Goal: Task Accomplishment & Management: Complete application form

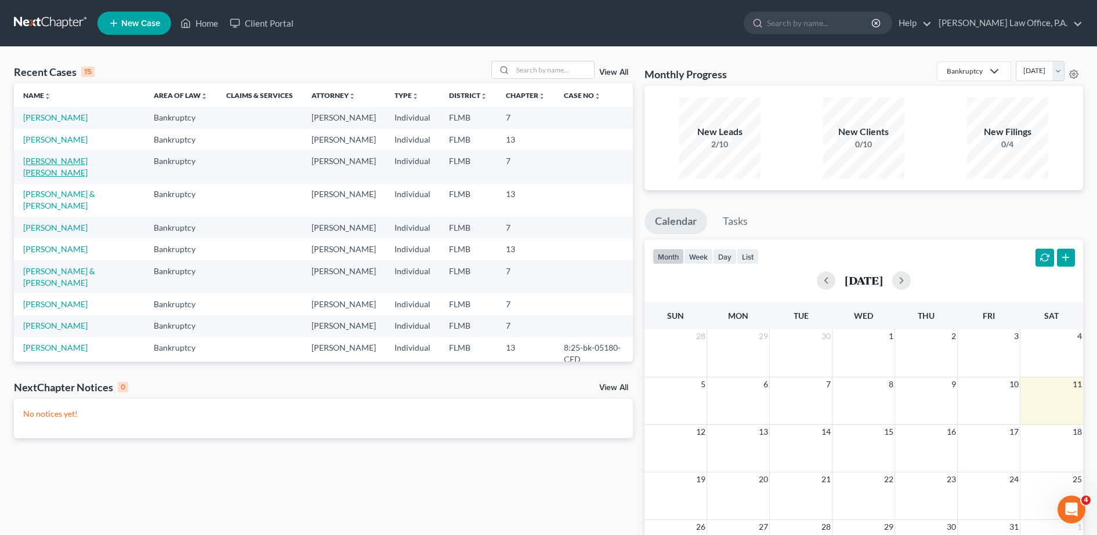
click at [71, 178] on link "[PERSON_NAME] [PERSON_NAME]" at bounding box center [55, 166] width 64 height 21
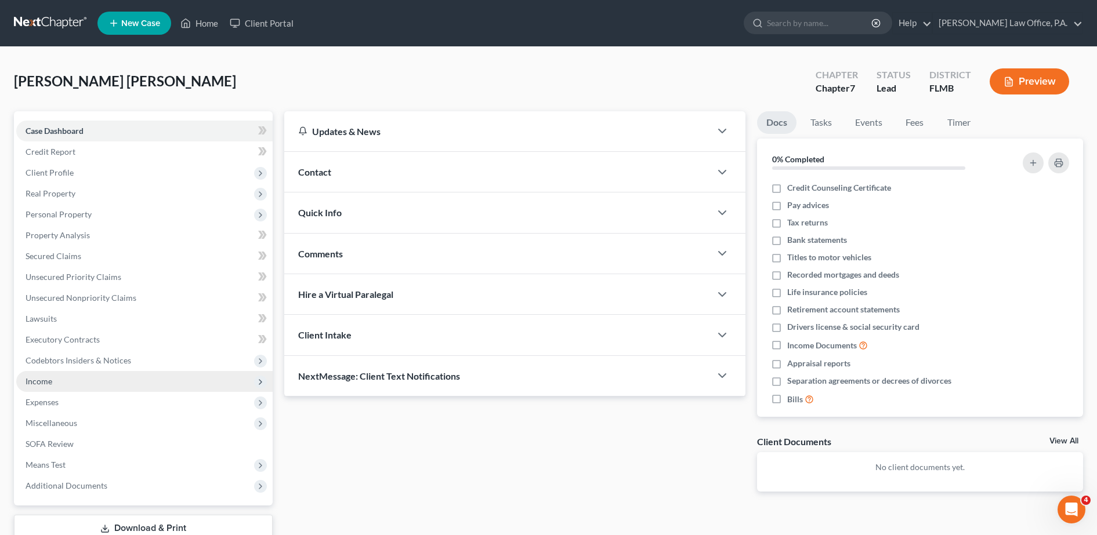
click at [89, 378] on span "Income" at bounding box center [144, 381] width 256 height 21
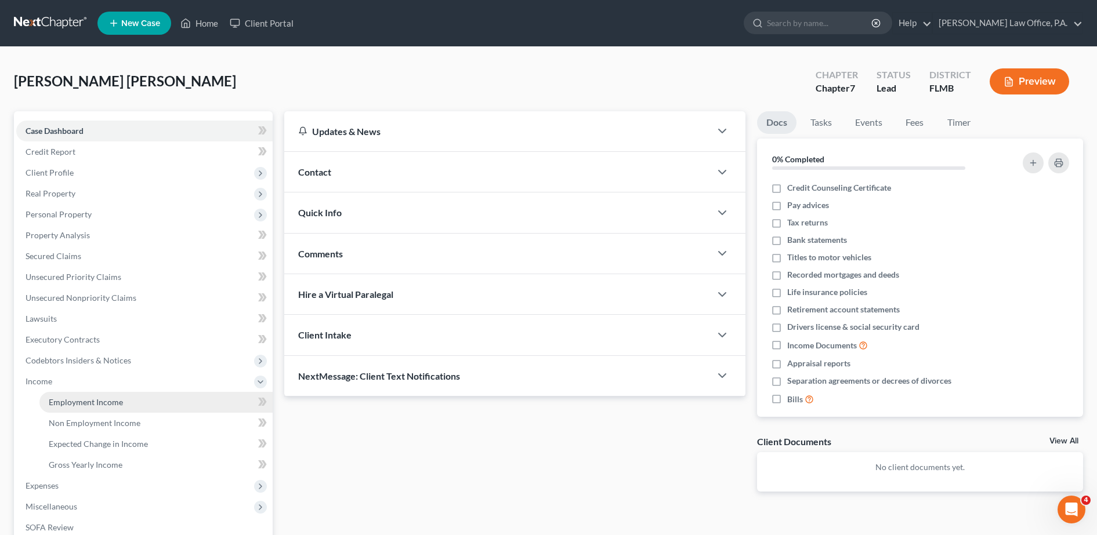
click at [126, 405] on link "Employment Income" at bounding box center [155, 402] width 233 height 21
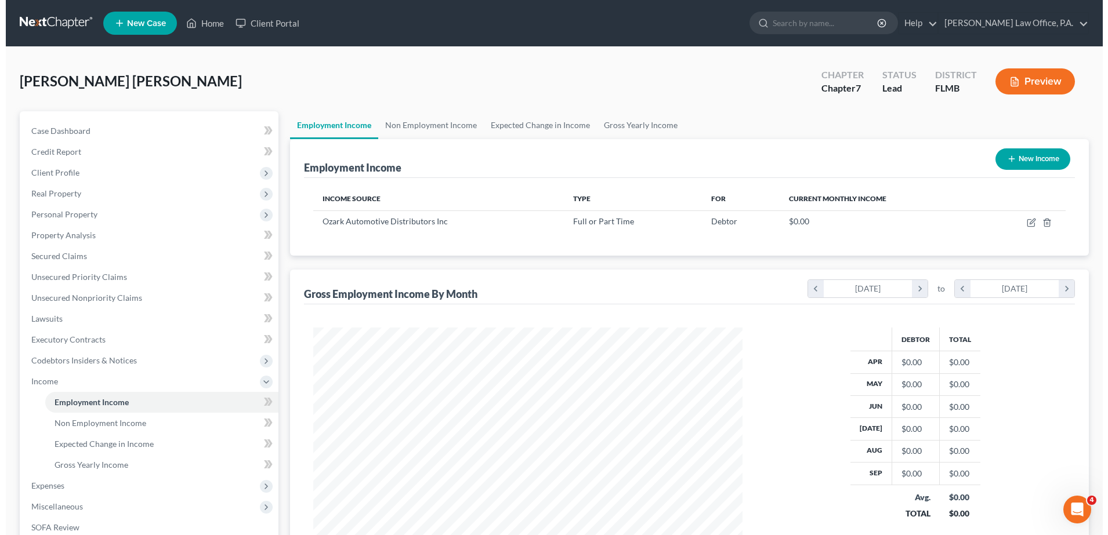
scroll to position [215, 452]
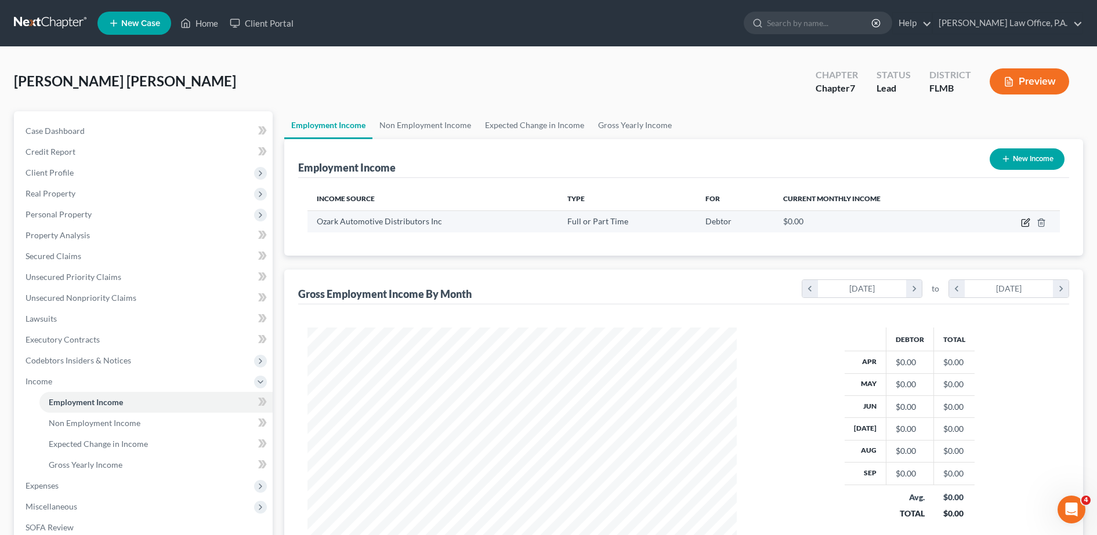
click at [1026, 223] on icon "button" at bounding box center [1026, 221] width 5 height 5
select select "0"
select select "9"
select select "2"
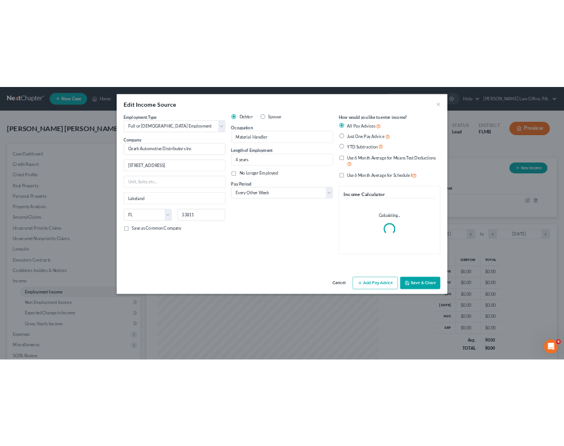
scroll to position [245, 513]
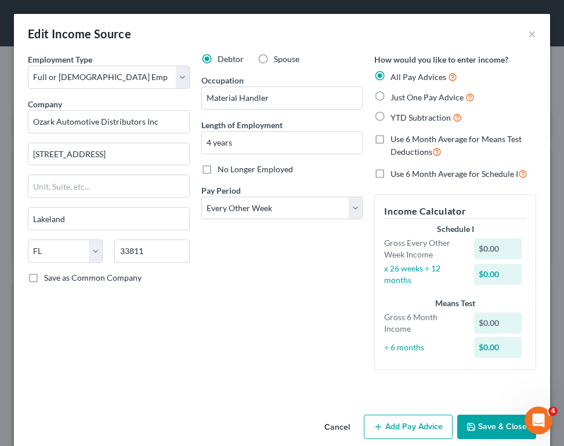
click at [390, 432] on button "Add Pay Advice" at bounding box center [408, 427] width 89 height 24
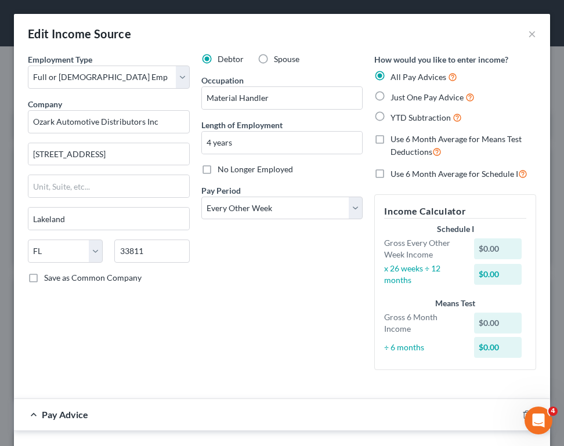
click at [228, 160] on div "Debtor Spouse Occupation Material Handler Length of Employment 4 years No Longe…" at bounding box center [281, 216] width 173 height 326
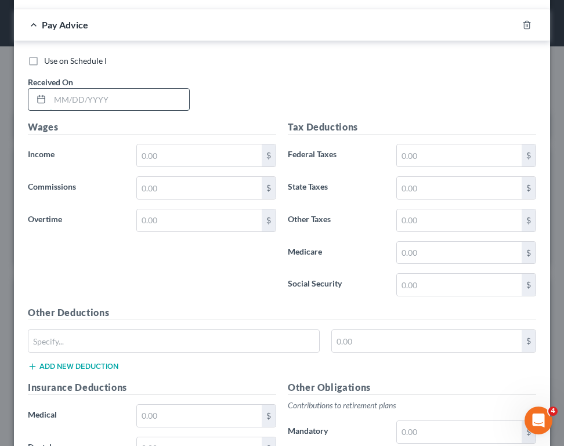
click at [84, 92] on input "text" at bounding box center [119, 100] width 139 height 22
type input "[DATE]"
click at [160, 217] on input "text" at bounding box center [199, 220] width 125 height 22
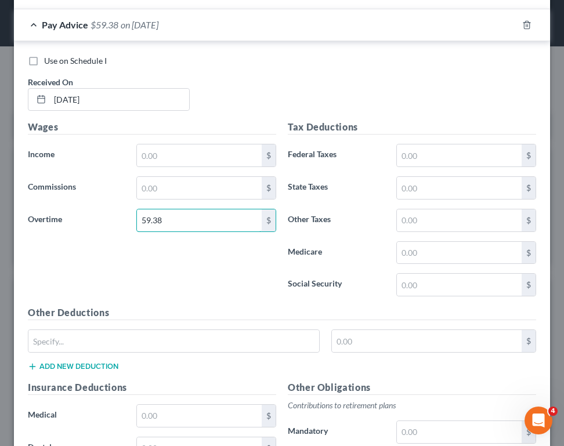
type input "59.38"
click at [148, 140] on div "Wages Income * $ Commissions $ Overtime 59.38 $" at bounding box center [152, 213] width 260 height 186
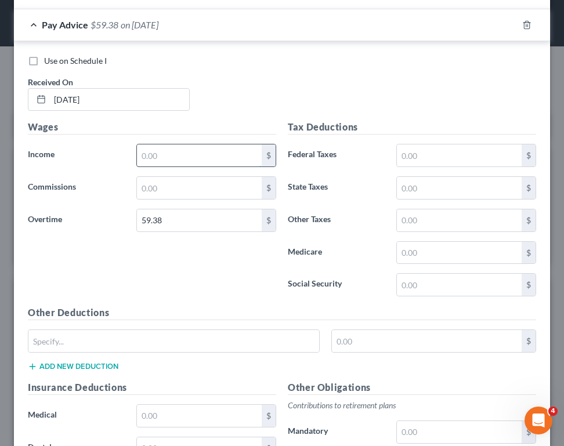
click at [150, 158] on input "text" at bounding box center [199, 155] width 125 height 22
type input "1,765.87"
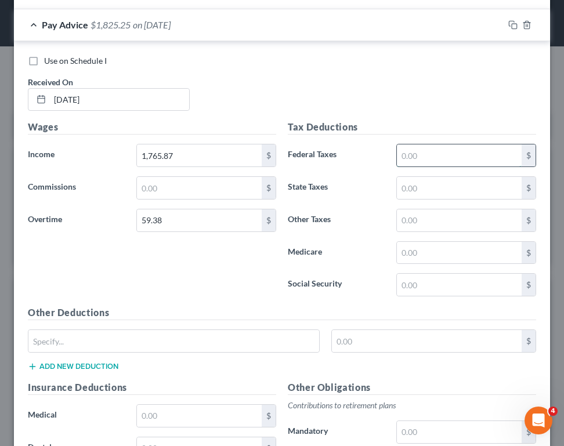
click at [439, 155] on input "text" at bounding box center [459, 155] width 125 height 22
type input "125.13"
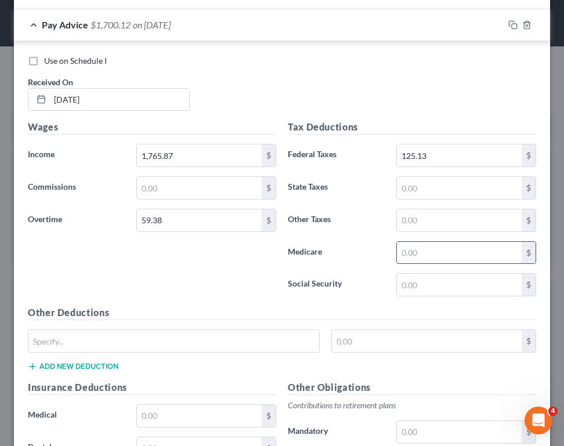
click at [425, 244] on input "text" at bounding box center [459, 253] width 125 height 22
type input "25.39"
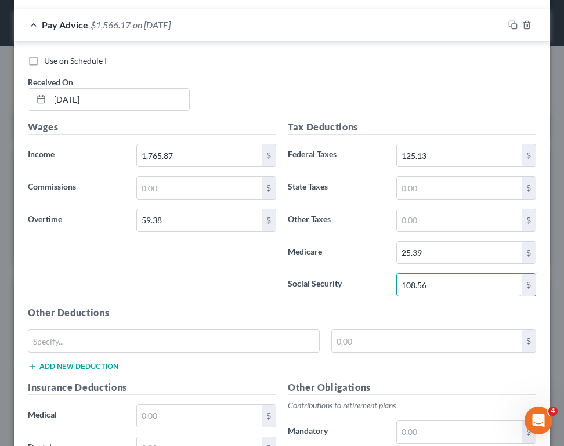
type input "108.56"
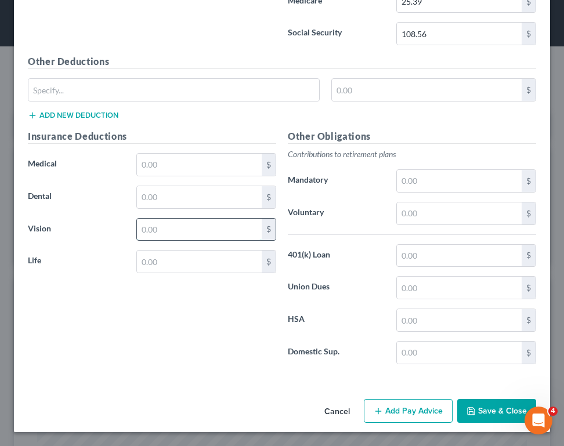
click at [215, 228] on input "text" at bounding box center [199, 230] width 125 height 22
type input "2.89"
click at [193, 167] on input "text" at bounding box center [199, 165] width 125 height 22
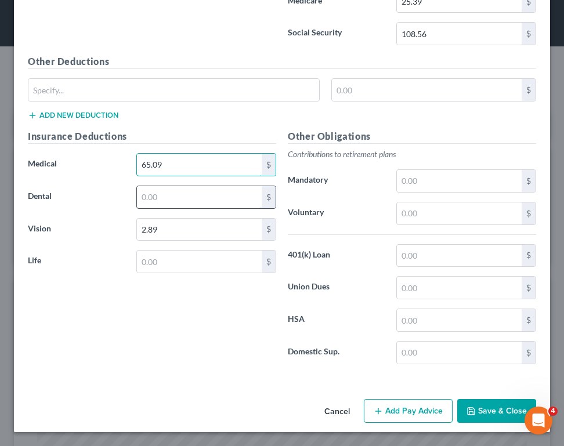
type input "65.09"
click at [175, 198] on input "text" at bounding box center [199, 197] width 125 height 22
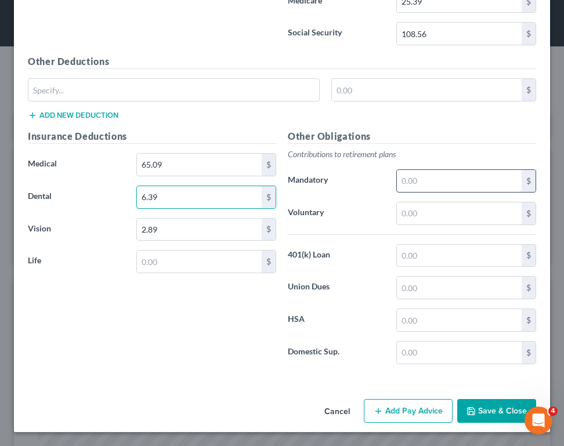
type input "6.39"
click at [444, 172] on input "text" at bounding box center [459, 181] width 125 height 22
click at [436, 164] on div "Other Obligations Contributions to retirement plans Mandatory $ Voluntary $ 401…" at bounding box center [412, 251] width 260 height 244
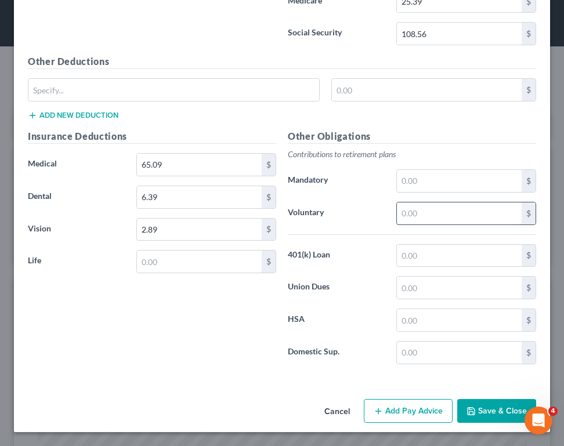
click at [418, 208] on input "text" at bounding box center [459, 213] width 125 height 22
type input "54.76"
click at [432, 351] on input "text" at bounding box center [459, 353] width 125 height 22
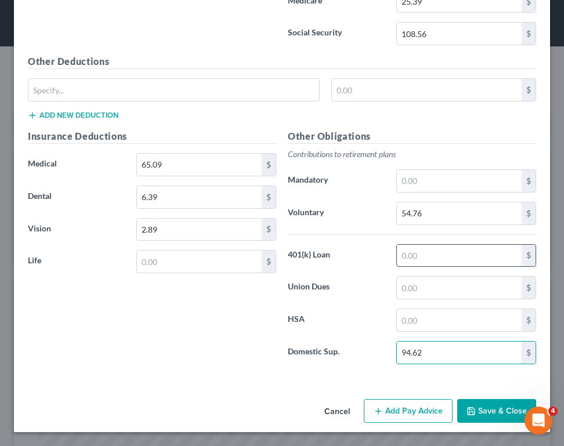
type input "94.62"
click at [408, 256] on input "text" at bounding box center [459, 256] width 125 height 22
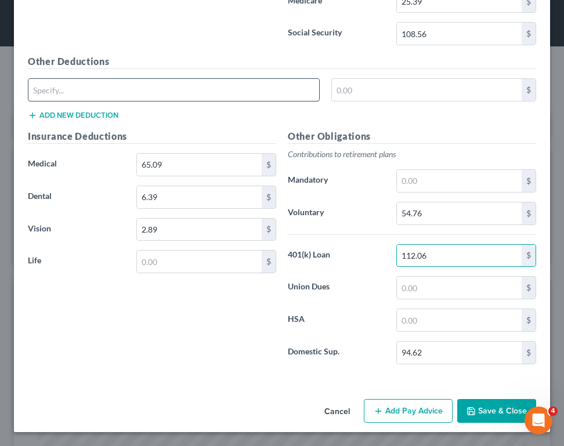
type input "112.06"
click at [266, 92] on input "text" at bounding box center [173, 90] width 291 height 22
type input "Other deductions"
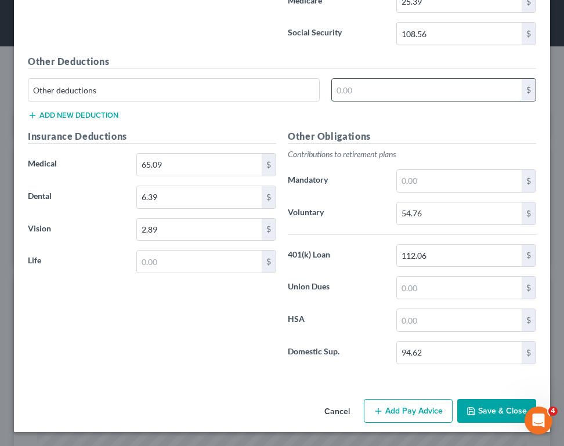
click at [339, 96] on input "text" at bounding box center [427, 90] width 190 height 22
type input "9.50"
click at [385, 410] on button "Add Pay Advice" at bounding box center [405, 411] width 89 height 24
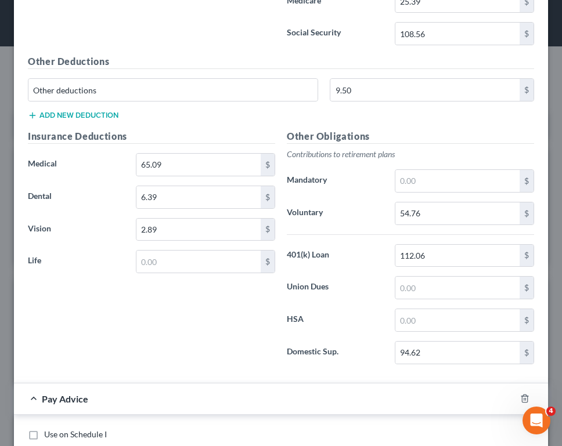
scroll to position [1031, 0]
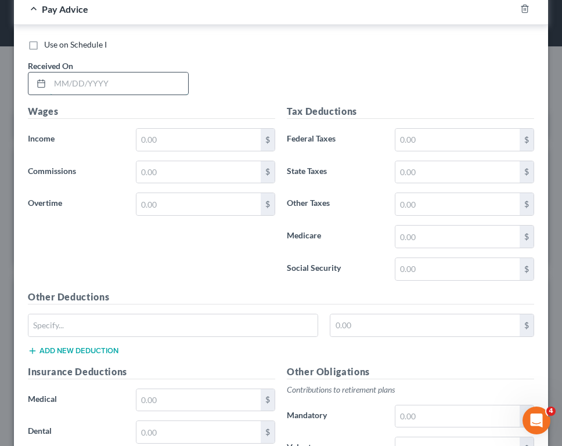
click at [85, 85] on input "text" at bounding box center [119, 84] width 138 height 22
type input "[DATE]"
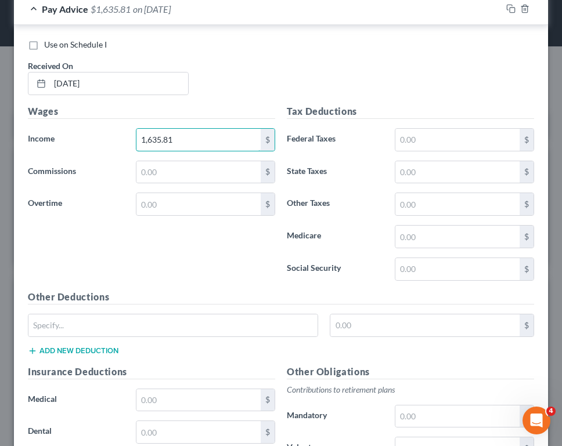
type input "1,635.81"
click at [400, 148] on input "text" at bounding box center [457, 140] width 124 height 22
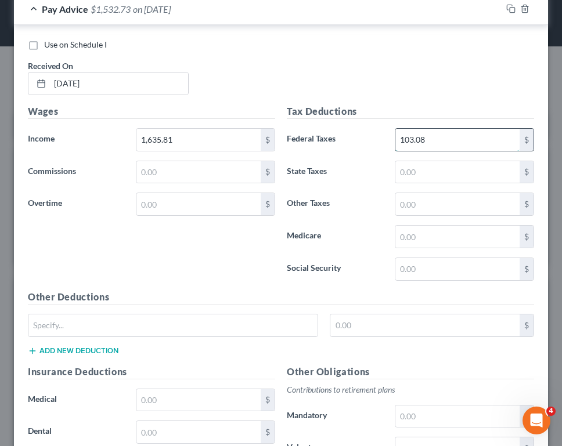
type input "103.08"
type input "22.64"
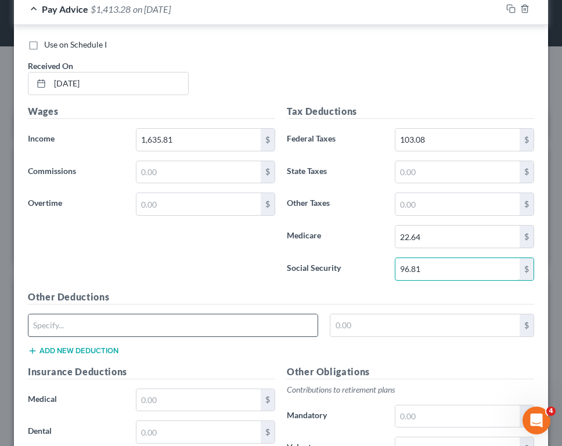
type input "96.81"
click at [219, 335] on input "text" at bounding box center [172, 325] width 289 height 22
type input "Other deductions"
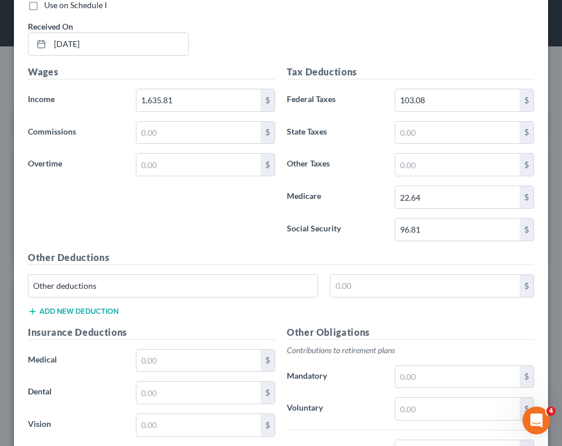
scroll to position [1087, 0]
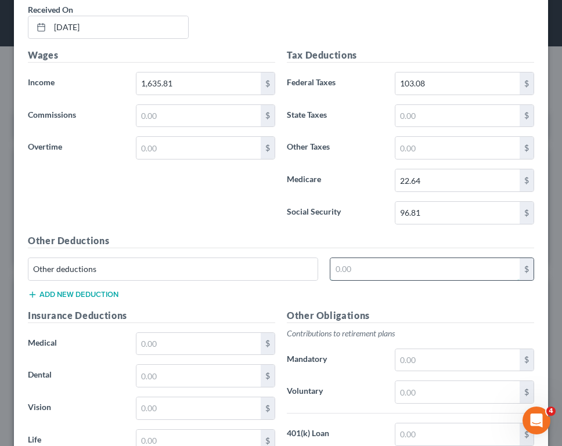
click at [358, 263] on input "text" at bounding box center [424, 269] width 189 height 22
type input "9.50"
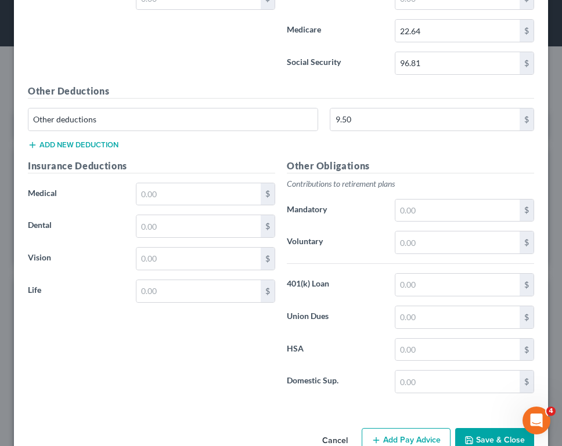
scroll to position [1266, 0]
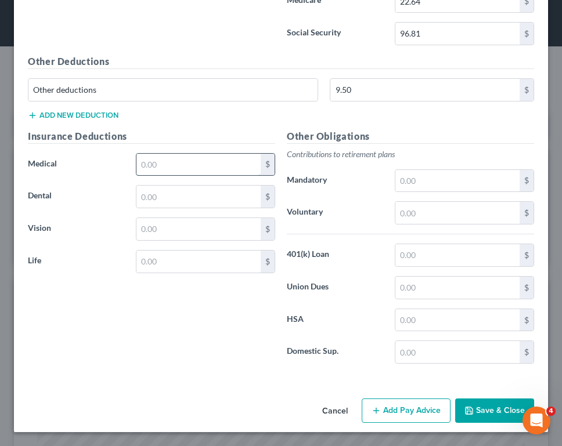
click at [183, 169] on input "text" at bounding box center [198, 165] width 124 height 22
type input "65.09"
type input "2.89"
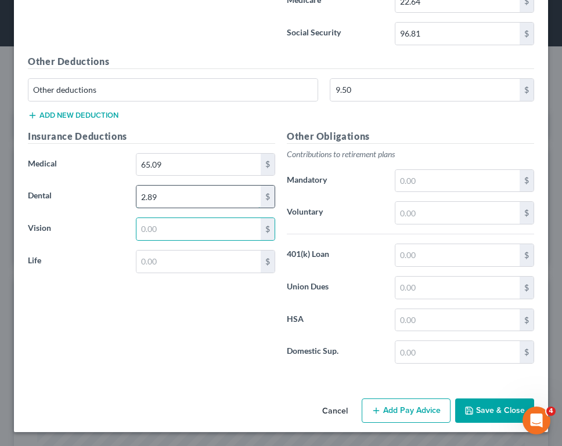
click at [184, 195] on input "2.89" at bounding box center [198, 197] width 124 height 22
type input "6.39"
type input "2.89"
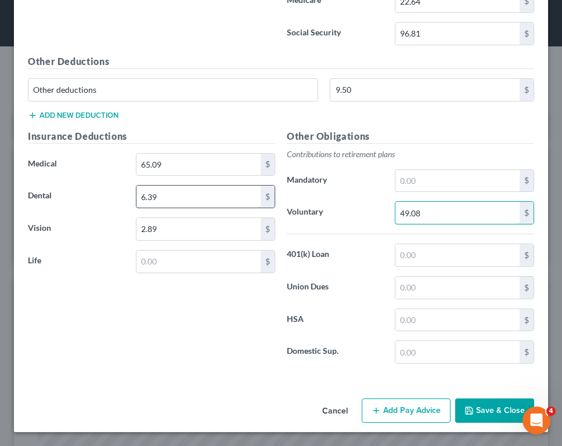
type input "49.08"
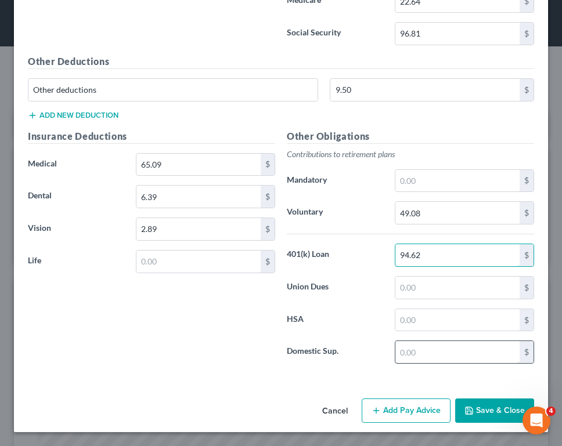
type input "94.62"
click at [405, 349] on input "text" at bounding box center [457, 352] width 124 height 22
type input "94.62"
click at [428, 251] on input "94.62" at bounding box center [457, 255] width 124 height 22
type input "112.06"
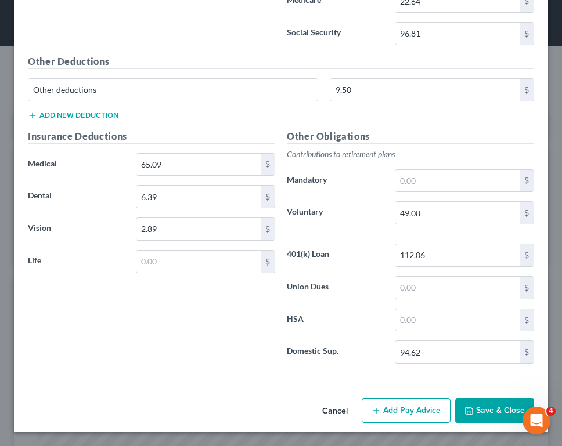
click at [386, 412] on button "Add Pay Advice" at bounding box center [405, 411] width 89 height 24
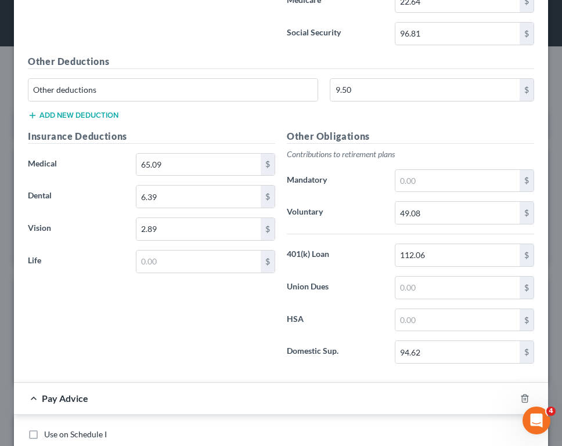
scroll to position [1656, 0]
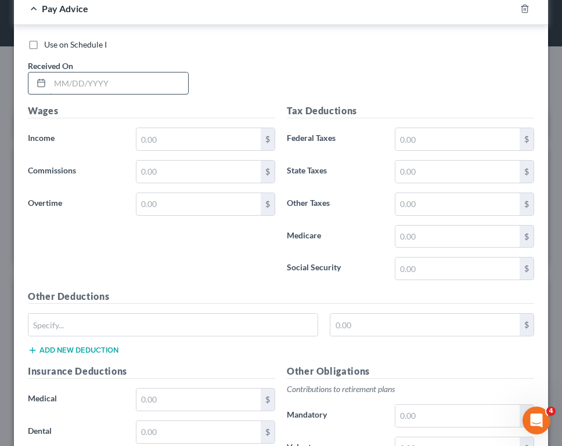
click at [151, 84] on input "text" at bounding box center [119, 84] width 138 height 22
type input "[DATE]"
click at [167, 141] on input "text" at bounding box center [198, 139] width 124 height 22
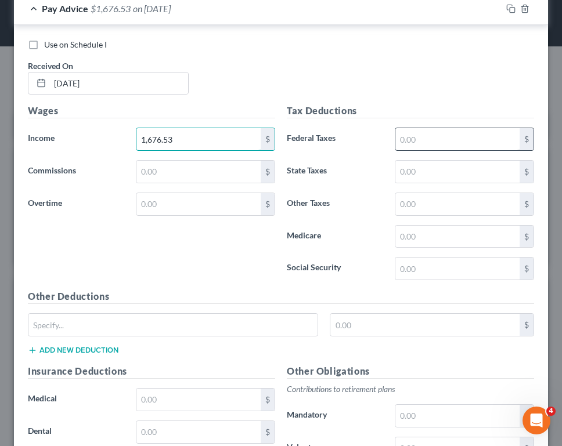
type input "1,676.53"
click at [425, 142] on input "text" at bounding box center [457, 139] width 124 height 22
type input "107.82"
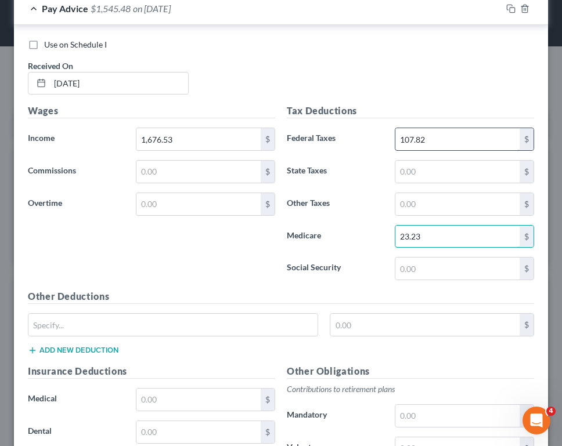
type input "23.23"
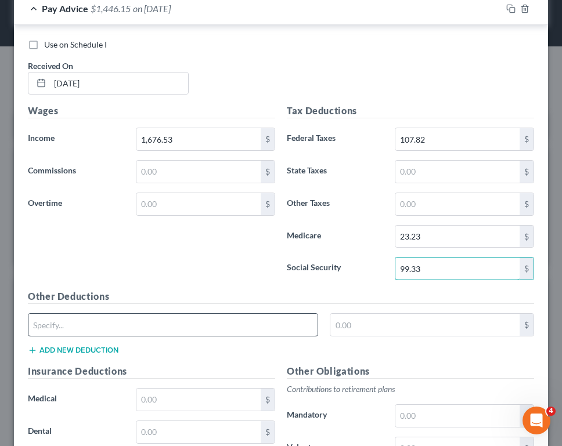
type input "99.33"
click at [235, 328] on input "text" at bounding box center [172, 325] width 289 height 22
type input "Other deductions"
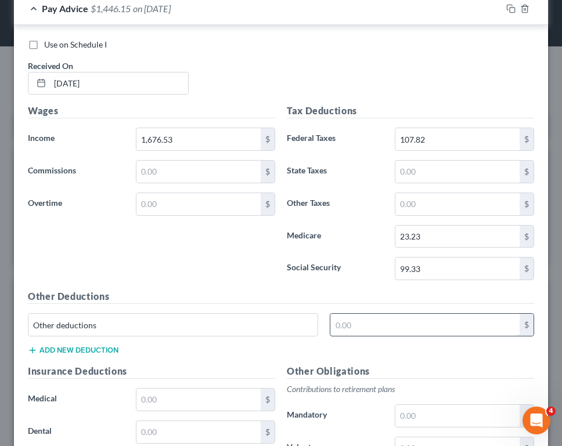
click at [373, 331] on input "text" at bounding box center [424, 325] width 189 height 22
type input "9.50"
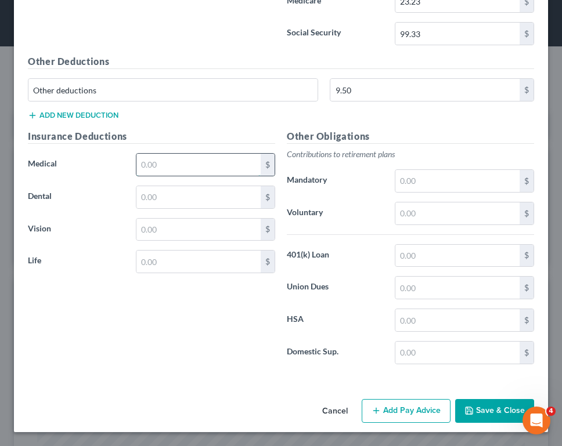
click at [192, 158] on input "text" at bounding box center [198, 165] width 124 height 22
type input "65.09"
type input "6.39"
type input "2.89"
type input "50.30"
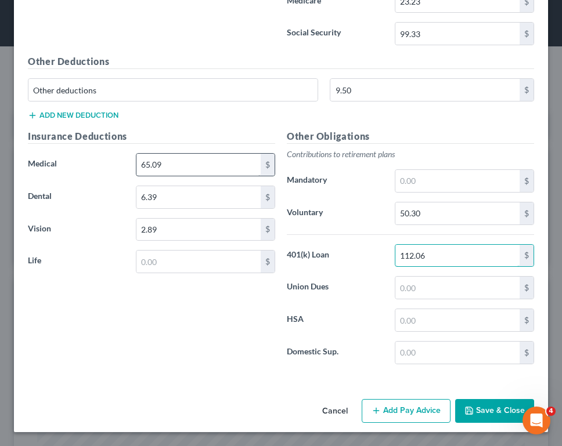
type input "112.06"
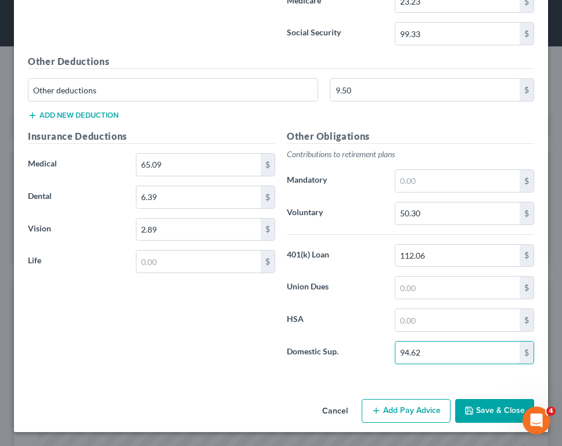
type input "94.62"
click at [375, 418] on button "Add Pay Advice" at bounding box center [405, 411] width 89 height 24
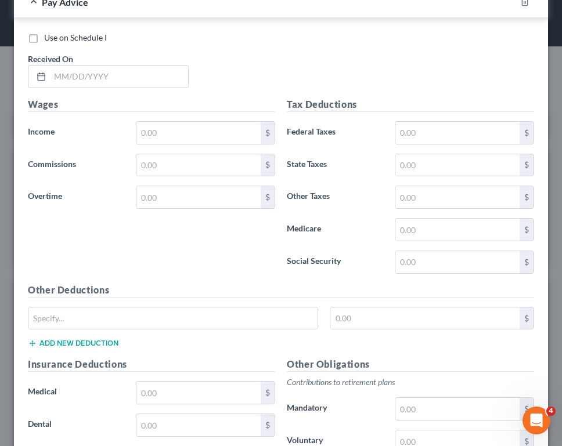
scroll to position [2313, 0]
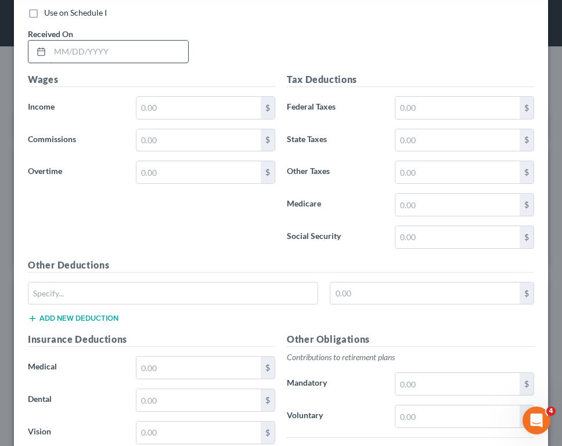
click at [135, 47] on input "text" at bounding box center [119, 52] width 138 height 22
type input "[DATE]"
type input "1,630.54"
type input "102.47"
type input "22.56"
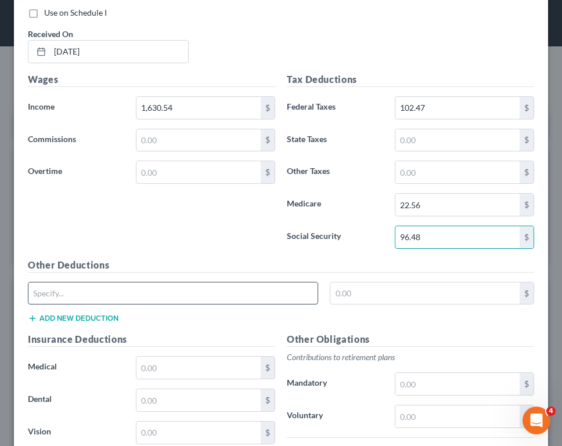
type input "96.48"
click at [113, 289] on input "text" at bounding box center [172, 293] width 289 height 22
type input "Other deductions"
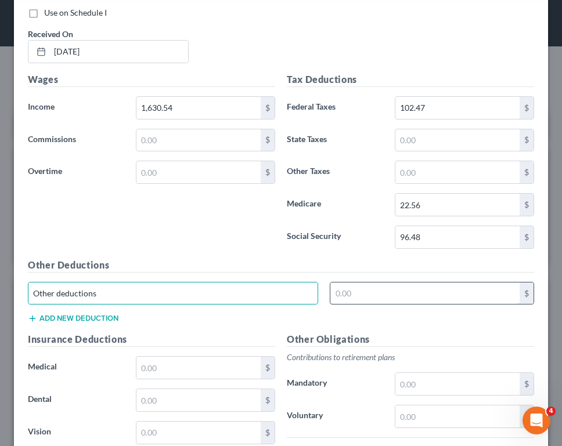
click at [374, 292] on input "text" at bounding box center [424, 293] width 189 height 22
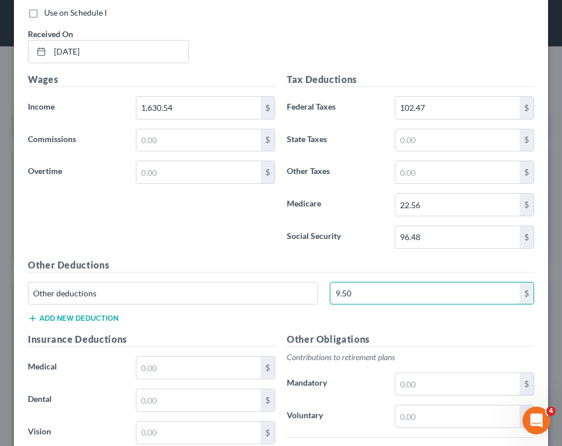
type input "9.50"
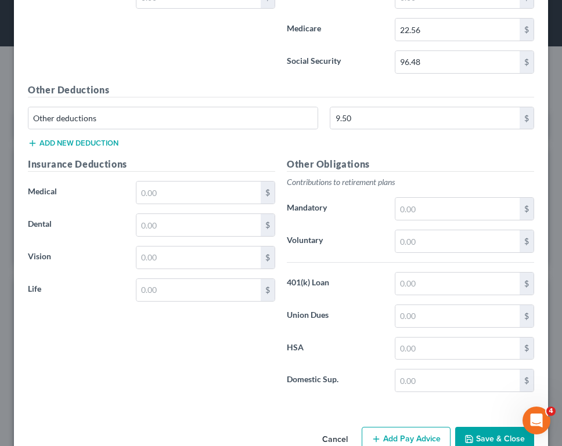
scroll to position [2516, 0]
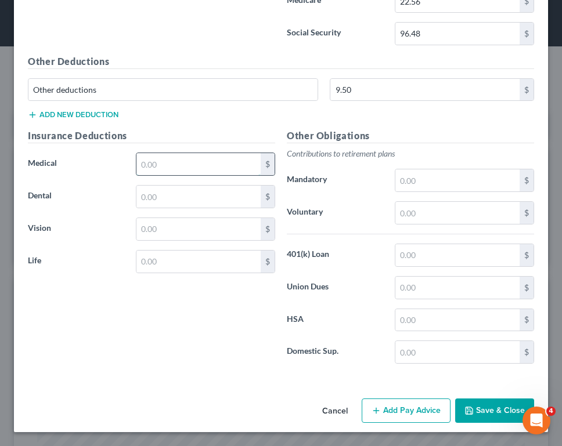
click at [162, 166] on input "text" at bounding box center [198, 164] width 124 height 22
type input "65.09"
type input "6.39"
type input "2.89"
type input "48.92"
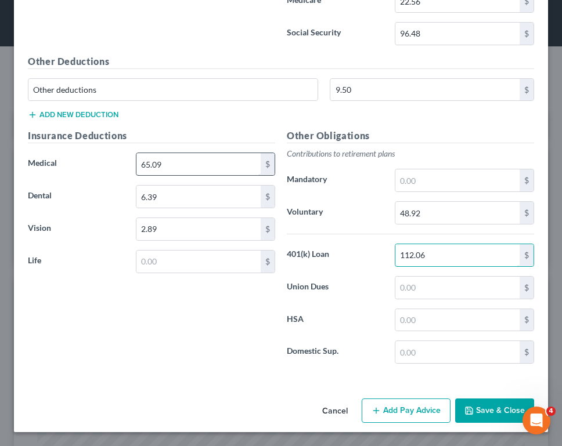
type input "112.06"
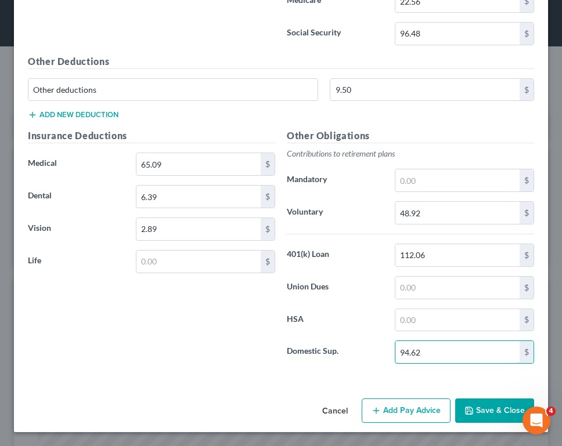
type input "94.62"
click at [390, 411] on button "Add Pay Advice" at bounding box center [405, 411] width 89 height 24
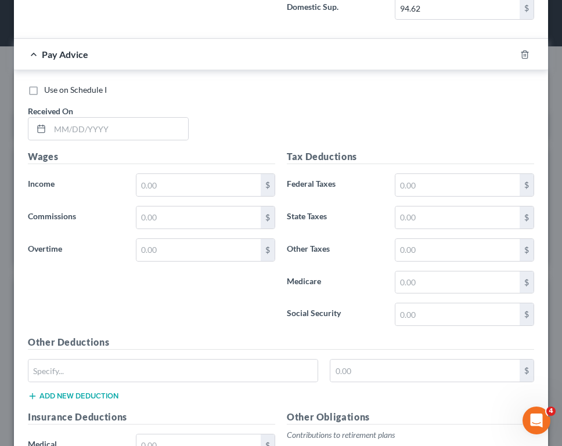
scroll to position [2911, 0]
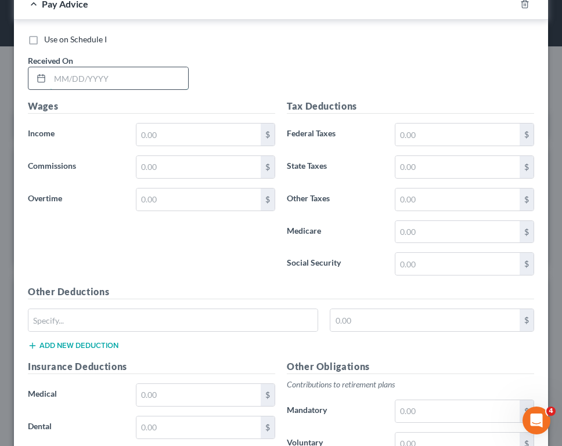
click at [158, 73] on input "text" at bounding box center [119, 78] width 138 height 22
type input "[DATE]"
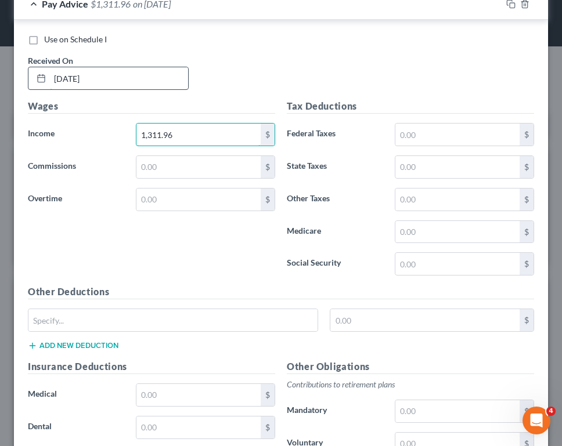
type input "1,311.96"
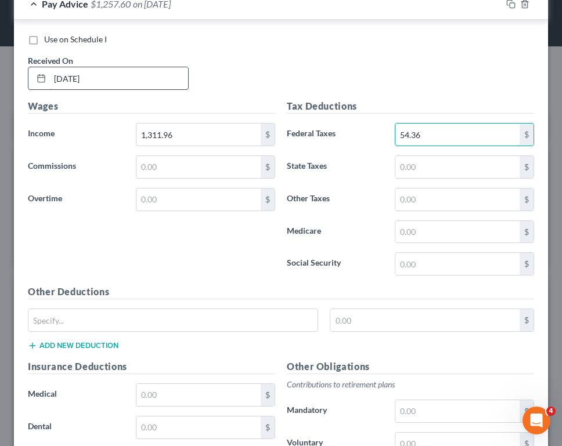
type input "54.36"
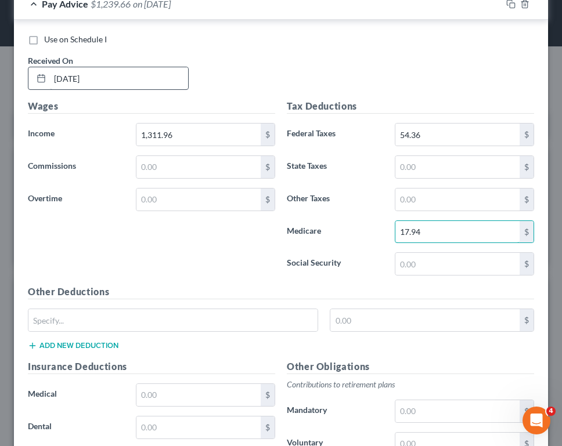
type input "17.94"
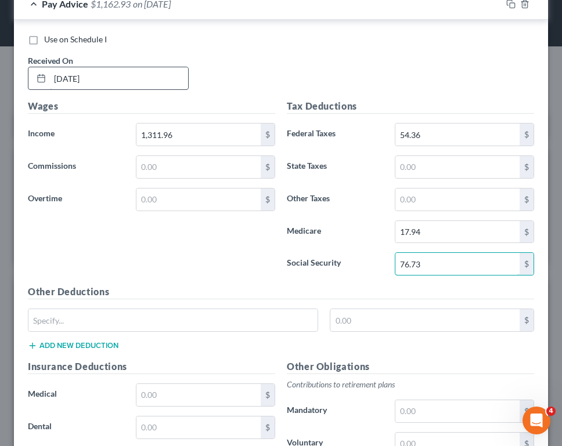
type input "76.73"
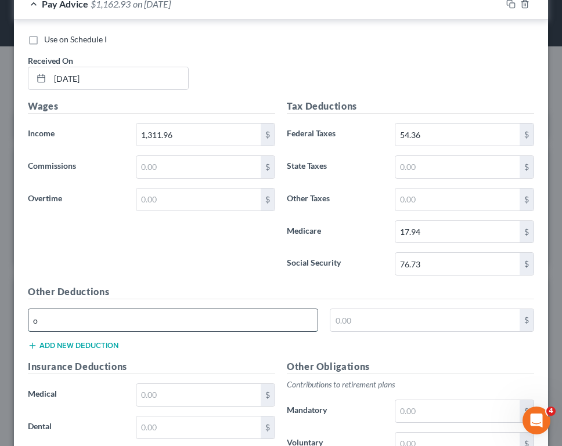
type input "Other deductions"
click at [365, 325] on input "text" at bounding box center [424, 320] width 189 height 22
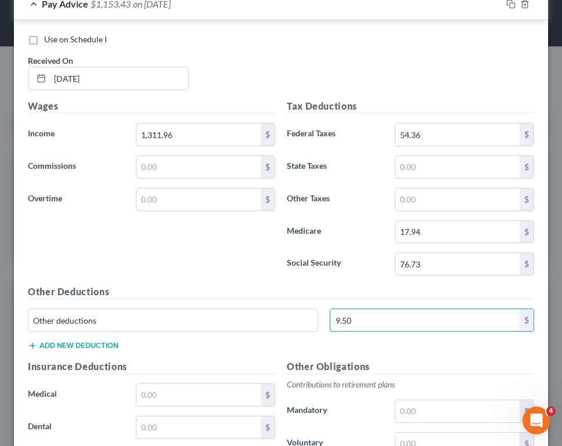
type input "9.50"
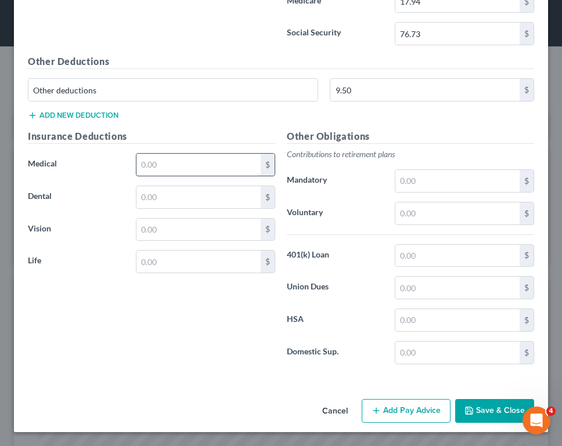
click at [146, 167] on input "text" at bounding box center [198, 165] width 124 height 22
type input "65.09"
type input "6.39"
type input "2.89"
type input "131.20"
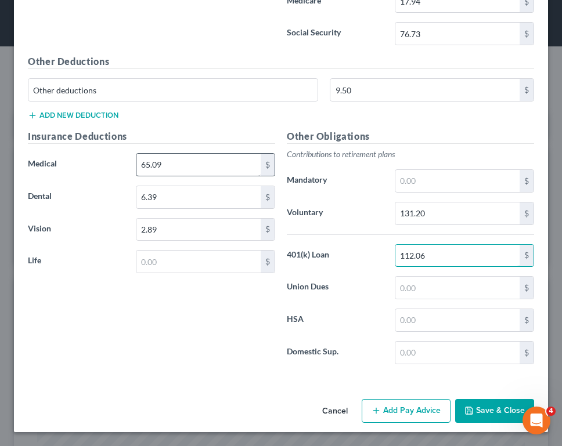
type input "112.06"
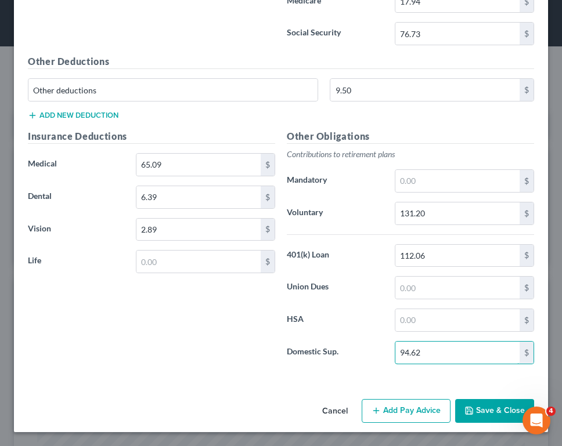
type input "94.62"
click at [390, 416] on button "Add Pay Advice" at bounding box center [405, 411] width 89 height 24
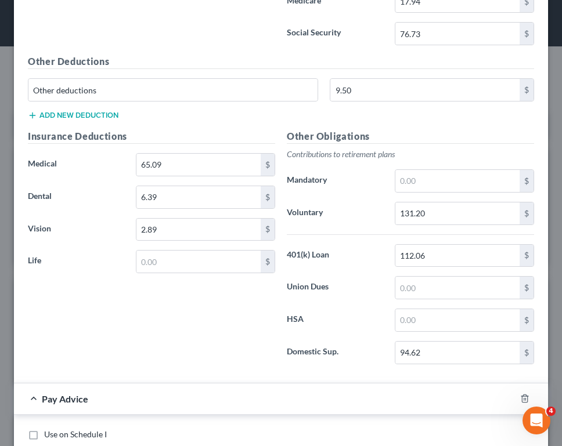
click at [550, 382] on div "Edit Income Source × Employment Type * Select Full or [DEMOGRAPHIC_DATA] Employ…" at bounding box center [281, 223] width 562 height 446
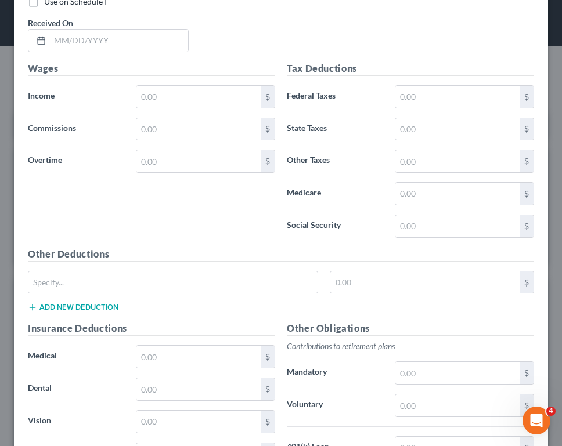
scroll to position [3580, 0]
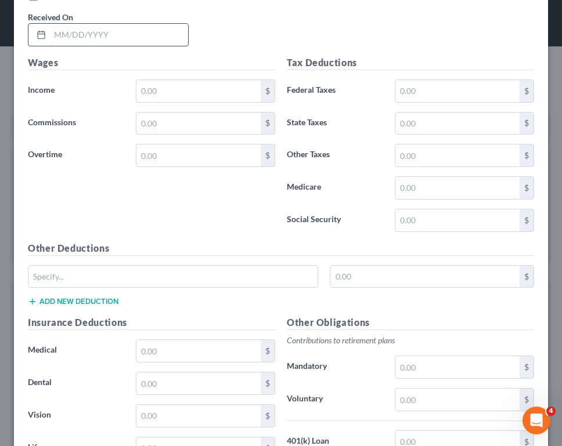
click at [147, 33] on input "text" at bounding box center [119, 35] width 138 height 22
type input "[DATE]"
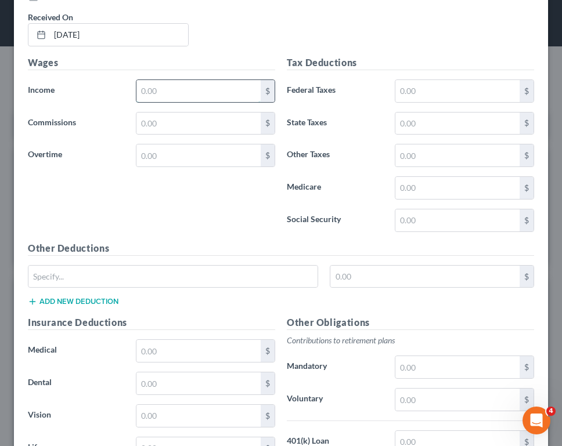
click at [175, 88] on input "text" at bounding box center [198, 91] width 124 height 22
type input "1,650.90"
type input "104.84"
type input "22.86"
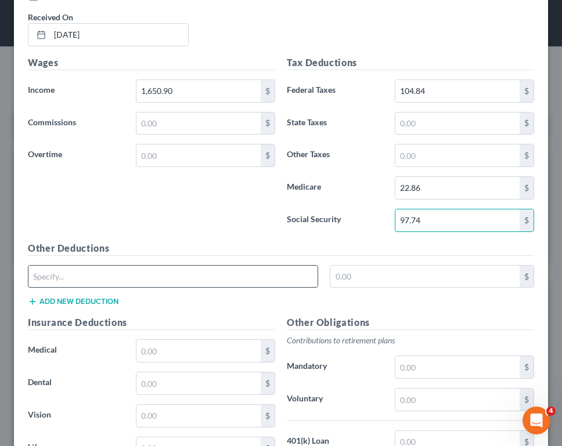
type input "97.74"
click at [133, 276] on input "text" at bounding box center [172, 277] width 289 height 22
type input "Other deductions"
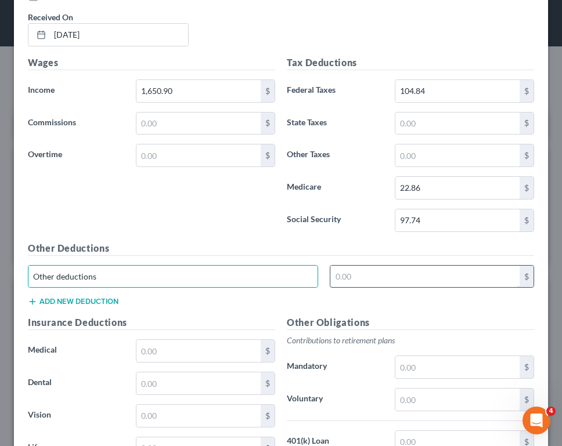
click at [380, 273] on input "text" at bounding box center [424, 277] width 189 height 22
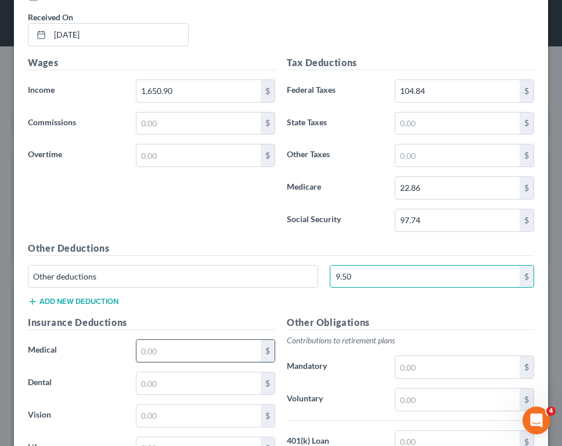
type input "9.50"
click at [204, 356] on input "text" at bounding box center [198, 351] width 124 height 22
type input "65.09"
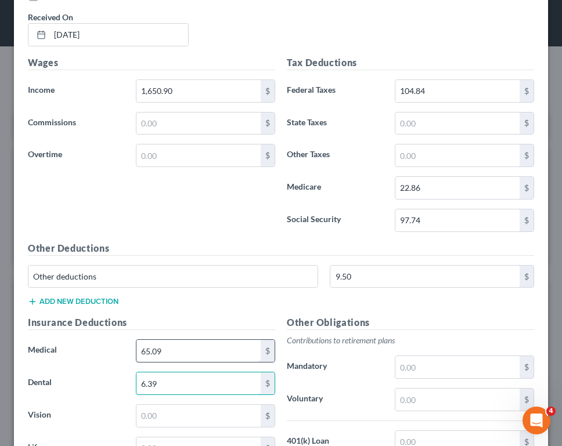
type input "6.39"
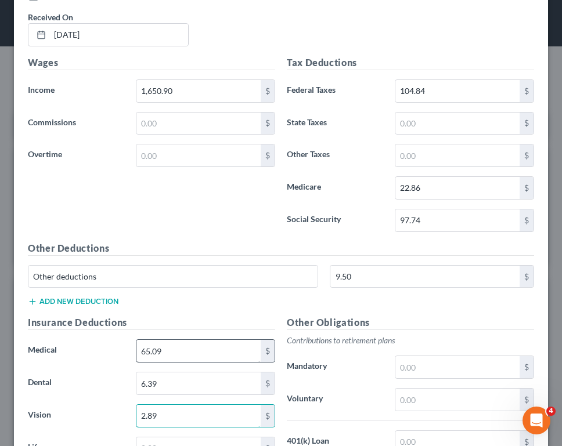
type input "2.89"
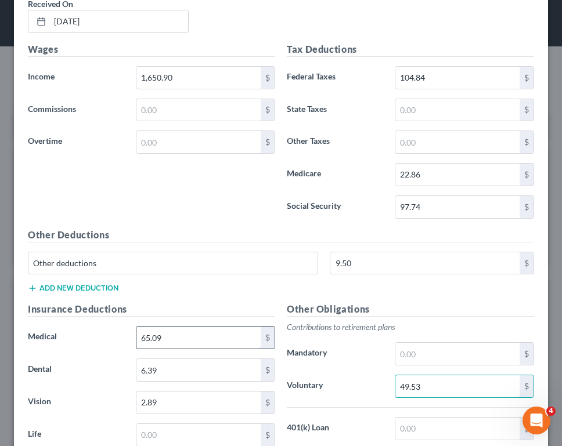
type input "49.53"
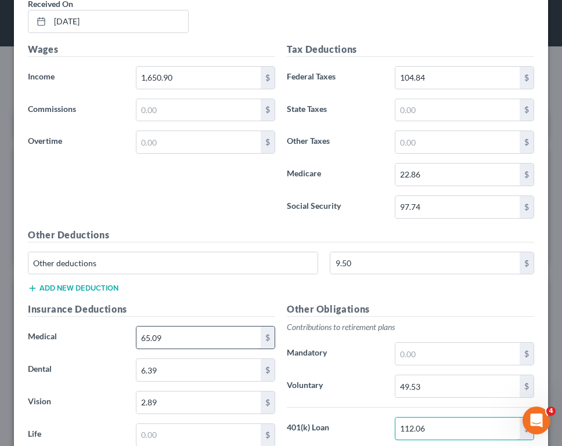
type input "112.06"
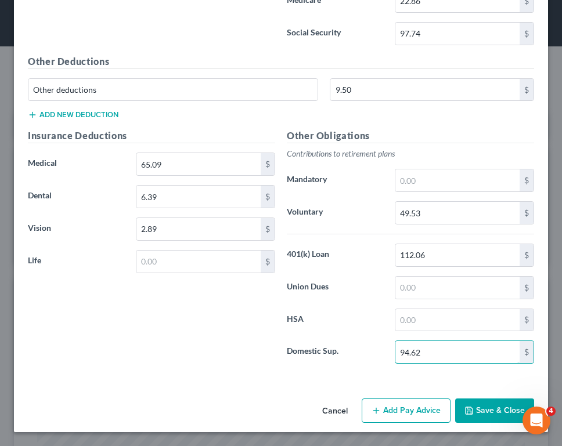
type input "94.62"
click at [383, 411] on button "Add Pay Advice" at bounding box center [405, 411] width 89 height 24
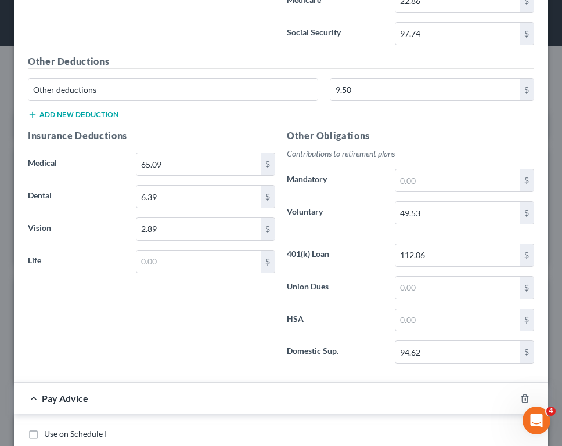
scroll to position [4156, 0]
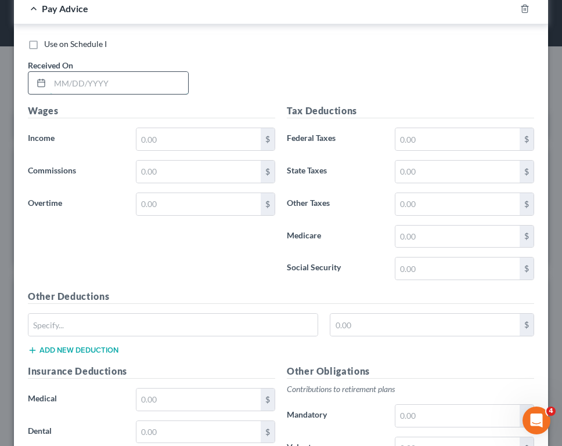
click at [105, 82] on input "text" at bounding box center [119, 83] width 138 height 22
type input "[DATE]"
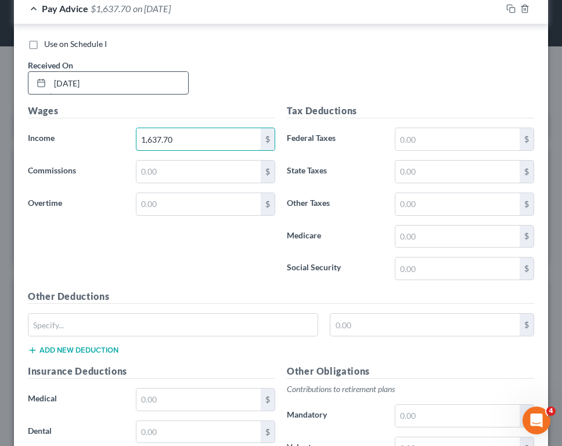
type input "1,637.70"
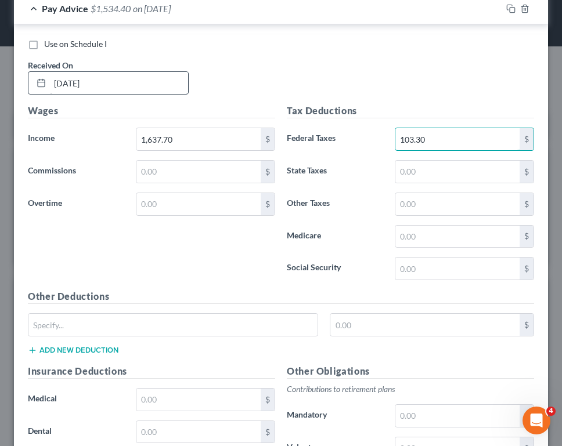
type input "103.30"
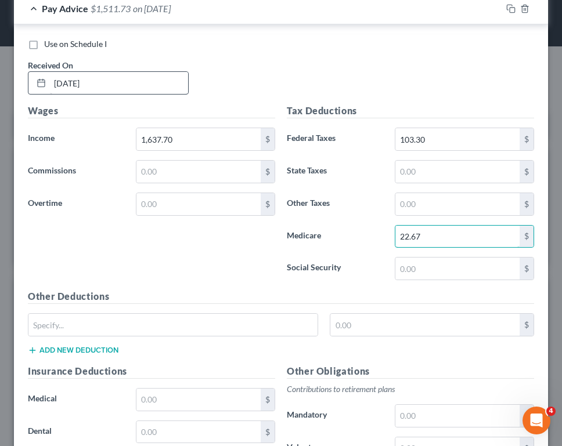
type input "22.67"
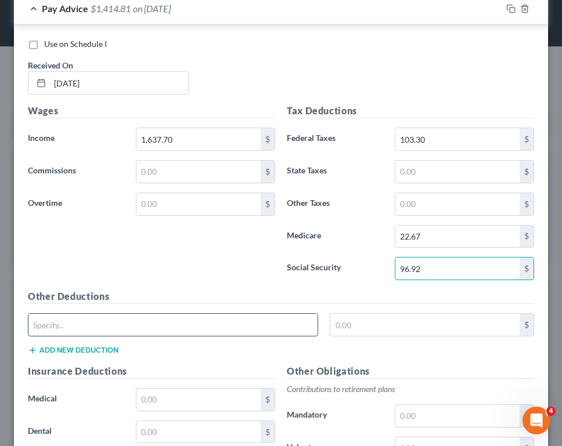
type input "96.92"
click at [89, 323] on input "text" at bounding box center [172, 325] width 289 height 22
type input "Other deductions"
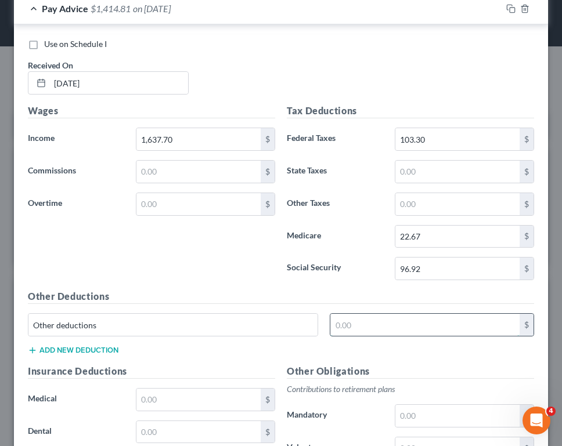
click at [359, 324] on input "text" at bounding box center [424, 325] width 189 height 22
type input "9.50"
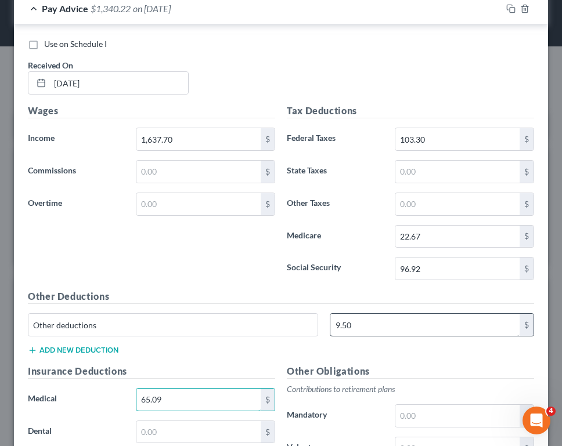
type input "65.09"
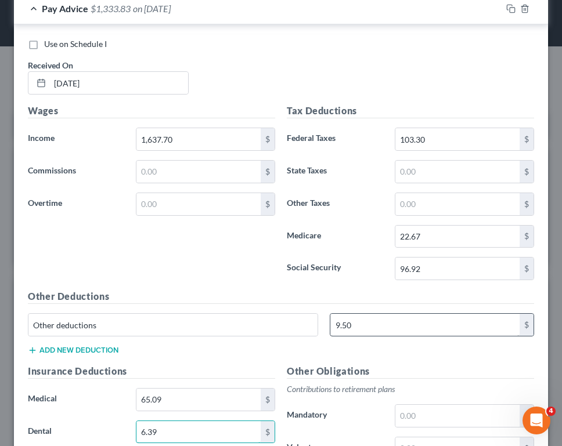
type input "6.39"
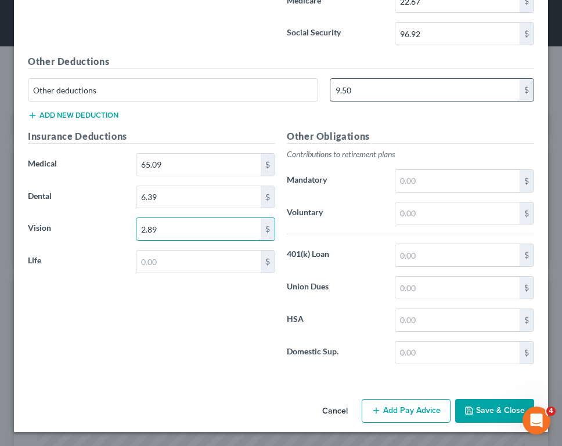
type input "2.89"
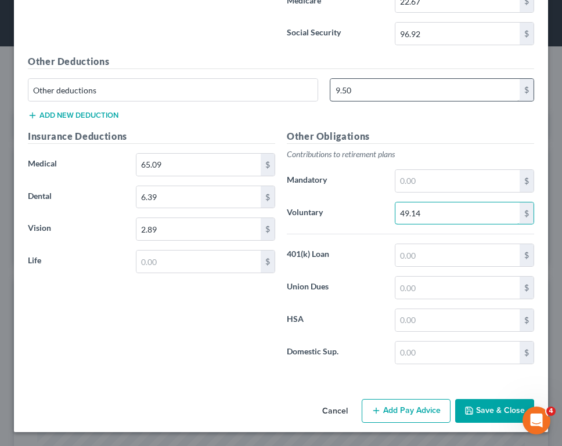
type input "49.14"
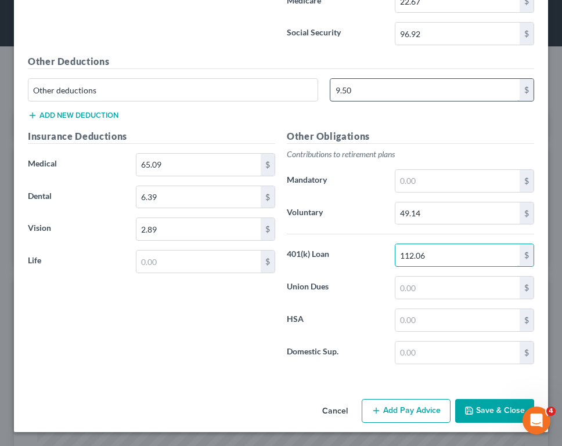
type input "112.06"
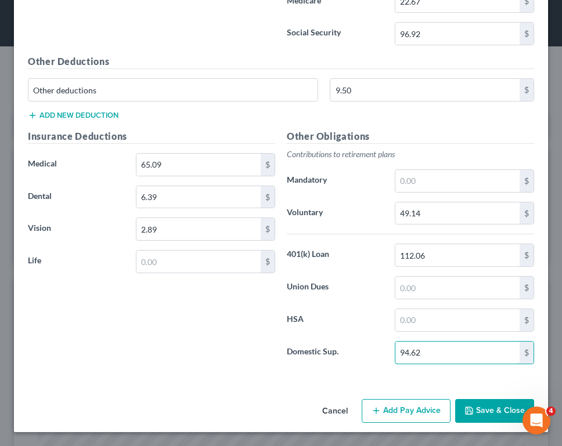
type input "94.62"
click at [381, 411] on button "Add Pay Advice" at bounding box center [405, 411] width 89 height 24
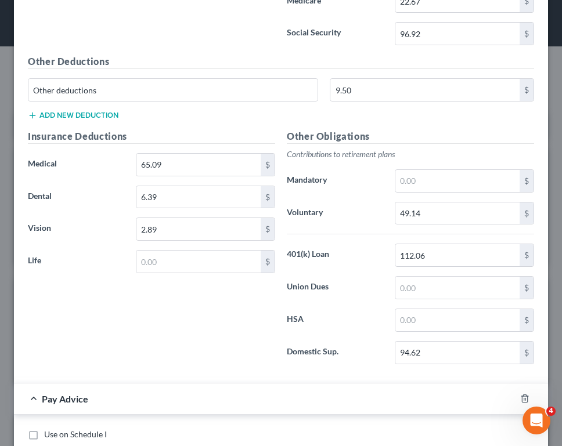
scroll to position [4781, 0]
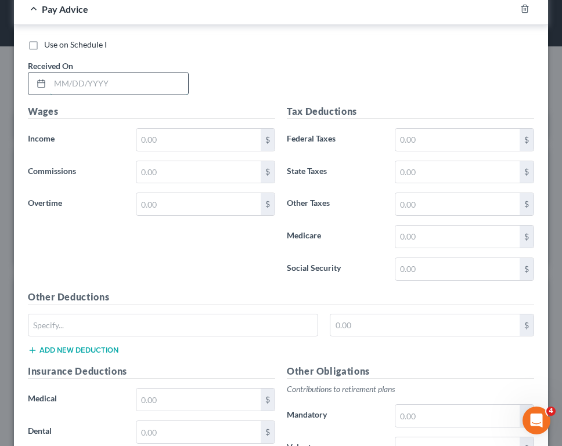
click at [162, 81] on input "text" at bounding box center [119, 84] width 138 height 22
type input "[DATE]"
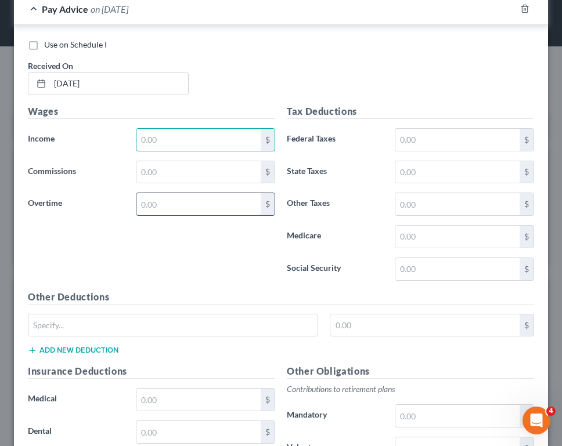
click at [178, 207] on input "text" at bounding box center [198, 204] width 124 height 22
type input "183.79"
click at [169, 135] on input "text" at bounding box center [198, 140] width 124 height 22
type input "1,682.94"
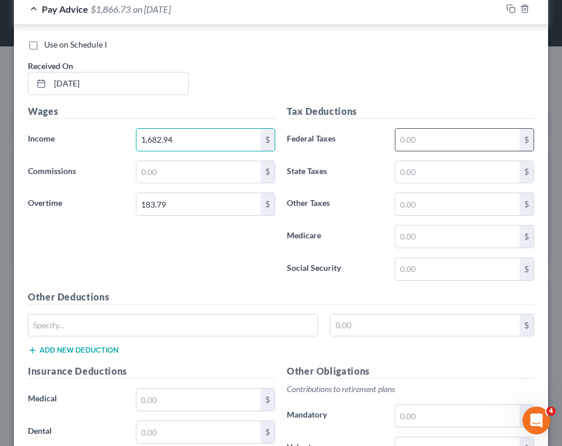
click at [434, 148] on input "text" at bounding box center [457, 140] width 124 height 22
type input "129.96"
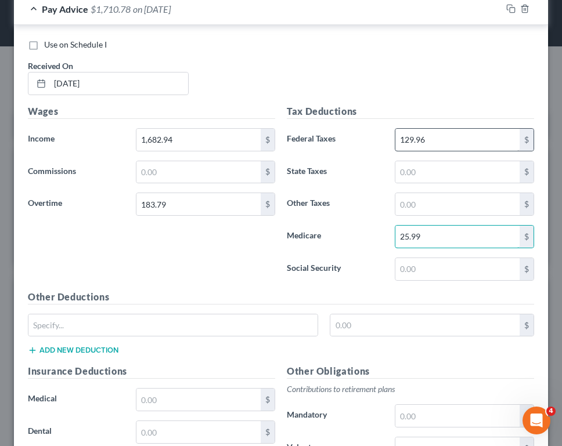
type input "25.99"
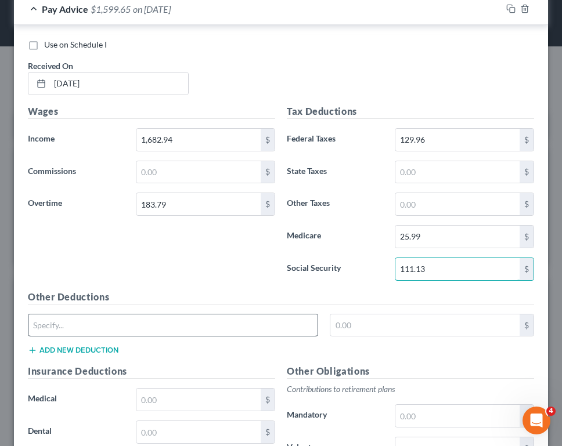
type input "111.13"
click at [244, 334] on input "text" at bounding box center [172, 325] width 289 height 22
type input "Other deductions"
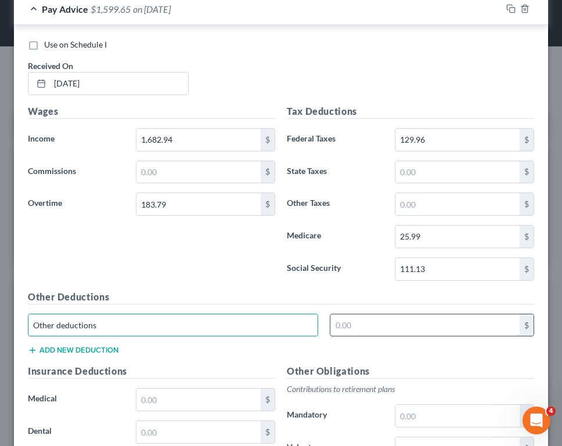
click at [378, 327] on input "text" at bounding box center [424, 325] width 189 height 22
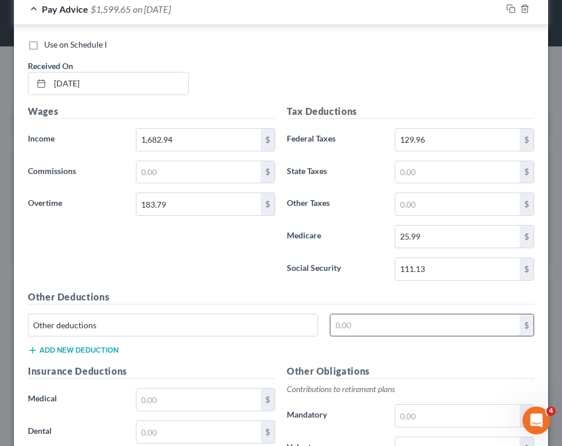
type input "2"
type input "9.50"
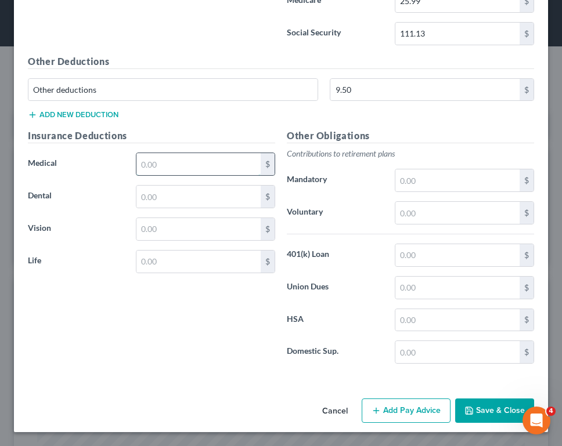
click at [201, 157] on input "text" at bounding box center [198, 164] width 124 height 22
type input "65.09"
type input "6.39"
type input "2.89"
type input "56.01"
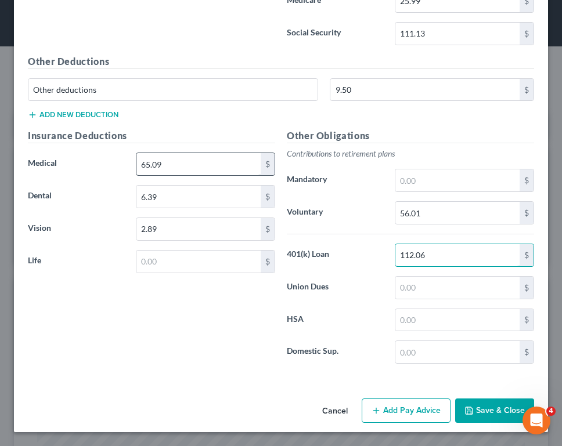
type input "112.06"
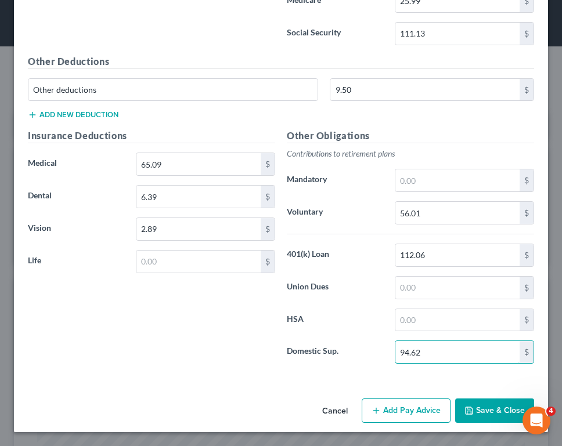
type input "94.62"
click at [412, 408] on button "Add Pay Advice" at bounding box center [405, 411] width 89 height 24
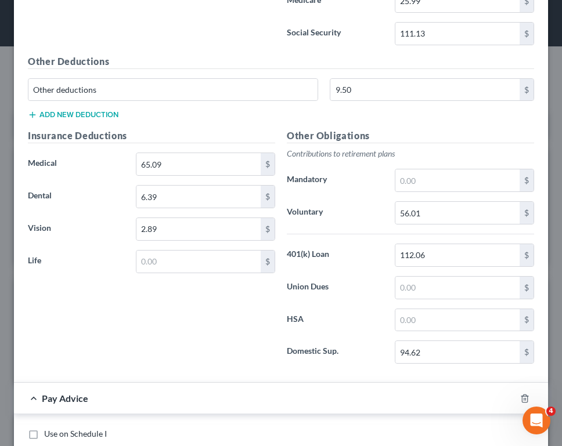
scroll to position [5406, 0]
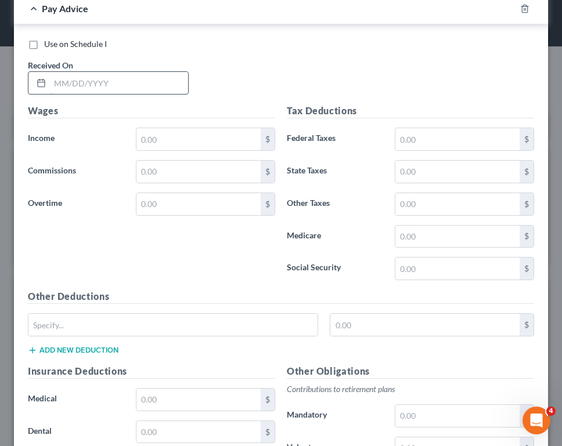
click at [119, 82] on input "text" at bounding box center [119, 83] width 138 height 22
type input "[DATE]"
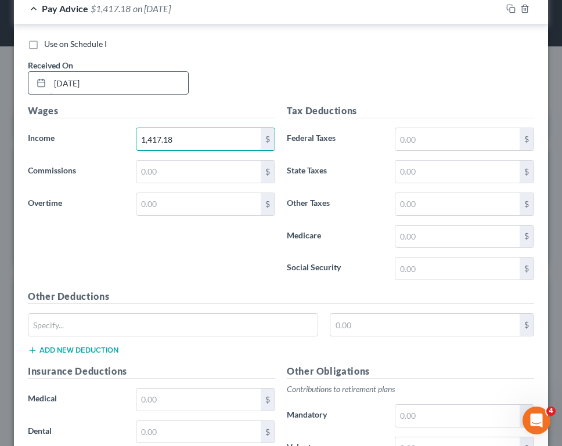
type input "1,417.18"
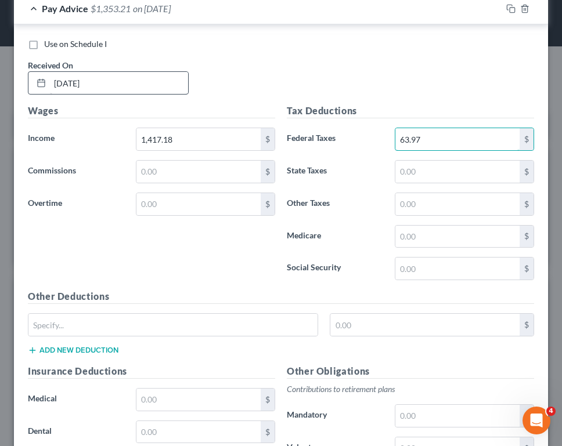
type input "63.97"
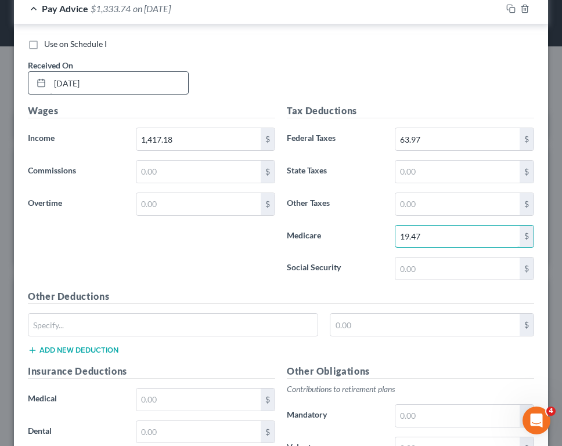
type input "19.47"
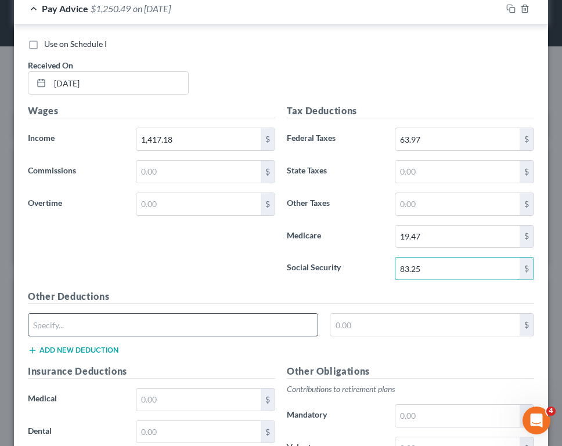
type input "83.25"
click at [133, 334] on input "text" at bounding box center [172, 325] width 289 height 22
type input "Other deductions"
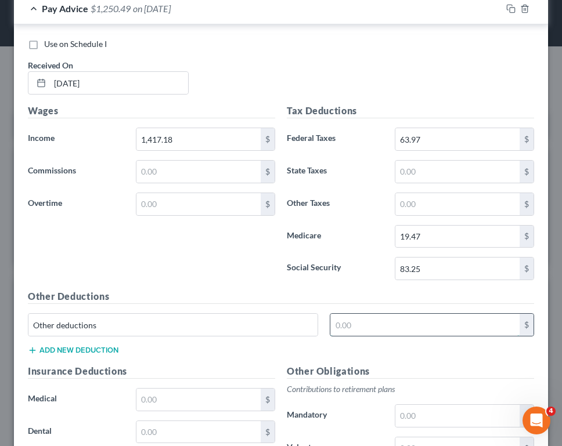
click at [354, 324] on input "text" at bounding box center [424, 325] width 189 height 22
type input "9.50"
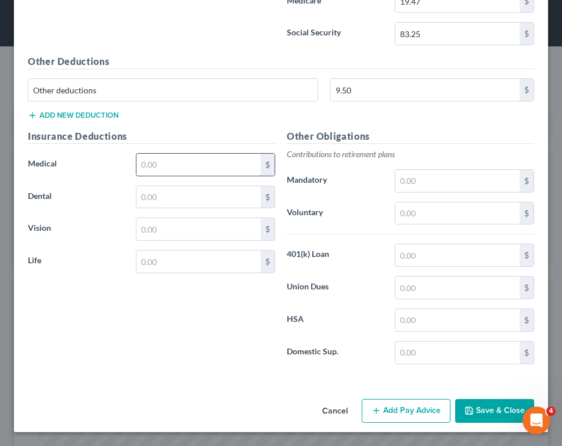
click at [191, 172] on input "text" at bounding box center [198, 165] width 124 height 22
type input "65.09"
type input "7"
type input "6.39"
type input "2.89"
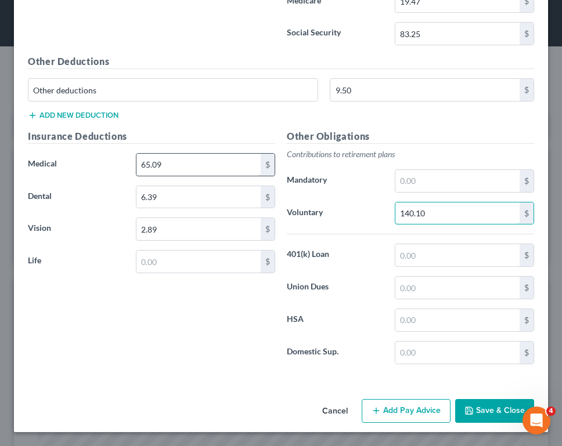
type input "140.10"
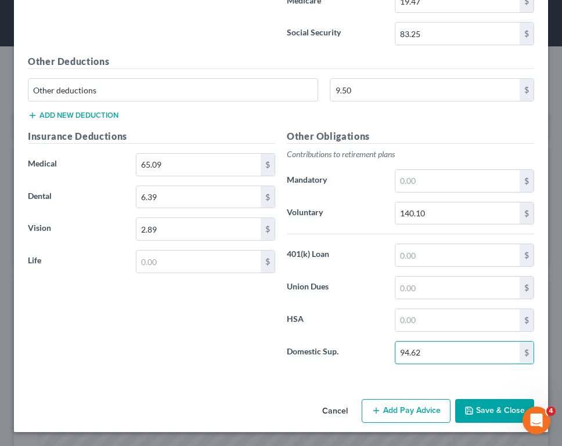
type input "94.62"
click at [404, 407] on button "Add Pay Advice" at bounding box center [405, 411] width 89 height 24
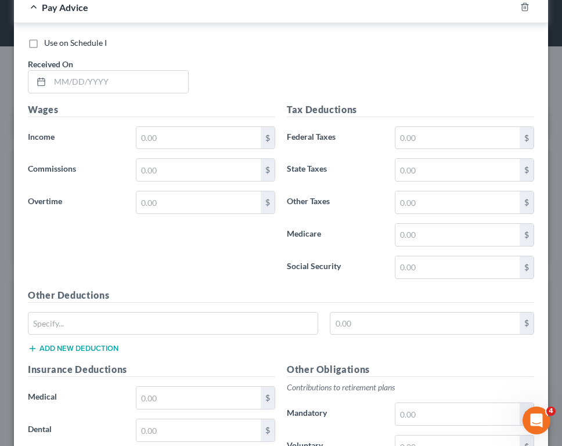
scroll to position [6070, 0]
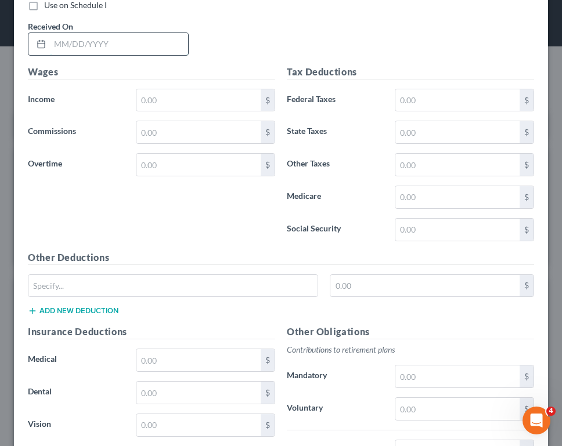
click at [165, 44] on input "text" at bounding box center [119, 44] width 138 height 22
type input "[DATE]"
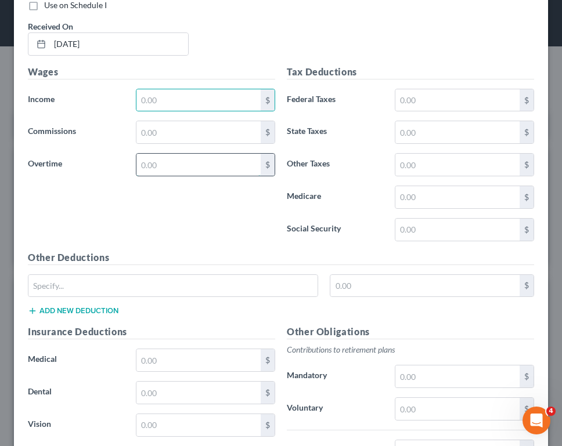
click at [157, 167] on input "text" at bounding box center [198, 165] width 124 height 22
type input "130.94"
click at [162, 100] on input "text" at bounding box center [198, 100] width 124 height 22
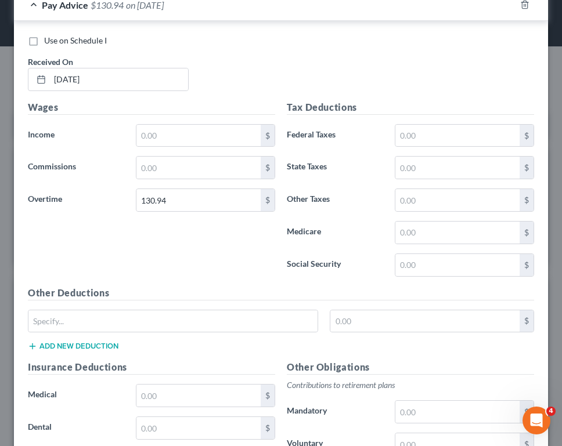
scroll to position [6017, 0]
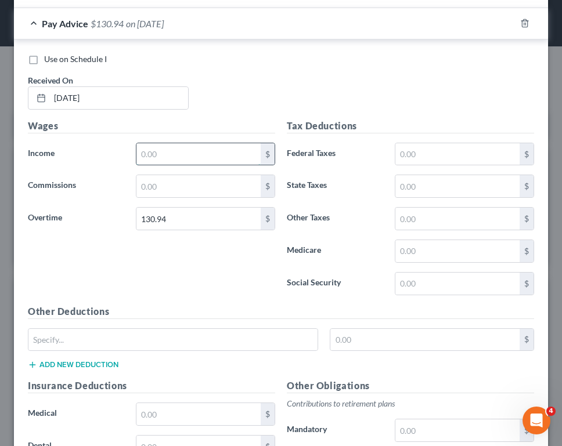
click at [148, 144] on input "text" at bounding box center [198, 154] width 124 height 22
type input "1,809.30"
click at [439, 154] on input "text" at bounding box center [457, 154] width 124 height 22
type input "122.22"
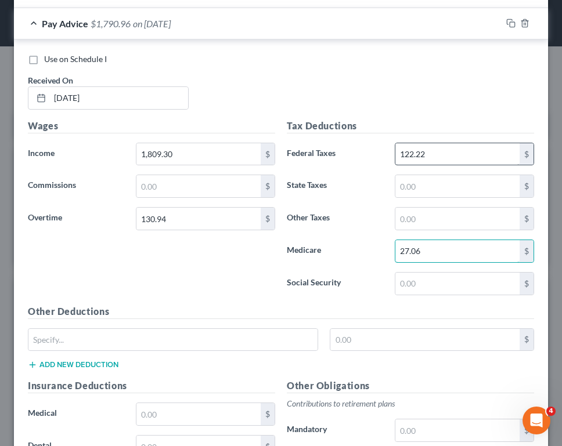
type input "27.06"
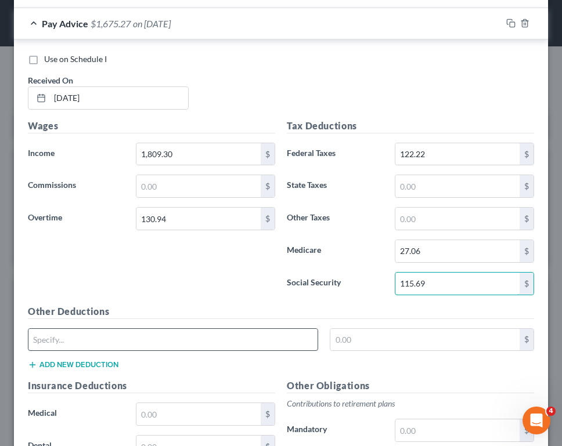
type input "115.69"
click at [213, 335] on input "text" at bounding box center [172, 340] width 289 height 22
type input "Other deductions"
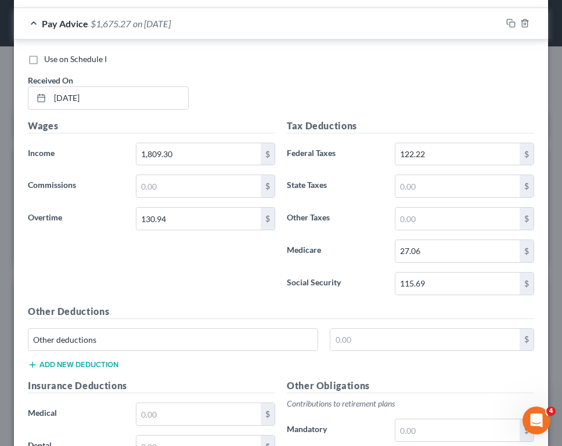
click at [390, 357] on div "Other deductions $" at bounding box center [280, 344] width 517 height 32
click at [390, 351] on div "Other deductions $" at bounding box center [280, 344] width 517 height 32
click at [387, 340] on input "text" at bounding box center [424, 340] width 189 height 22
type input "9.50"
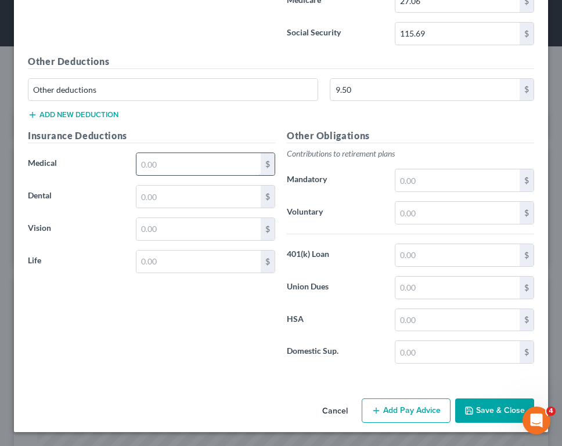
click at [150, 162] on input "text" at bounding box center [198, 164] width 124 height 22
type input "65.09"
type input "6.39"
type input "2.89"
type input "194.03"
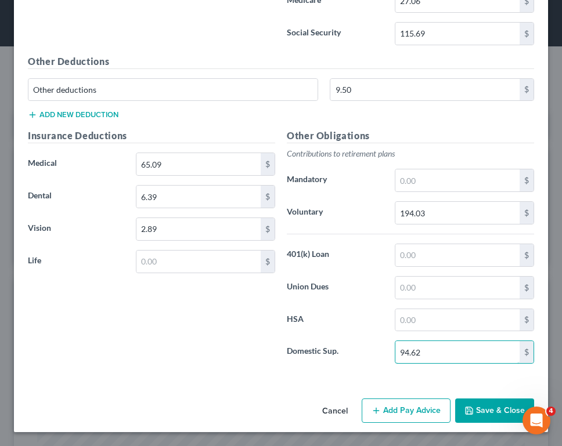
type input "94.62"
click at [384, 410] on button "Add Pay Advice" at bounding box center [405, 411] width 89 height 24
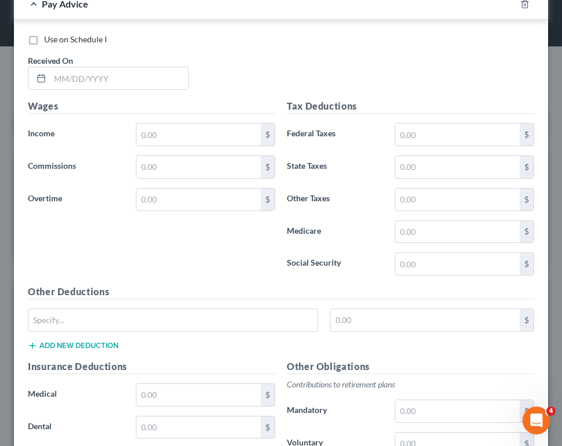
scroll to position [6692, 0]
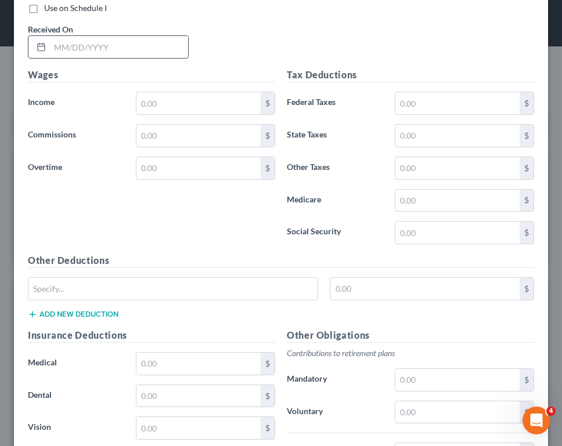
click at [150, 53] on input "text" at bounding box center [119, 47] width 138 height 22
type input "[DATE]"
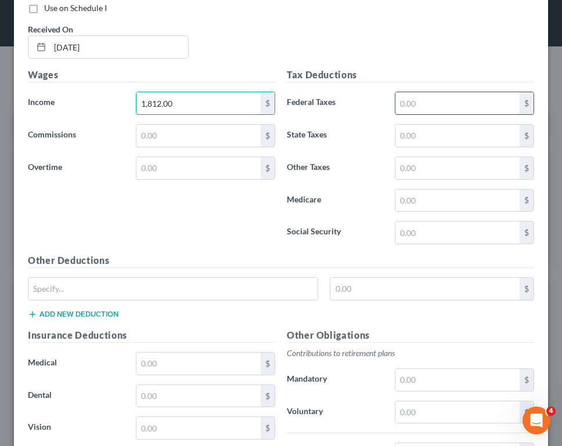
type input "1,812.00"
click at [458, 104] on input "text" at bounding box center [457, 103] width 124 height 22
type input "123.59"
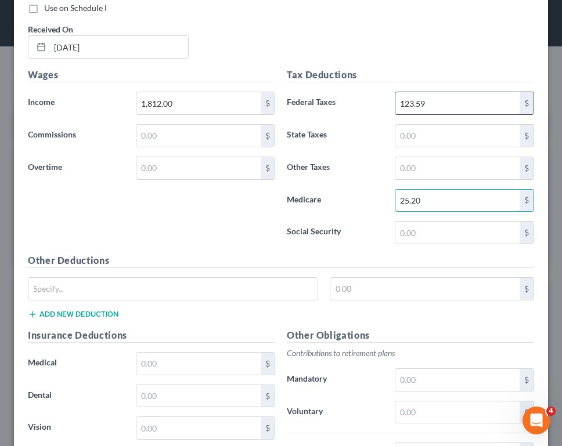
type input "25.20"
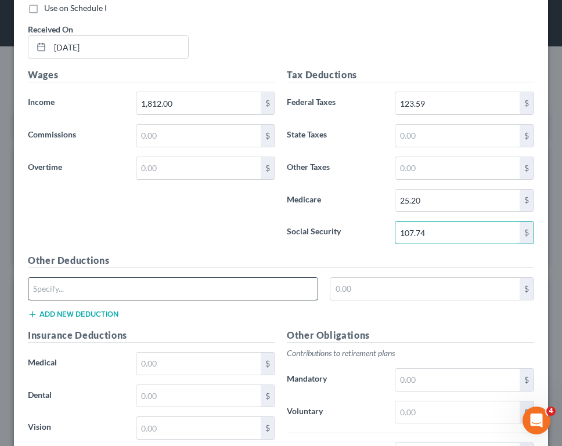
type input "107.74"
click at [260, 288] on input "text" at bounding box center [172, 289] width 289 height 22
type input "Other deductions"
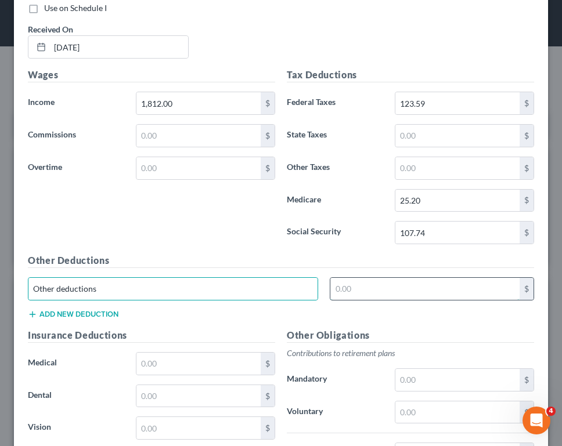
click at [349, 284] on input "text" at bounding box center [424, 289] width 189 height 22
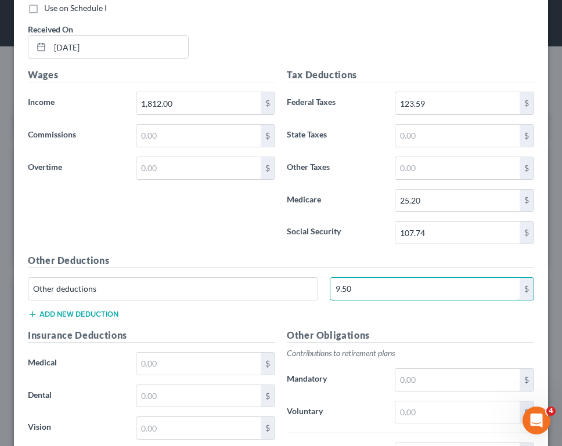
type input "9.50"
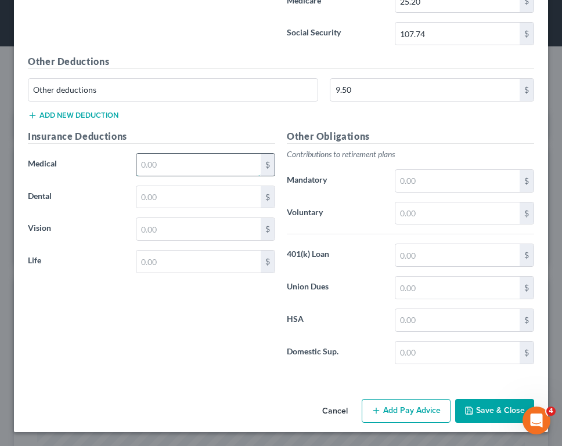
click at [154, 173] on input "text" at bounding box center [198, 165] width 124 height 22
type input "65.09"
type input "6.39"
type input "2.89"
type input "54.37"
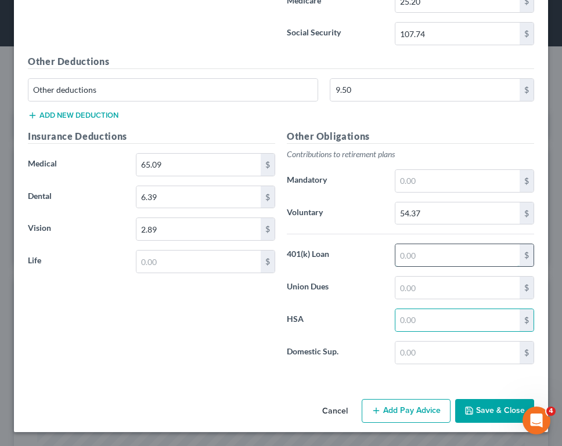
click at [407, 263] on input "text" at bounding box center [457, 255] width 124 height 22
type input "112.06"
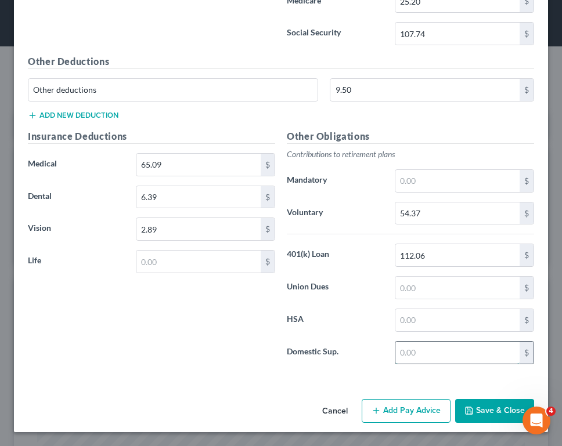
click at [403, 357] on input "text" at bounding box center [457, 353] width 124 height 22
type input "94.62"
click at [405, 407] on button "Add Pay Advice" at bounding box center [405, 411] width 89 height 24
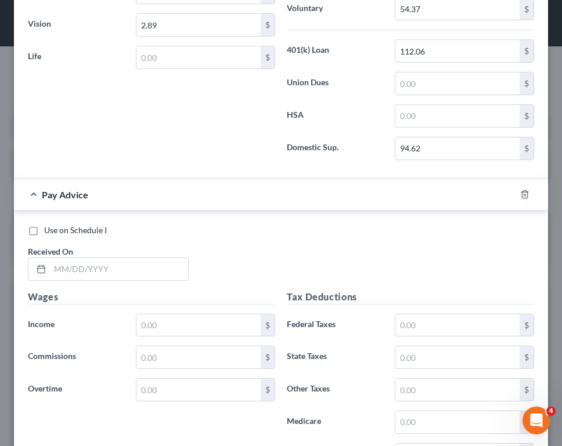
scroll to position [7107, 0]
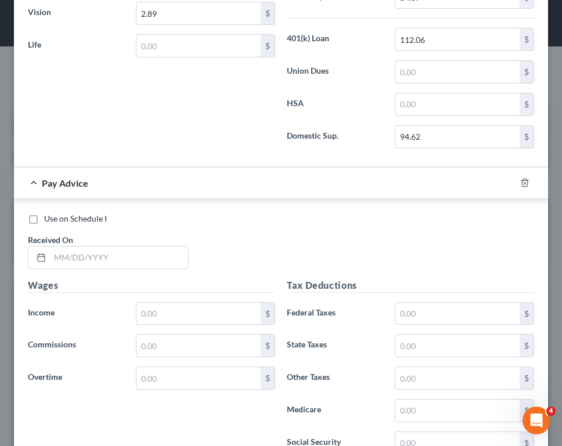
click at [332, 247] on div "Use on Schedule I Received On *" at bounding box center [280, 246] width 517 height 66
click at [88, 256] on input "text" at bounding box center [119, 258] width 138 height 22
type input "[DATE]"
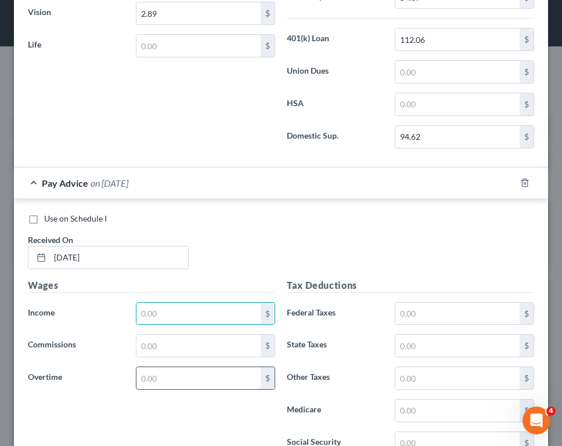
click at [156, 374] on input "text" at bounding box center [198, 378] width 124 height 22
type input "117.63"
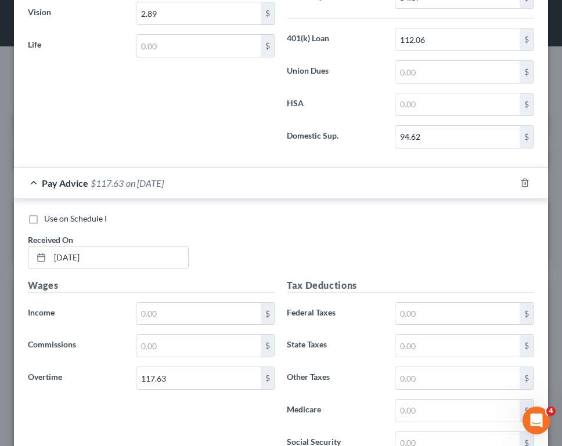
click at [323, 269] on div "Use on Schedule I Received On * [DATE]" at bounding box center [280, 246] width 517 height 66
click at [178, 320] on input "text" at bounding box center [198, 314] width 124 height 22
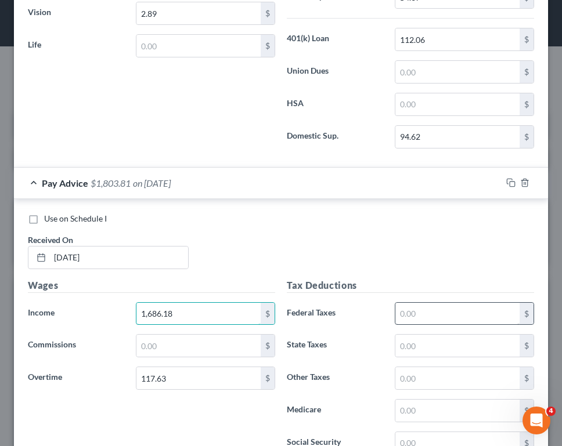
type input "1,686.18"
click at [396, 318] on input "text" at bounding box center [457, 314] width 124 height 22
type input "122.63"
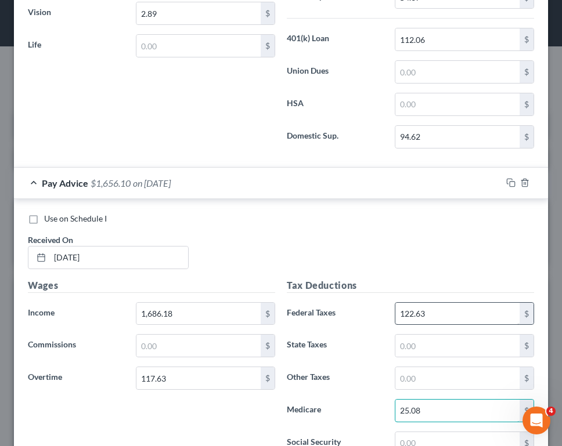
type input "25.08"
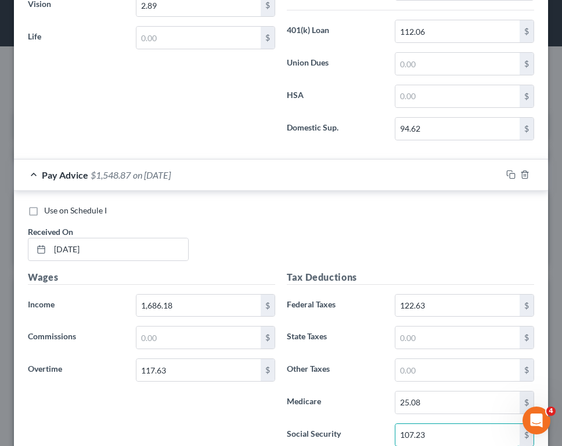
type input "107.23"
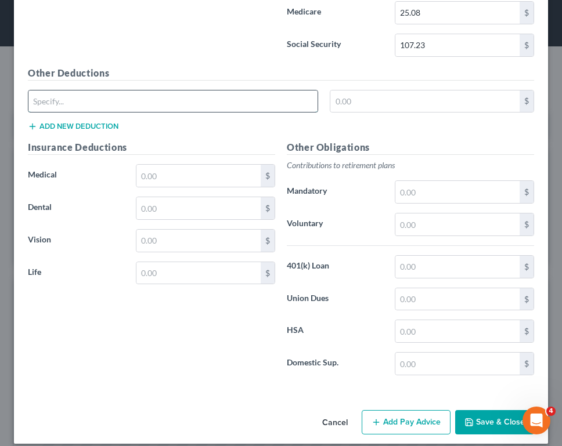
click at [97, 92] on input "text" at bounding box center [172, 101] width 289 height 22
type input "Other deductions"
click at [334, 96] on input "text" at bounding box center [424, 101] width 189 height 22
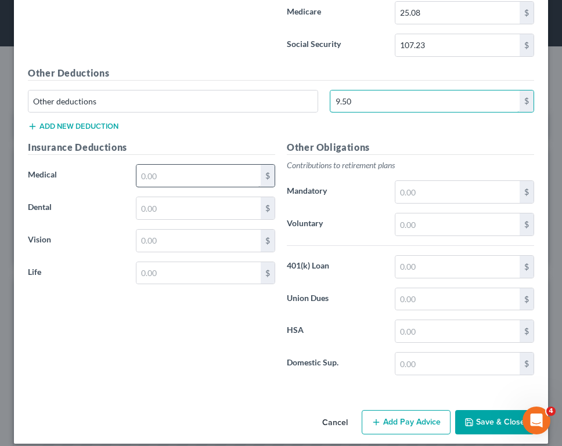
type input "9.50"
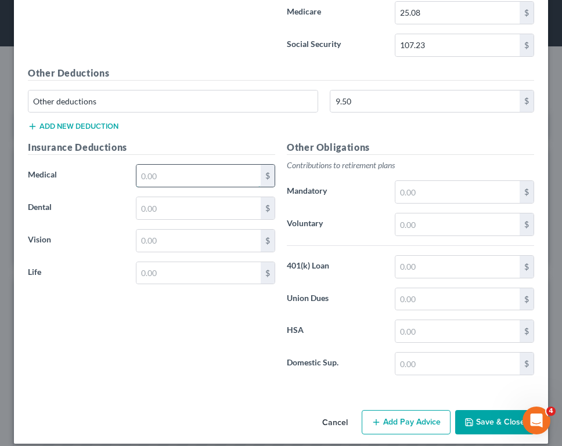
click at [148, 173] on input "text" at bounding box center [198, 176] width 124 height 22
type input "65.09"
type input "6.39"
type input "2.89"
type input "54.12"
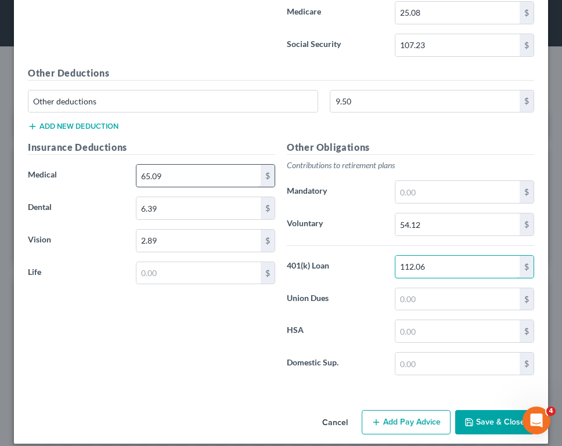
type input "112.06"
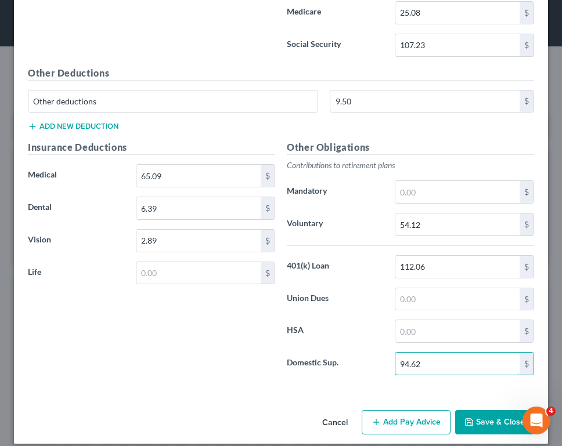
type input "94.62"
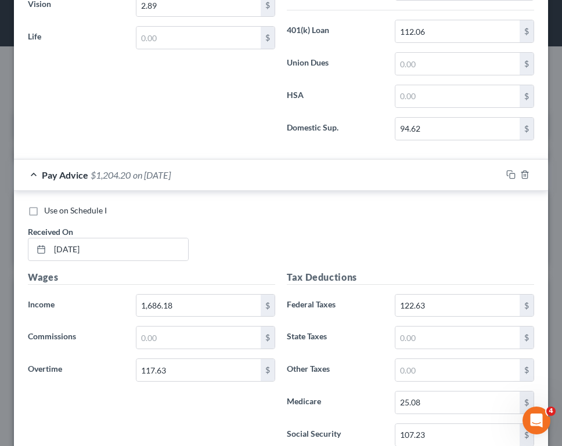
click at [339, 238] on div "Use on Schedule I Received On * [DATE]" at bounding box center [280, 238] width 517 height 66
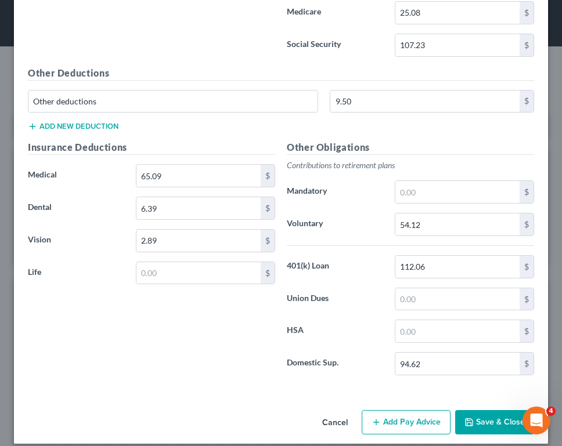
click at [402, 418] on button "Add Pay Advice" at bounding box center [405, 422] width 89 height 24
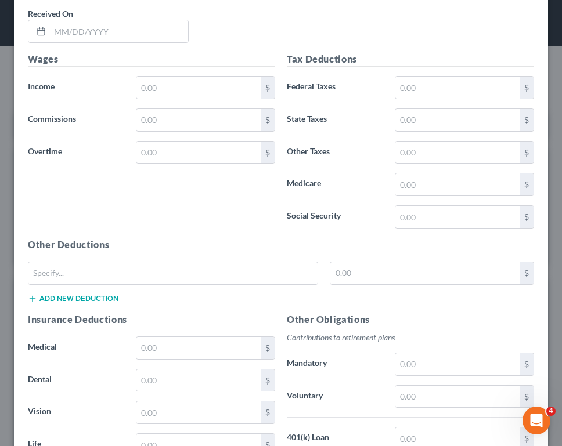
scroll to position [7970, 0]
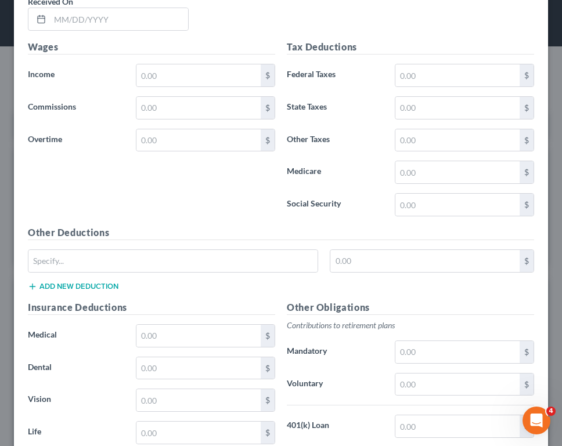
click at [249, 240] on h5 "Other Deductions" at bounding box center [281, 233] width 506 height 15
click at [126, 23] on input "text" at bounding box center [119, 19] width 138 height 22
type input "[DATE]"
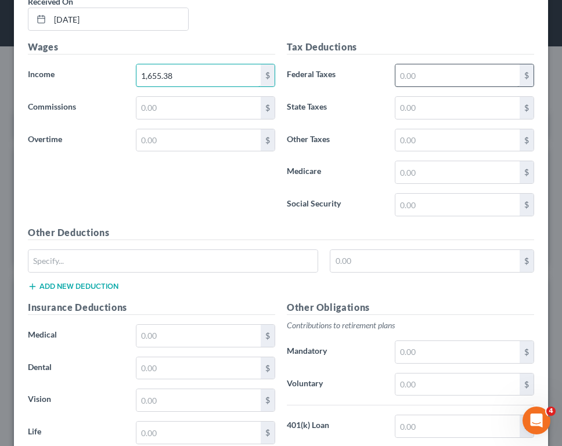
type input "1,655.38"
click at [407, 77] on input "text" at bounding box center [457, 75] width 124 height 22
type input "105.36"
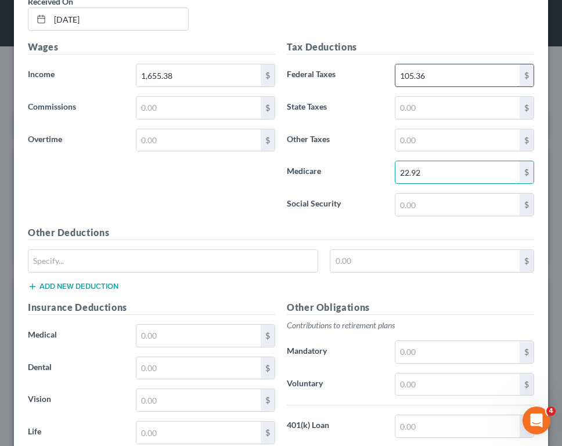
type input "22.92"
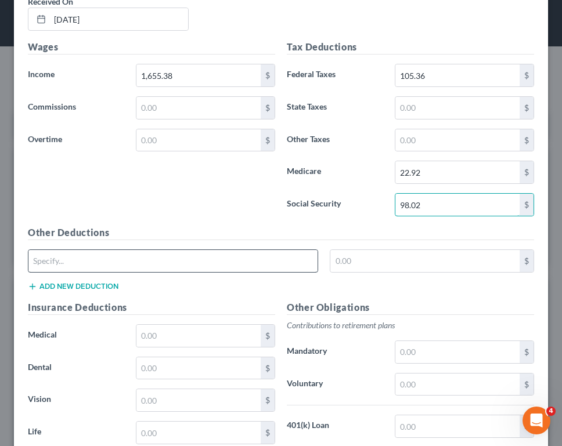
type input "98.02"
click at [240, 266] on input "text" at bounding box center [172, 261] width 289 height 22
type input "Other deductions"
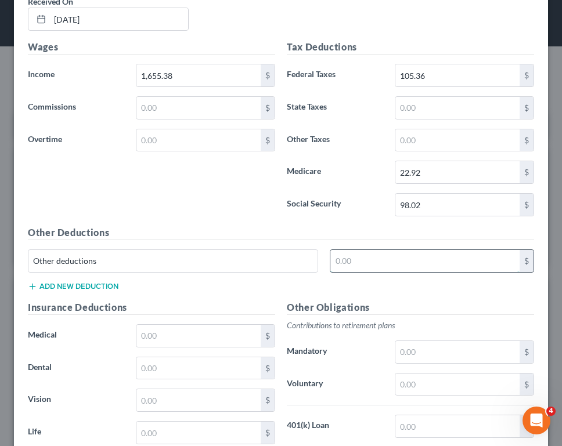
click at [356, 260] on input "text" at bounding box center [424, 261] width 189 height 22
type input "9.50"
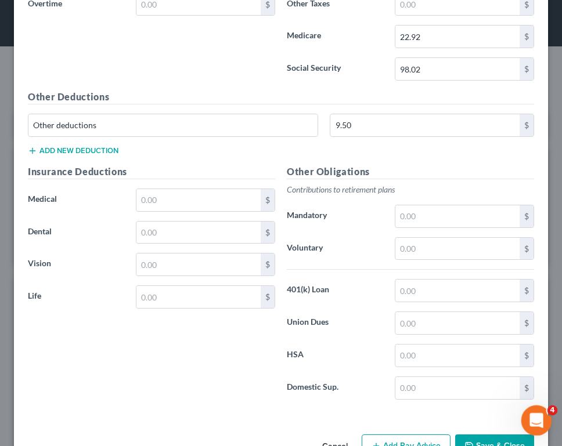
scroll to position [8141, 0]
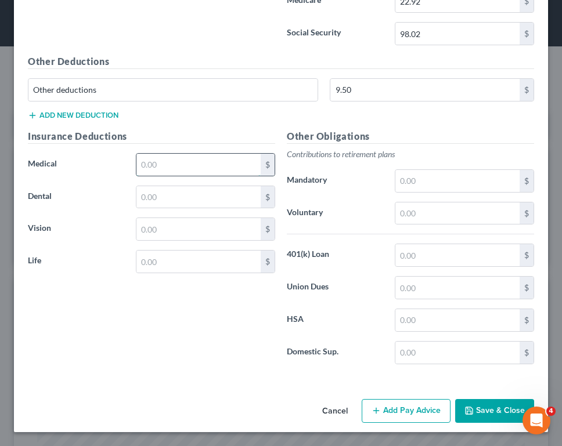
click at [193, 163] on input "text" at bounding box center [198, 165] width 124 height 22
type input "7"
type input "65.09"
type input "6.39"
type input "2.89"
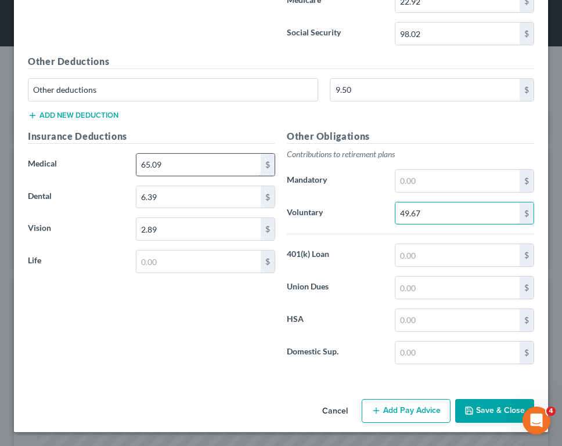
type input "49.67"
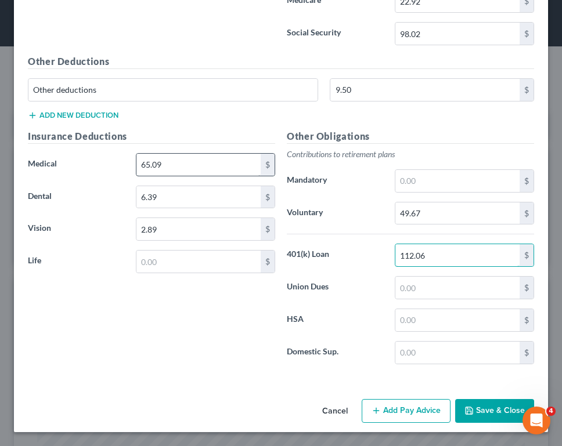
type input "112.06"
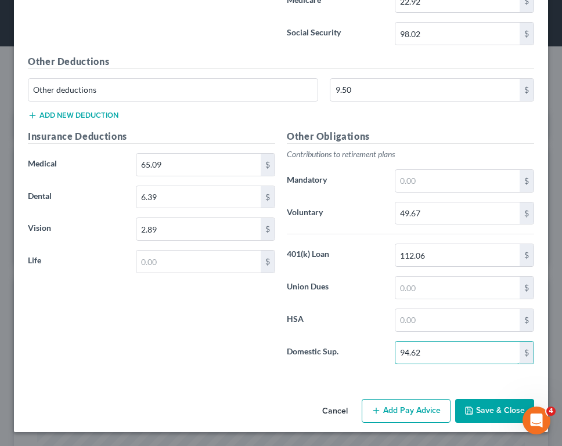
type input "94.62"
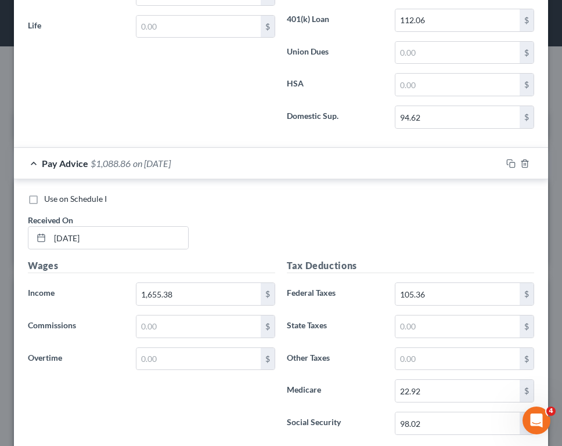
click at [462, 223] on div "Use on Schedule I Received On * [DATE]" at bounding box center [280, 226] width 517 height 66
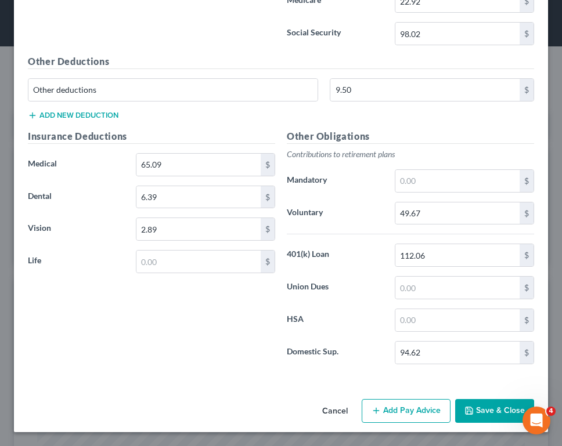
click at [404, 404] on button "Add Pay Advice" at bounding box center [405, 411] width 89 height 24
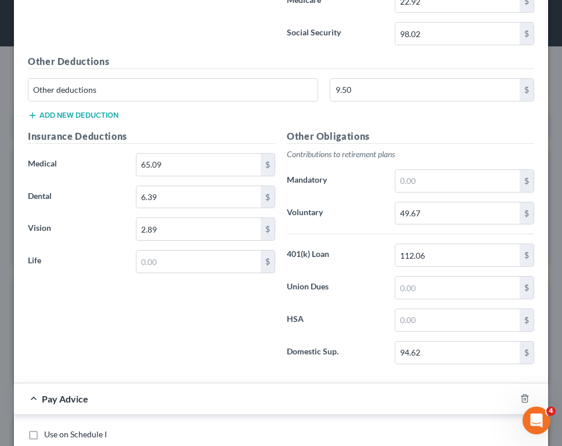
scroll to position [8531, 0]
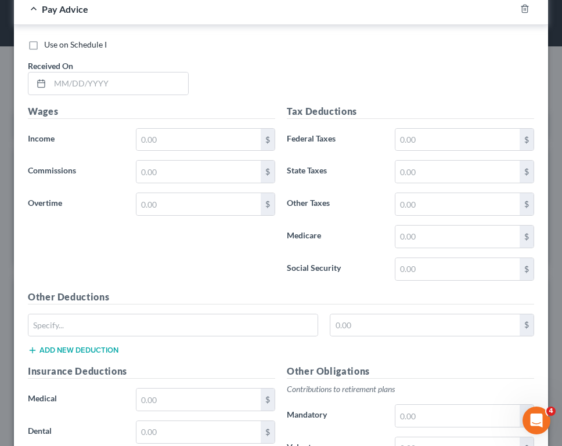
click at [237, 81] on div "Use on Schedule I Received On *" at bounding box center [280, 72] width 517 height 66
click at [136, 78] on input "text" at bounding box center [119, 84] width 138 height 22
type input "[DATE]"
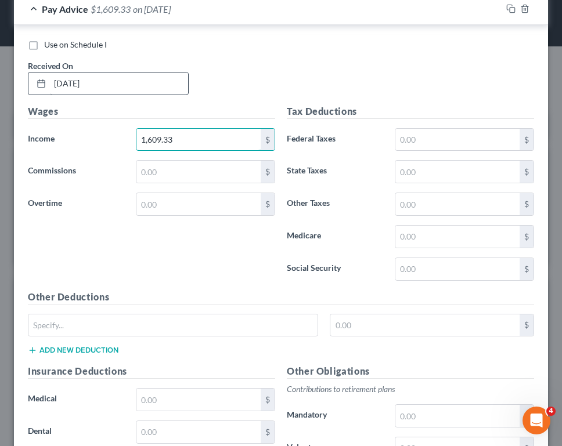
type input "1,609.33"
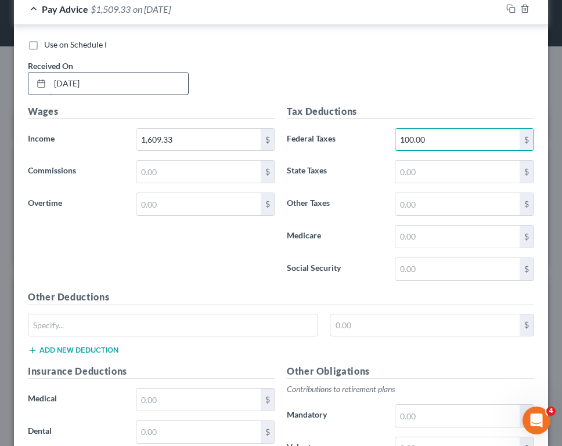
type input "100.00"
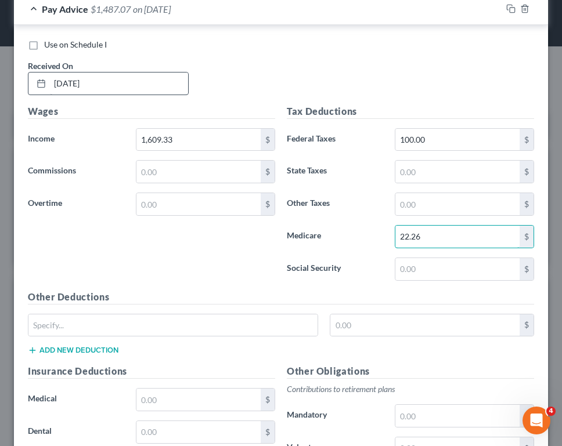
type input "22.26"
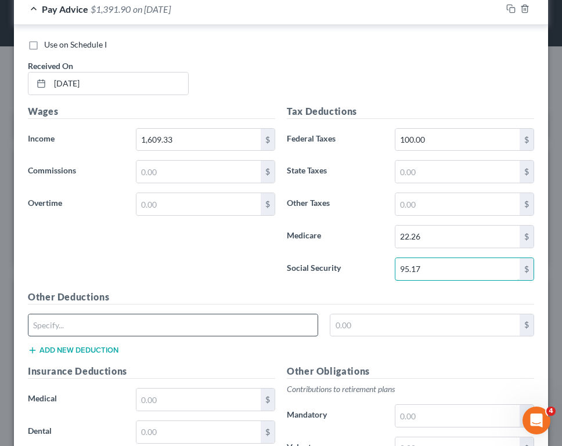
type input "95.17"
click at [160, 336] on div at bounding box center [173, 325] width 290 height 23
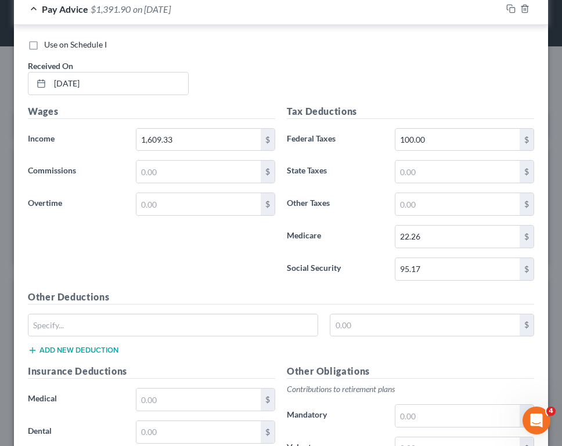
click at [148, 311] on div "Other Deductions $ Add new deduction" at bounding box center [280, 327] width 517 height 75
click at [148, 329] on input "text" at bounding box center [172, 325] width 289 height 22
type input "Other deductions"
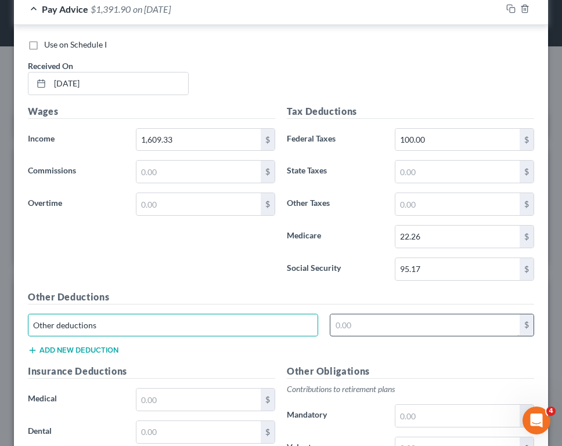
click at [345, 323] on input "text" at bounding box center [424, 325] width 189 height 22
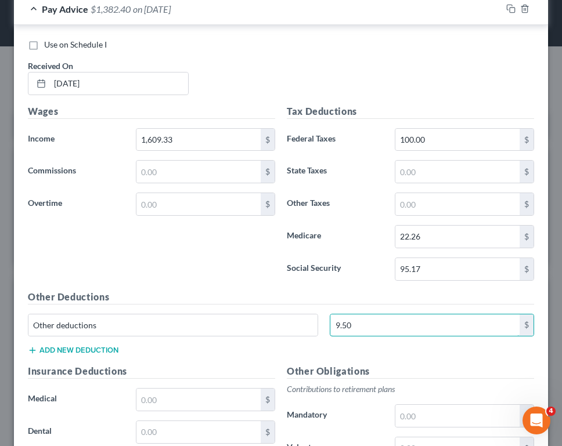
type input "9.50"
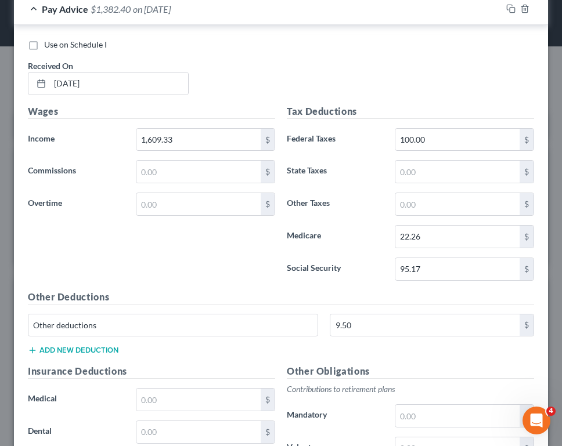
scroll to position [8767, 0]
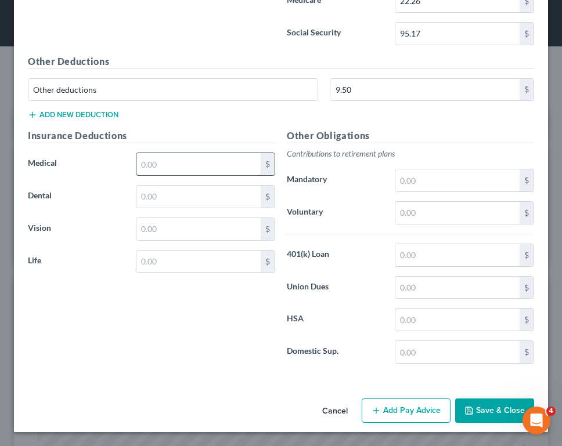
click at [221, 165] on input "text" at bounding box center [198, 164] width 124 height 22
type input "65.09"
type input "6.39"
type input "2.89"
type input "48.28"
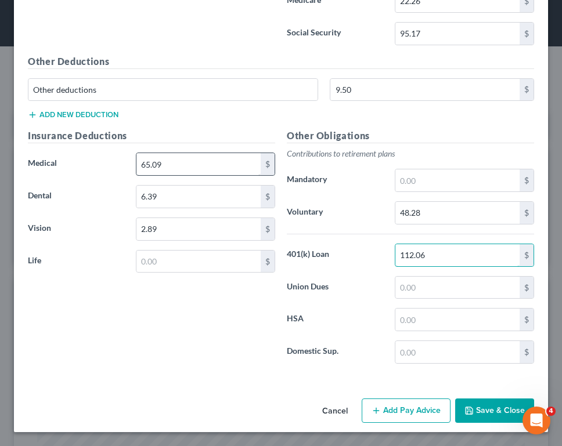
type input "112.06"
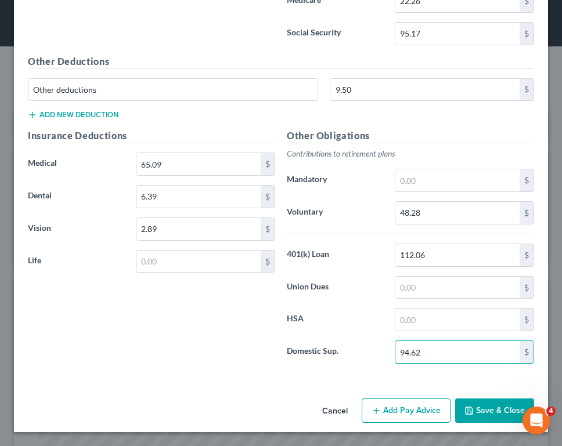
type input "94.62"
click at [493, 411] on button "Save & Close" at bounding box center [494, 411] width 79 height 24
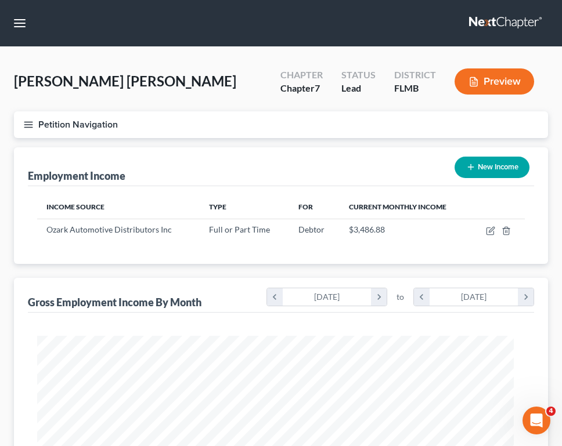
scroll to position [579834, 579572]
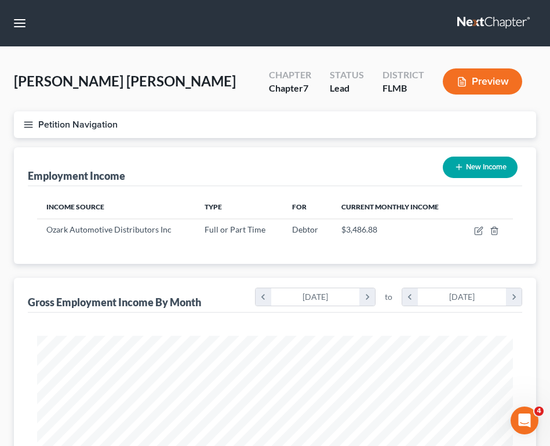
click at [290, 152] on div "Employment Income New Income" at bounding box center [275, 166] width 495 height 39
click at [28, 121] on icon "button" at bounding box center [28, 124] width 10 height 10
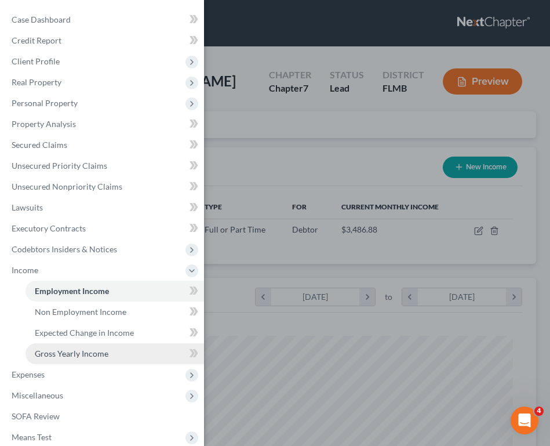
click at [103, 354] on span "Gross Yearly Income" at bounding box center [72, 354] width 74 height 10
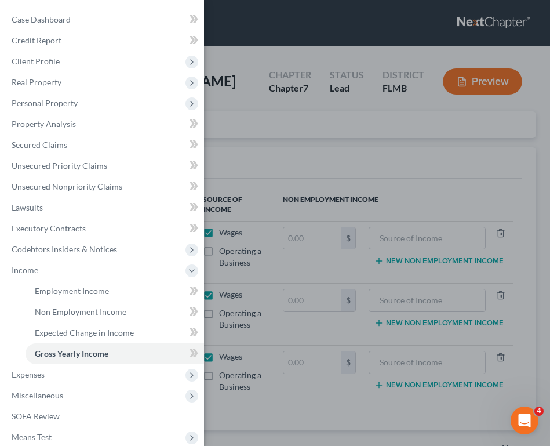
click at [328, 271] on div "Case Dashboard Payments Invoices Payments Payments Credit Report Client Profile" at bounding box center [275, 223] width 550 height 446
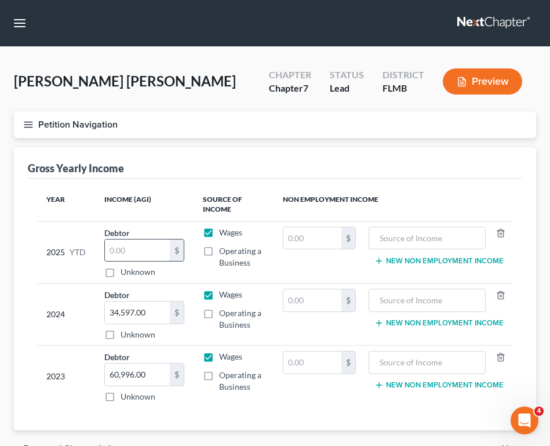
click at [131, 244] on input "text" at bounding box center [137, 251] width 65 height 22
type input "34,453.99"
click at [537, 89] on div "[PERSON_NAME] [PERSON_NAME] Upgraded Chapter Chapter 7 Status Lead District [GE…" at bounding box center [275, 269] width 550 height 444
click at [26, 125] on icon "button" at bounding box center [28, 124] width 10 height 10
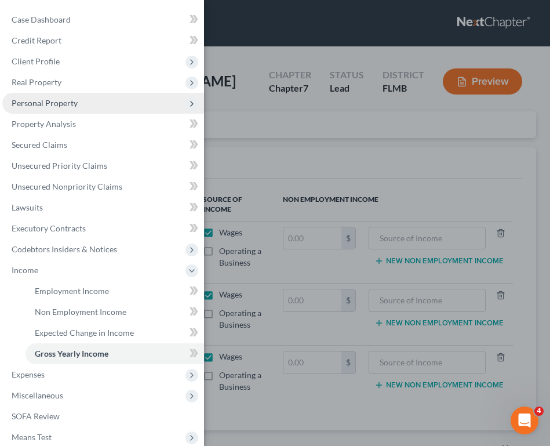
click at [78, 103] on span "Personal Property" at bounding box center [103, 103] width 202 height 21
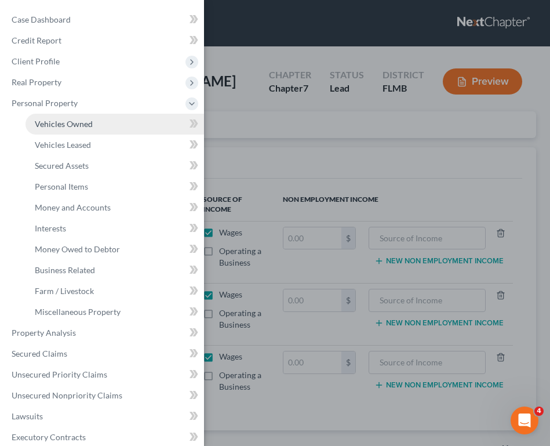
click at [89, 124] on span "Vehicles Owned" at bounding box center [64, 124] width 58 height 10
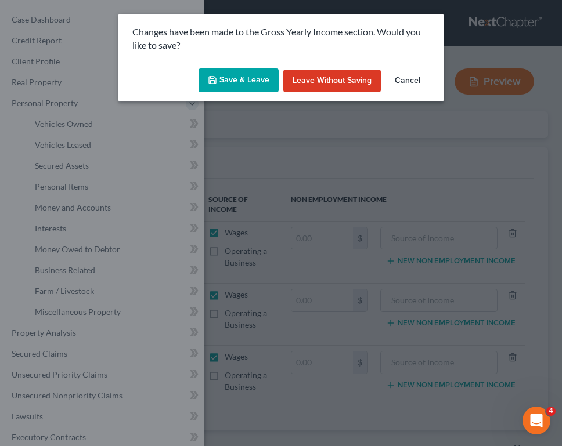
click at [230, 85] on button "Save & Leave" at bounding box center [238, 80] width 80 height 24
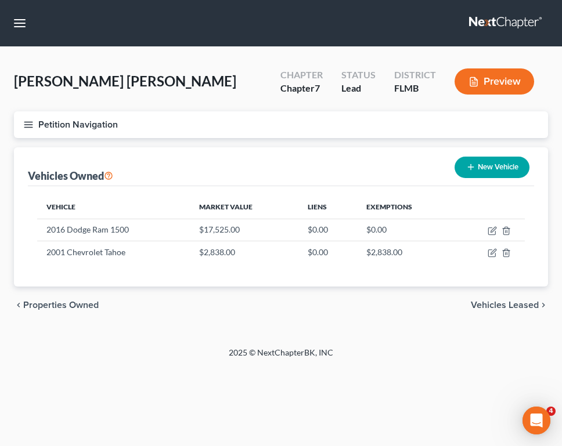
click at [27, 119] on icon "button" at bounding box center [28, 124] width 10 height 10
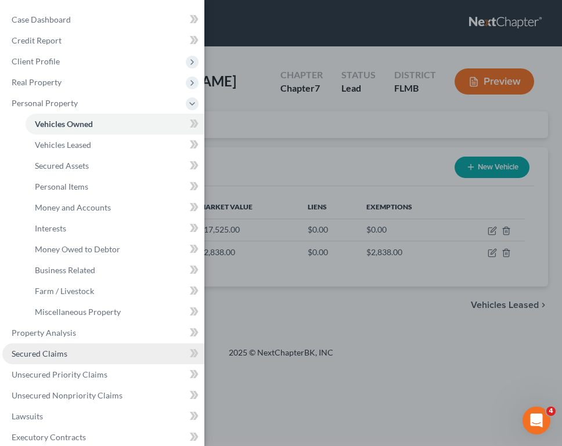
click at [101, 350] on link "Secured Claims" at bounding box center [103, 353] width 202 height 21
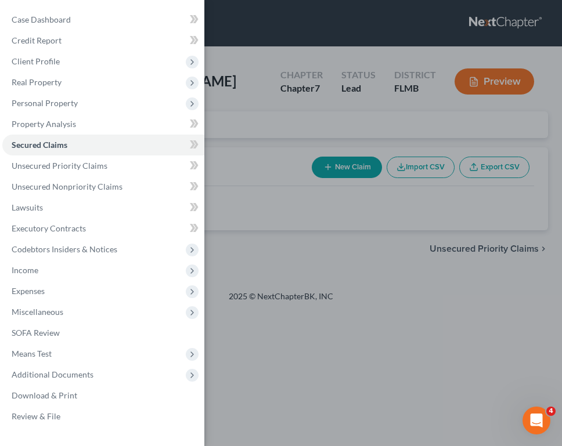
click at [380, 197] on div "Case Dashboard Payments Invoices Payments Payments Credit Report Client Profile" at bounding box center [281, 223] width 562 height 446
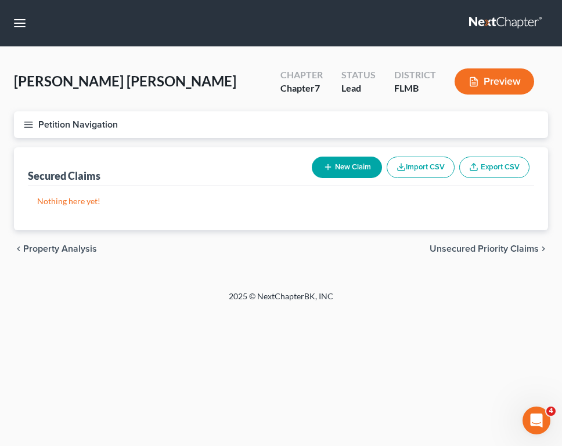
click at [352, 169] on button "New Claim" at bounding box center [346, 167] width 70 height 21
select select "0"
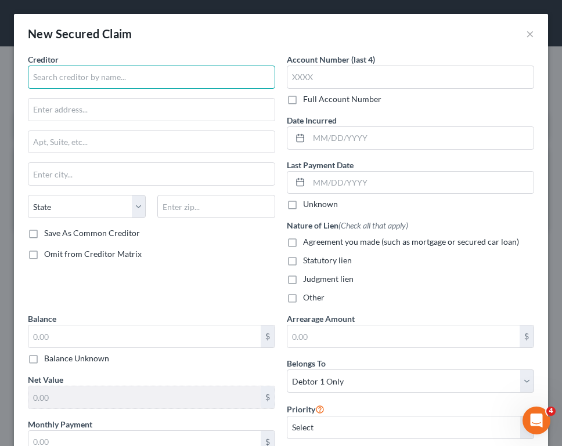
click at [189, 77] on input "text" at bounding box center [151, 77] width 247 height 23
type input "Corona Auto Sales LLC"
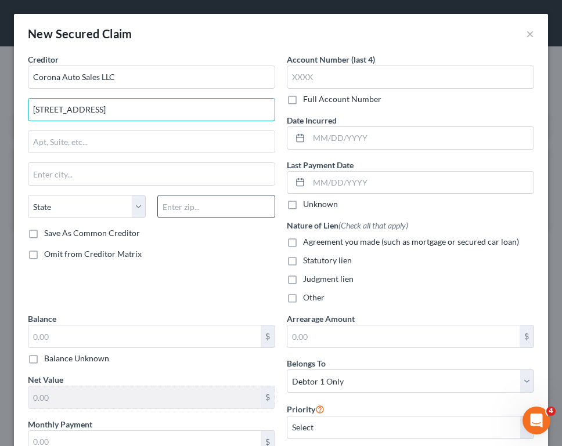
type input "1625 US Highway 92 W"
click at [246, 207] on input "text" at bounding box center [216, 206] width 118 height 23
type input "33823"
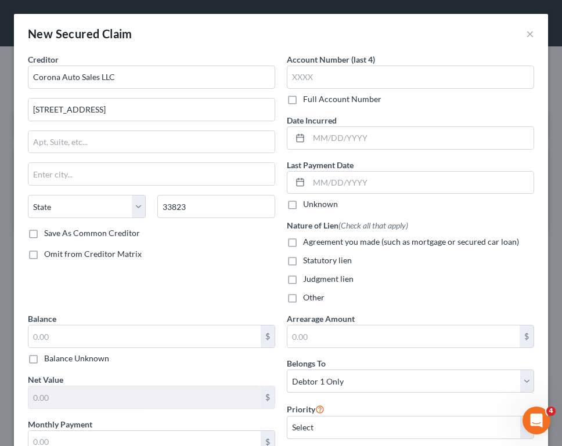
type input "Auburndale"
select select "9"
click at [216, 253] on div "Omit from Creditor Matrix" at bounding box center [151, 254] width 247 height 12
click at [103, 233] on label "Save As Common Creditor" at bounding box center [92, 233] width 96 height 12
click at [56, 233] on input "Save As Common Creditor" at bounding box center [53, 231] width 8 height 8
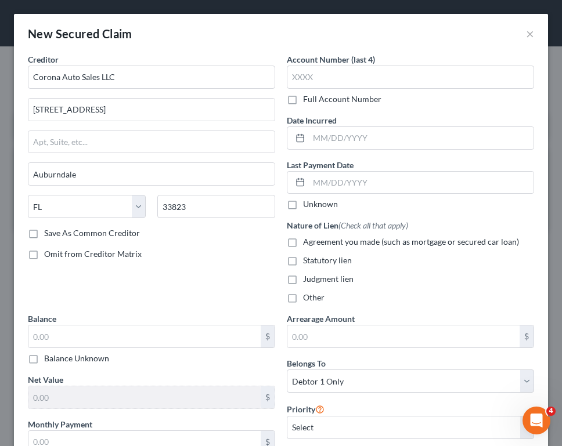
checkbox input "true"
click at [158, 435] on input "text" at bounding box center [144, 442] width 232 height 22
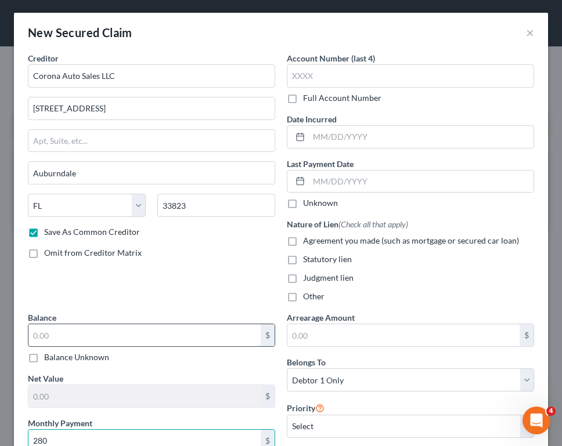
type input "280"
click at [129, 341] on input "text" at bounding box center [144, 335] width 232 height 22
type input "14,379.05"
click at [478, 246] on label "Agreement you made (such as mortgage or secured car loan)" at bounding box center [411, 241] width 216 height 12
click at [315, 242] on input "Agreement you made (such as mortgage or secured car loan)" at bounding box center [311, 239] width 8 height 8
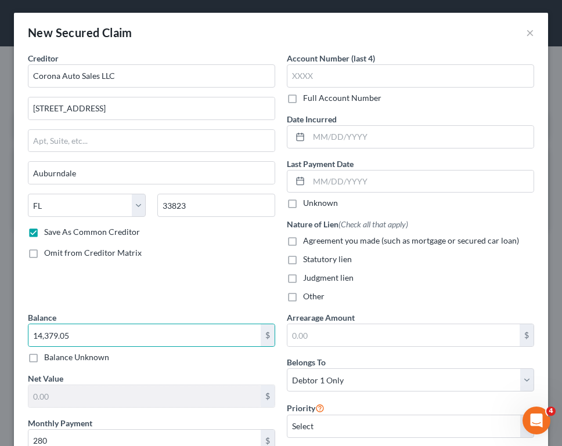
checkbox input "true"
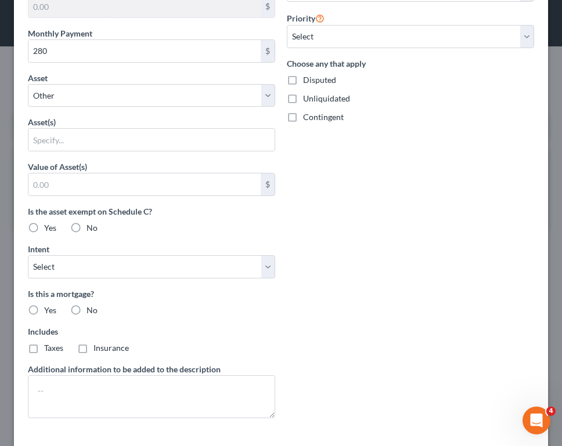
scroll to position [367, 0]
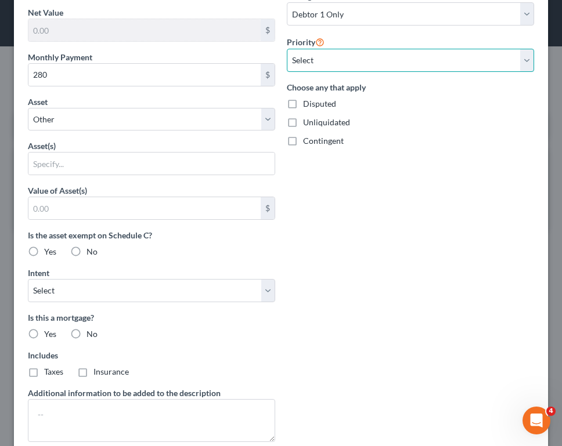
click at [343, 57] on select "Select 1st 2nd 3rd 4th 5th 6th 7th 8th 9th 10th 11th 12th 13th 14th 15th 16th 1…" at bounding box center [410, 60] width 247 height 23
select select "0"
click at [287, 49] on select "Select 1st 2nd 3rd 4th 5th 6th 7th 8th 9th 10th 11th 12th 13th 14th 15th 16th 1…" at bounding box center [410, 60] width 247 height 23
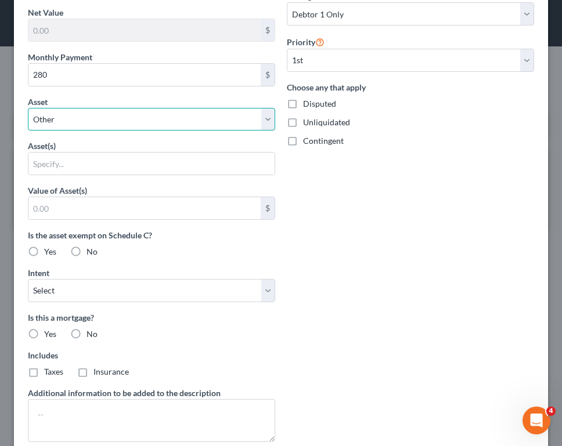
click at [199, 122] on select "Select Other Multiple Assets 2016 Dodge Ram 1500 - $17525.0 2001 Chevrolet Taho…" at bounding box center [151, 119] width 247 height 23
select select "2"
click at [28, 131] on select "Select Other Multiple Assets 2016 Dodge Ram 1500 - $17525.0 2001 Chevrolet Taho…" at bounding box center [151, 119] width 247 height 23
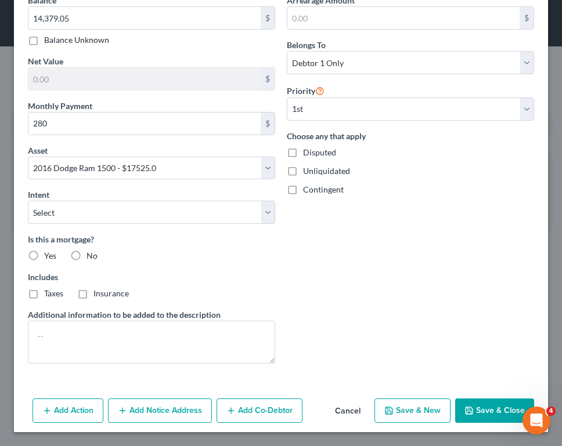
click at [193, 192] on div "Intent Select Surrender Redeem Reaffirm Avoid Other" at bounding box center [151, 206] width 247 height 35
click at [169, 213] on select "Select Surrender Redeem Reaffirm Avoid Other" at bounding box center [151, 212] width 247 height 23
select select "2"
click at [28, 201] on select "Select Surrender Redeem Reaffirm Avoid Other" at bounding box center [151, 212] width 247 height 23
click at [86, 250] on label "No" at bounding box center [91, 256] width 11 height 12
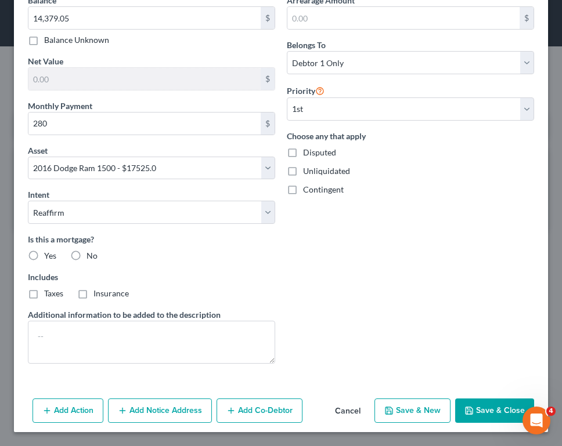
click at [91, 250] on input "No" at bounding box center [95, 254] width 8 height 8
radio input "true"
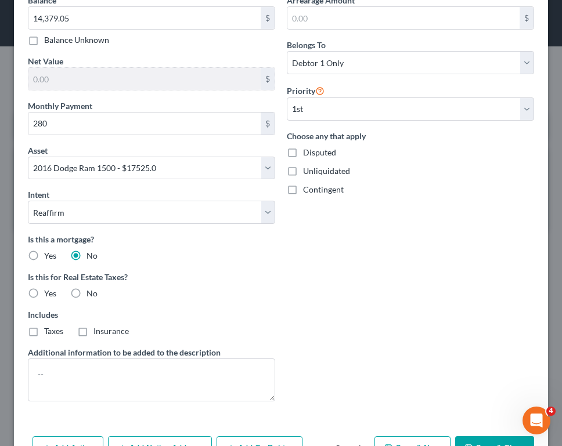
click at [86, 293] on label "No" at bounding box center [91, 294] width 11 height 12
click at [91, 293] on input "No" at bounding box center [95, 292] width 8 height 8
radio input "true"
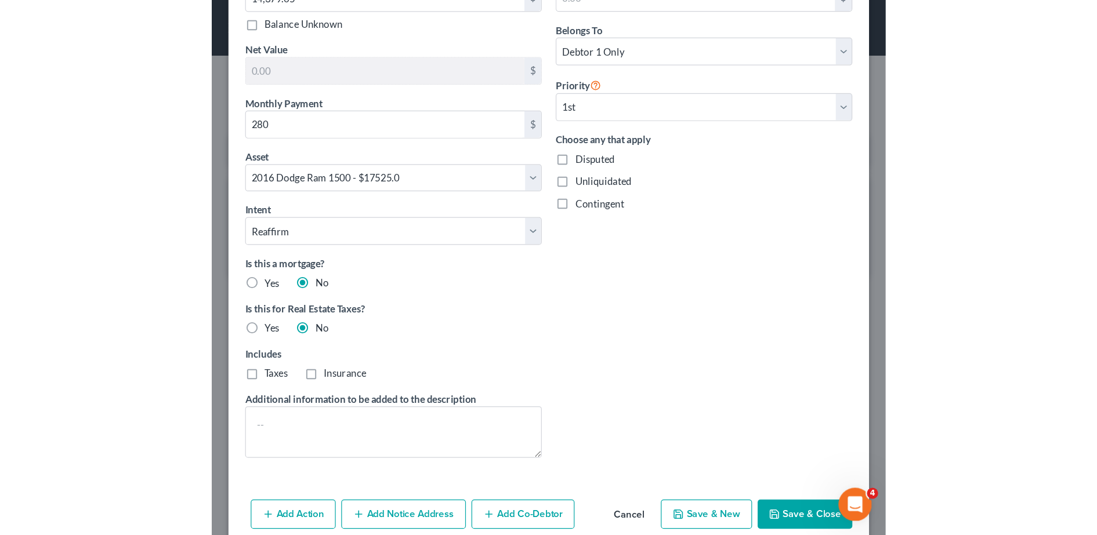
scroll to position [356, 0]
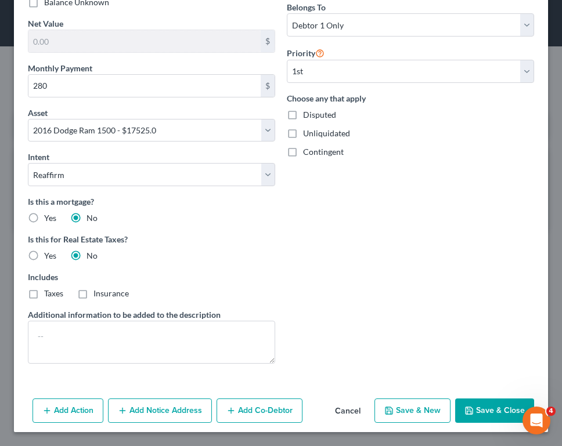
click at [497, 410] on button "Save & Close" at bounding box center [494, 411] width 79 height 24
checkbox input "false"
select select
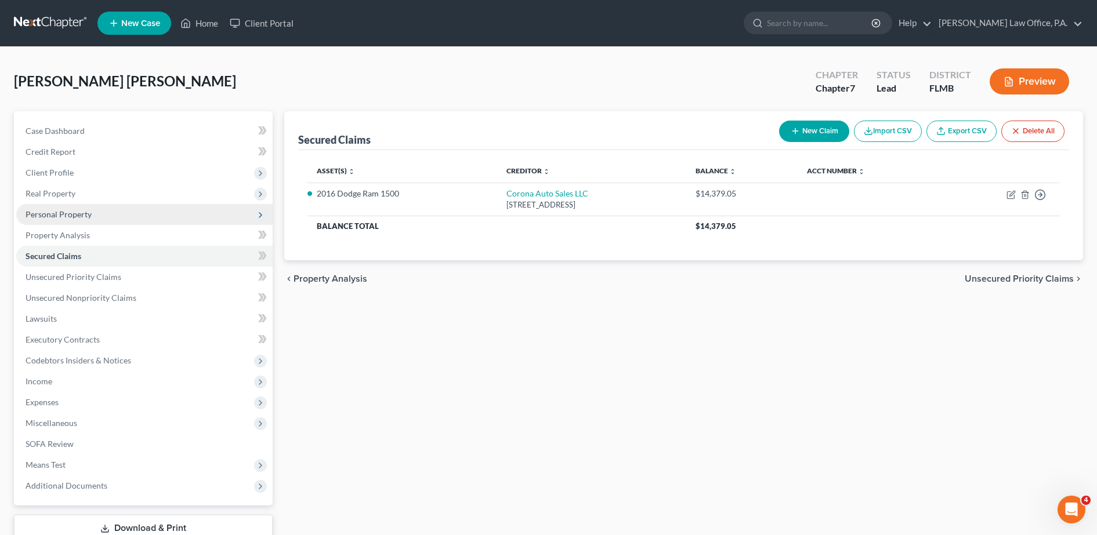
click at [74, 219] on span "Personal Property" at bounding box center [59, 214] width 66 height 10
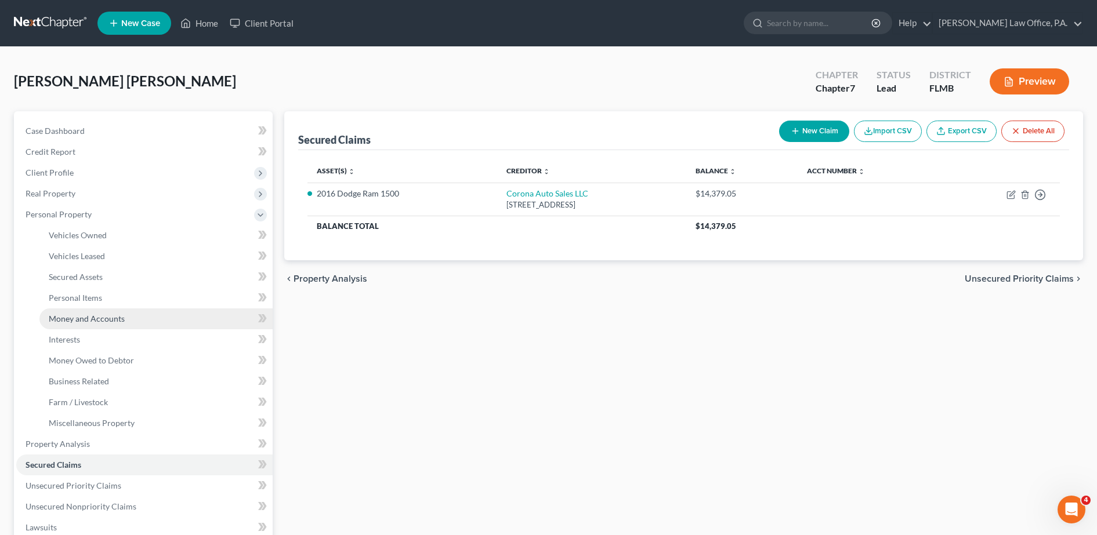
click at [100, 315] on span "Money and Accounts" at bounding box center [87, 319] width 76 height 10
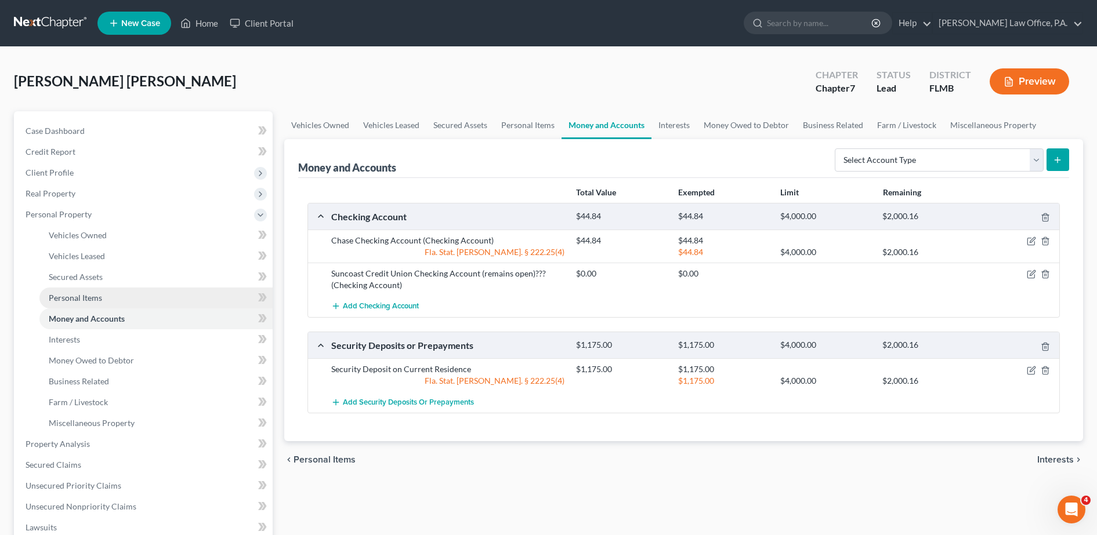
click at [88, 296] on span "Personal Items" at bounding box center [75, 298] width 53 height 10
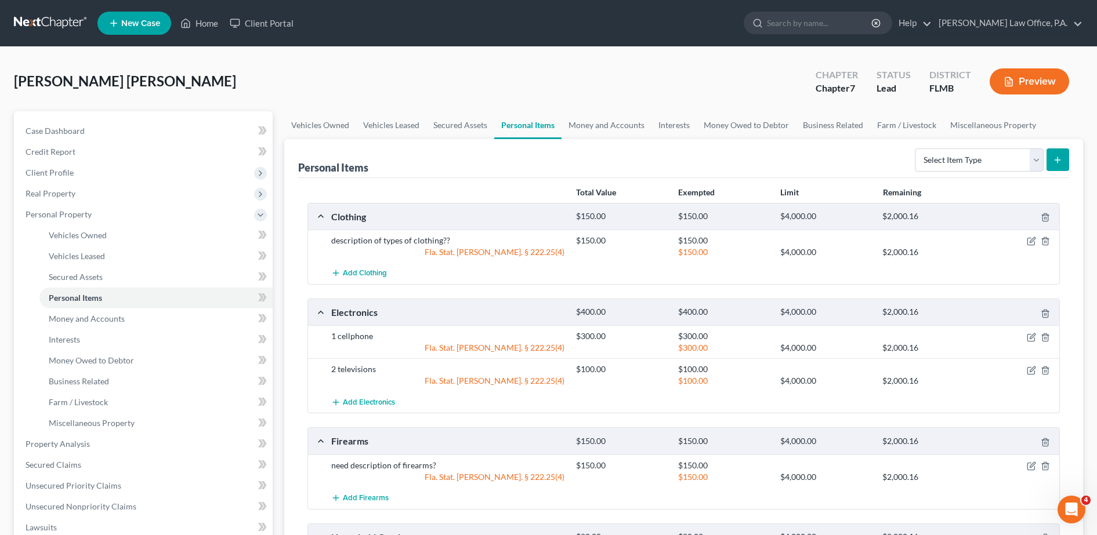
scroll to position [290, 0]
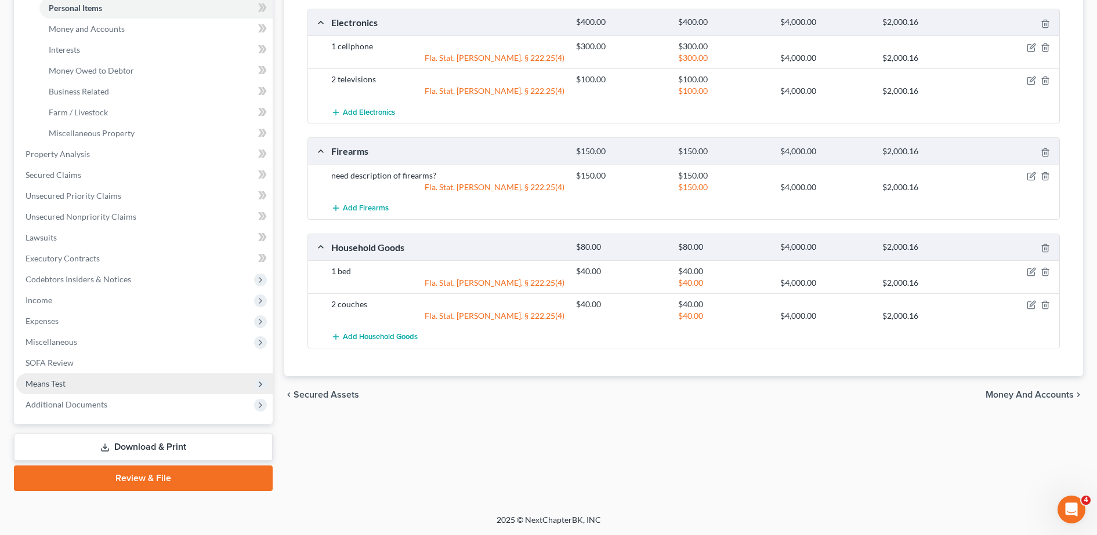
click at [107, 389] on span "Means Test" at bounding box center [144, 384] width 256 height 21
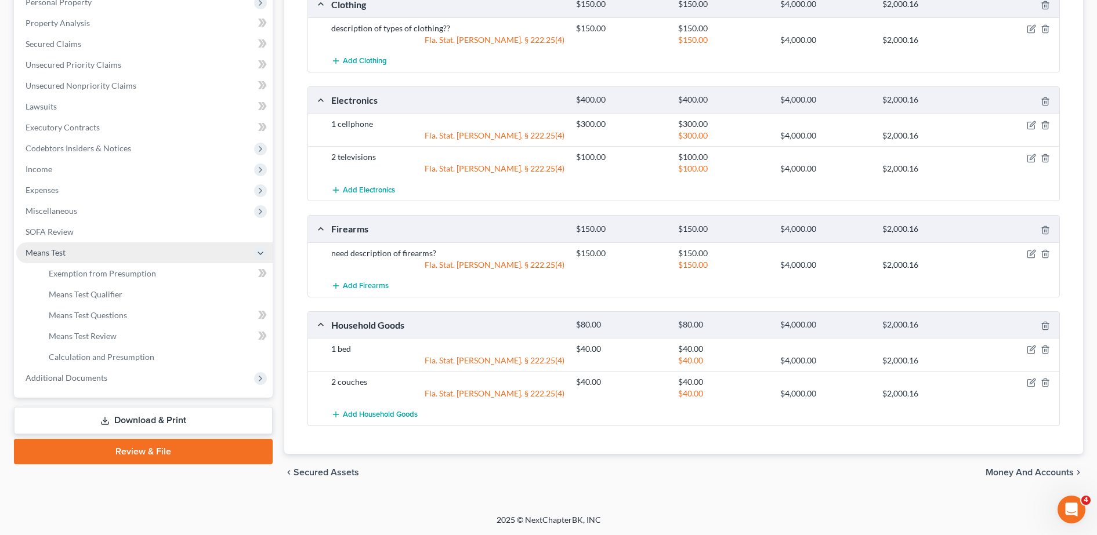
scroll to position [212, 0]
click at [118, 209] on span "Miscellaneous" at bounding box center [144, 211] width 256 height 21
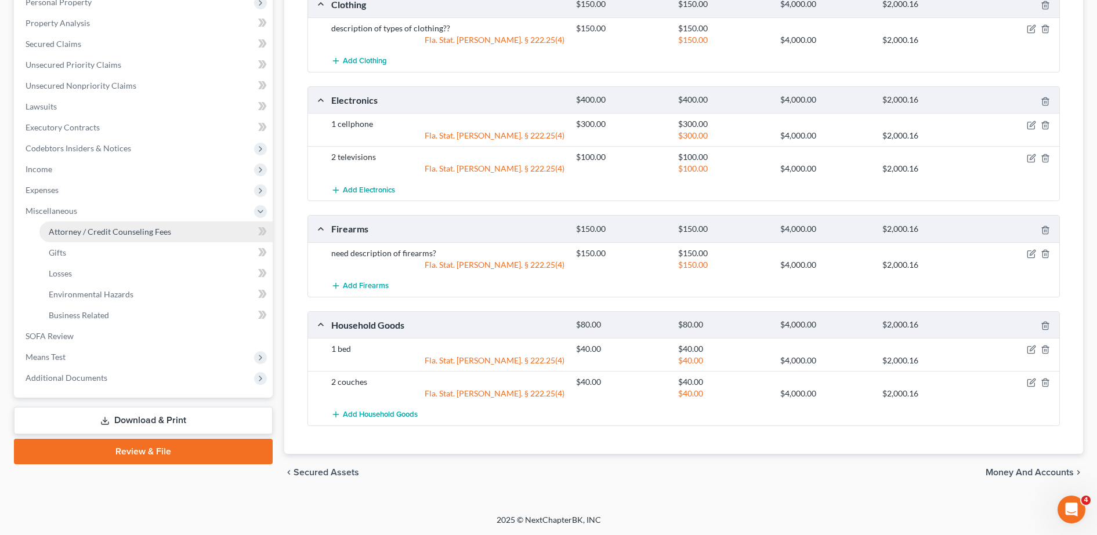
click at [130, 230] on span "Attorney / Credit Counseling Fees" at bounding box center [110, 232] width 122 height 10
select select "2"
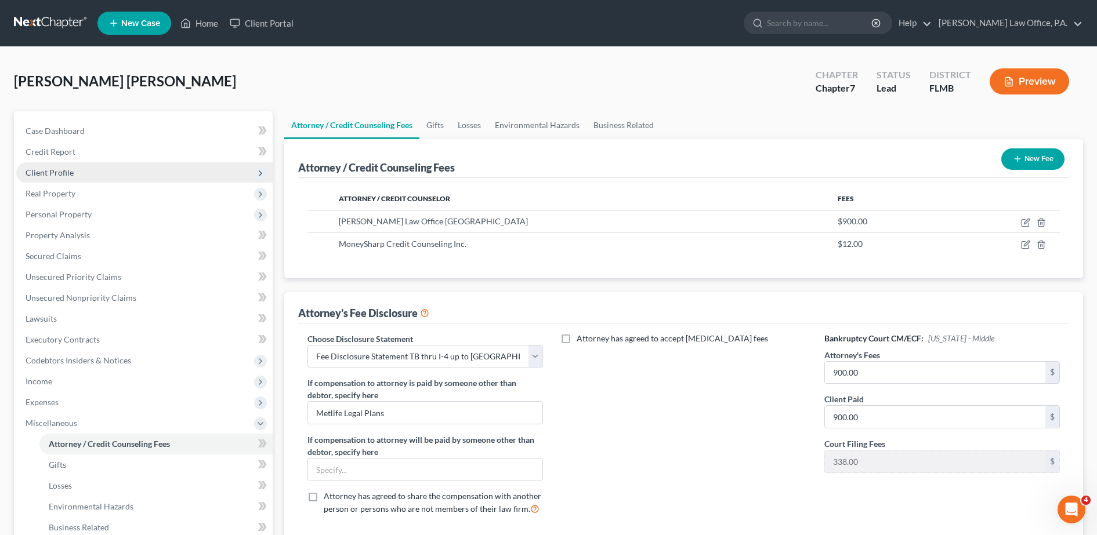
click at [71, 172] on span "Client Profile" at bounding box center [50, 173] width 48 height 10
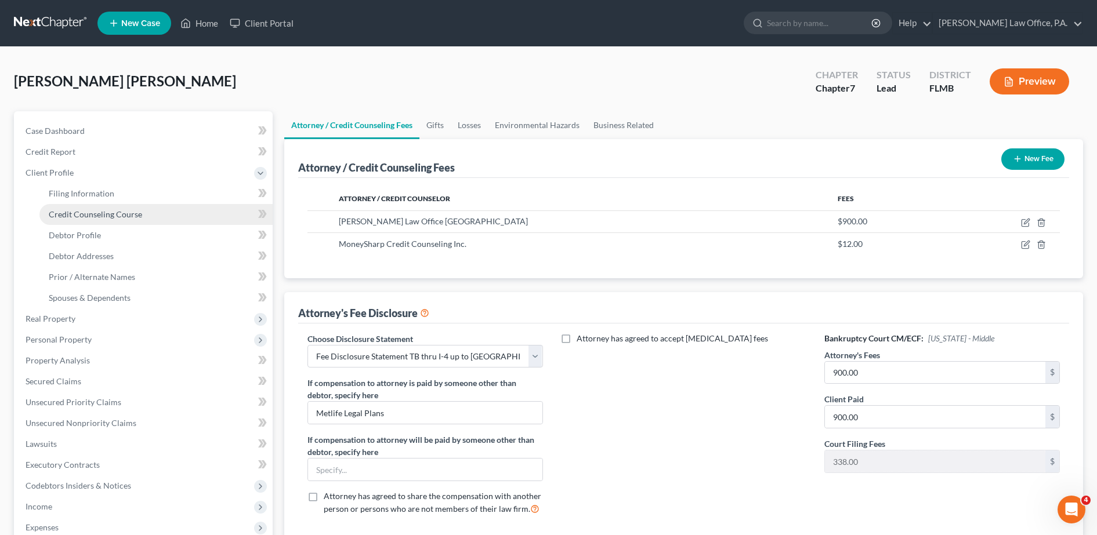
click at [95, 212] on span "Credit Counseling Course" at bounding box center [95, 214] width 93 height 10
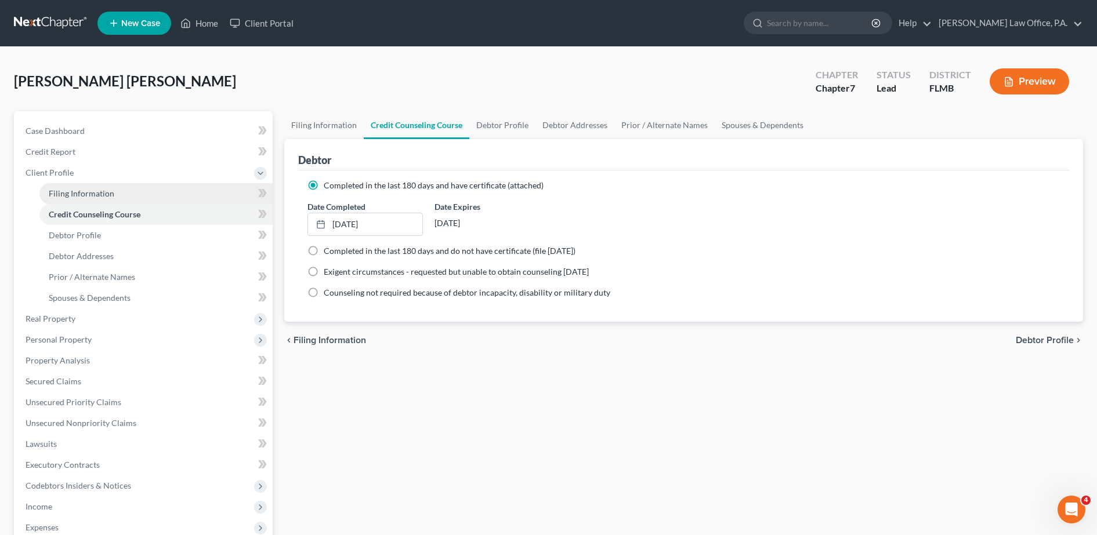
click at [105, 191] on span "Filing Information" at bounding box center [82, 194] width 66 height 10
select select "1"
select select "0"
select select "9"
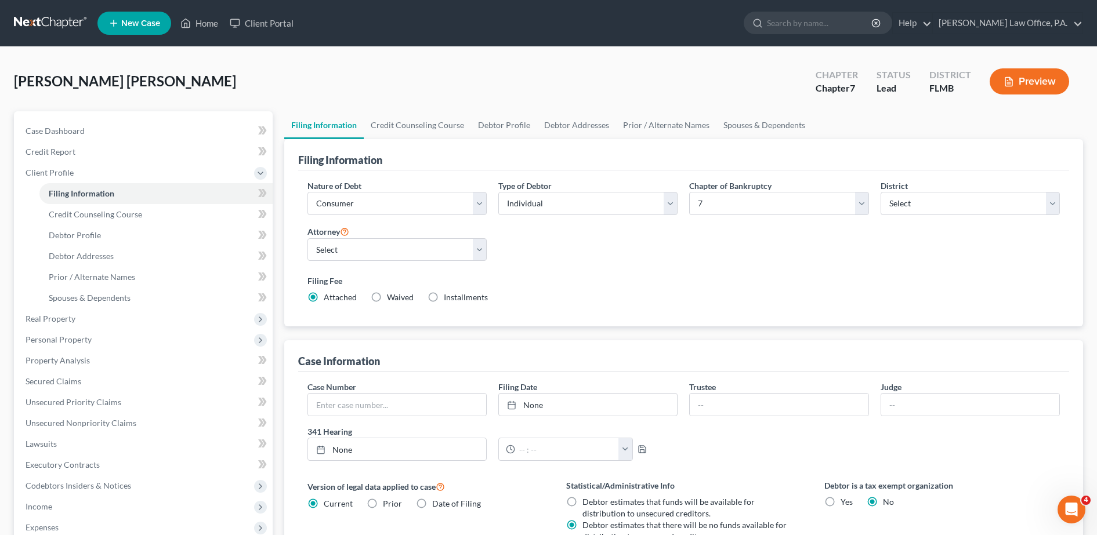
click at [444, 300] on label "Installments Installments" at bounding box center [466, 298] width 44 height 12
click at [448, 299] on input "Installments Installments" at bounding box center [452, 296] width 8 height 8
radio input "true"
radio input "false"
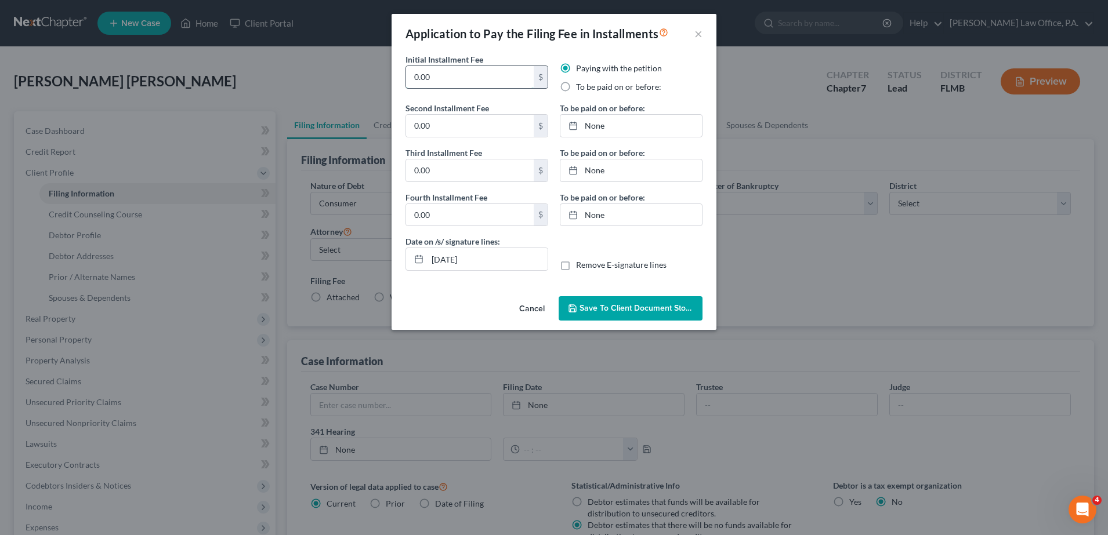
click at [473, 80] on input "0.00" at bounding box center [470, 77] width 128 height 22
type input "0"
type input "110"
type input "80"
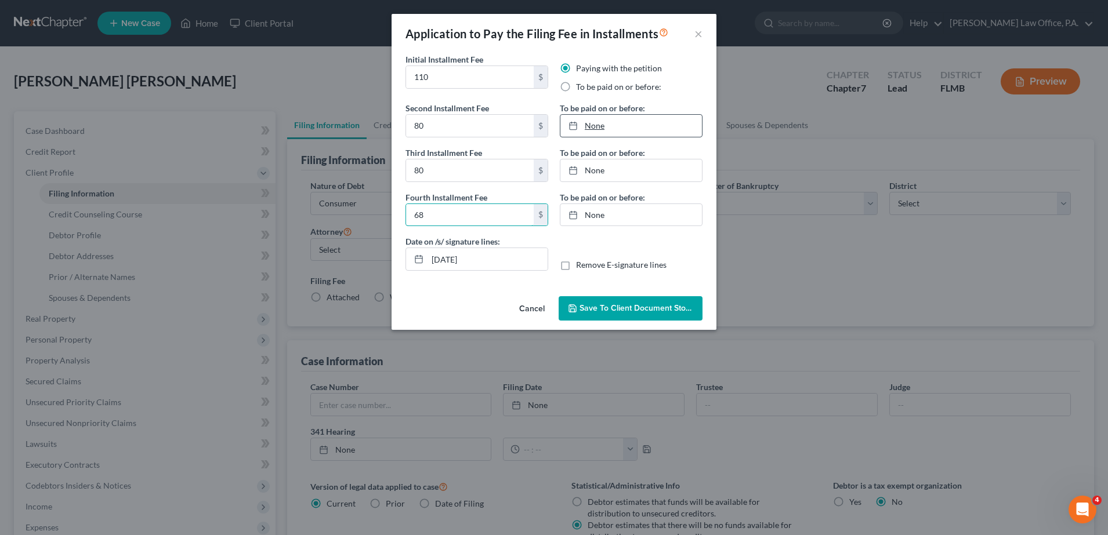
type input "68"
type input "10/11/2025"
click at [561, 122] on link "10/11/2025" at bounding box center [631, 126] width 142 height 22
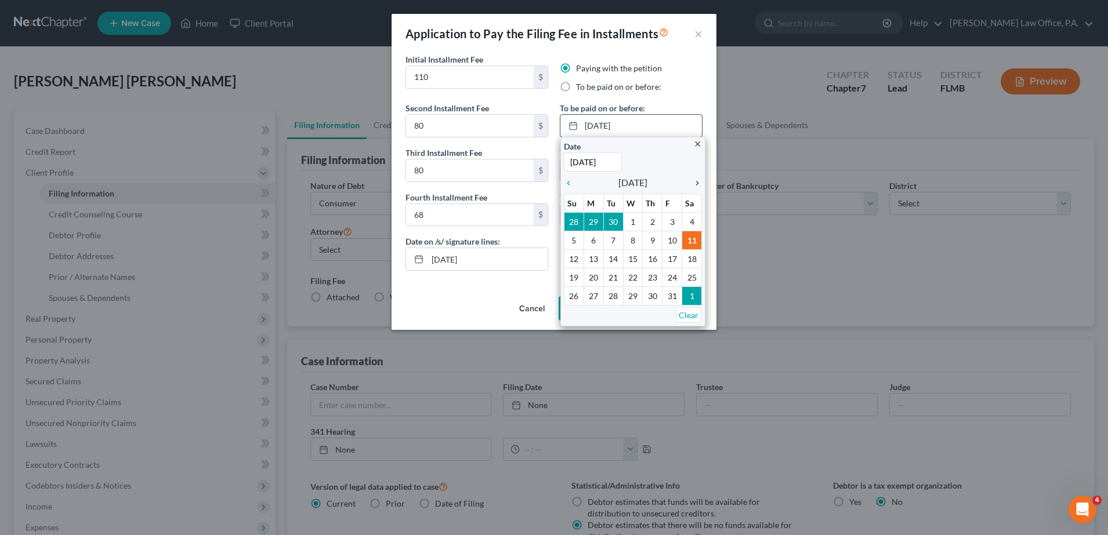
click at [561, 186] on icon "chevron_right" at bounding box center [694, 183] width 15 height 9
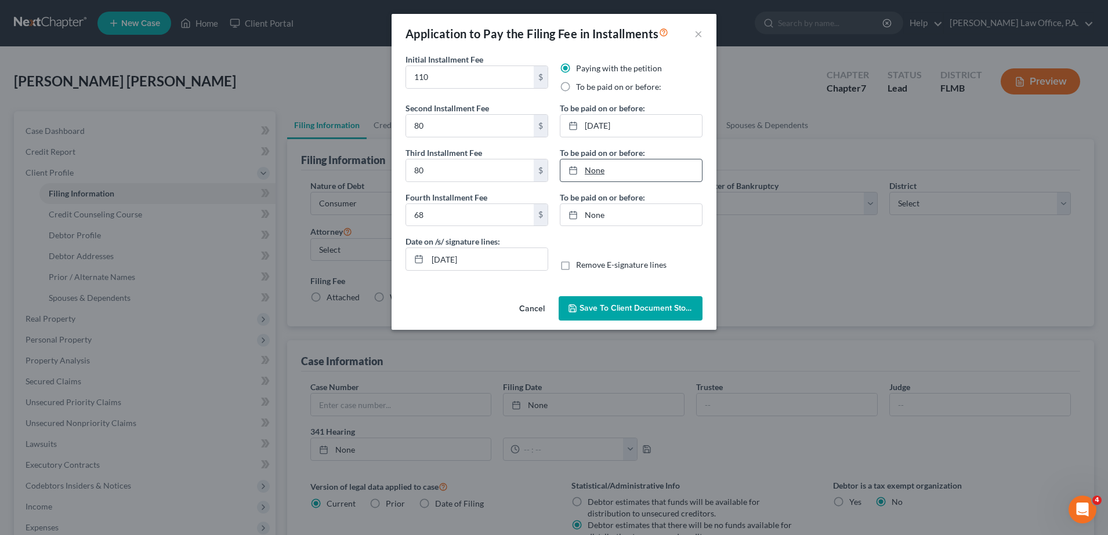
type input "10/11/2025"
click at [561, 176] on link "None" at bounding box center [631, 171] width 142 height 22
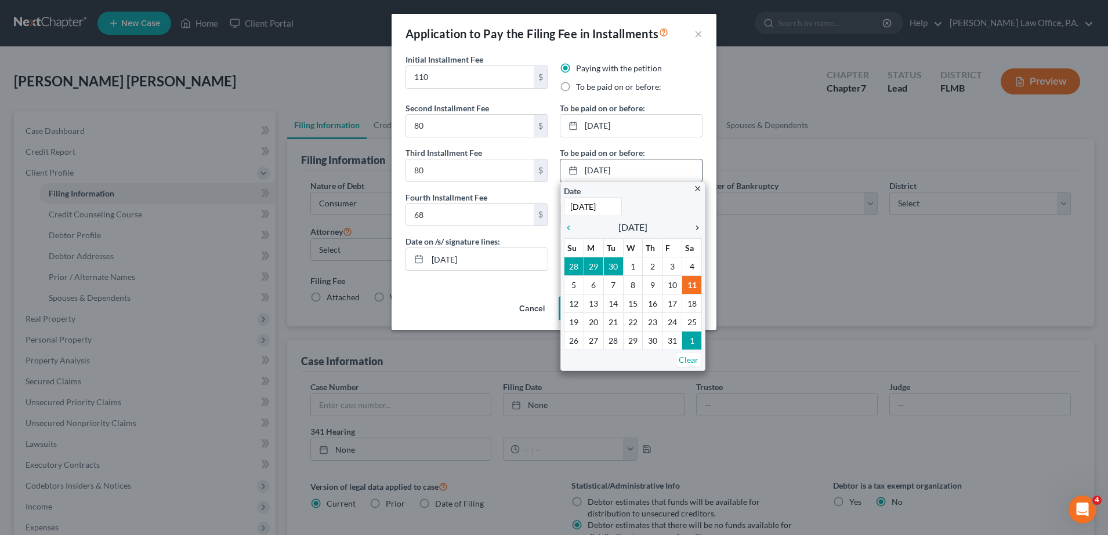
click at [561, 226] on icon "chevron_right" at bounding box center [694, 227] width 15 height 9
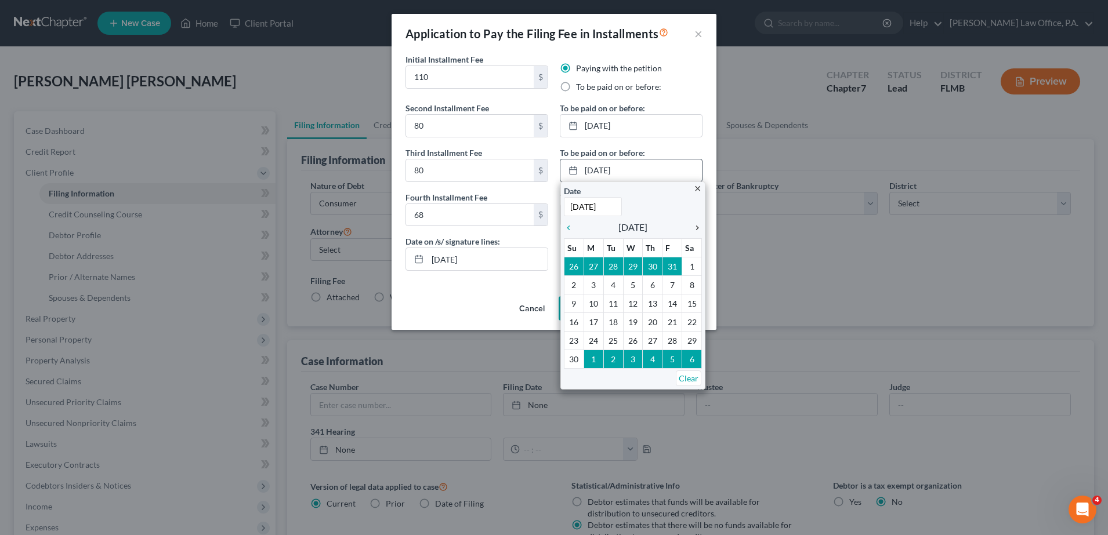
click at [561, 226] on icon "chevron_right" at bounding box center [694, 227] width 15 height 9
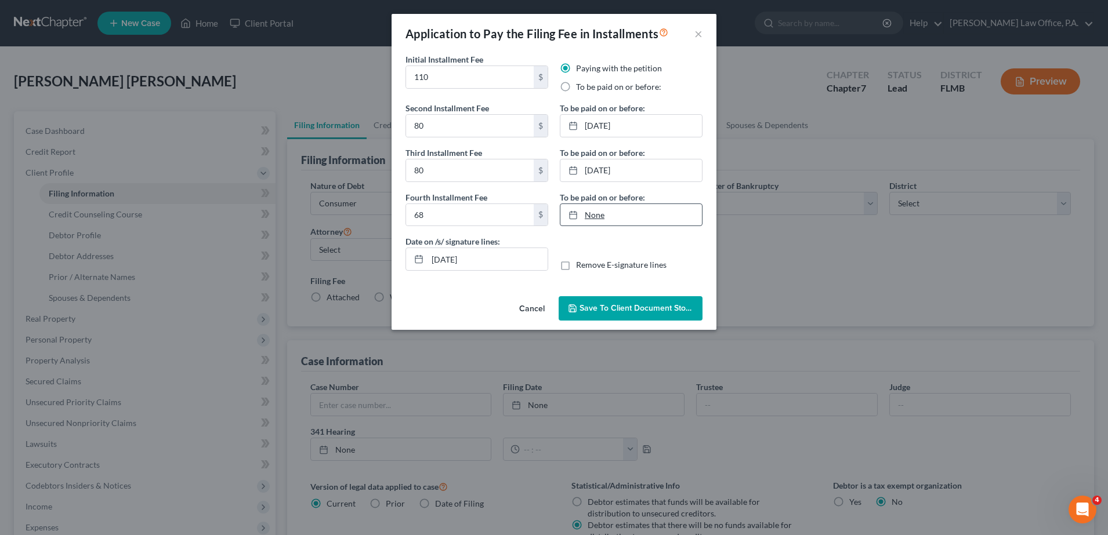
type input "10/11/2025"
click at [561, 208] on link "10/11/2025" at bounding box center [631, 215] width 142 height 22
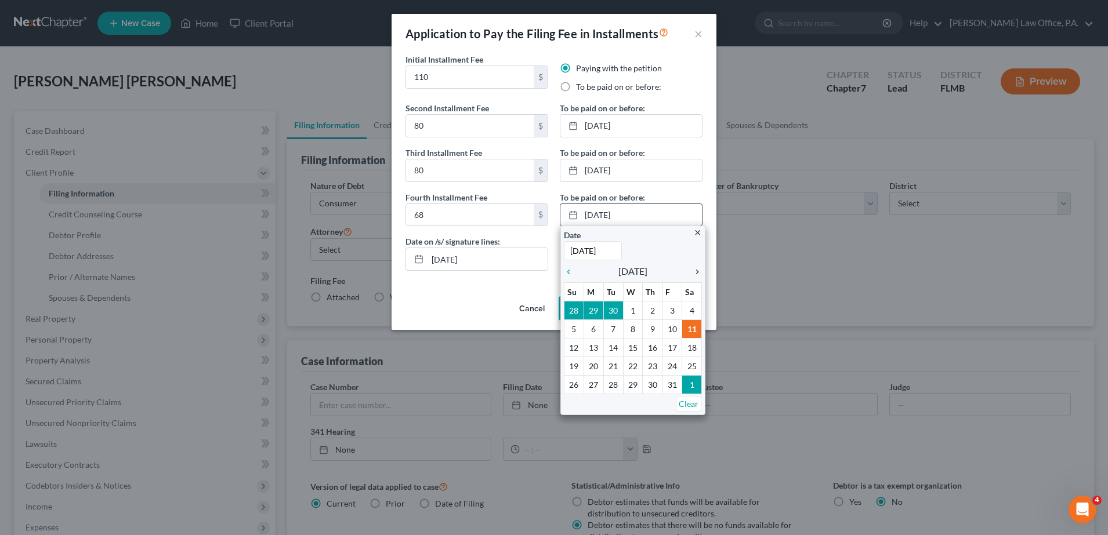
click at [561, 274] on icon "chevron_right" at bounding box center [694, 271] width 15 height 9
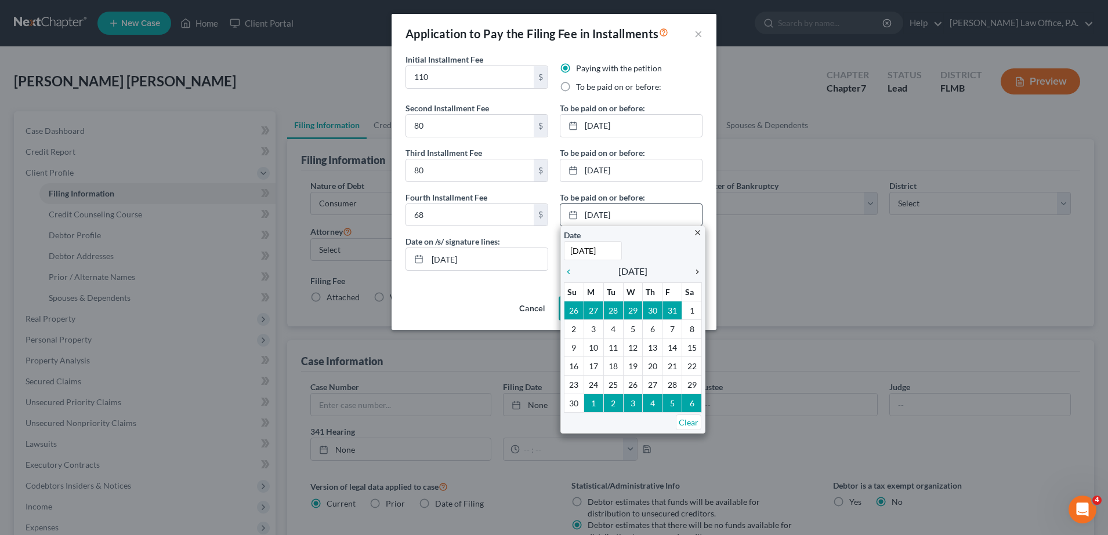
click at [561, 274] on icon "chevron_right" at bounding box center [694, 271] width 15 height 9
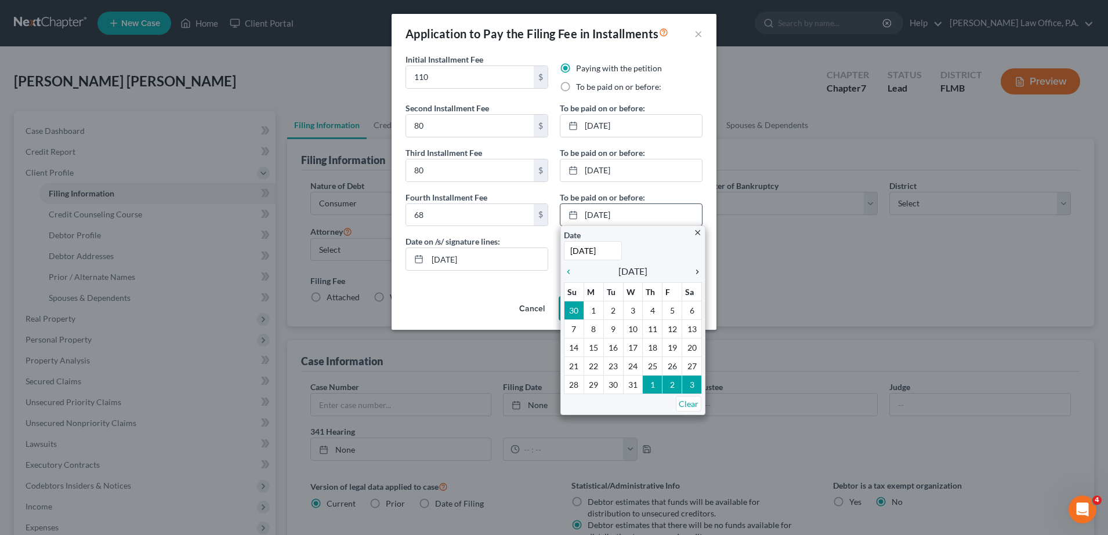
click at [561, 274] on icon "chevron_right" at bounding box center [694, 271] width 15 height 9
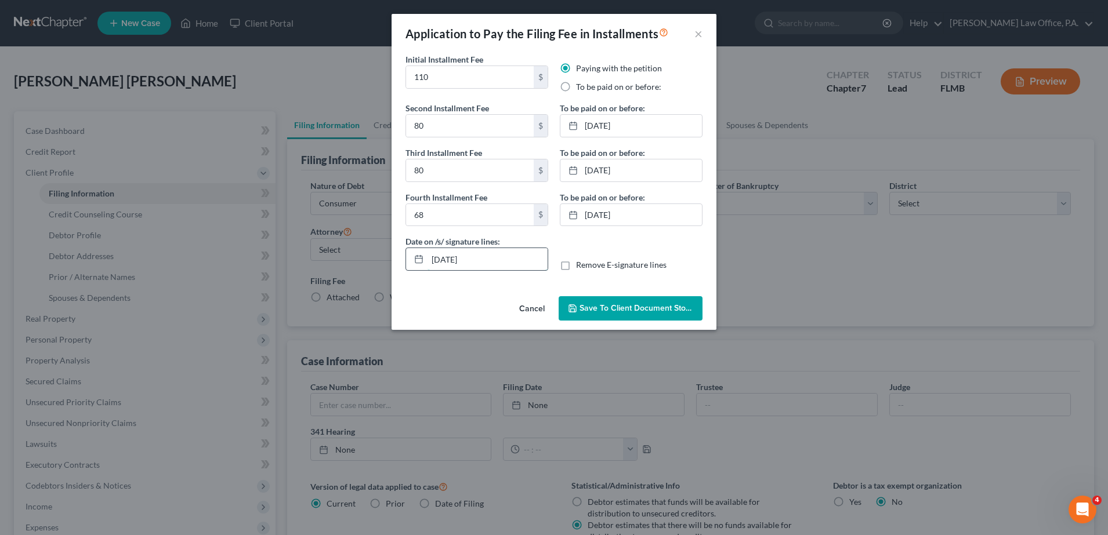
click at [494, 266] on input "10/11/2025" at bounding box center [488, 259] width 120 height 22
type input "1"
click at [561, 262] on label "Remove E-signature lines" at bounding box center [621, 265] width 90 height 12
click at [561, 262] on input "Remove E-signature lines" at bounding box center [585, 263] width 8 height 8
checkbox input "true"
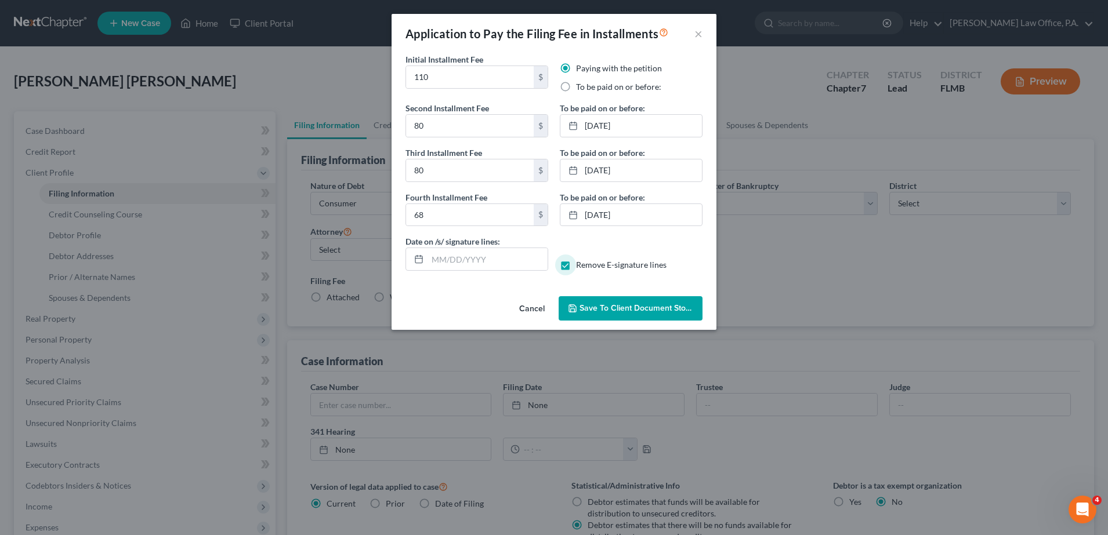
click at [561, 318] on button "Save to Client Document Storage" at bounding box center [631, 308] width 144 height 24
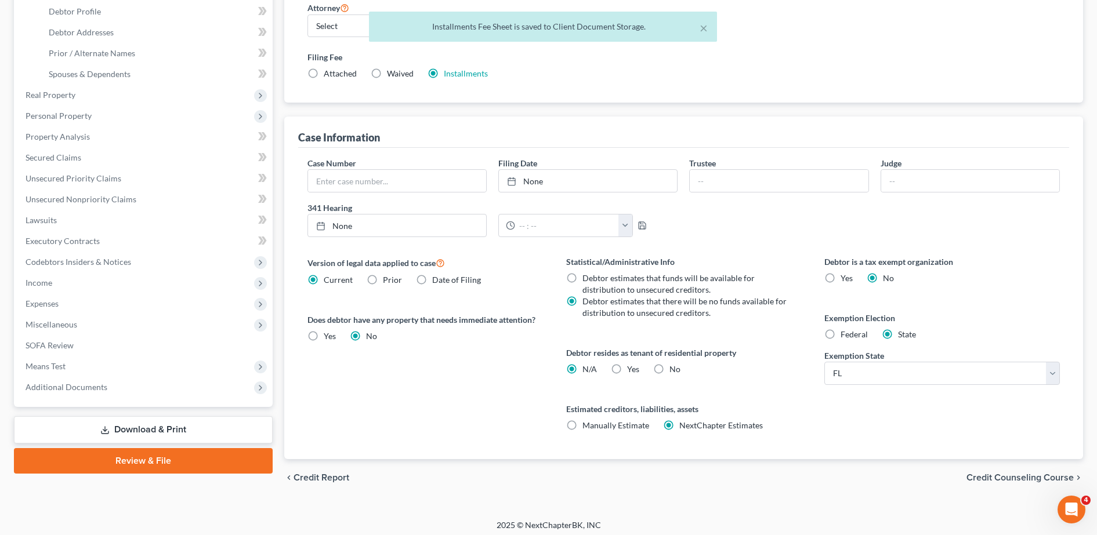
scroll to position [229, 0]
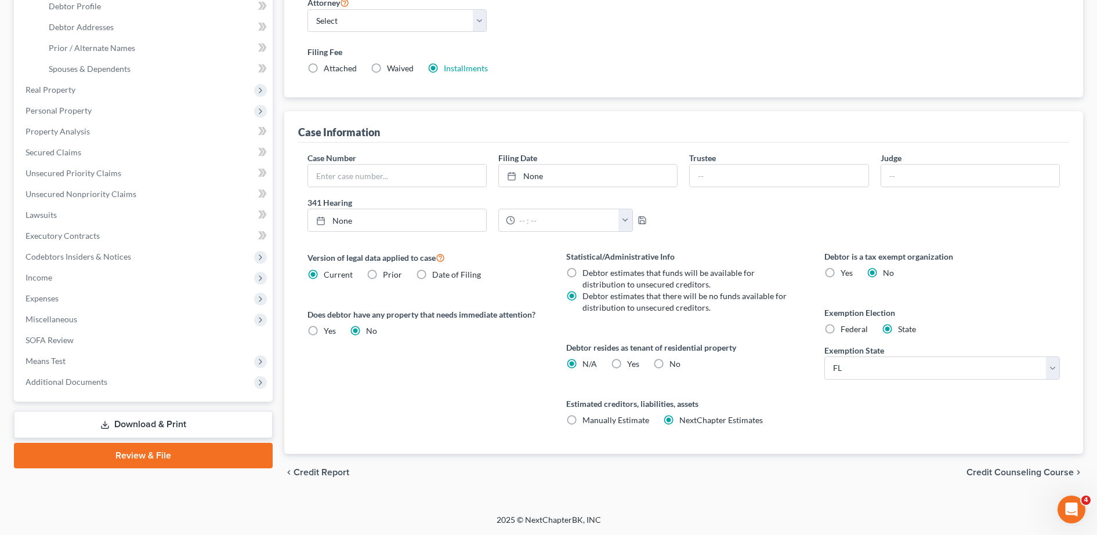
click at [561, 365] on label "Yes Yes" at bounding box center [633, 364] width 12 height 12
click at [561, 365] on input "Yes Yes" at bounding box center [636, 362] width 8 height 8
radio input "true"
radio input "false"
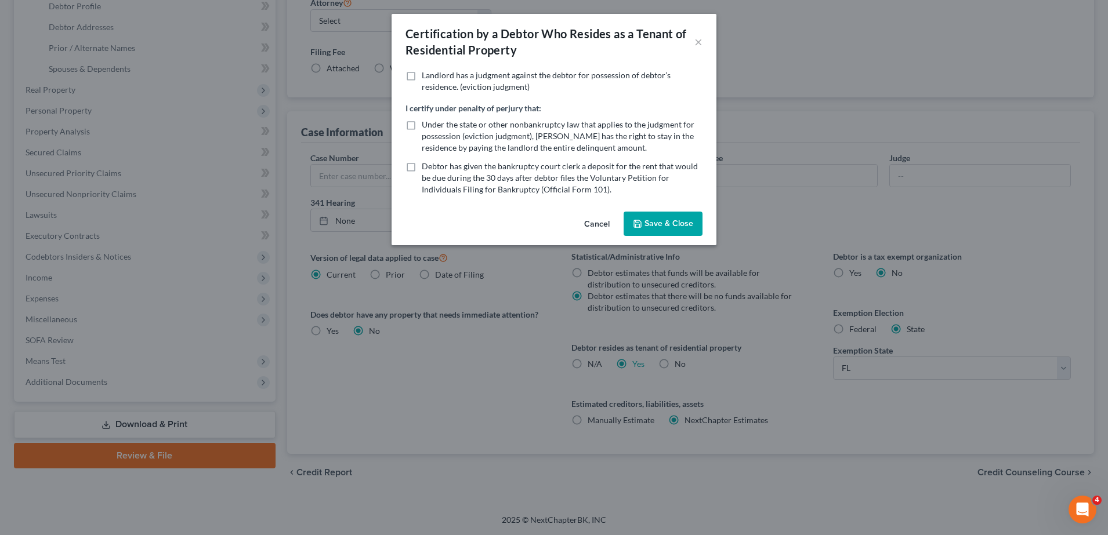
click at [561, 224] on button "Save & Close" at bounding box center [663, 224] width 79 height 24
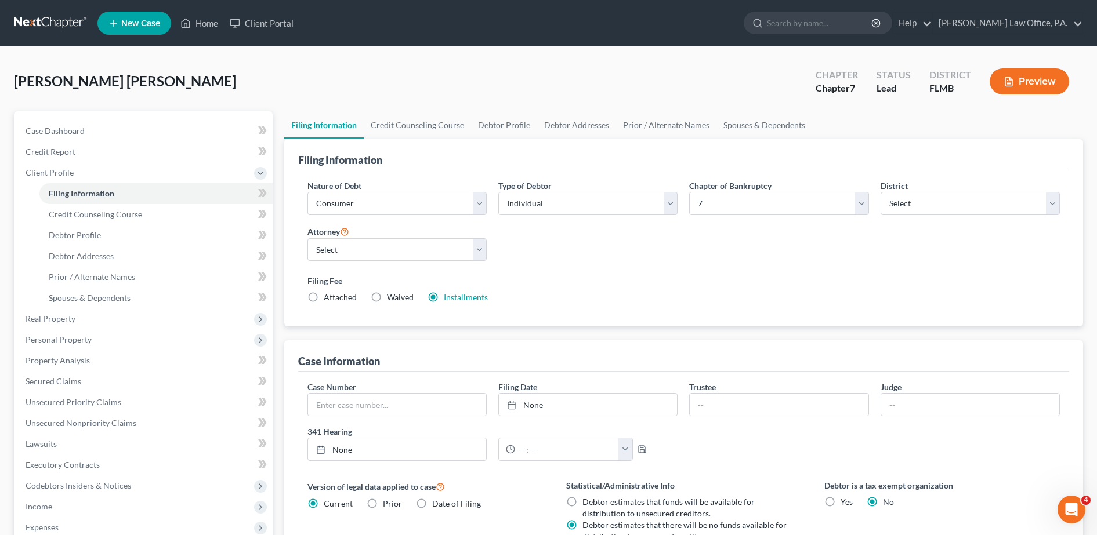
scroll to position [31, 0]
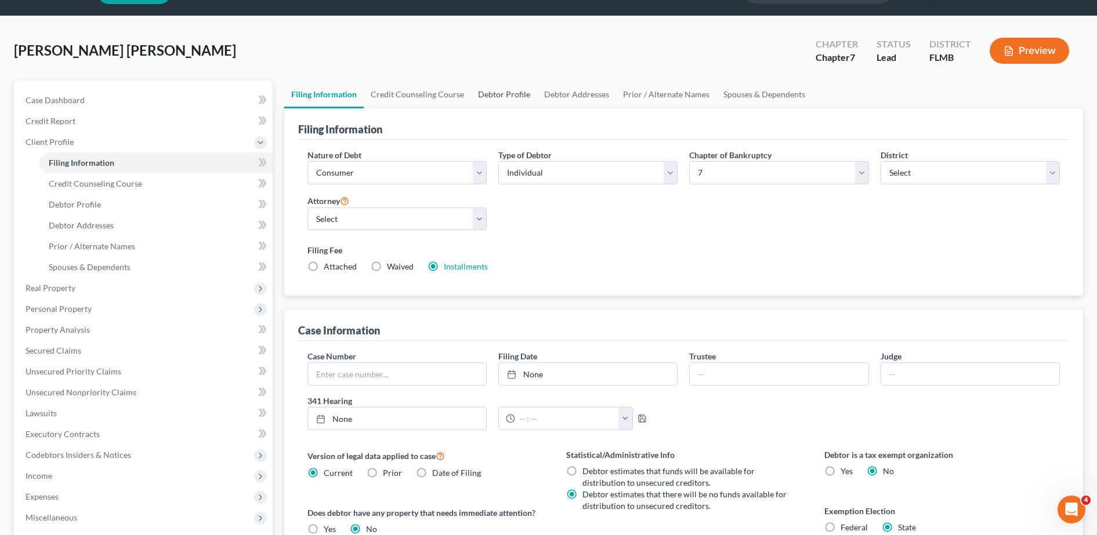
click at [471, 89] on link "Debtor Profile" at bounding box center [504, 95] width 66 height 28
select select "0"
select select "3"
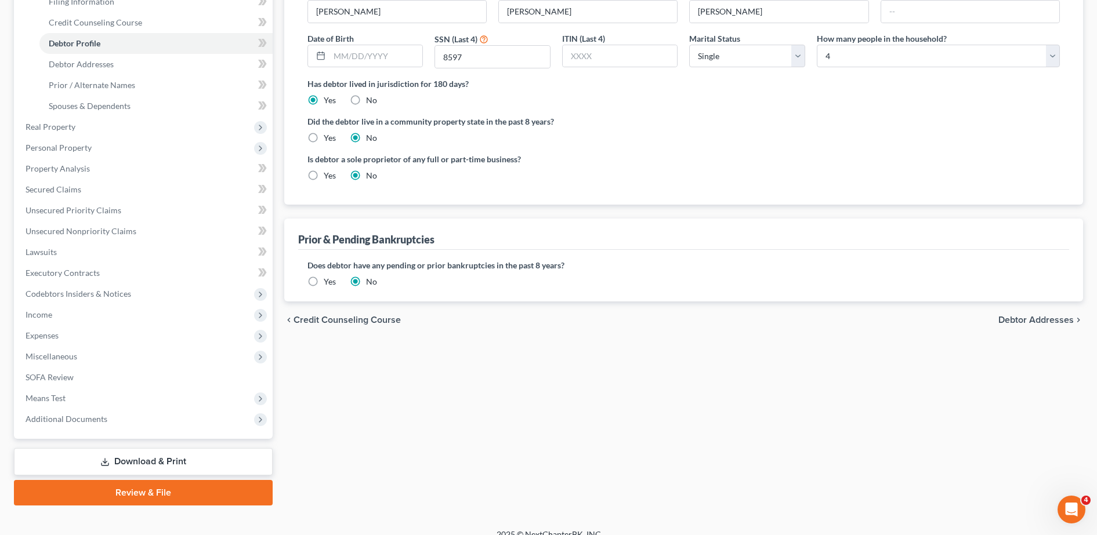
scroll to position [207, 0]
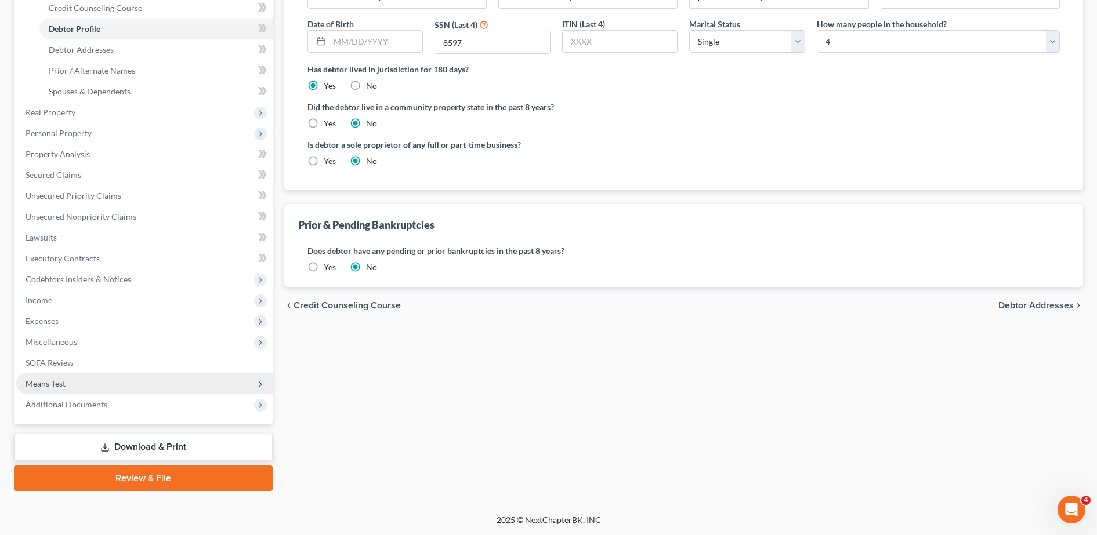
click at [74, 382] on span "Means Test" at bounding box center [144, 384] width 256 height 21
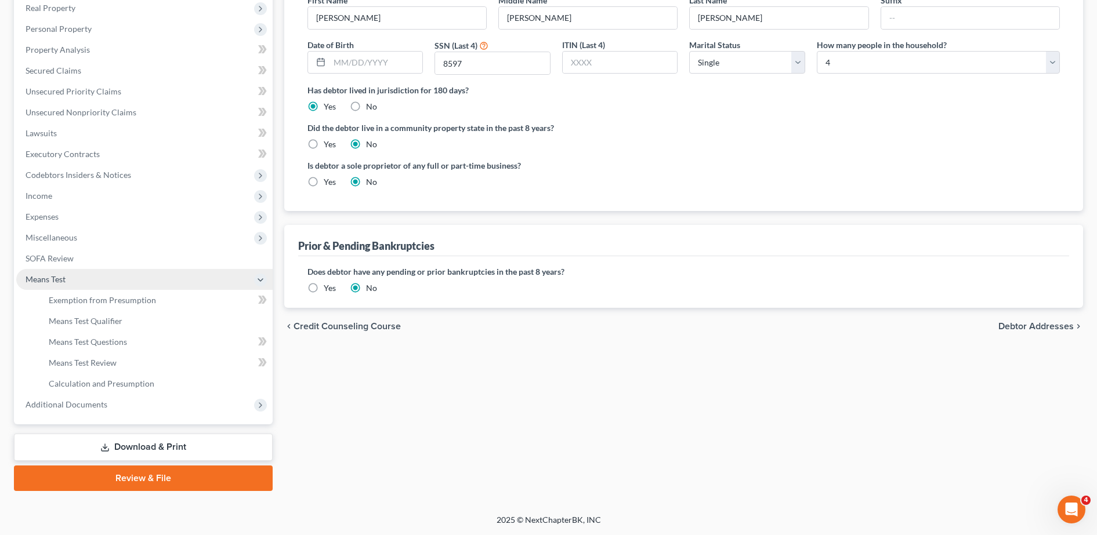
scroll to position [186, 0]
click at [99, 306] on link "Exemption from Presumption" at bounding box center [155, 300] width 233 height 21
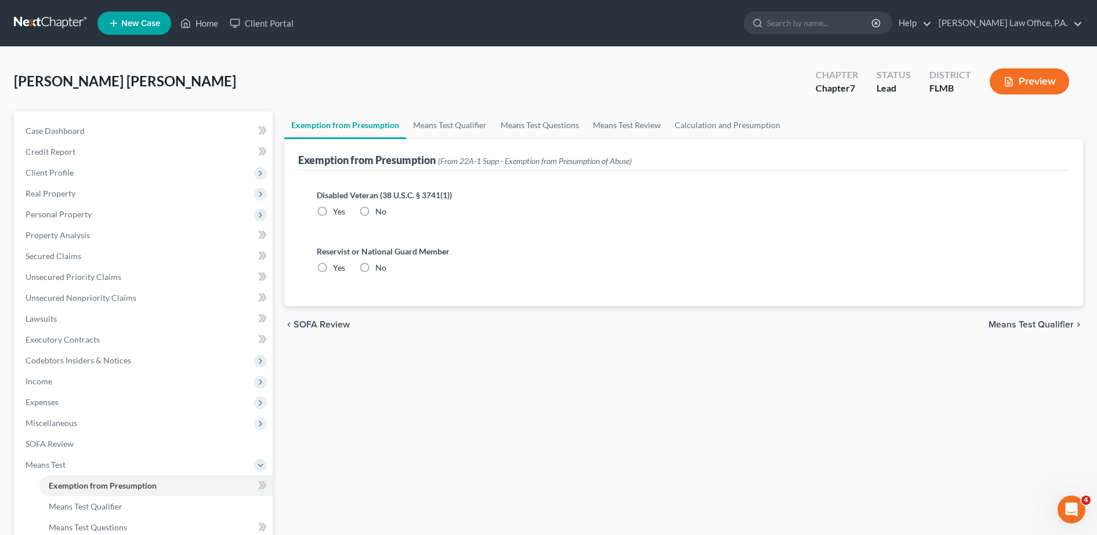
click at [375, 213] on label "No" at bounding box center [380, 212] width 11 height 12
click at [380, 213] on input "No" at bounding box center [384, 210] width 8 height 8
radio input "true"
click at [375, 266] on label "No" at bounding box center [380, 268] width 11 height 12
click at [380, 266] on input "No" at bounding box center [384, 266] width 8 height 8
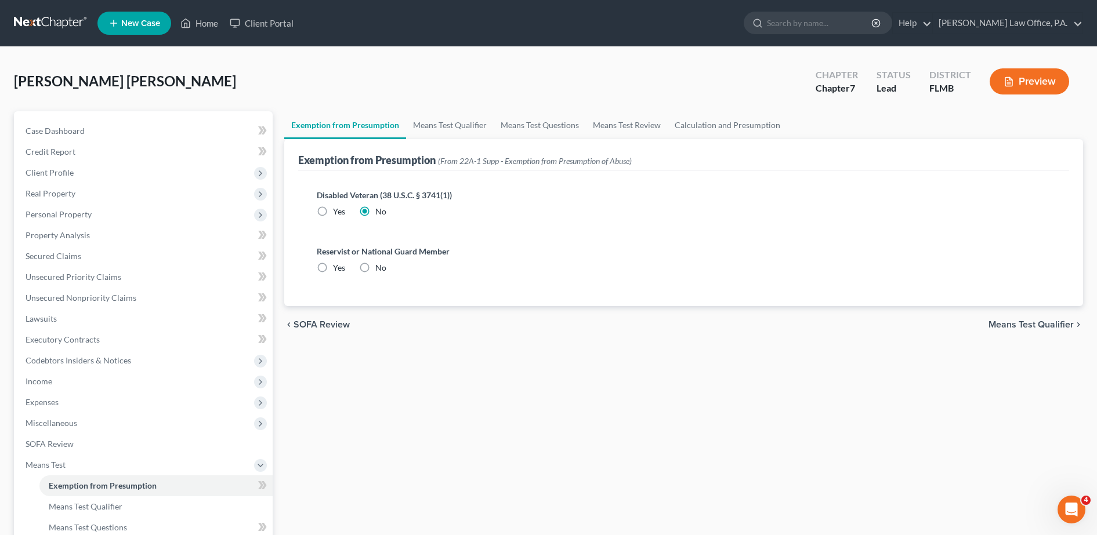
radio input "true"
click at [433, 120] on link "Means Test Qualifier" at bounding box center [450, 125] width 88 height 28
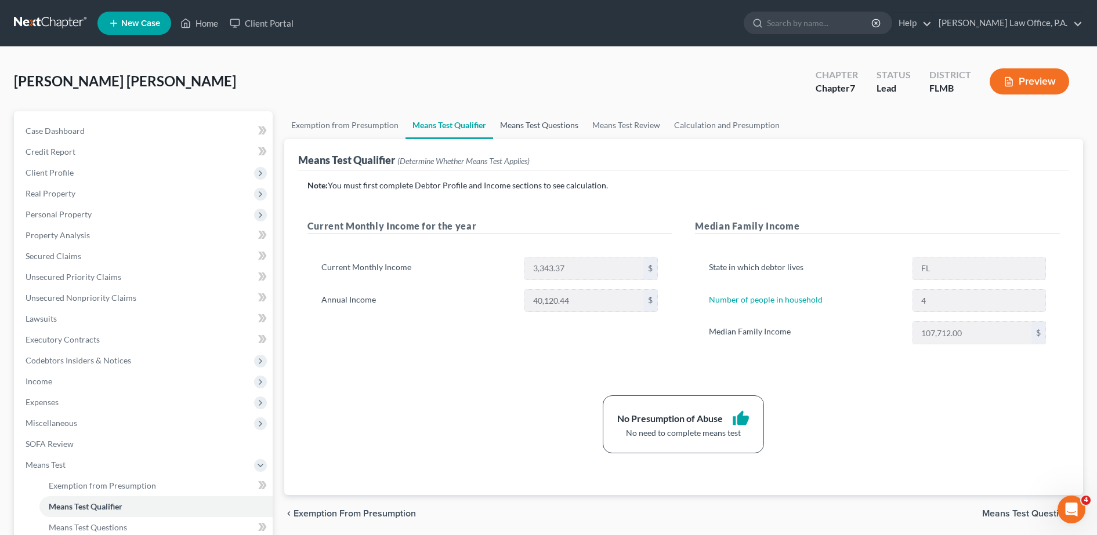
click at [551, 133] on link "Means Test Questions" at bounding box center [539, 125] width 92 height 28
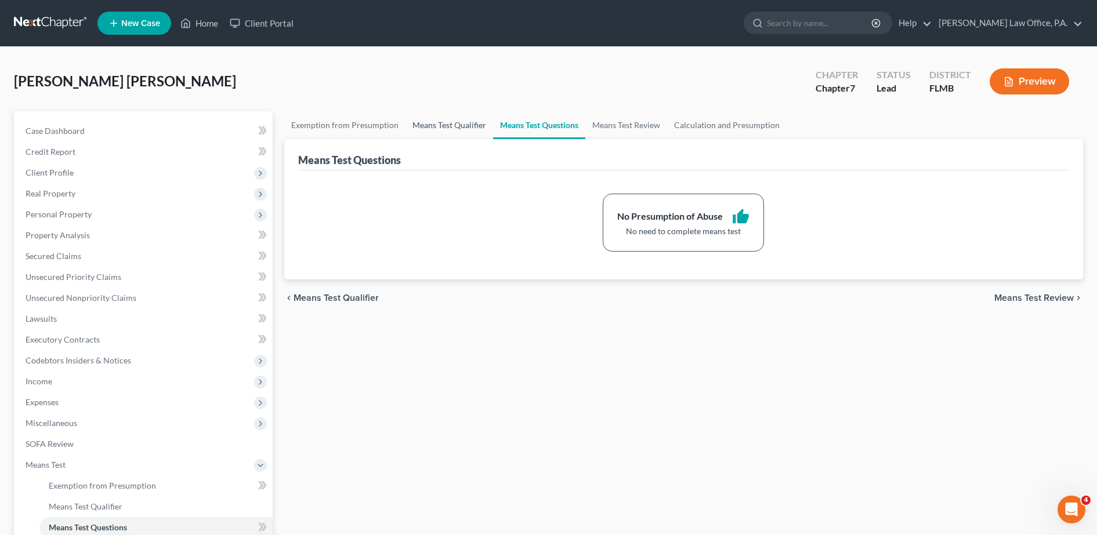
click at [450, 129] on link "Means Test Qualifier" at bounding box center [449, 125] width 88 height 28
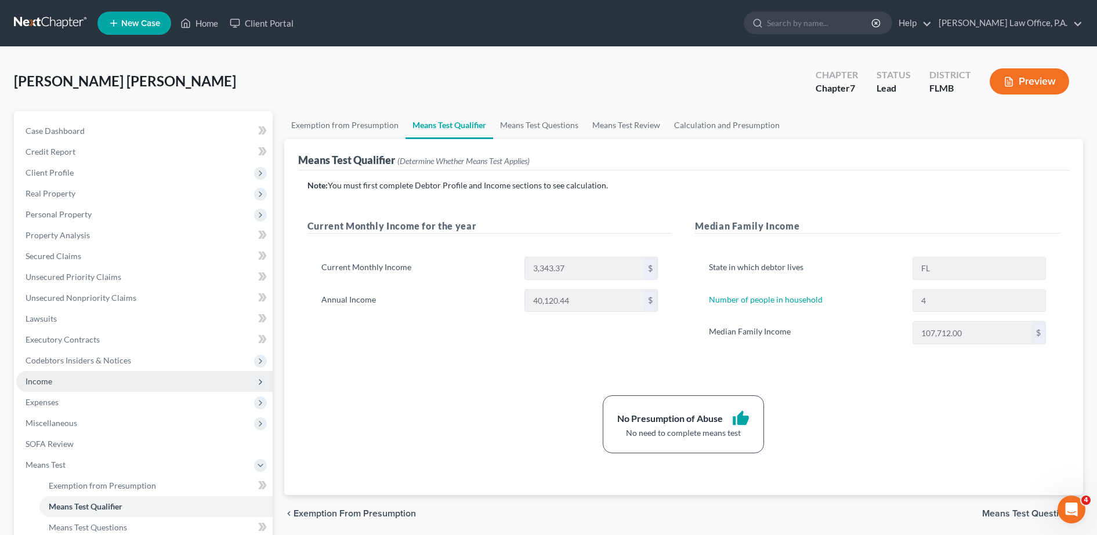
click at [103, 385] on span "Income" at bounding box center [144, 381] width 256 height 21
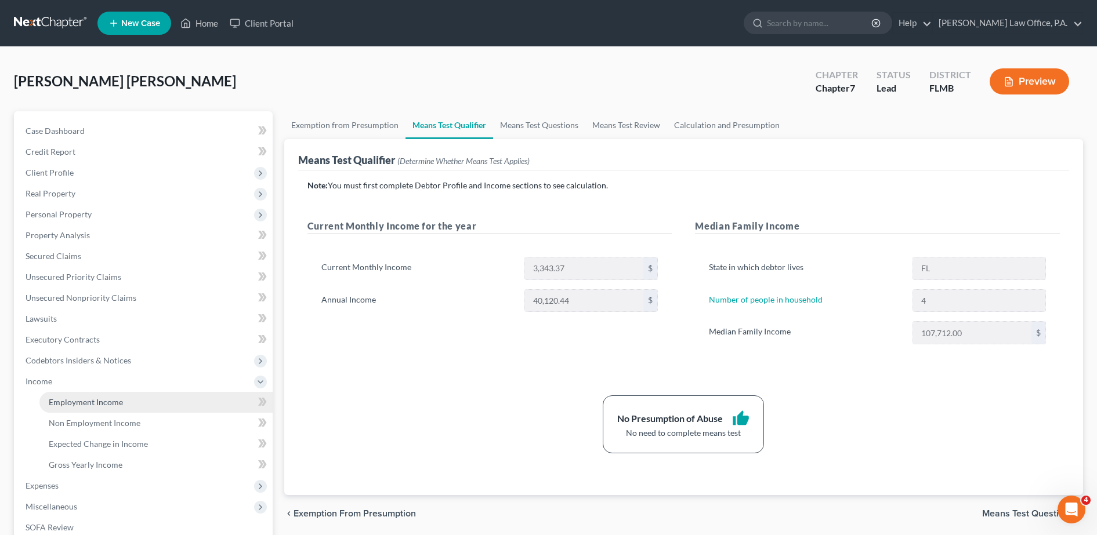
click at [109, 404] on span "Employment Income" at bounding box center [86, 402] width 74 height 10
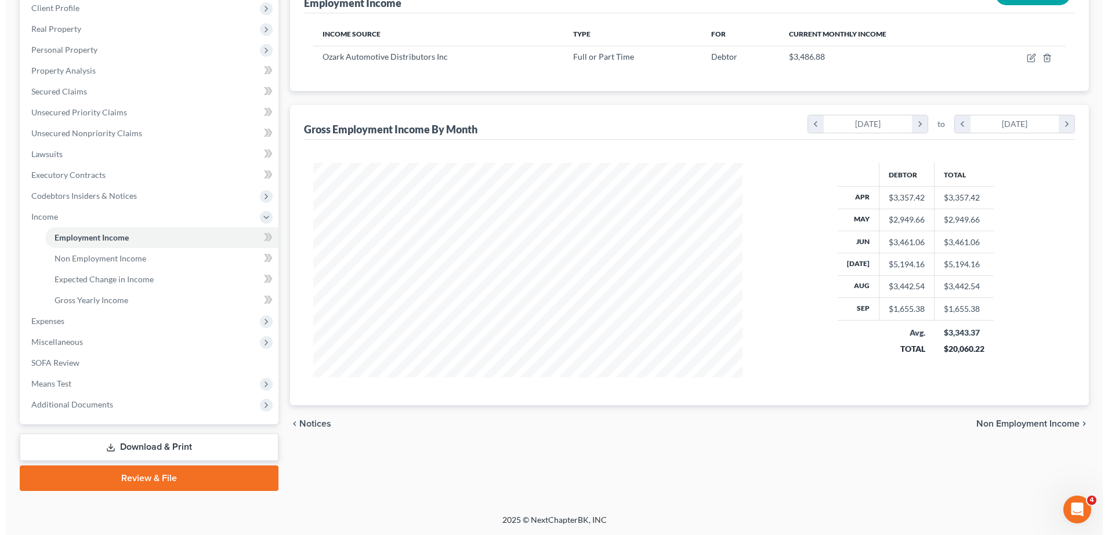
scroll to position [123, 0]
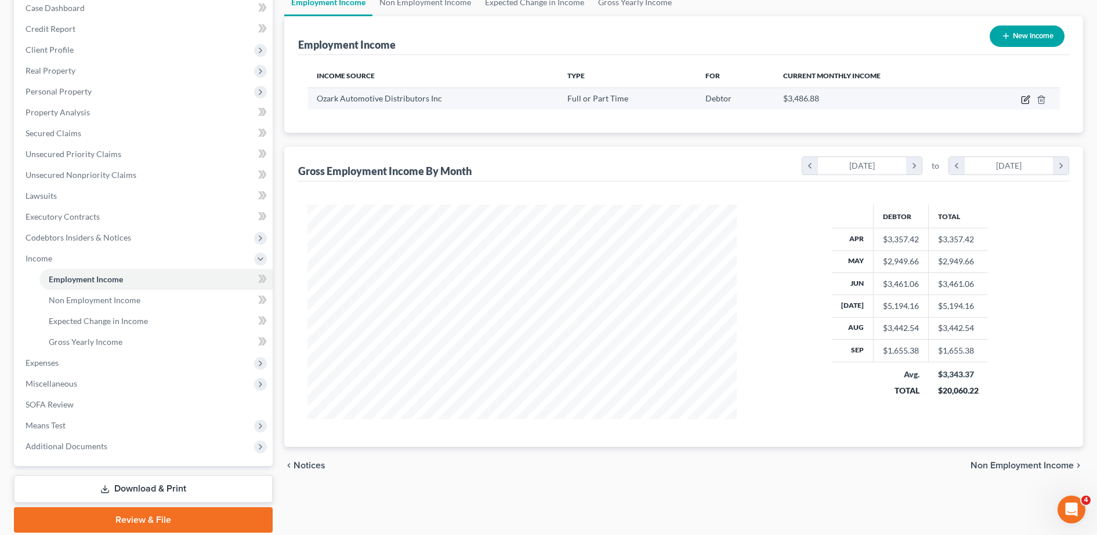
click at [561, 100] on icon "button" at bounding box center [1026, 98] width 5 height 5
select select "0"
select select "9"
select select "2"
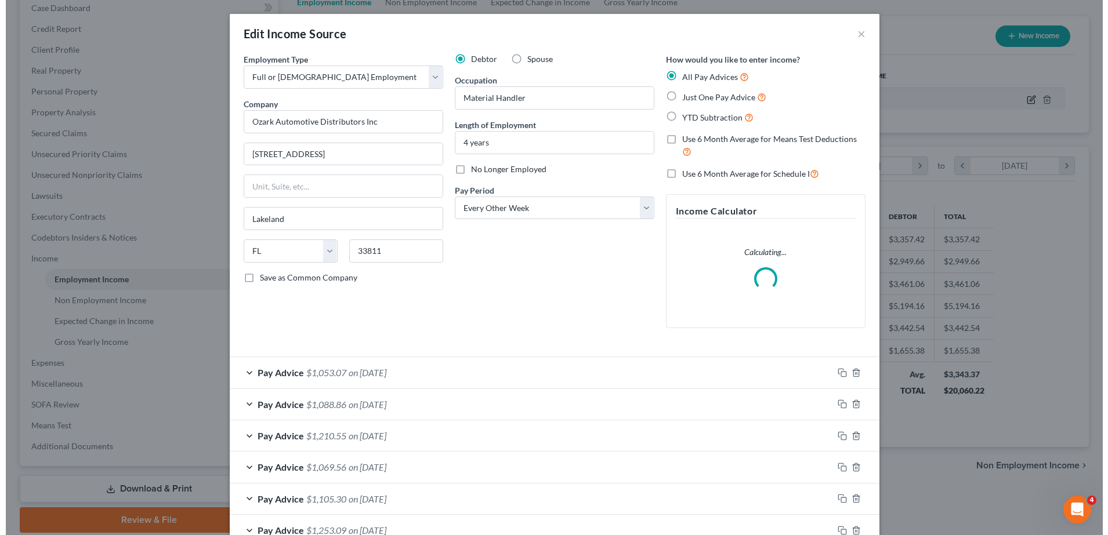
scroll to position [217, 458]
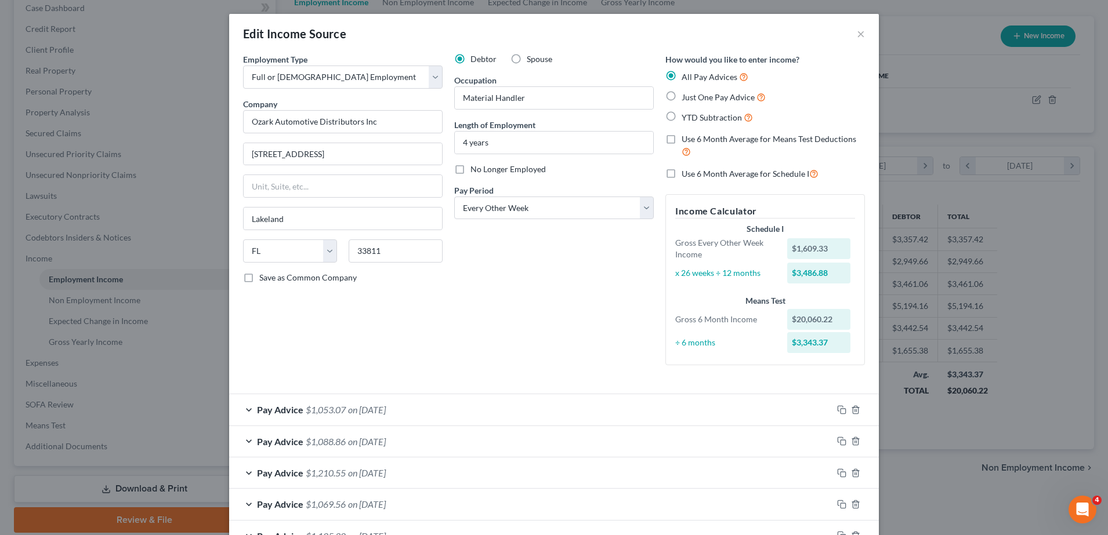
click at [561, 372] on div "How would you like to enter income? All Pay Advices Just One Pay Advice YTD Sub…" at bounding box center [765, 213] width 211 height 321
click at [561, 437] on div "Pay Advice $1,088.86 on 09/25/2025" at bounding box center [530, 441] width 603 height 31
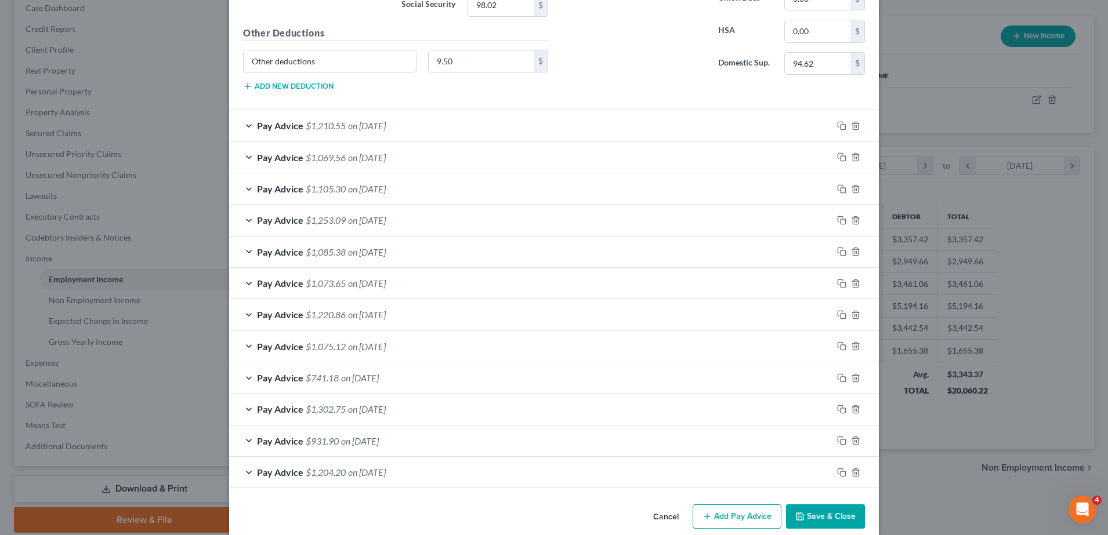
scroll to position [698, 0]
click at [394, 445] on div "Pay Advice $1,204.20 on 01/11/2025" at bounding box center [530, 470] width 603 height 31
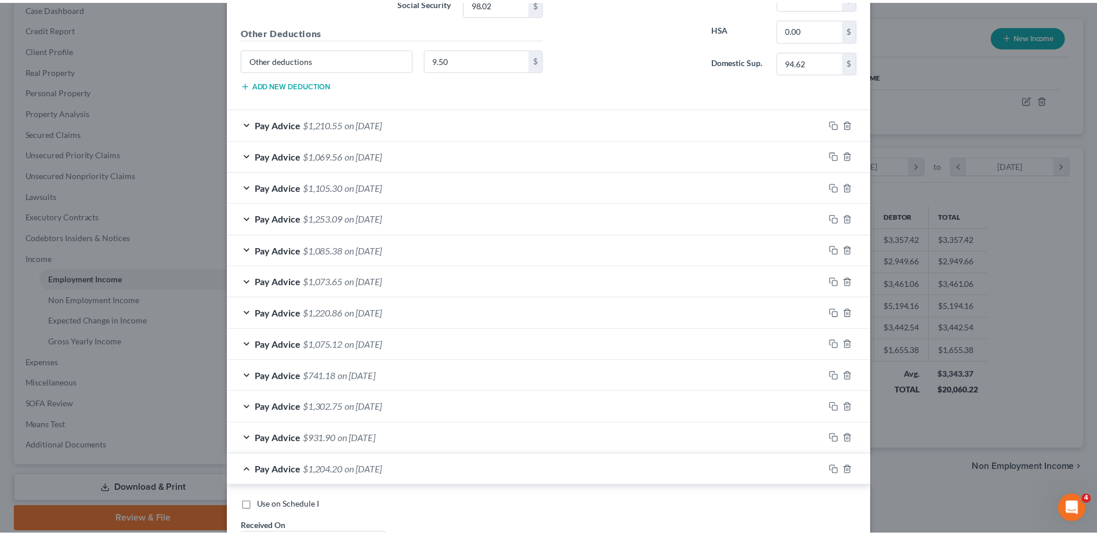
scroll to position [1062, 0]
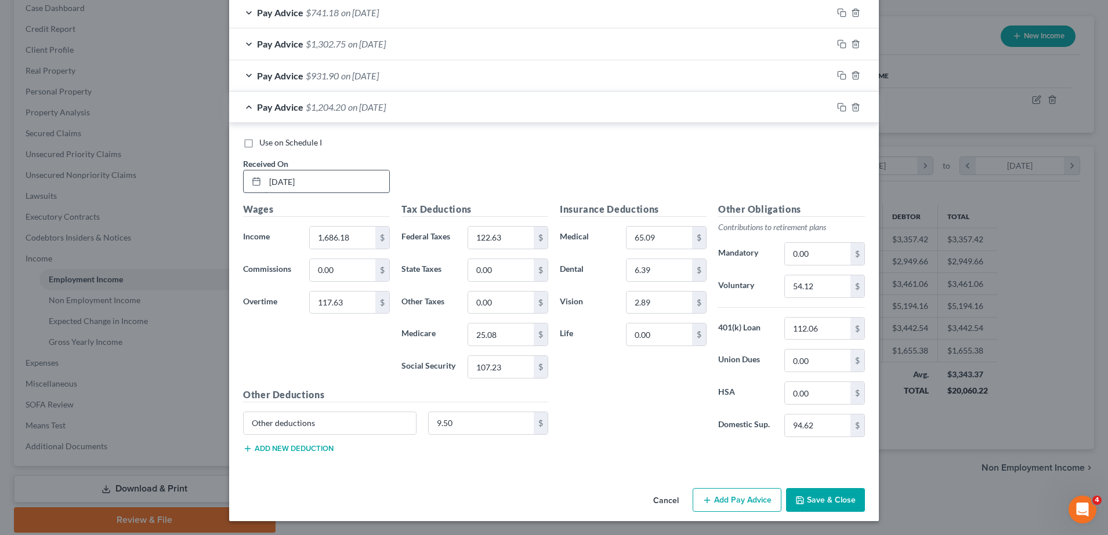
click at [271, 181] on input "[DATE]" at bounding box center [327, 182] width 124 height 22
type input "09/11/2025"
click at [561, 445] on button "Save & Close" at bounding box center [825, 500] width 79 height 24
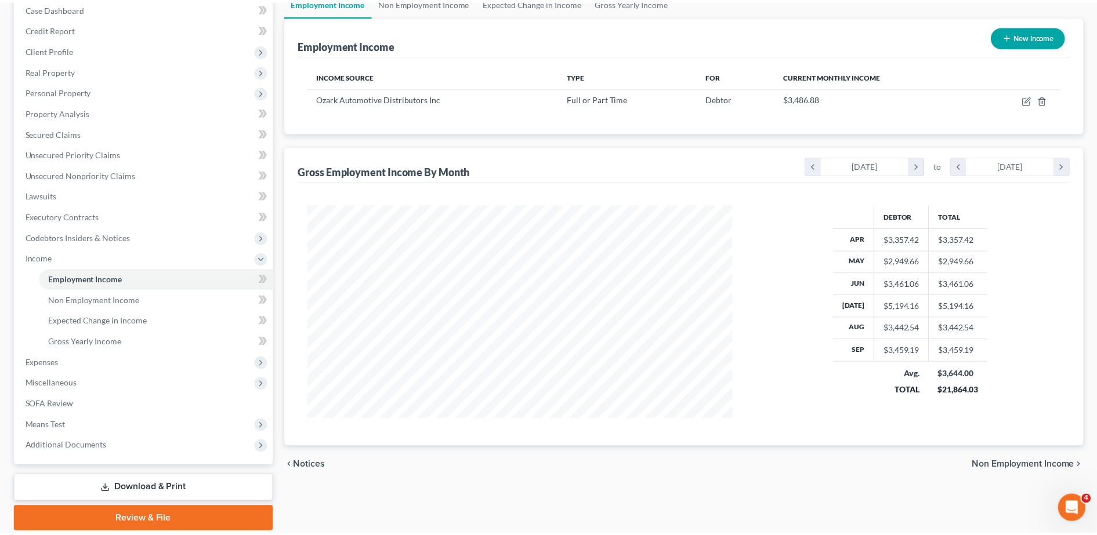
scroll to position [579857, 579619]
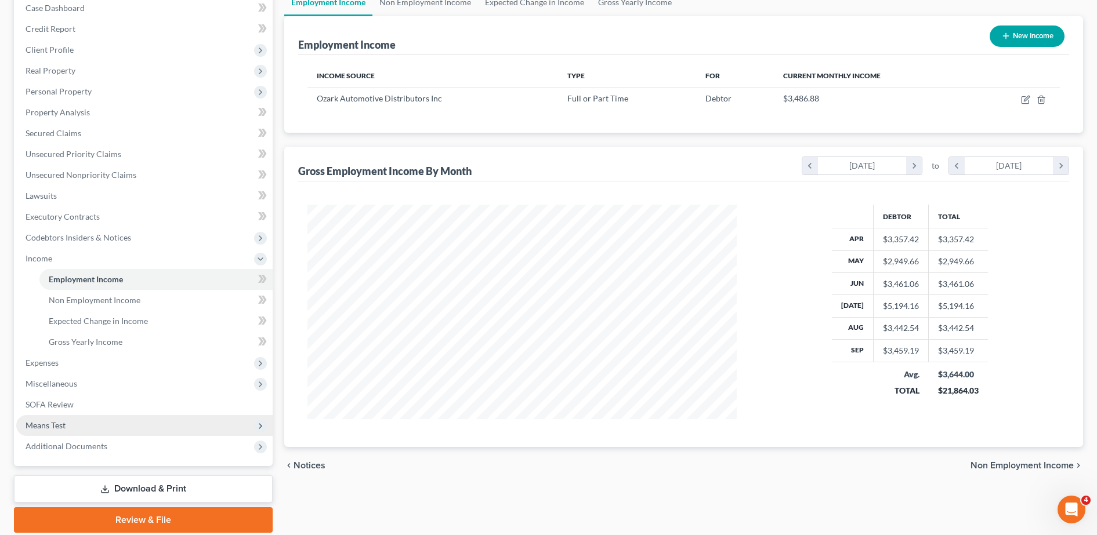
click at [85, 428] on span "Means Test" at bounding box center [144, 425] width 256 height 21
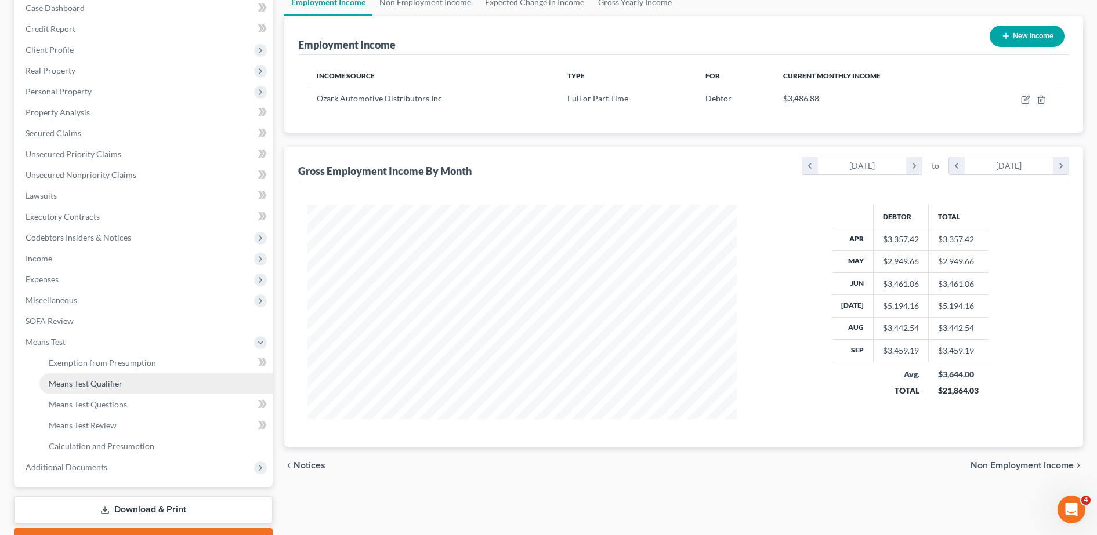
click at [113, 382] on span "Means Test Qualifier" at bounding box center [86, 384] width 74 height 10
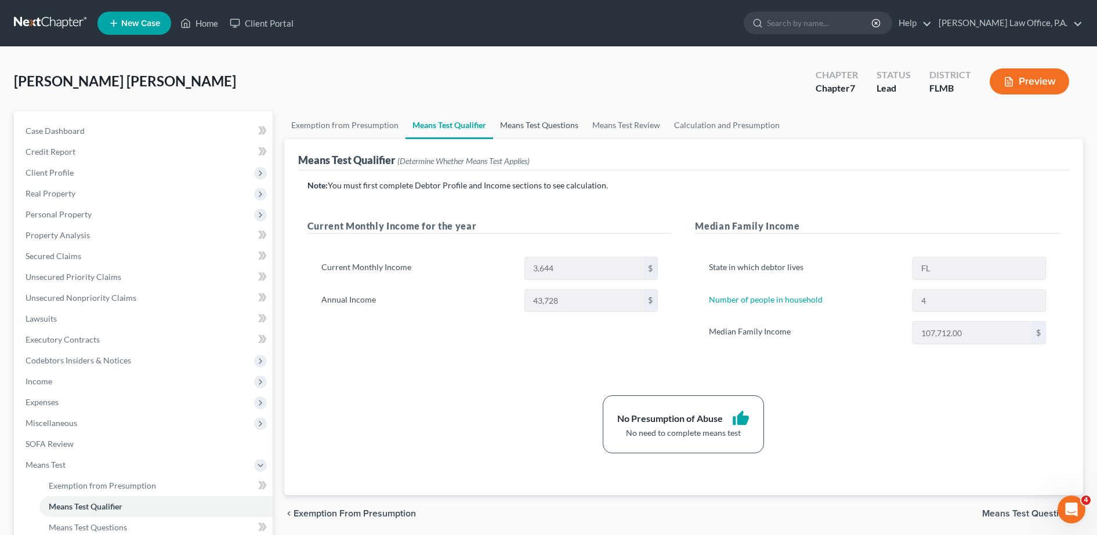
click at [561, 124] on link "Means Test Questions" at bounding box center [539, 125] width 92 height 28
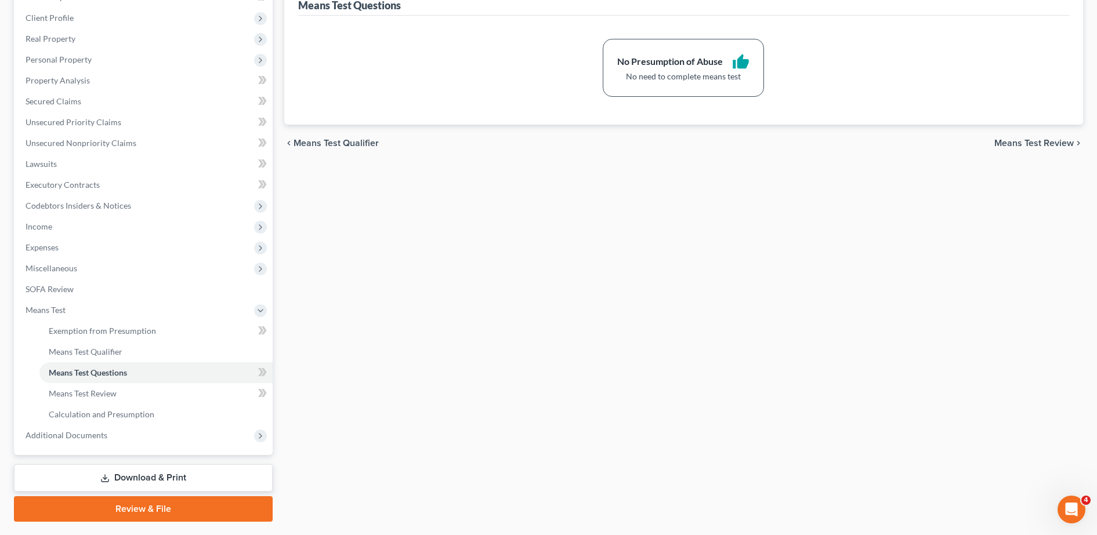
scroll to position [186, 0]
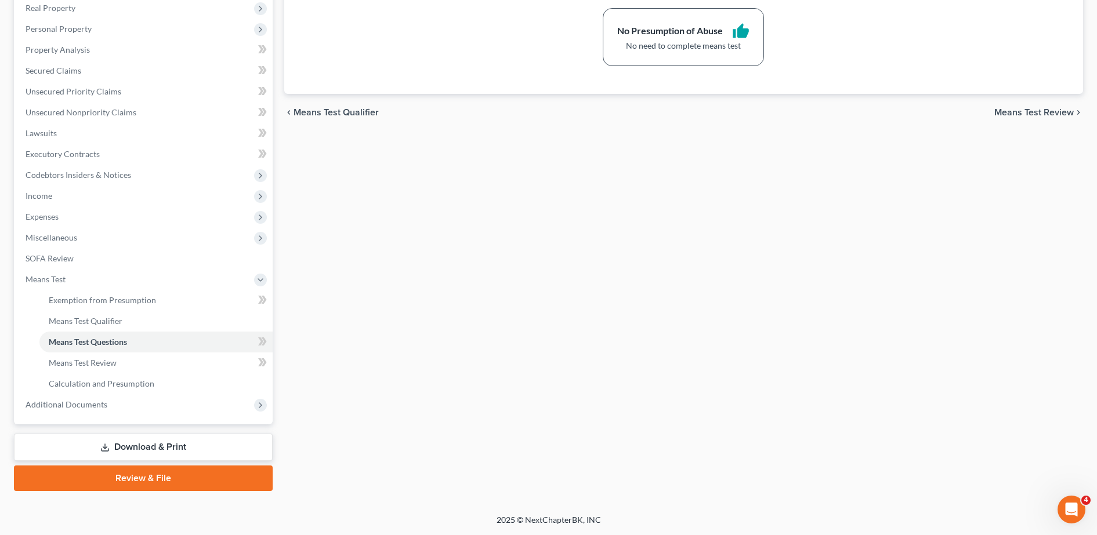
click at [104, 444] on icon at bounding box center [104, 447] width 9 height 9
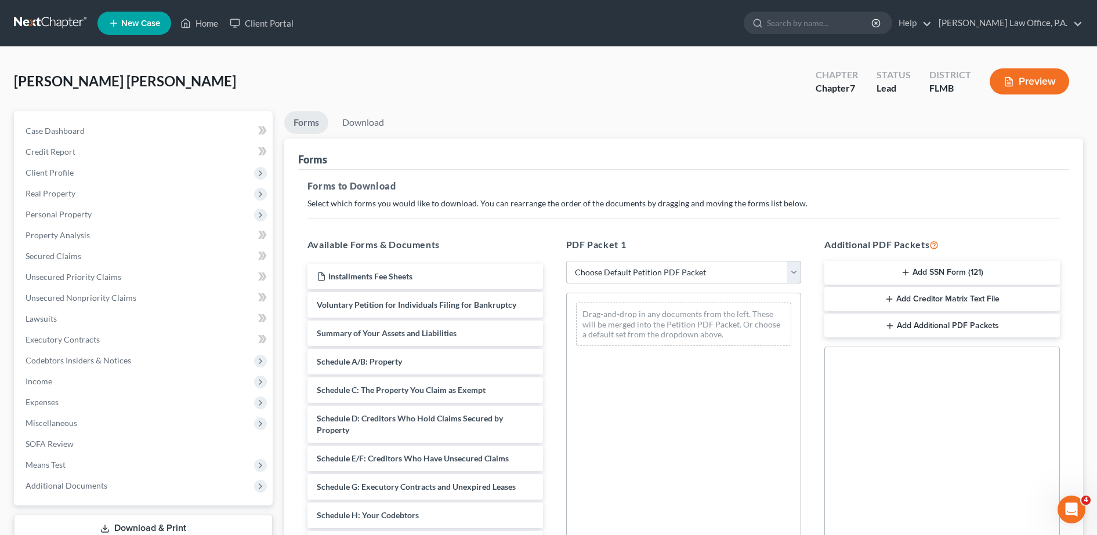
click at [561, 268] on select "Choose Default Petition PDF Packet Complete Bankruptcy Petition (all forms and …" at bounding box center [684, 272] width 236 height 23
select select "0"
click at [561, 261] on select "Choose Default Petition PDF Packet Complete Bankruptcy Petition (all forms and …" at bounding box center [684, 272] width 236 height 23
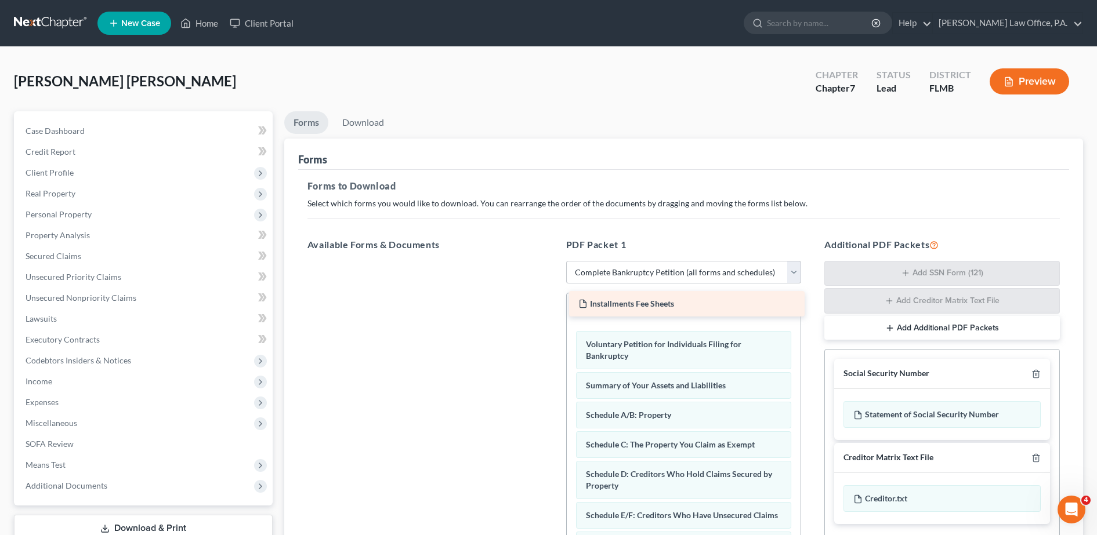
drag, startPoint x: 465, startPoint y: 278, endPoint x: 725, endPoint y: 306, distance: 261.9
click at [552, 261] on div "Installments Fee Sheets Installments Fee Sheets" at bounding box center [425, 261] width 254 height 0
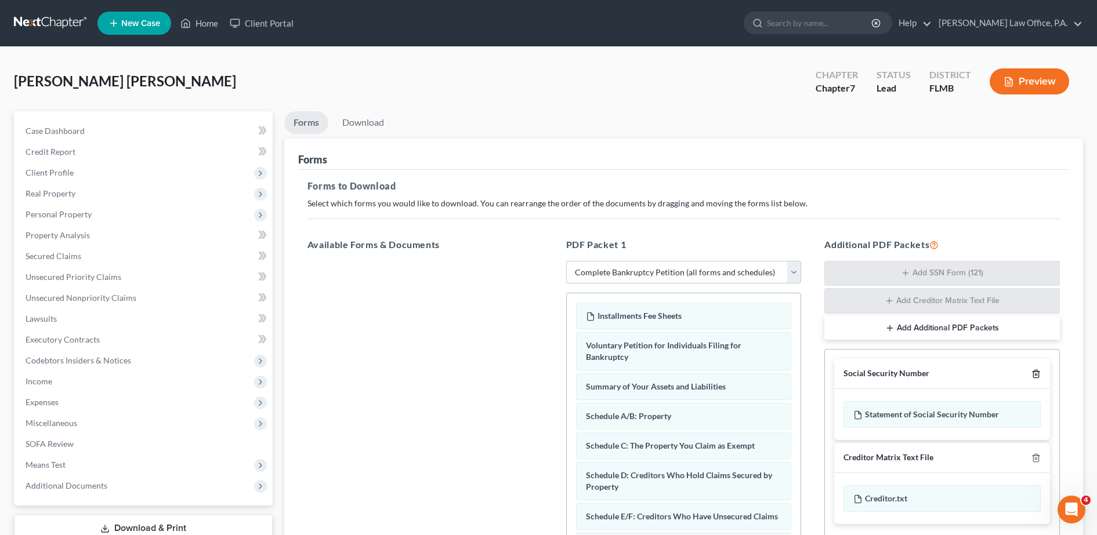
click at [561, 372] on polyline "button" at bounding box center [1036, 372] width 7 height 0
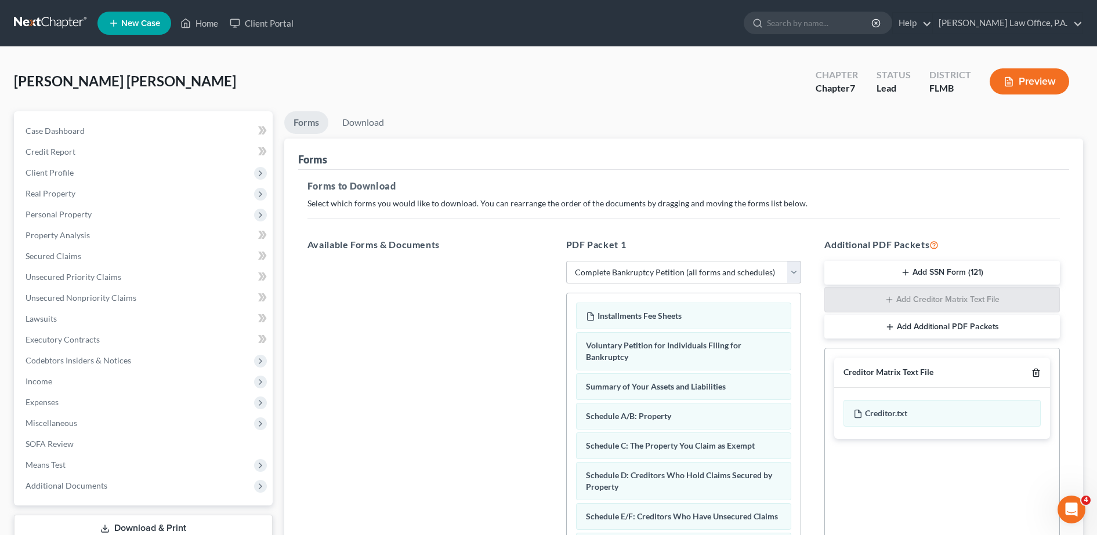
click at [561, 372] on icon "button" at bounding box center [1035, 372] width 9 height 9
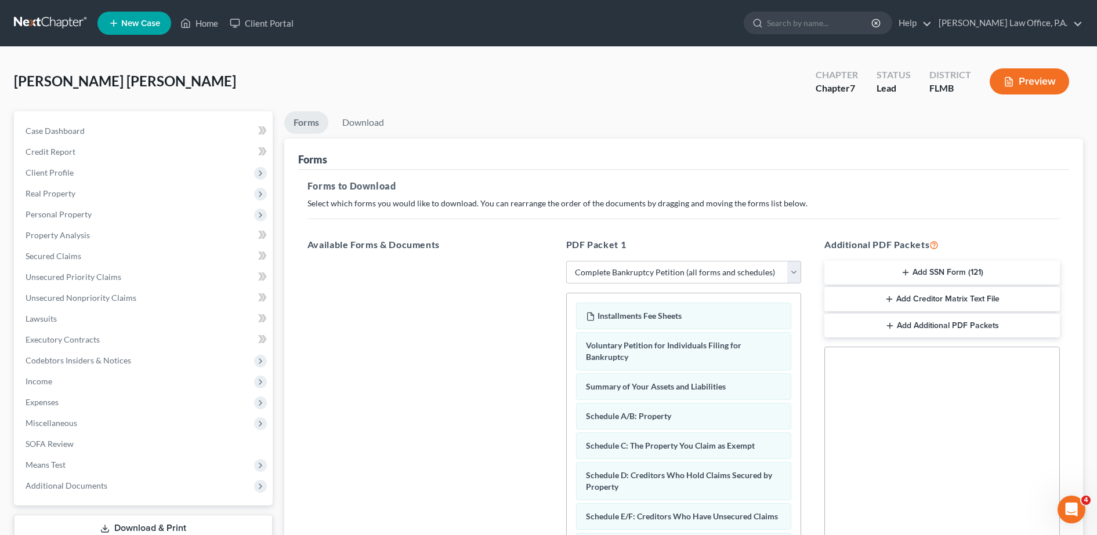
scroll to position [181, 0]
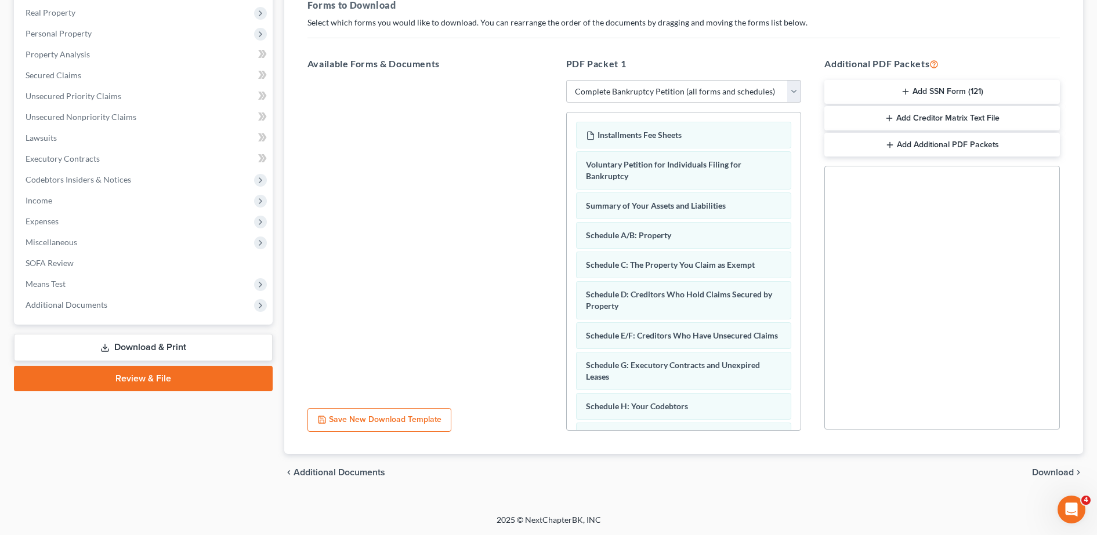
click at [561, 445] on span "Download" at bounding box center [1053, 472] width 42 height 9
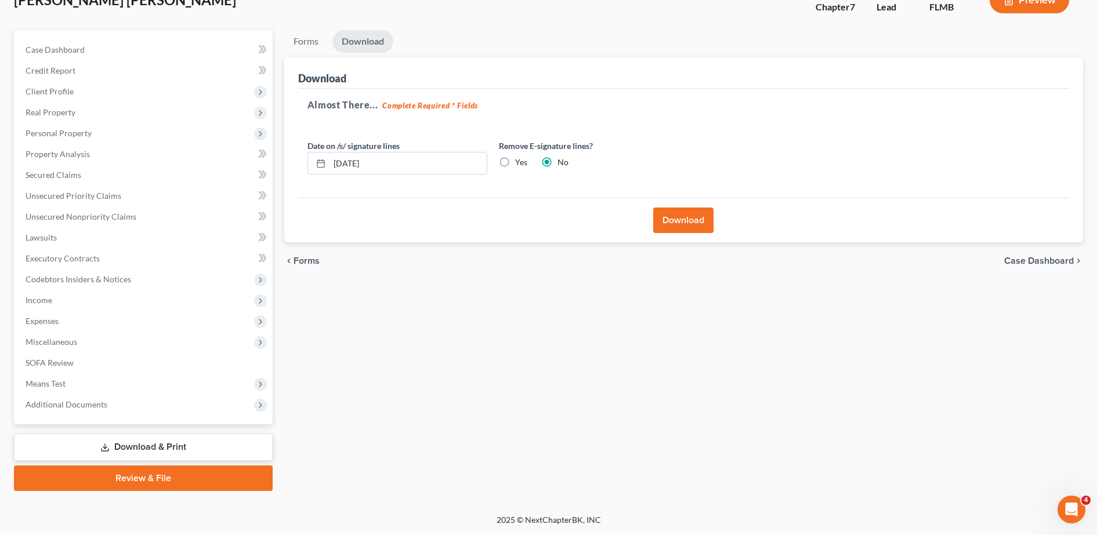
scroll to position [81, 0]
click at [433, 163] on input "10/11/2025" at bounding box center [407, 164] width 157 height 22
type input "1"
click at [515, 163] on label "Yes" at bounding box center [521, 163] width 12 height 12
click at [520, 163] on input "Yes" at bounding box center [524, 161] width 8 height 8
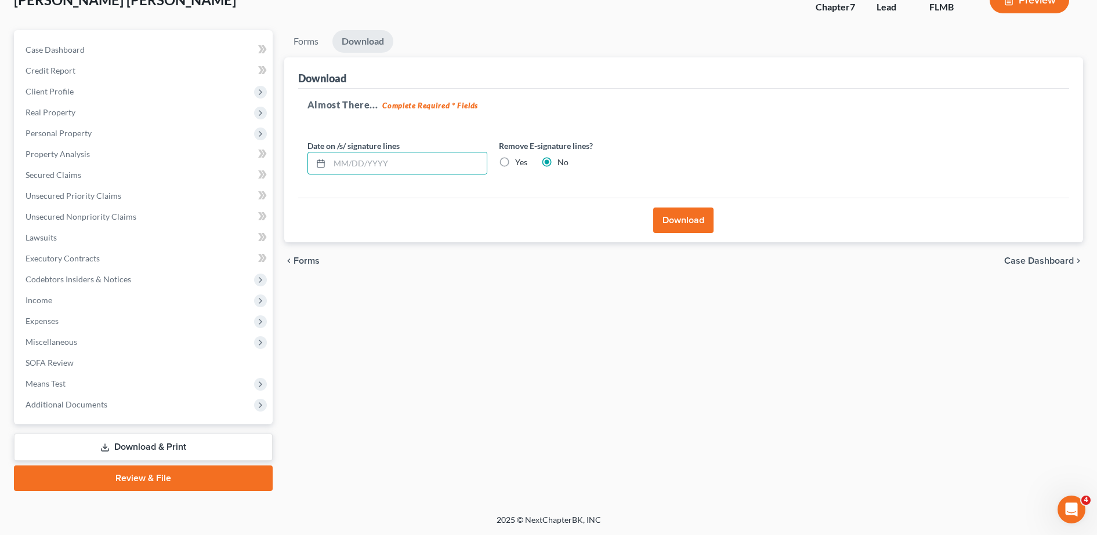
radio input "true"
radio input "false"
click at [561, 227] on button "Download" at bounding box center [683, 221] width 60 height 26
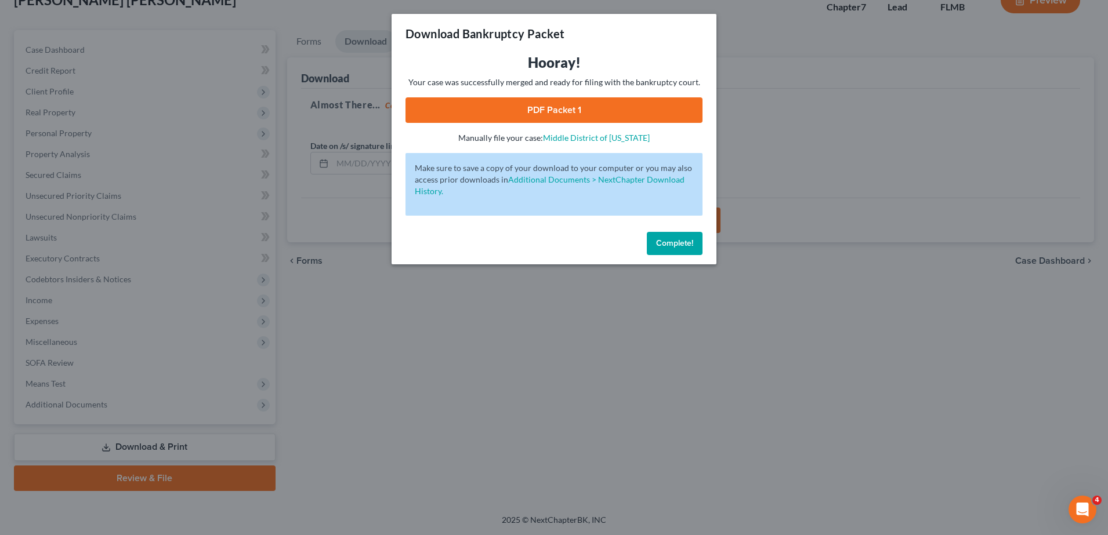
click at [561, 251] on button "Complete!" at bounding box center [675, 243] width 56 height 23
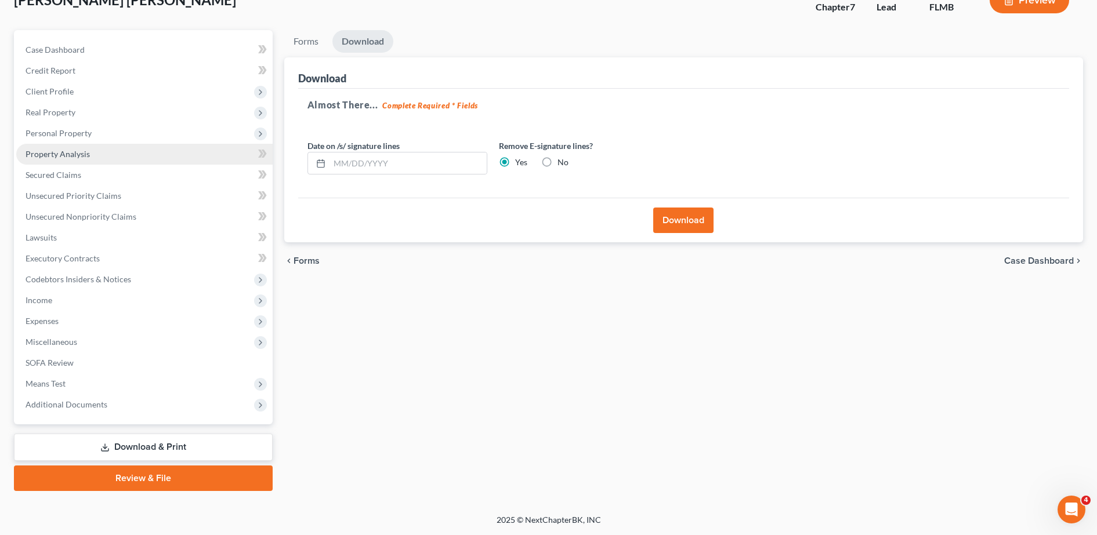
click at [51, 151] on span "Property Analysis" at bounding box center [58, 154] width 64 height 10
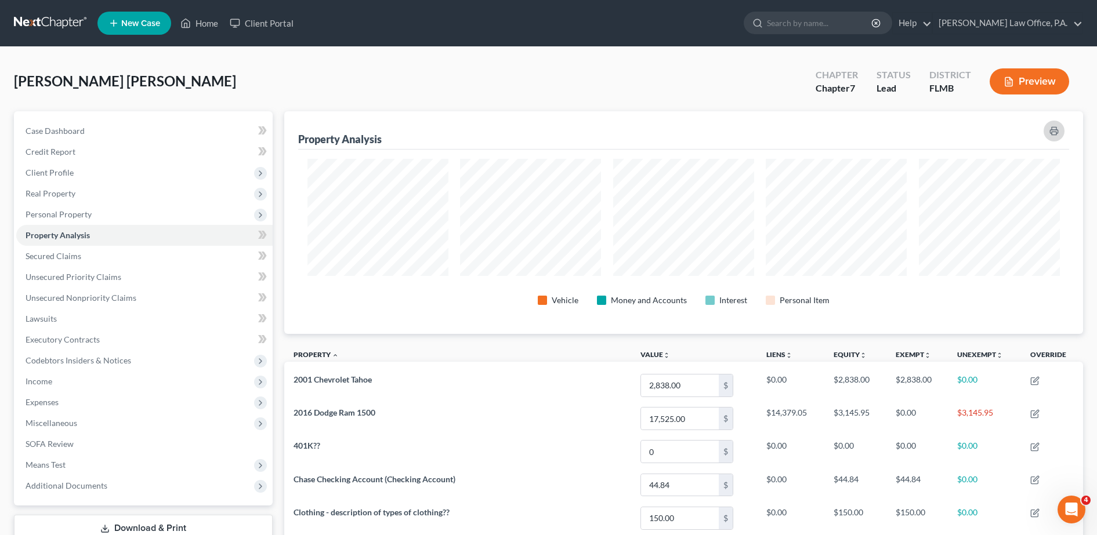
click at [561, 130] on icon "button" at bounding box center [1054, 131] width 8 height 3
click at [209, 26] on link "Home" at bounding box center [199, 23] width 49 height 21
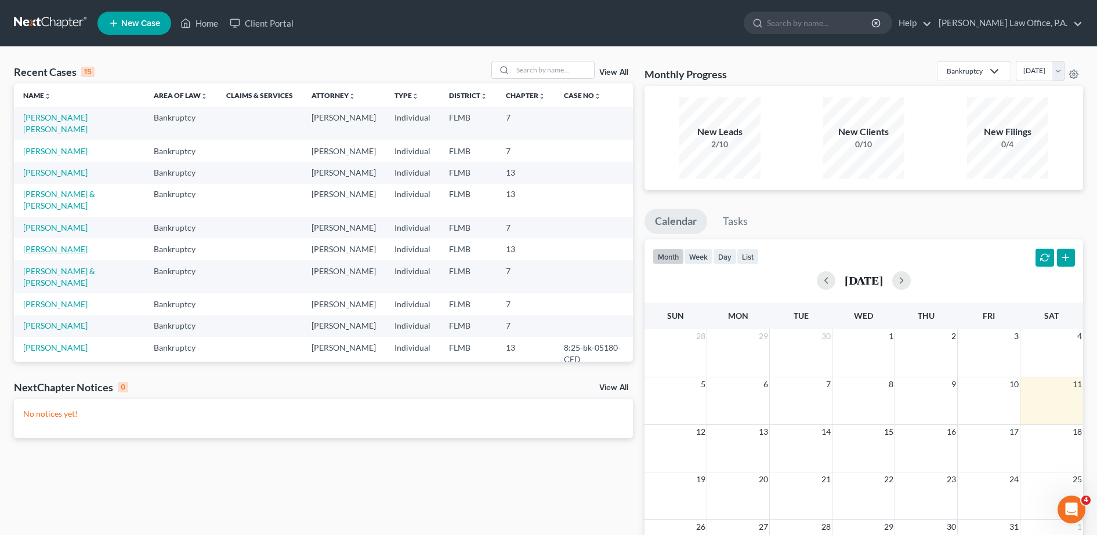
click at [70, 254] on link "[PERSON_NAME]" at bounding box center [55, 249] width 64 height 10
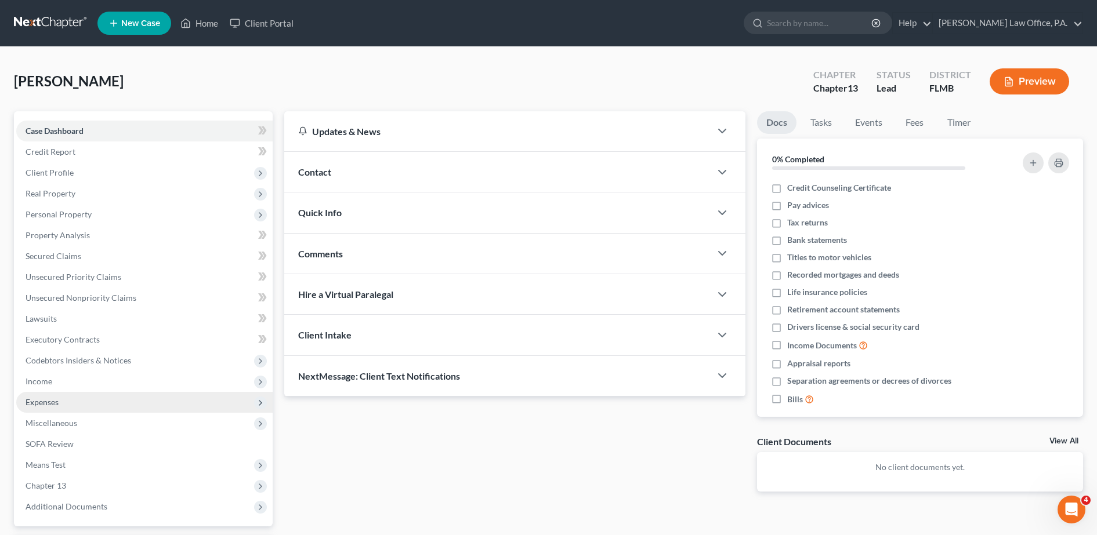
click at [75, 412] on span "Expenses" at bounding box center [144, 402] width 256 height 21
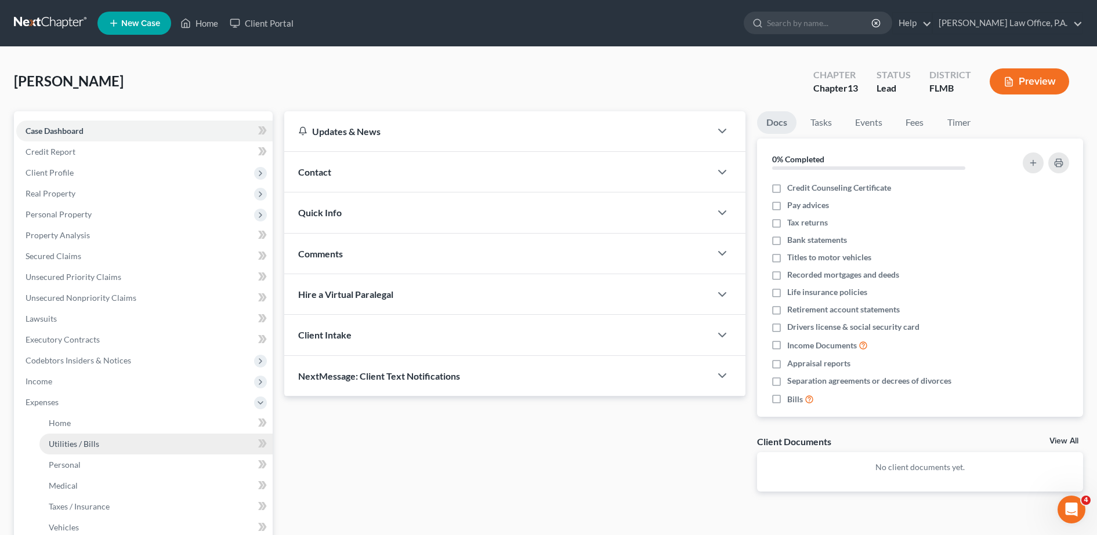
click at [88, 443] on span "Utilities / Bills" at bounding box center [74, 444] width 50 height 10
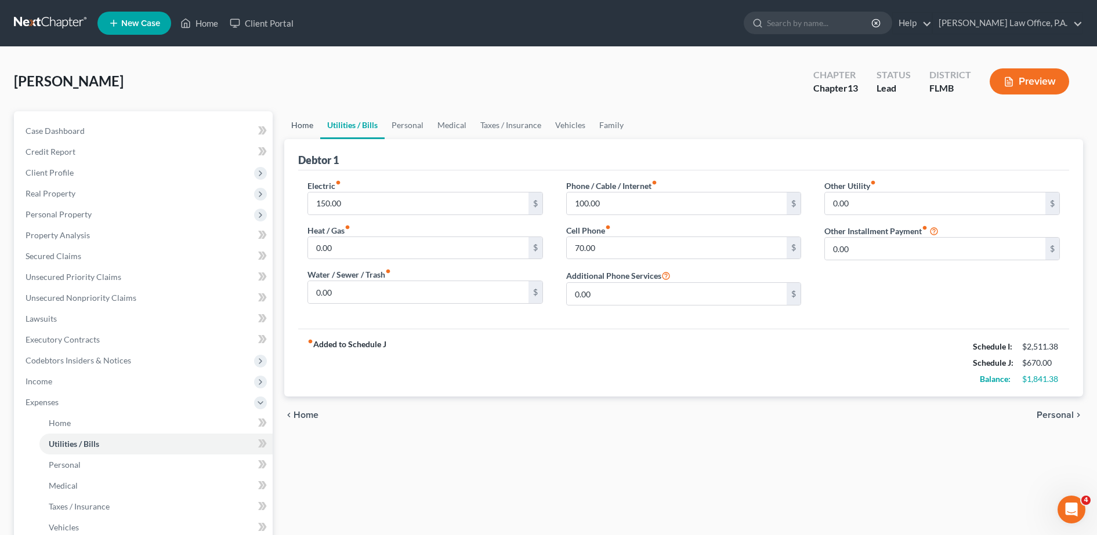
click at [296, 127] on link "Home" at bounding box center [302, 125] width 36 height 28
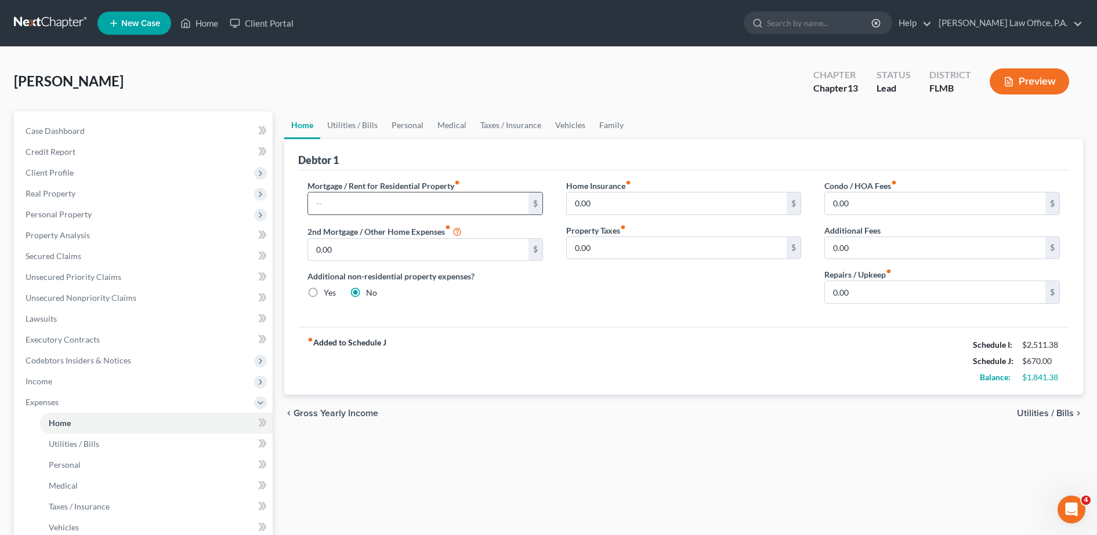
click at [366, 208] on input "text" at bounding box center [418, 204] width 220 height 22
type input "600"
click at [353, 125] on link "Utilities / Bills" at bounding box center [352, 125] width 64 height 28
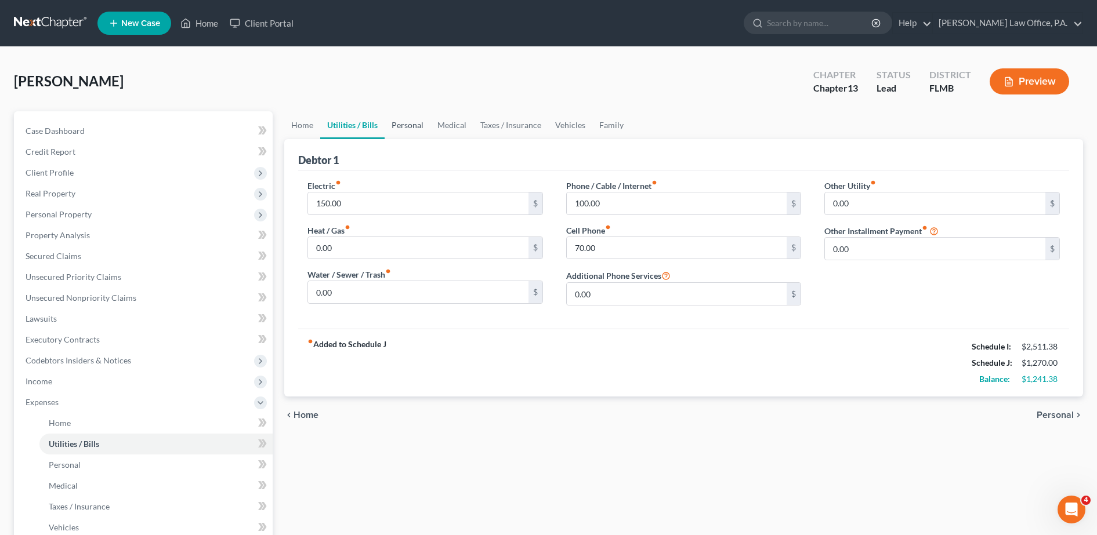
click at [422, 121] on link "Personal" at bounding box center [408, 125] width 46 height 28
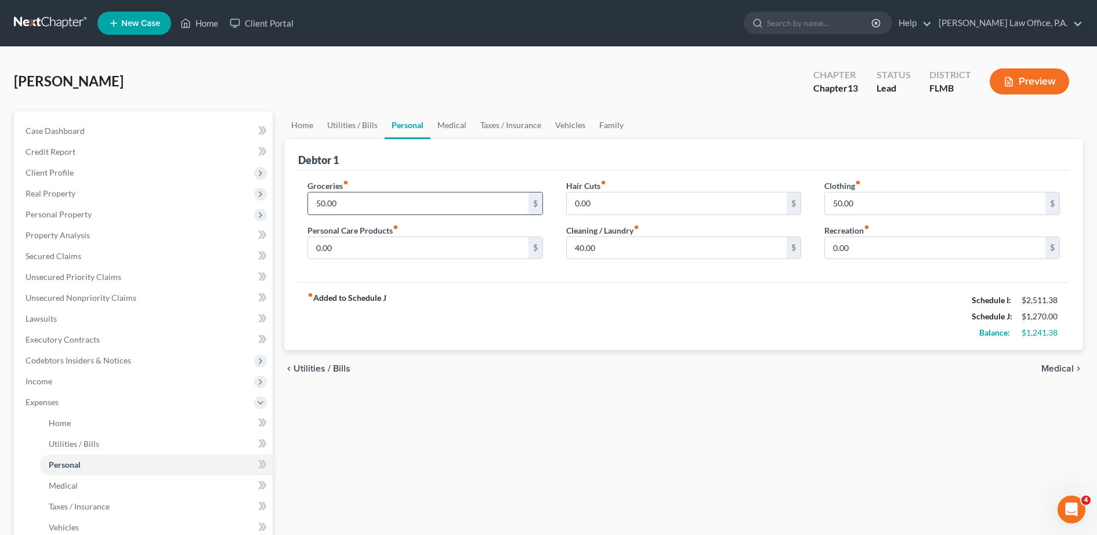
click at [391, 195] on input "50.00" at bounding box center [418, 204] width 220 height 22
click at [104, 383] on span "Income" at bounding box center [144, 381] width 256 height 21
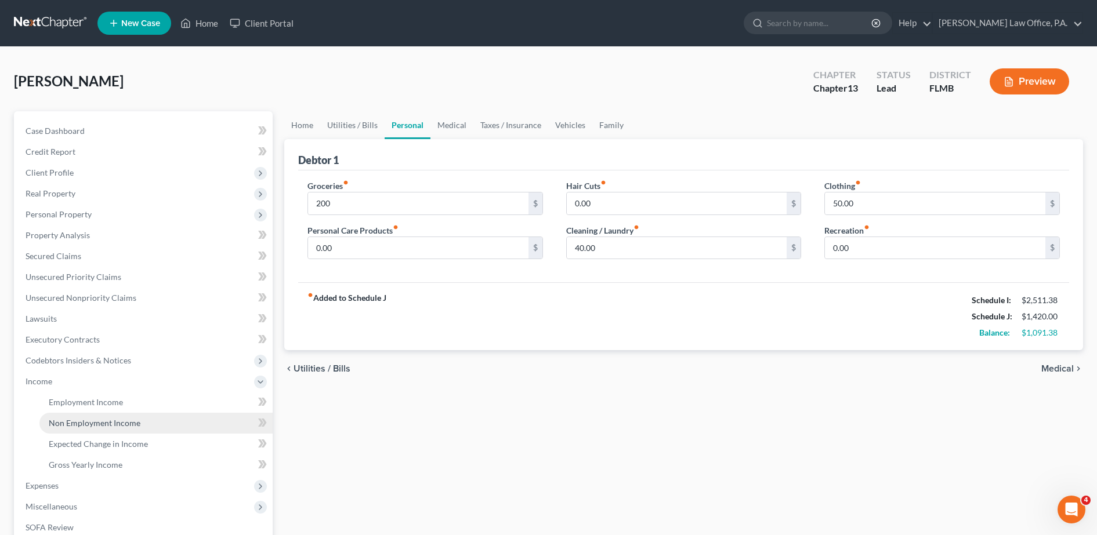
click at [114, 422] on span "Non Employment Income" at bounding box center [95, 423] width 92 height 10
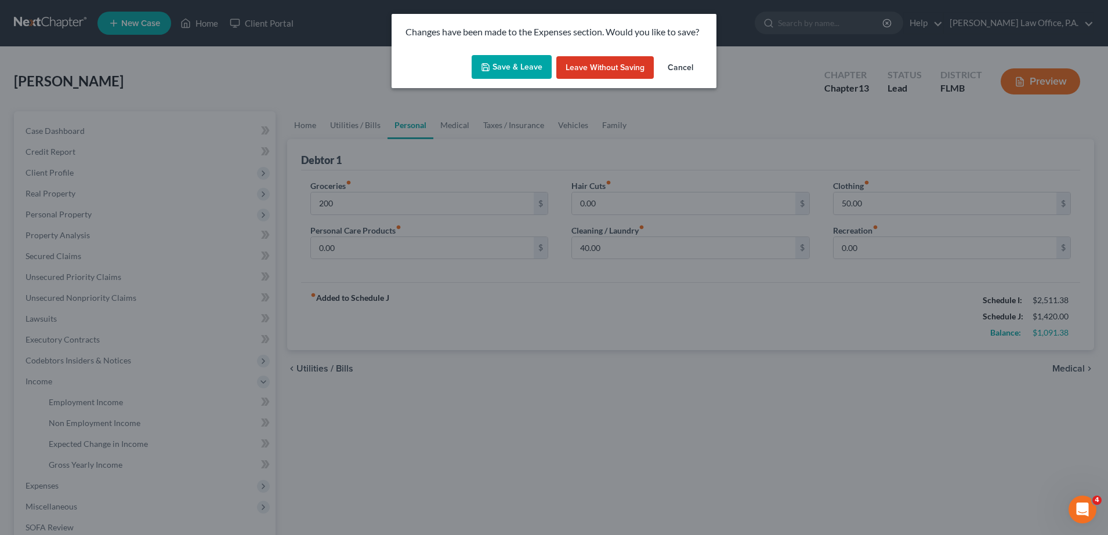
click at [499, 83] on div "Save & Leave Leave without Saving Cancel" at bounding box center [554, 69] width 325 height 38
click at [502, 75] on button "Save & Leave" at bounding box center [512, 67] width 80 height 24
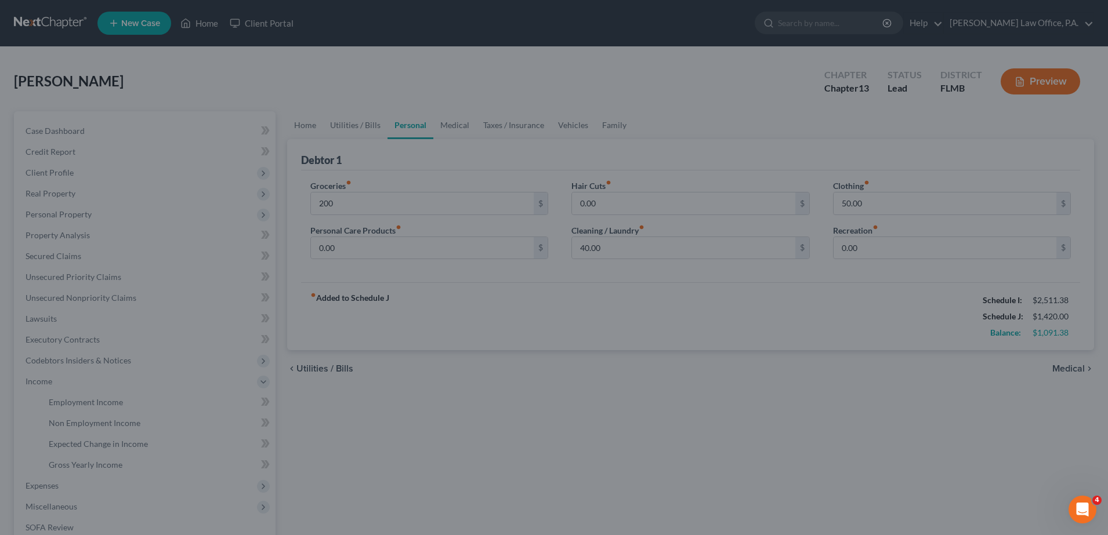
type input "200.00"
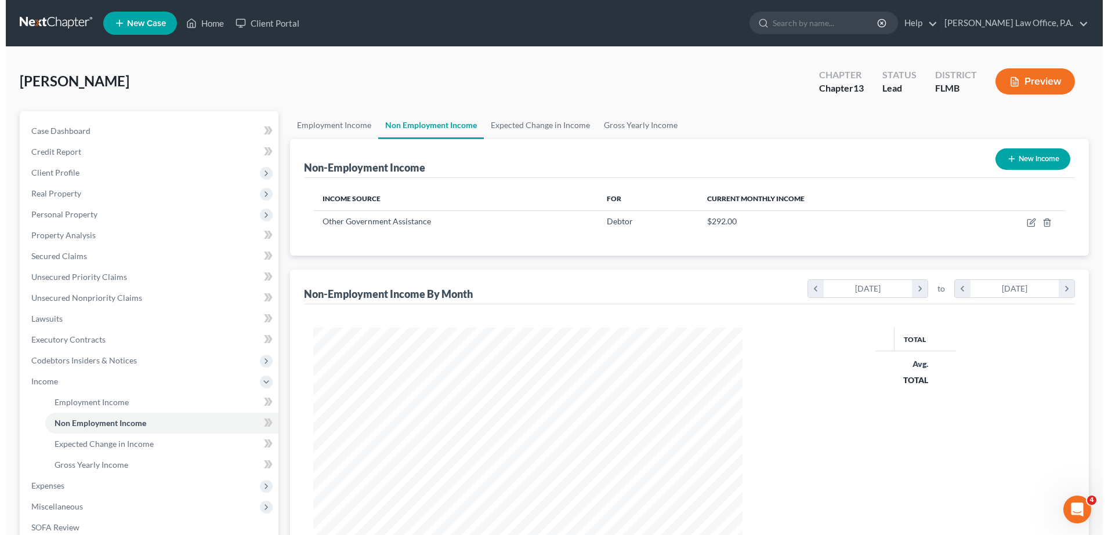
scroll to position [215, 452]
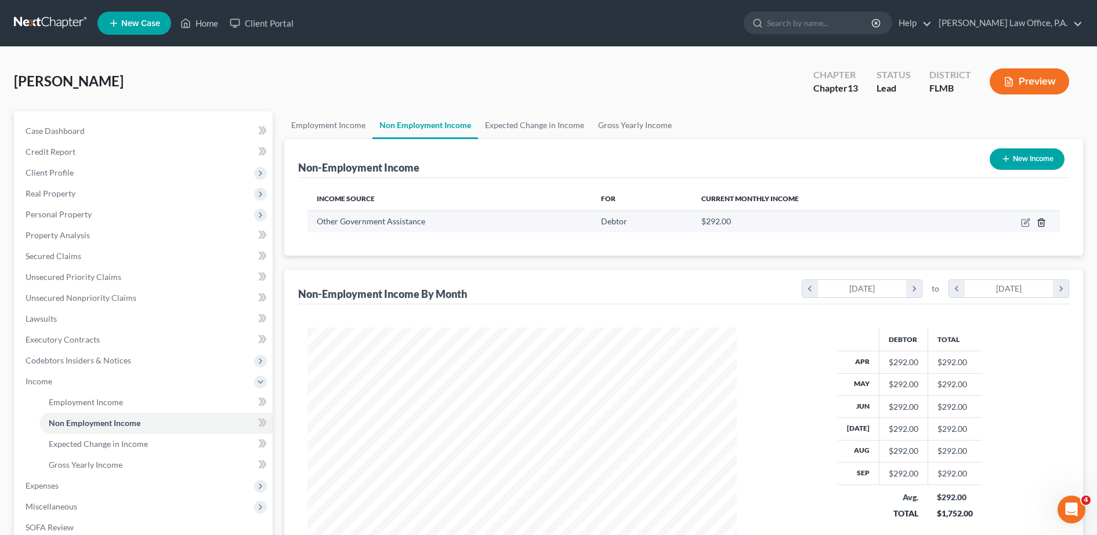
click at [561, 221] on icon "button" at bounding box center [1041, 222] width 9 height 9
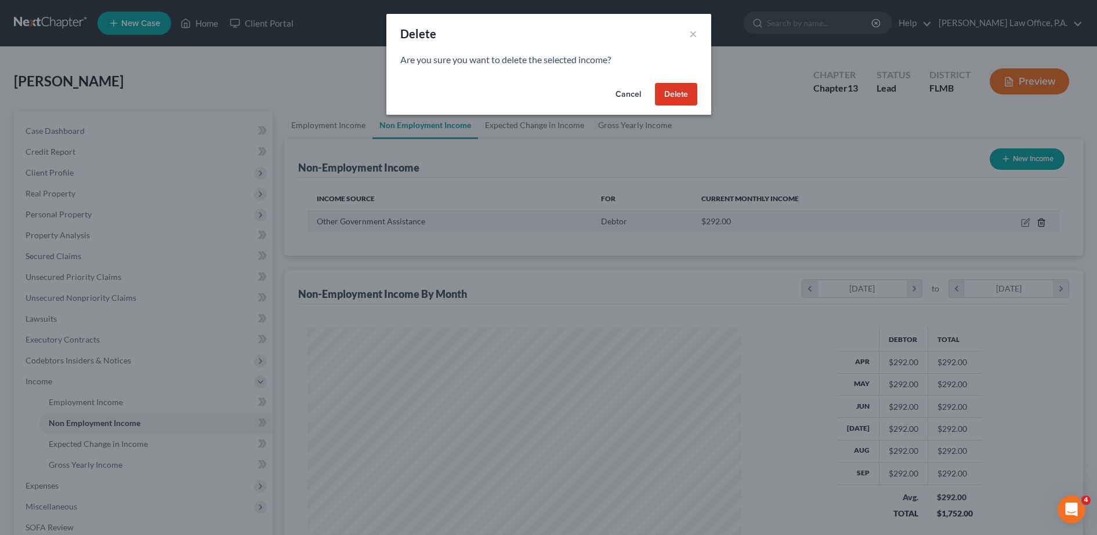
scroll to position [217, 458]
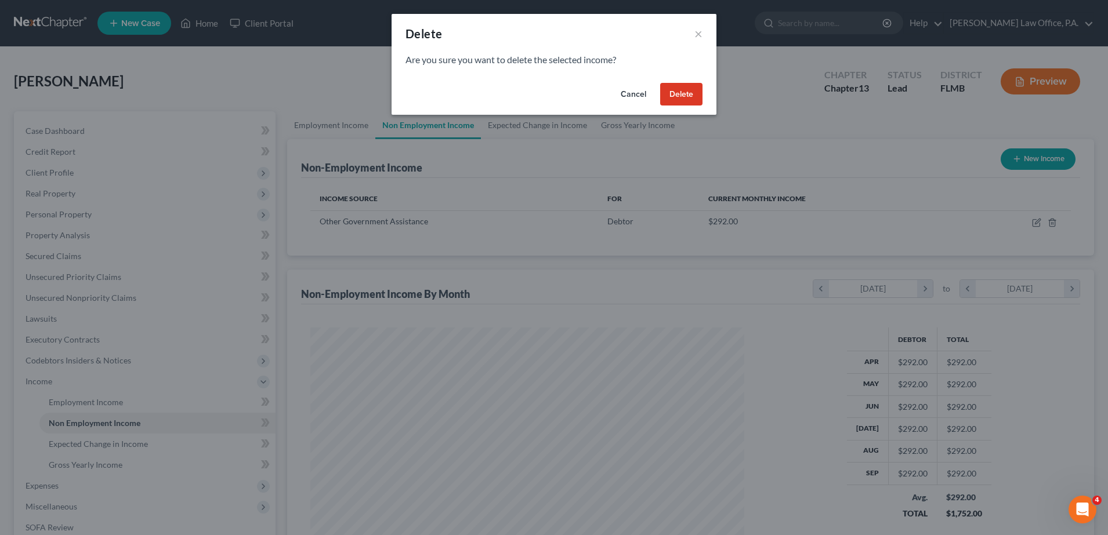
click at [561, 90] on button "Delete" at bounding box center [681, 94] width 42 height 23
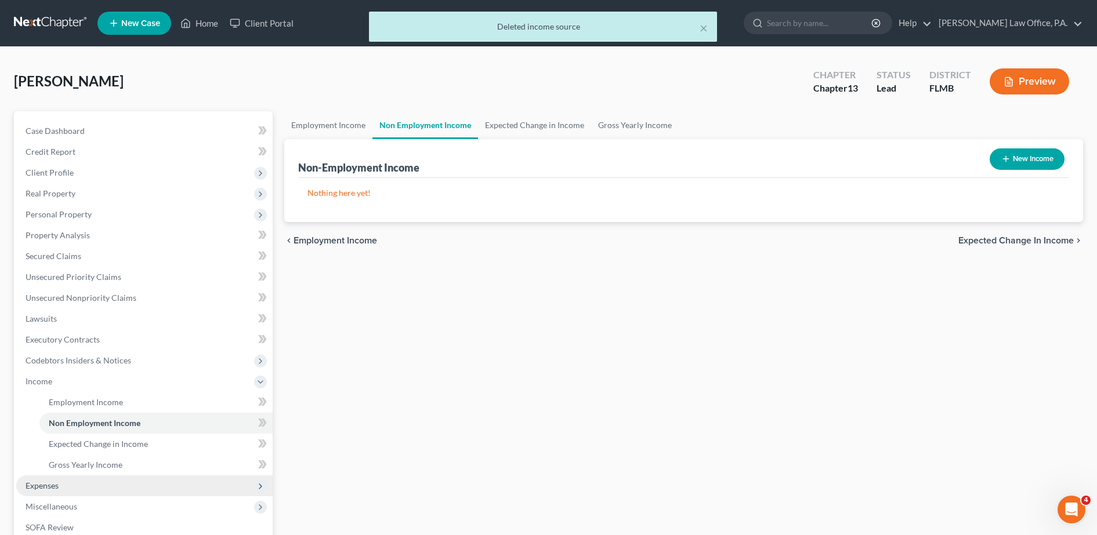
click at [187, 445] on span "Expenses" at bounding box center [144, 486] width 256 height 21
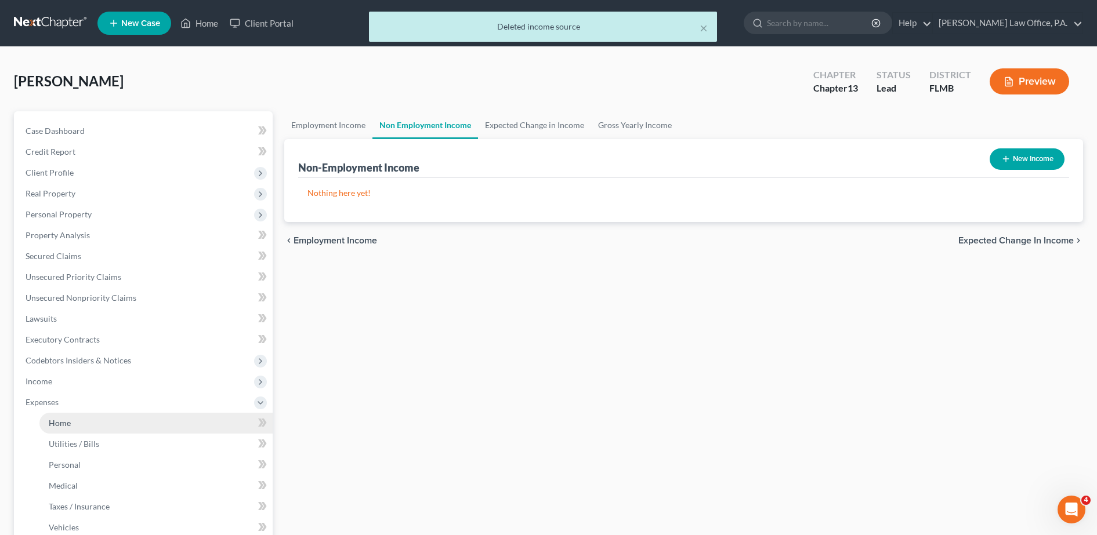
click at [156, 426] on link "Home" at bounding box center [155, 423] width 233 height 21
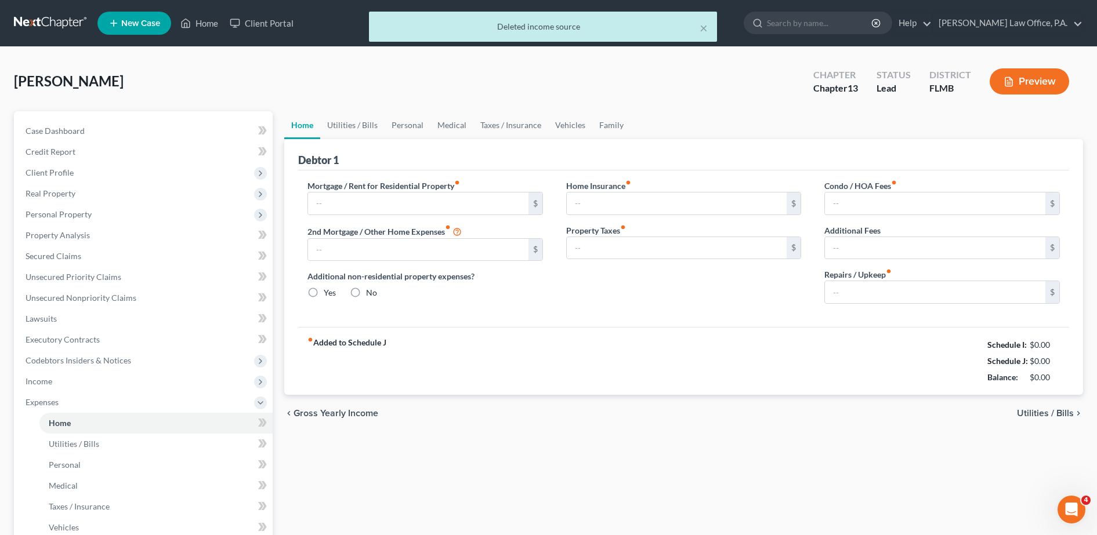
type input "600.00"
type input "0.00"
radio input "true"
type input "0.00"
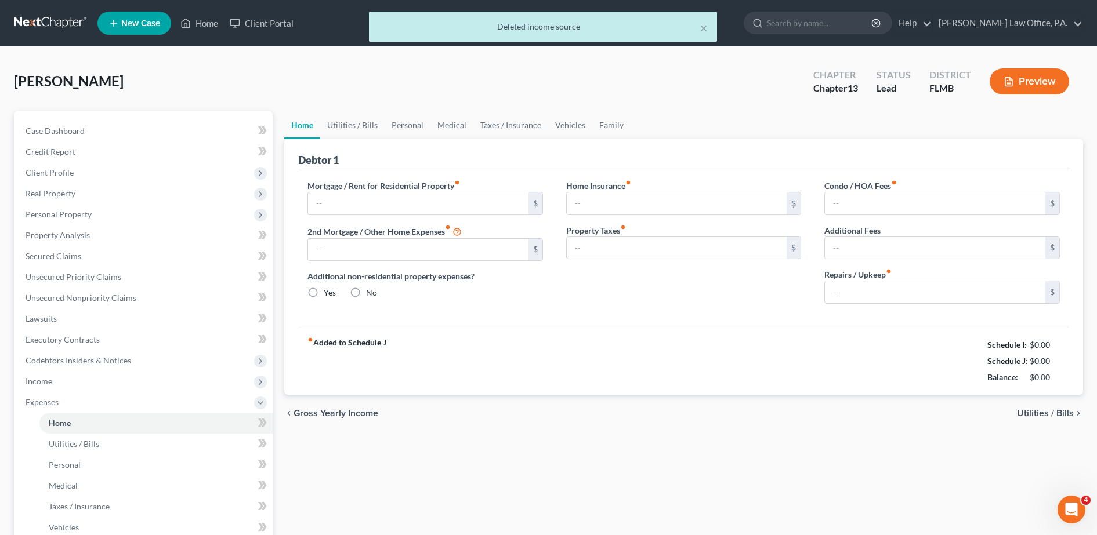
type input "0.00"
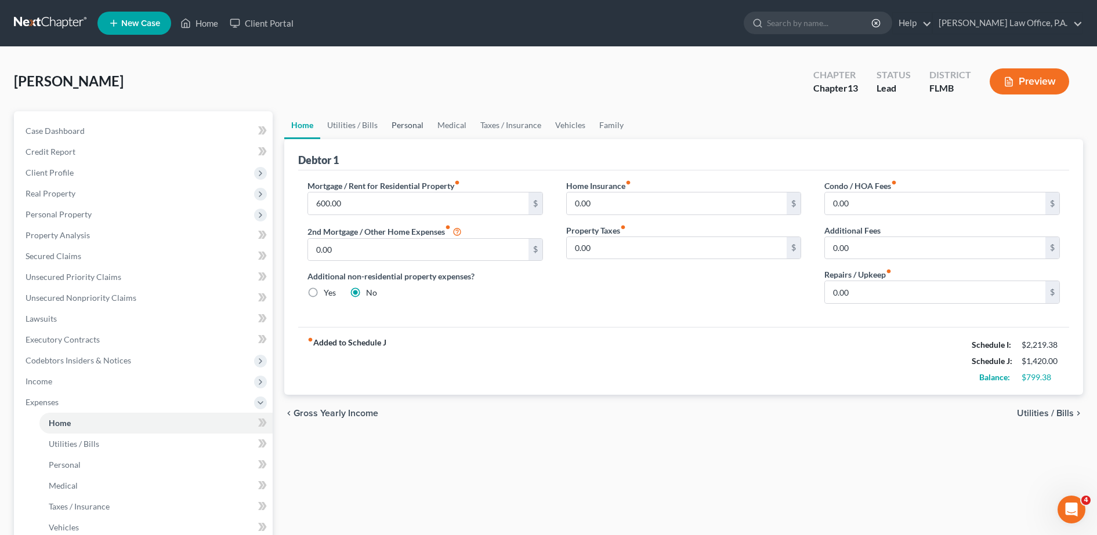
click at [395, 123] on link "Personal" at bounding box center [408, 125] width 46 height 28
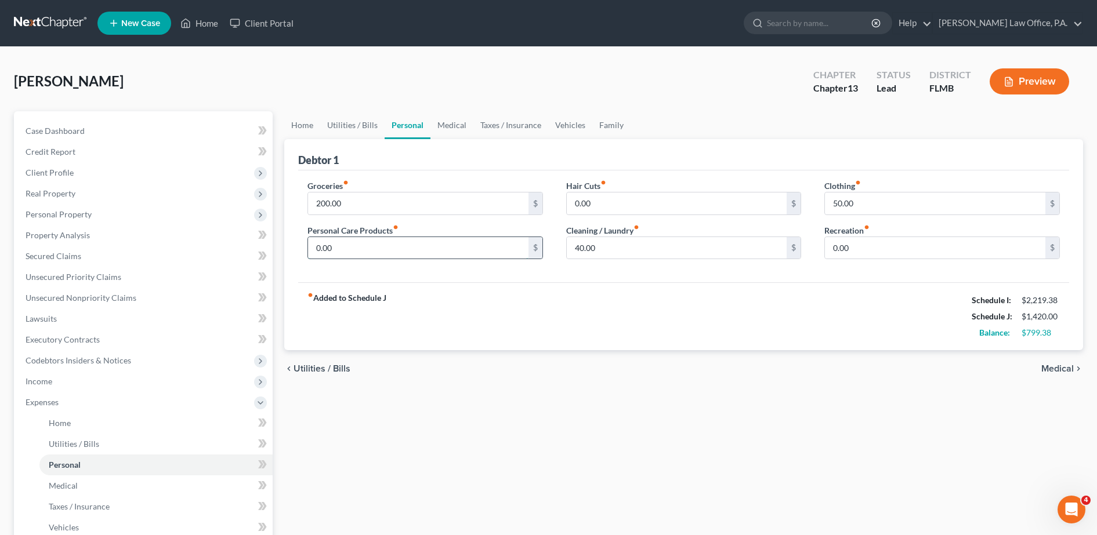
click at [432, 240] on input "0.00" at bounding box center [418, 248] width 220 height 22
type input "100"
click at [553, 129] on link "Vehicles" at bounding box center [570, 125] width 44 height 28
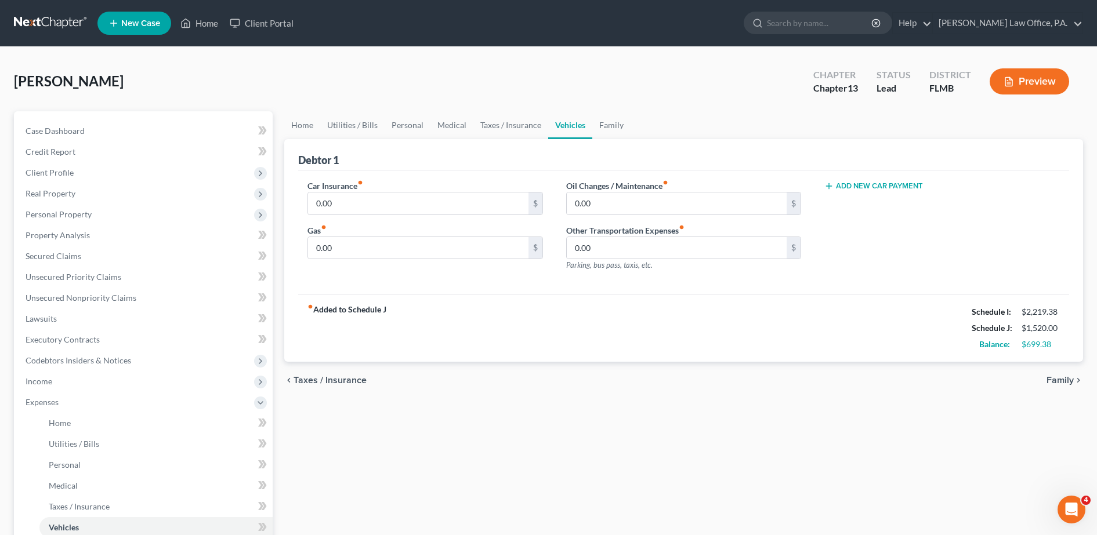
click at [556, 129] on link "Vehicles" at bounding box center [570, 125] width 44 height 28
click at [557, 127] on link "Vehicles" at bounding box center [570, 125] width 44 height 28
click at [561, 256] on input "0.00" at bounding box center [677, 248] width 220 height 22
click at [561, 341] on div "fiber_manual_record Added to Schedule J Schedule I: $2,219.38 Schedule J: $1,62…" at bounding box center [683, 328] width 771 height 68
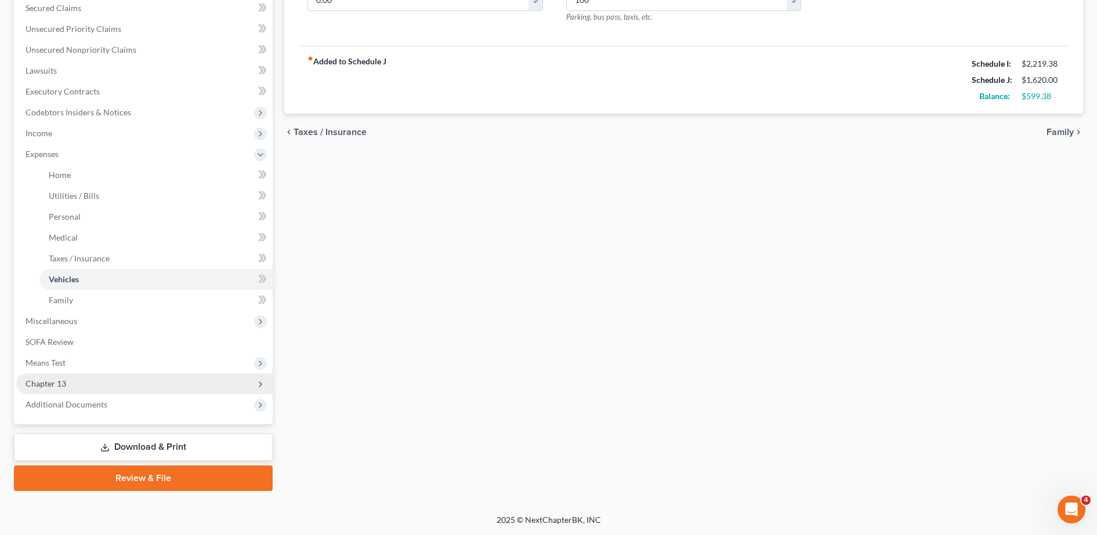
click at [140, 381] on span "Chapter 13" at bounding box center [144, 384] width 256 height 21
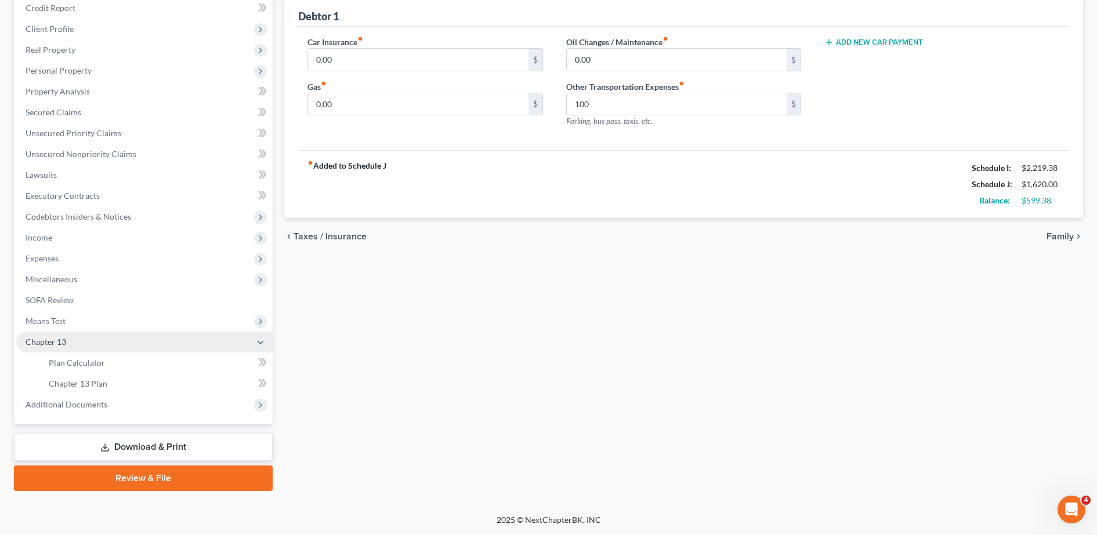
scroll to position [144, 0]
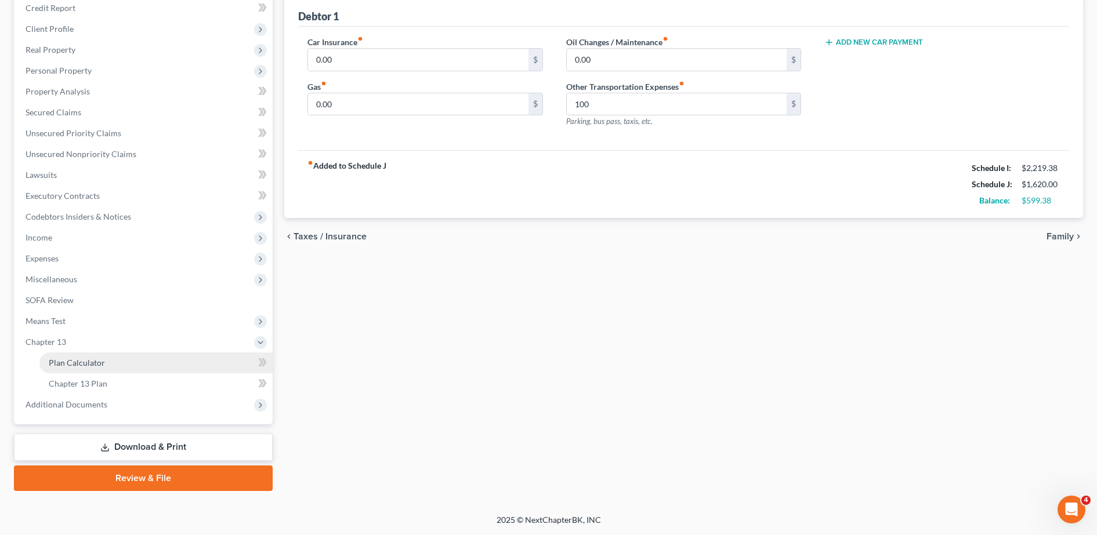
click at [158, 356] on link "Plan Calculator" at bounding box center [155, 363] width 233 height 21
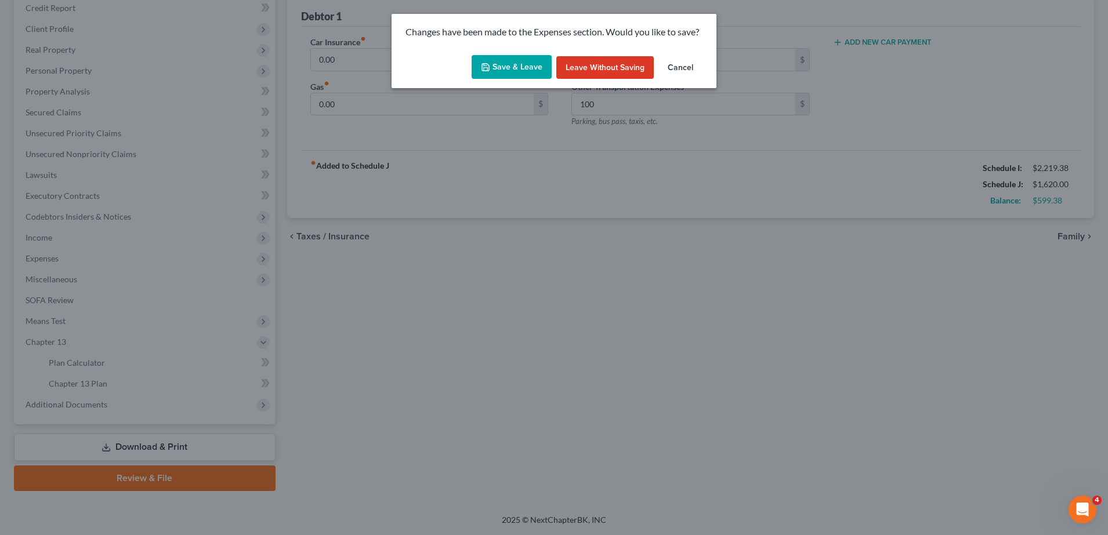
click at [504, 58] on button "Save & Leave" at bounding box center [512, 67] width 80 height 24
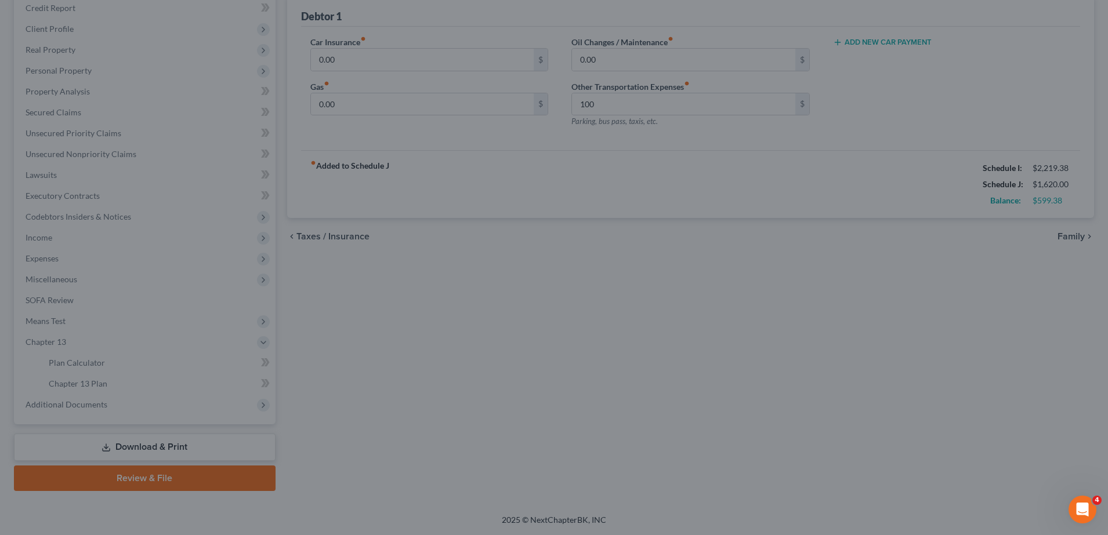
type input "100.00"
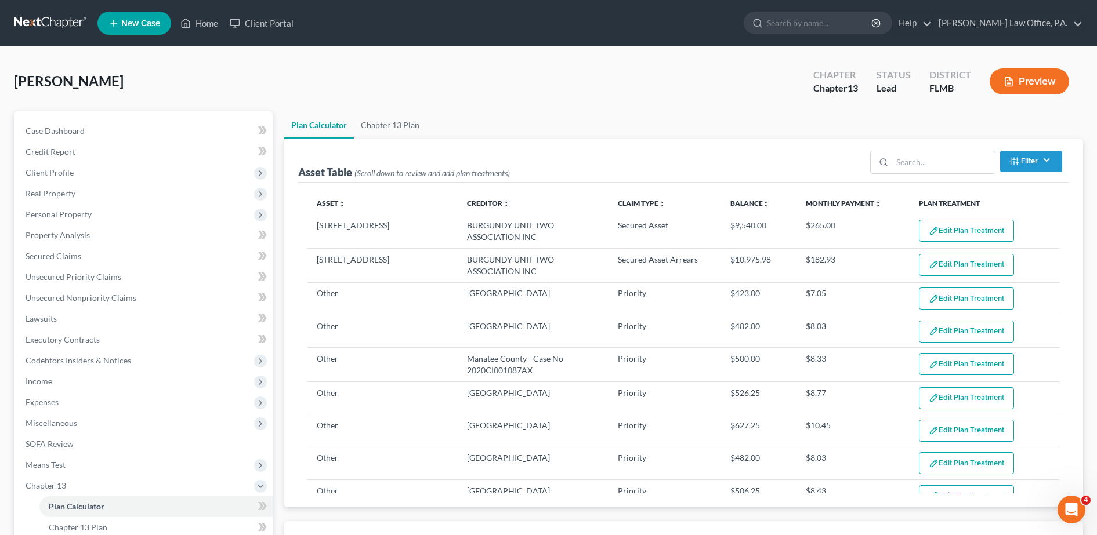
select select "59"
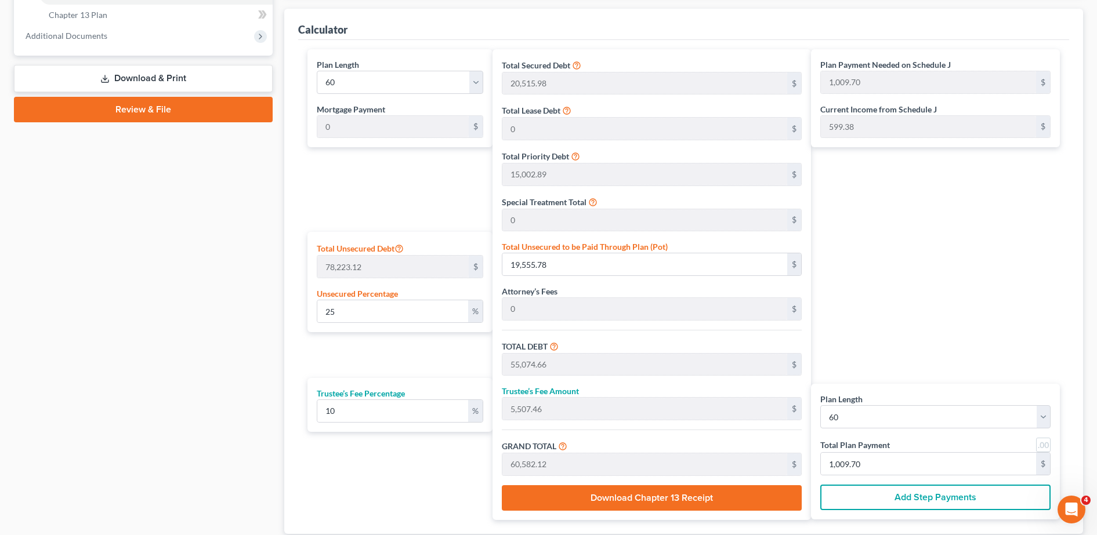
scroll to position [45, 0]
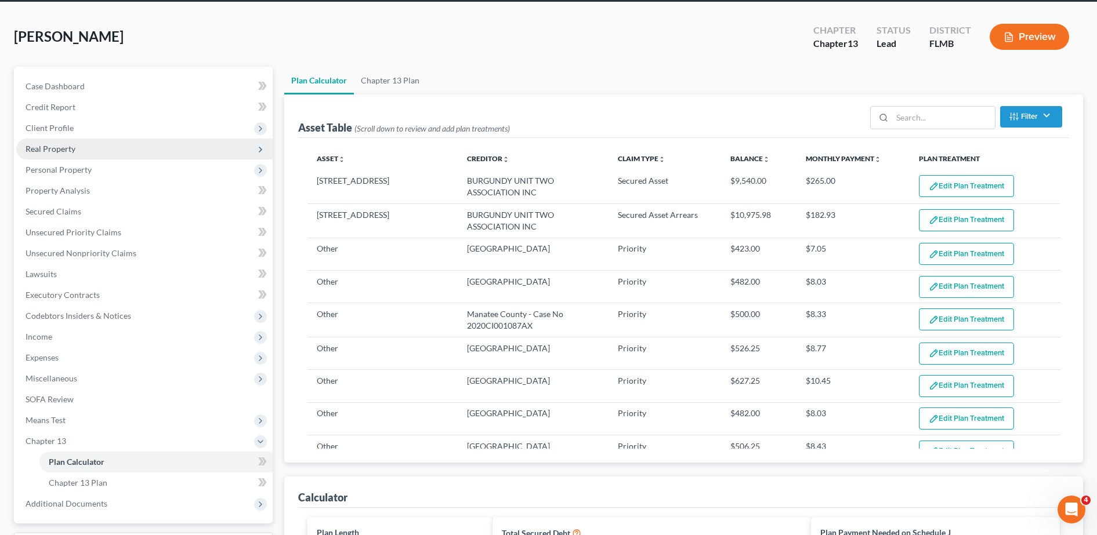
click at [85, 143] on span "Real Property" at bounding box center [144, 149] width 256 height 21
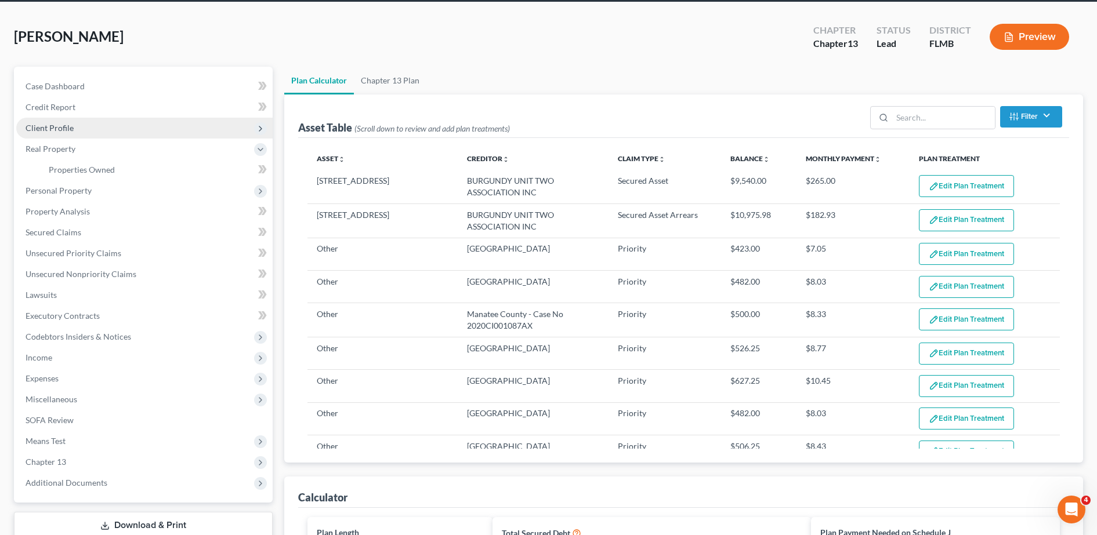
click at [80, 122] on span "Client Profile" at bounding box center [144, 128] width 256 height 21
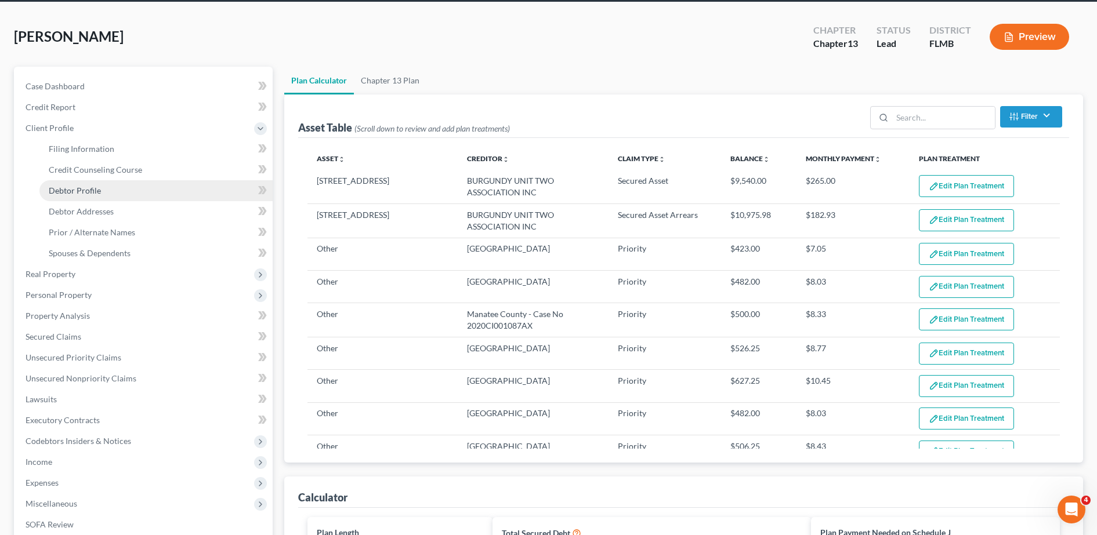
click at [110, 187] on link "Debtor Profile" at bounding box center [155, 190] width 233 height 21
select select "0"
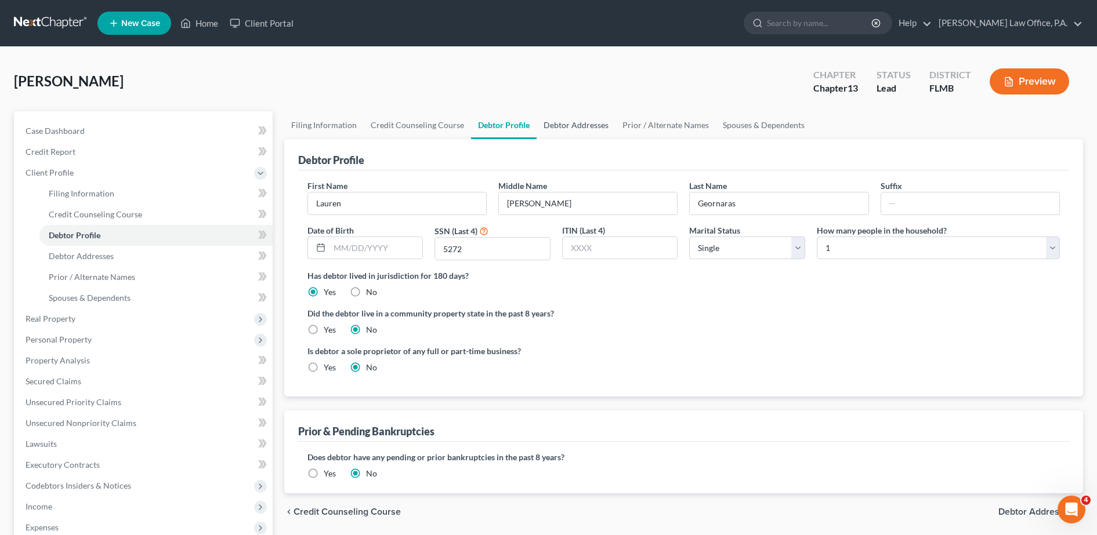
click at [561, 127] on link "Debtor Addresses" at bounding box center [576, 125] width 79 height 28
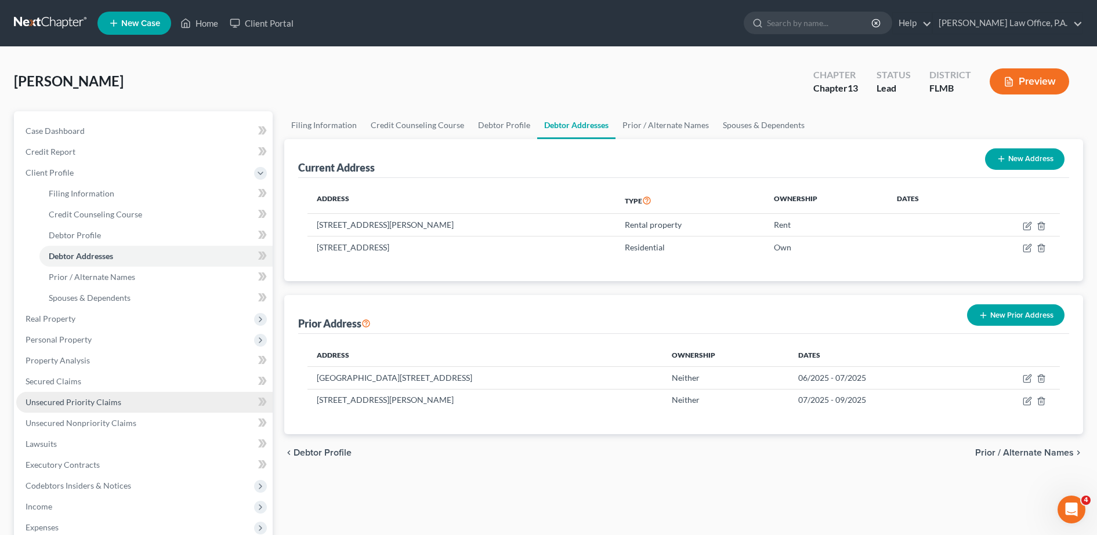
click at [96, 407] on span "Unsecured Priority Claims" at bounding box center [74, 402] width 96 height 10
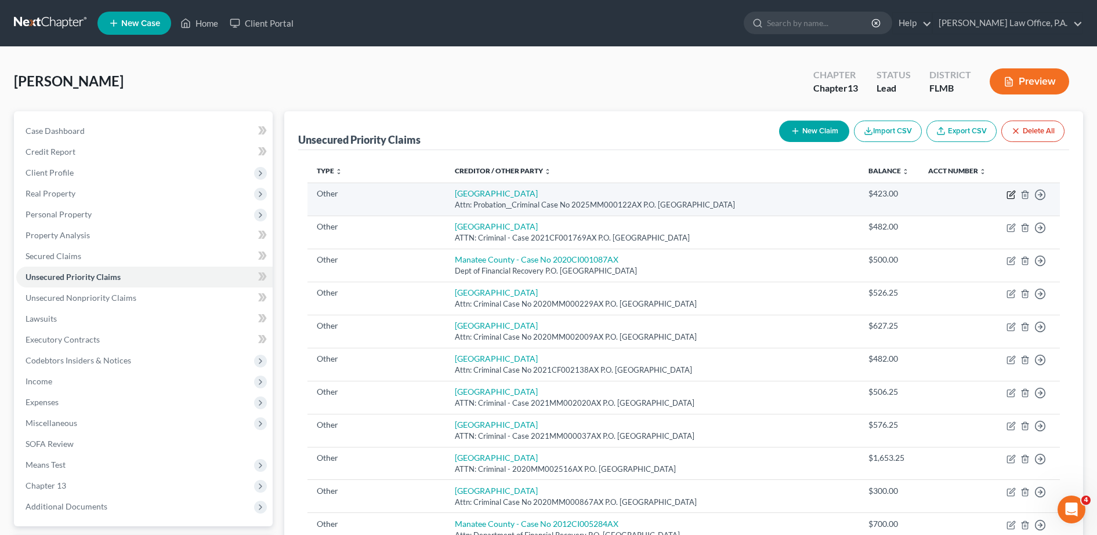
click at [561, 195] on icon "button" at bounding box center [1010, 194] width 9 height 9
select select "9"
select select "0"
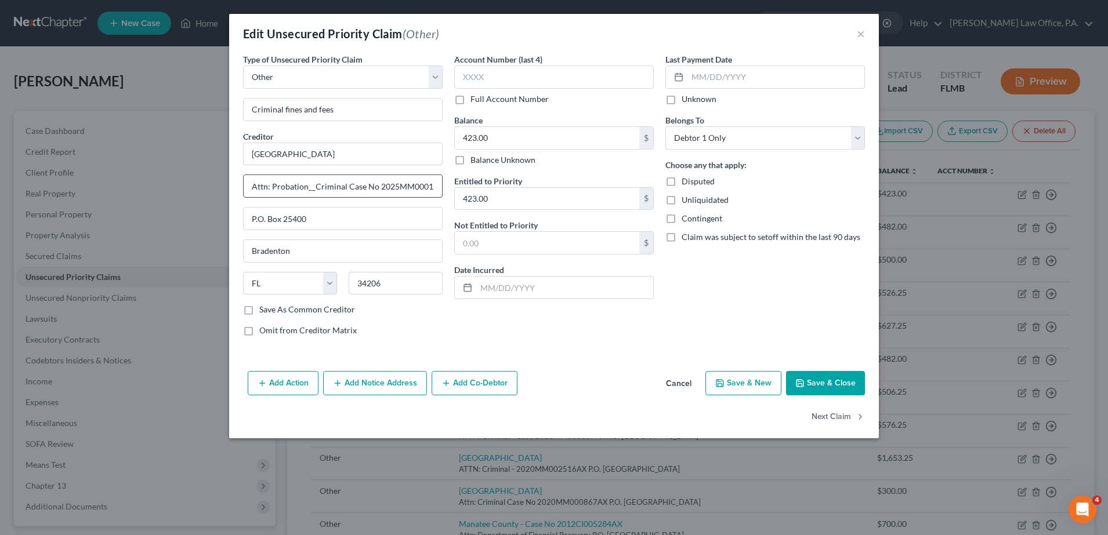
drag, startPoint x: 314, startPoint y: 187, endPoint x: 271, endPoint y: 184, distance: 42.4
click at [271, 184] on input "Attn: Probation__Criminal Case No 2025MM000122AX" at bounding box center [343, 186] width 198 height 22
drag, startPoint x: 365, startPoint y: 180, endPoint x: 471, endPoint y: 193, distance: 106.9
click at [471, 193] on div "Type of Unsecured Priority Claim * Select Taxes & Other Government Units Domest…" at bounding box center [553, 199] width 633 height 292
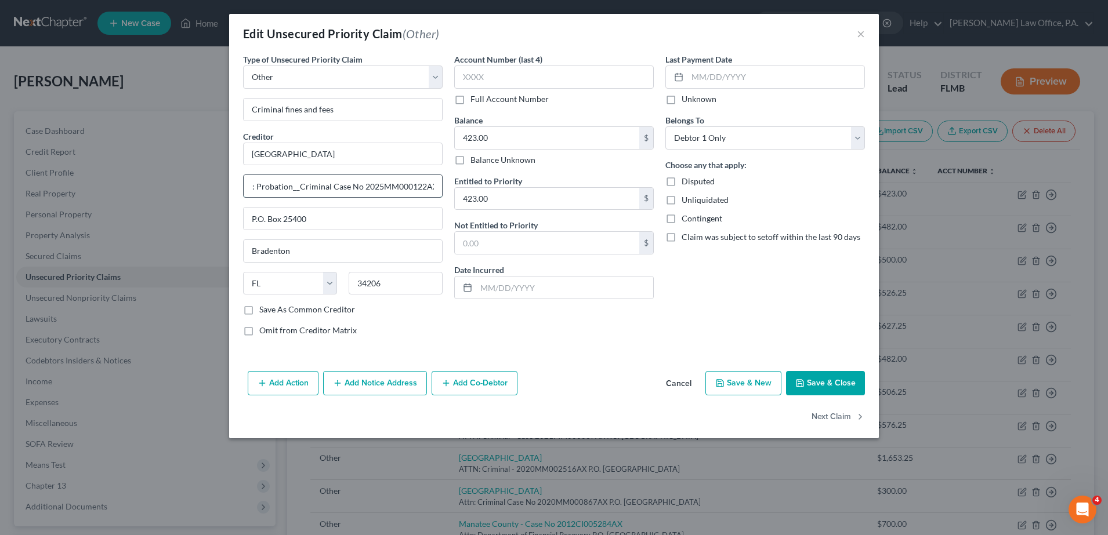
type input "Attn: Probation__Criminal Case"
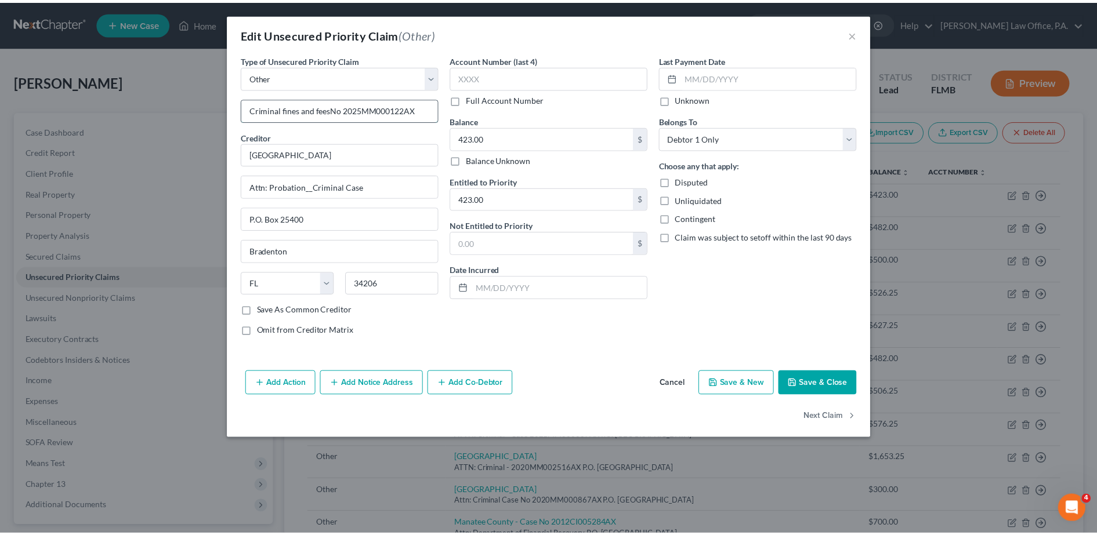
scroll to position [0, 0]
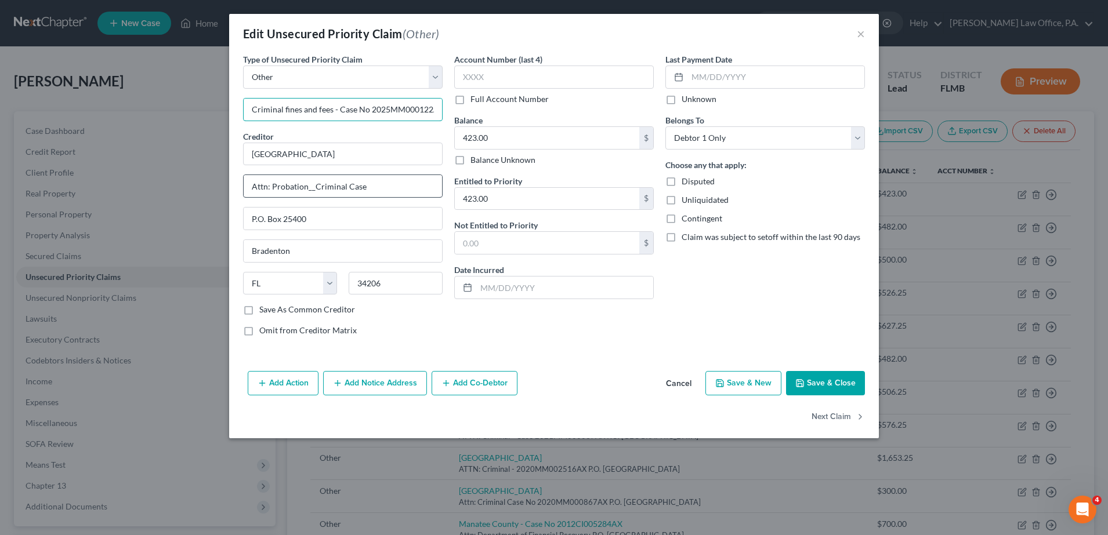
type input "Criminal fines and fees - Case No 2025MM000122AX"
click at [375, 190] on input "Attn: Probation__Criminal Case" at bounding box center [343, 186] width 198 height 22
drag, startPoint x: 273, startPoint y: 182, endPoint x: 465, endPoint y: 189, distance: 192.1
click at [465, 189] on div "Type of Unsecured Priority Claim * Select Taxes & Other Government Units Domest…" at bounding box center [553, 199] width 633 height 292
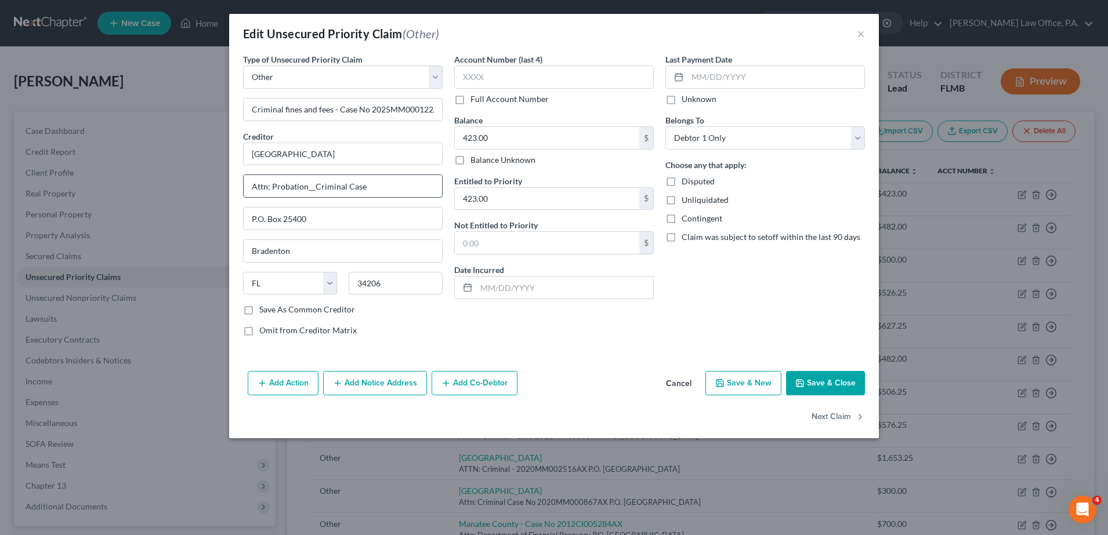
click at [433, 184] on input "Attn: Probation__Criminal Case" at bounding box center [343, 186] width 198 height 22
type input "Attn: Probation"
click at [561, 302] on div "Last Payment Date Unknown Belongs To * Select Debtor 1 Only Debtor 2 Only Debto…" at bounding box center [765, 199] width 211 height 292
click at [561, 390] on button "Save & Close" at bounding box center [825, 383] width 79 height 24
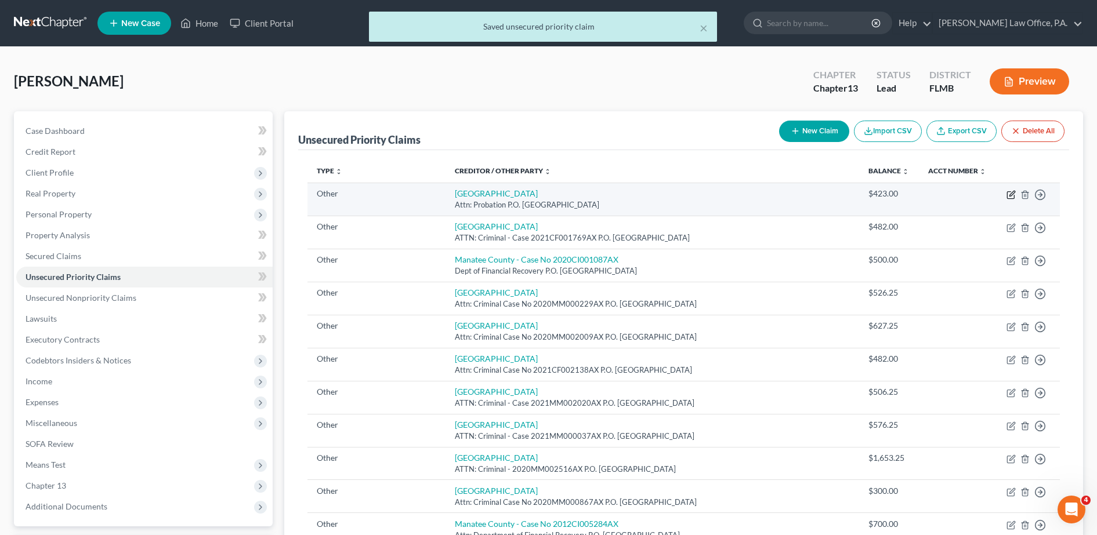
click at [561, 195] on icon "button" at bounding box center [1011, 193] width 5 height 5
select select "9"
select select "0"
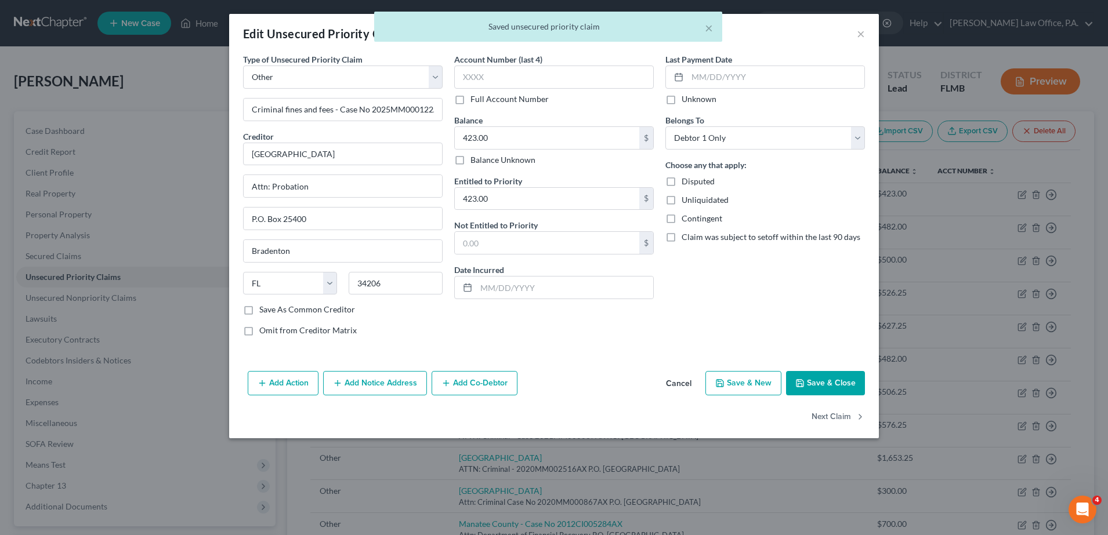
click at [561, 32] on div "× Saved unsecured priority claim" at bounding box center [548, 30] width 1108 height 36
click at [561, 35] on div "× Saved unsecured priority claim" at bounding box center [548, 30] width 1108 height 36
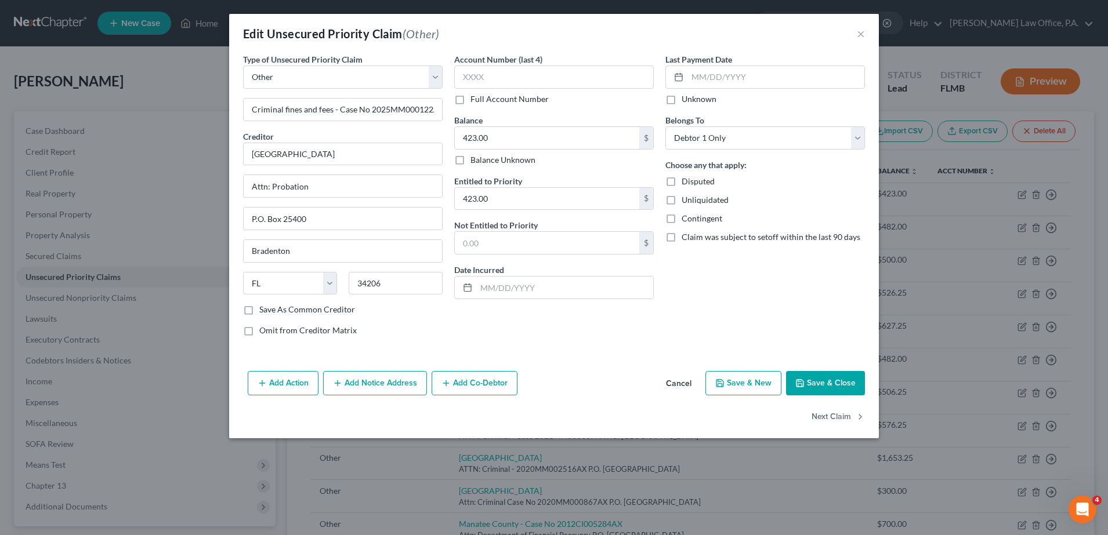
click at [561, 382] on button "Save & Close" at bounding box center [825, 383] width 79 height 24
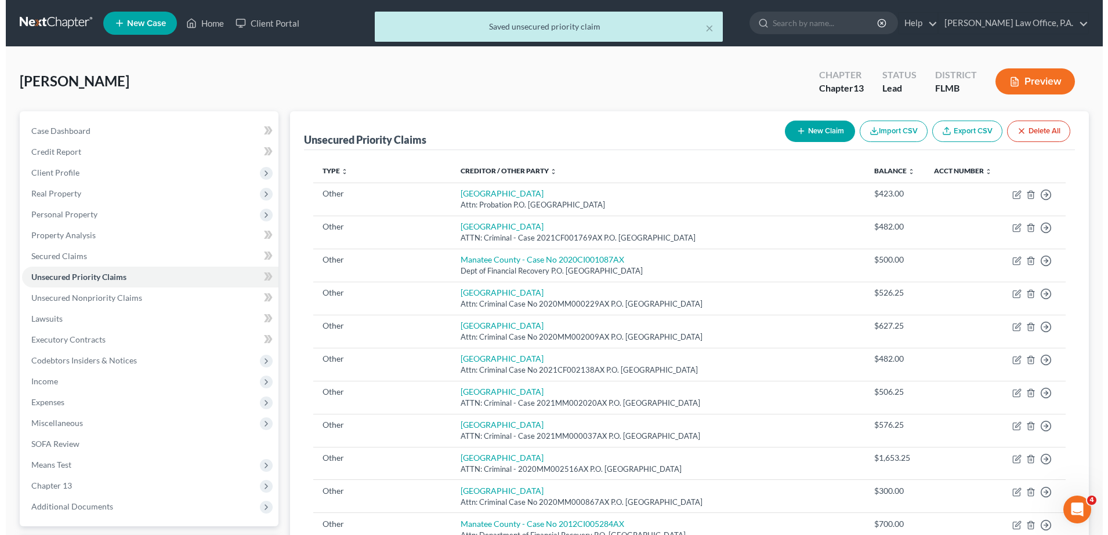
scroll to position [368, 0]
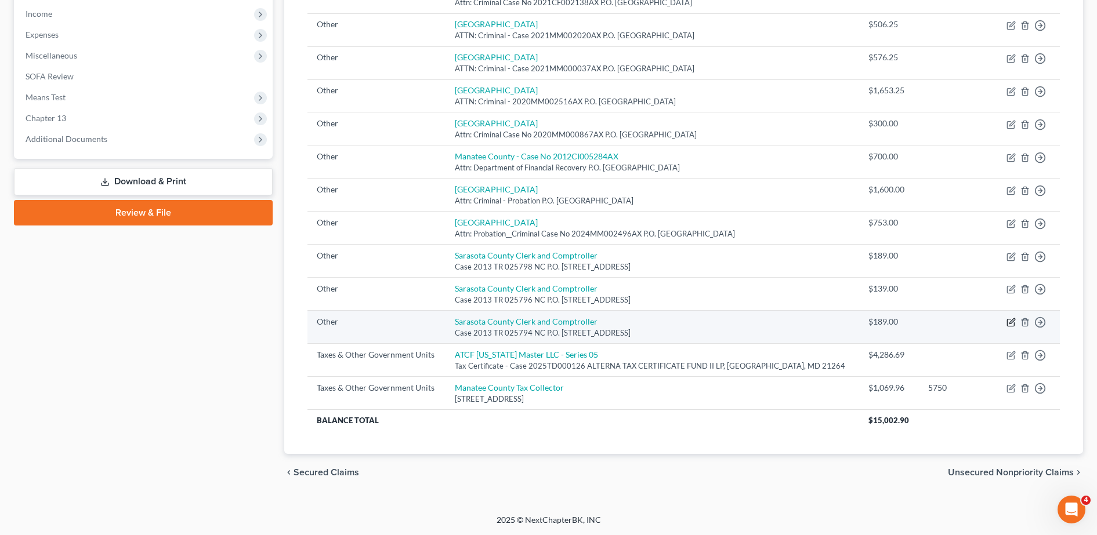
click at [561, 318] on icon "button" at bounding box center [1010, 322] width 9 height 9
select select "9"
select select "0"
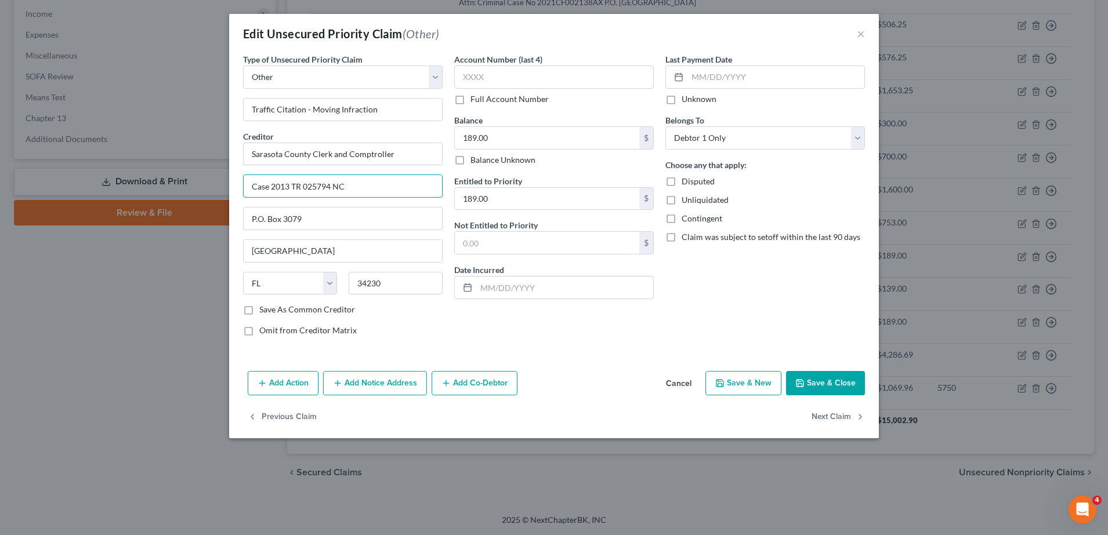
drag, startPoint x: 347, startPoint y: 184, endPoint x: 226, endPoint y: 178, distance: 122.0
click at [226, 178] on div "Edit Unsecured Priority Claim (Other) × Type of Unsecured Priority Claim * Sele…" at bounding box center [554, 267] width 1108 height 535
type input "Traffic Citation - Moving Infraction_Case 2013 TR 025794 NC"
click at [298, 217] on input "P.O. Box 3079" at bounding box center [343, 219] width 198 height 22
drag, startPoint x: 316, startPoint y: 216, endPoint x: 209, endPoint y: 204, distance: 108.0
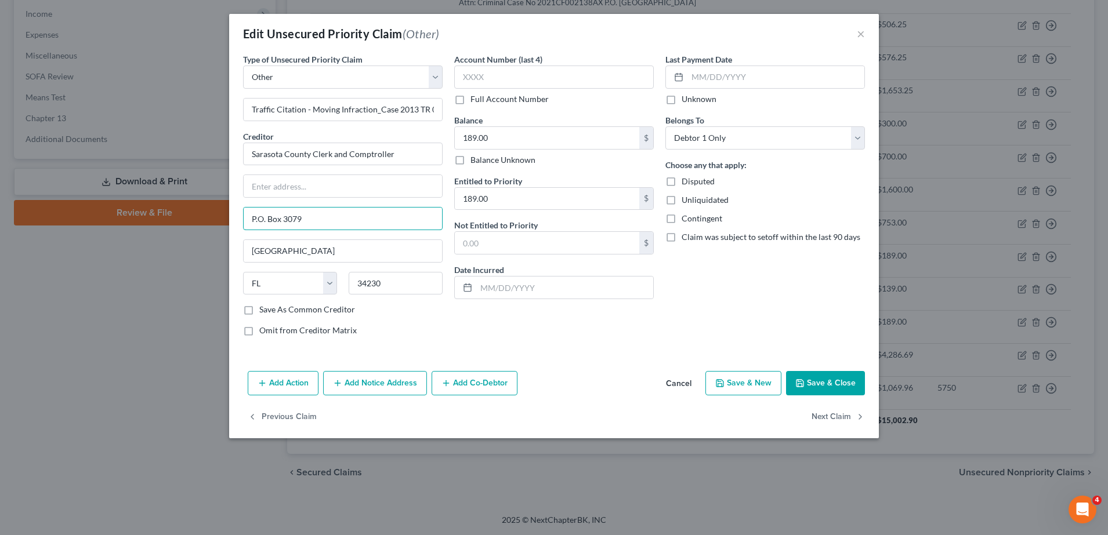
click at [209, 204] on div "Edit Unsecured Priority Claim (Other) × Type of Unsecured Priority Claim * Sele…" at bounding box center [554, 267] width 1108 height 535
type input "P.O. Box 3079"
click at [561, 371] on button "Save & Close" at bounding box center [825, 383] width 79 height 24
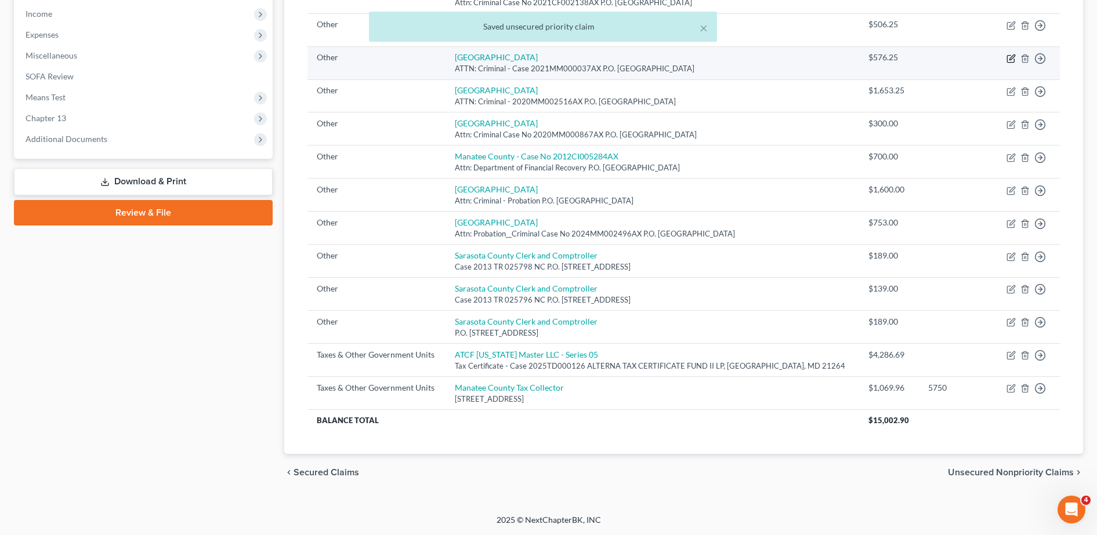
click at [561, 56] on icon "button" at bounding box center [1010, 58] width 9 height 9
select select "9"
select select "0"
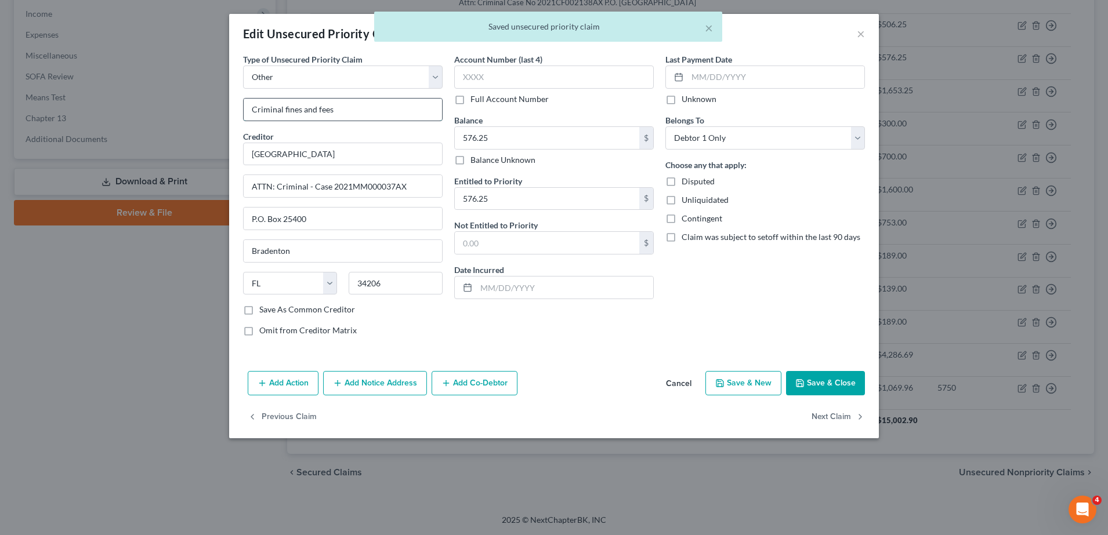
click at [370, 111] on input "Criminal fines and fees" at bounding box center [343, 110] width 198 height 22
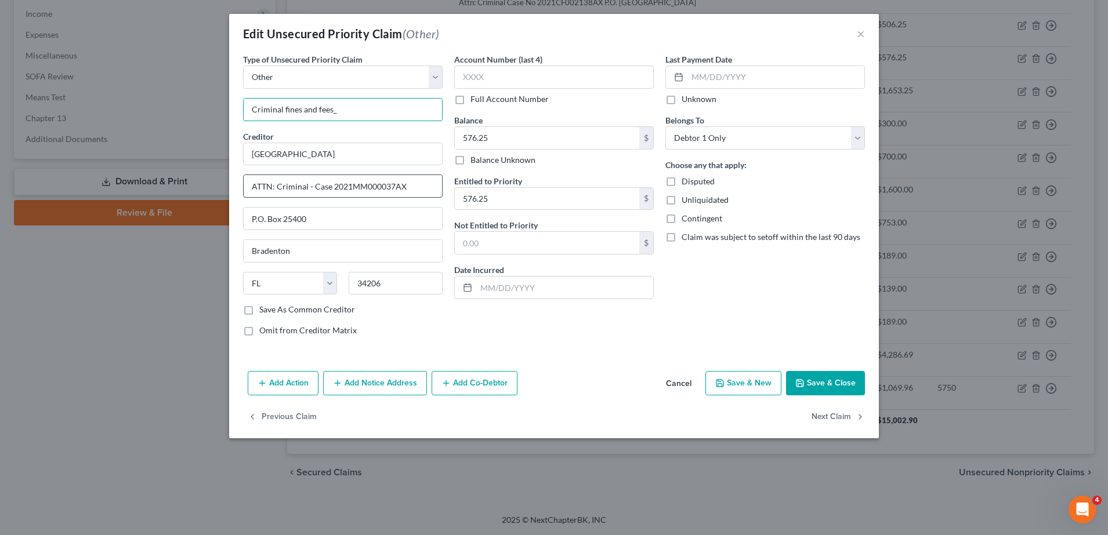
type input "Criminal fines and fees_"
click at [256, 194] on input "ATTN: Criminal - Case 2021MM000037AX" at bounding box center [343, 186] width 198 height 22
drag, startPoint x: 307, startPoint y: 184, endPoint x: 451, endPoint y: 195, distance: 144.2
click at [451, 195] on div "Type of Unsecured Priority Claim * Select Taxes & Other Government Units Domest…" at bounding box center [553, 199] width 633 height 292
click at [374, 194] on input "ATTN: Criminal - Case 2021MM000037AX" at bounding box center [343, 186] width 198 height 22
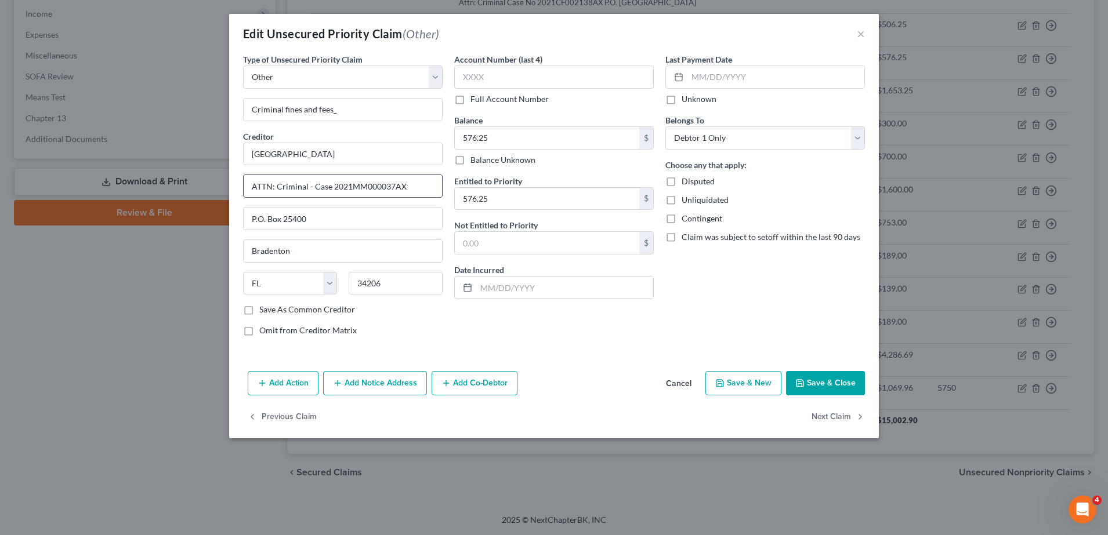
drag, startPoint x: 408, startPoint y: 187, endPoint x: 309, endPoint y: 179, distance: 99.6
click at [309, 179] on input "ATTN: Criminal - Case 2021MM000037AX" at bounding box center [343, 186] width 198 height 22
type input "ATTN: Criminal"
click at [342, 109] on input "Criminal fines and fees_- Case 2021MM000037AX" at bounding box center [343, 110] width 198 height 22
type input "Criminal fines and fees_Case 2021MM000037AX"
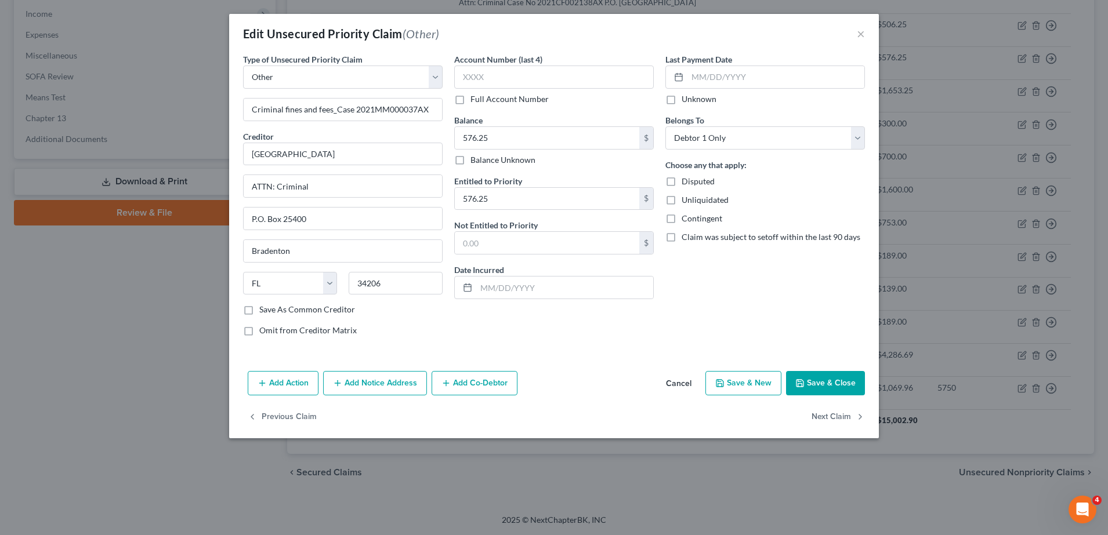
click at [561, 383] on button "Save & Close" at bounding box center [825, 383] width 79 height 24
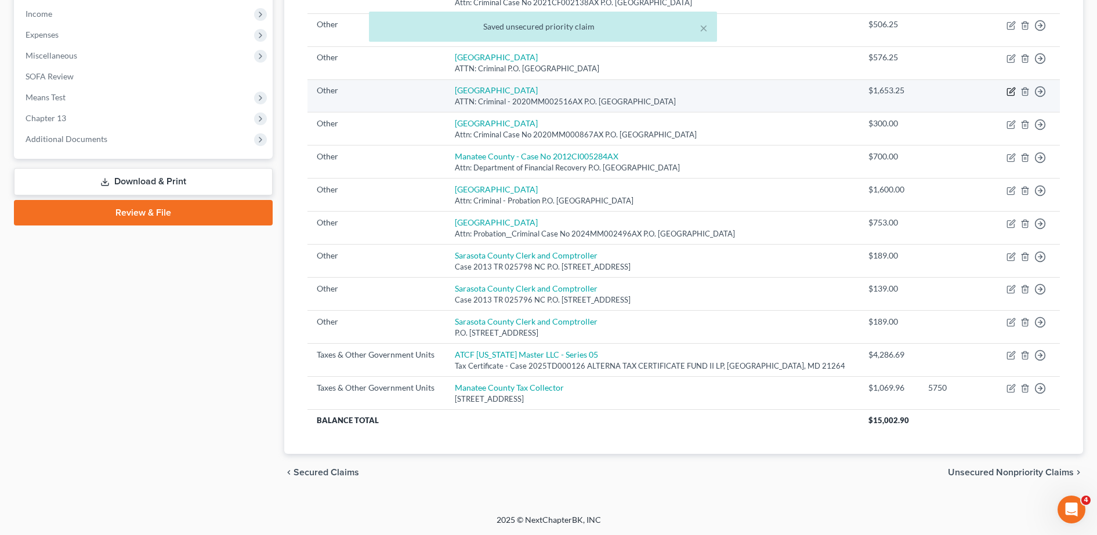
click at [561, 92] on icon "button" at bounding box center [1011, 90] width 5 height 5
select select "9"
select select "0"
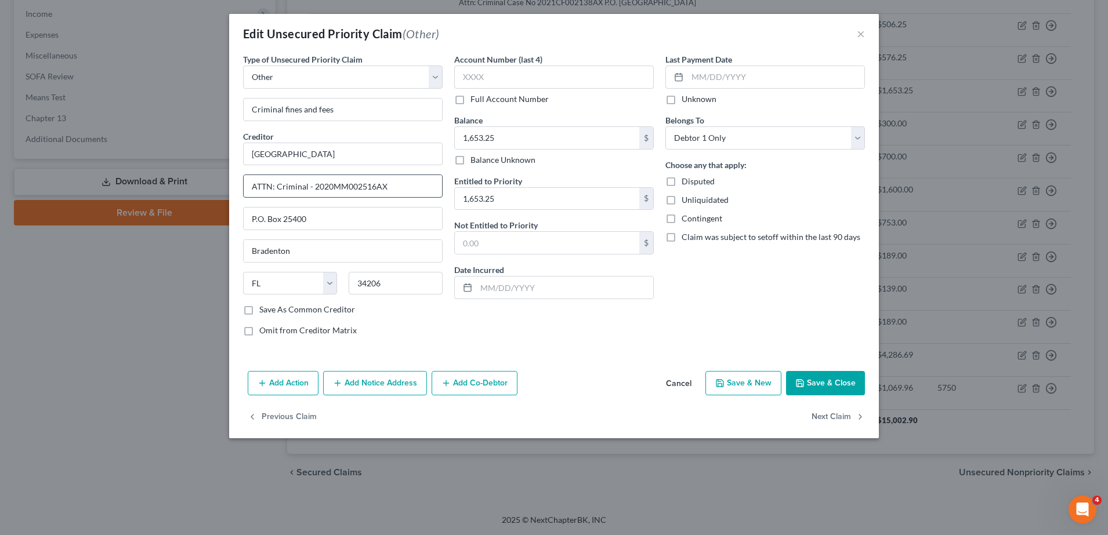
drag, startPoint x: 401, startPoint y: 183, endPoint x: 309, endPoint y: 192, distance: 93.3
click at [309, 192] on input "ATTN: Criminal - 2020MM002516AX" at bounding box center [343, 186] width 198 height 22
type input "ATTN: Criminal"
click at [334, 113] on input "Criminal fines and fees- 2020MM002516AX" at bounding box center [343, 110] width 198 height 22
type input "Criminal fines and fees_Case No 2020MM002516AX"
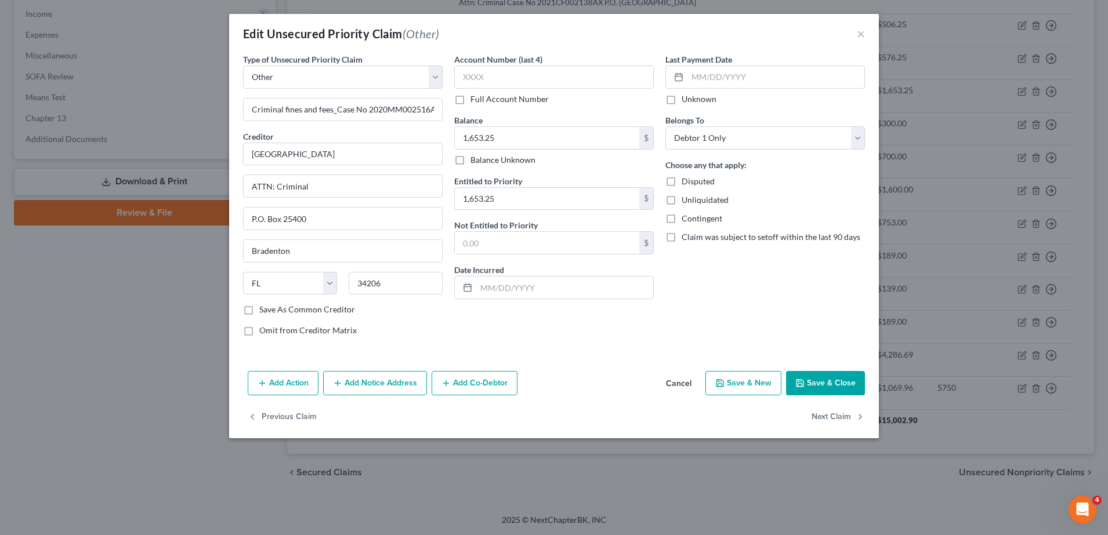
click at [561, 386] on button "Save & Close" at bounding box center [825, 383] width 79 height 24
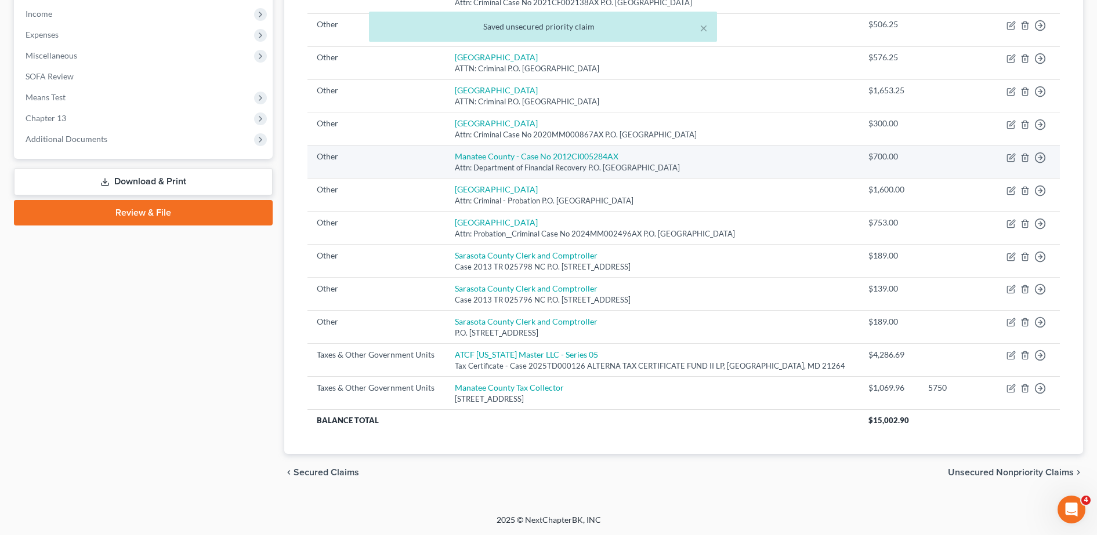
click at [561, 163] on td "Move to D Move to F Move to G Move to Notice Only" at bounding box center [1028, 162] width 63 height 33
click at [561, 155] on icon "button" at bounding box center [1010, 157] width 9 height 9
select select "9"
select select "0"
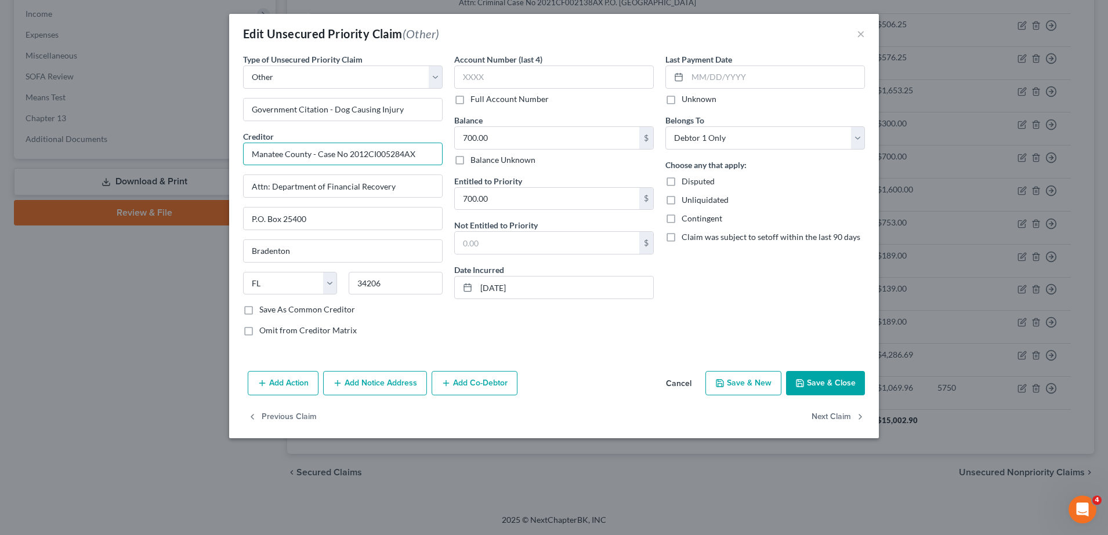
drag, startPoint x: 429, startPoint y: 154, endPoint x: 310, endPoint y: 157, distance: 118.4
click at [310, 157] on input "Manatee County - Case No 2012CI005284AX" at bounding box center [343, 154] width 200 height 23
type input "Manatee County"
click at [410, 109] on input "Government Citation - Dog Causing Injury - Case No 2012CI005284AX" at bounding box center [343, 110] width 198 height 22
click at [409, 109] on input "Government Citation - Dog Causing Injury - Case No 2012CI005284AX" at bounding box center [343, 110] width 198 height 22
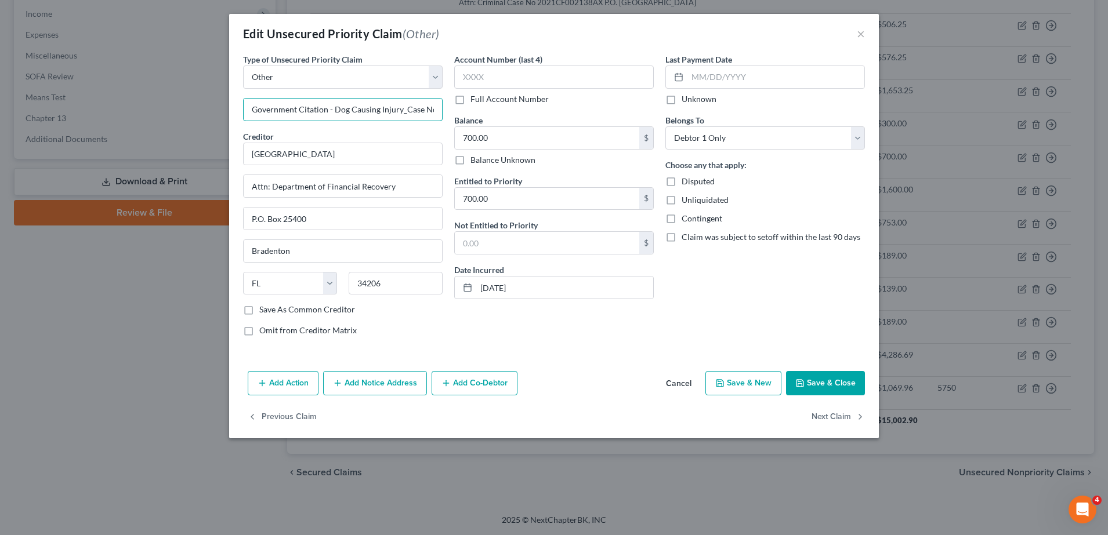
type input "Government Citation - Dog Causing Injury_Case No 2012CI005284AX"
click at [561, 382] on button "Save & Close" at bounding box center [825, 383] width 79 height 24
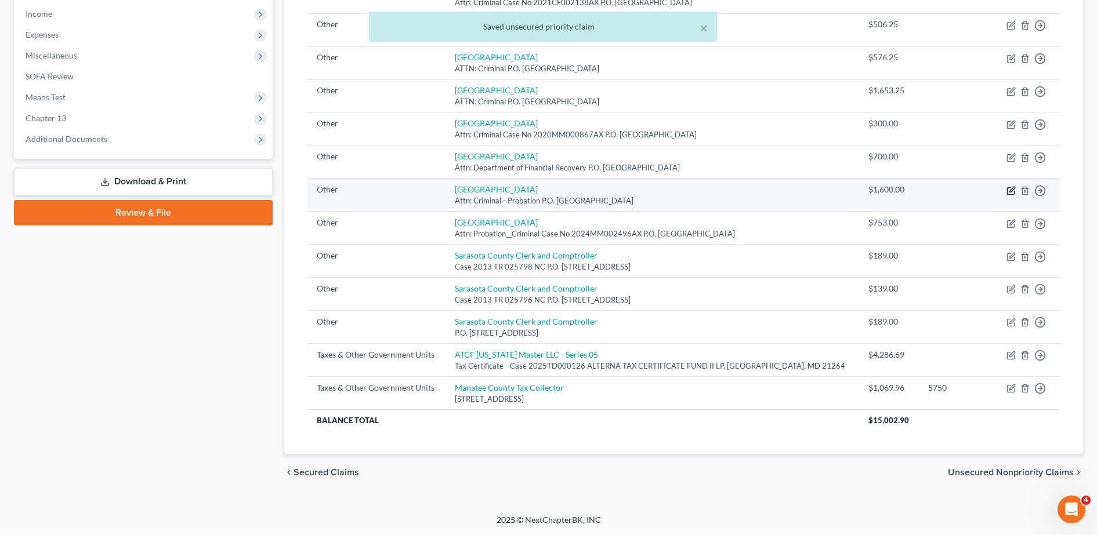
click at [561, 190] on icon "button" at bounding box center [1010, 190] width 9 height 9
select select "9"
select select "0"
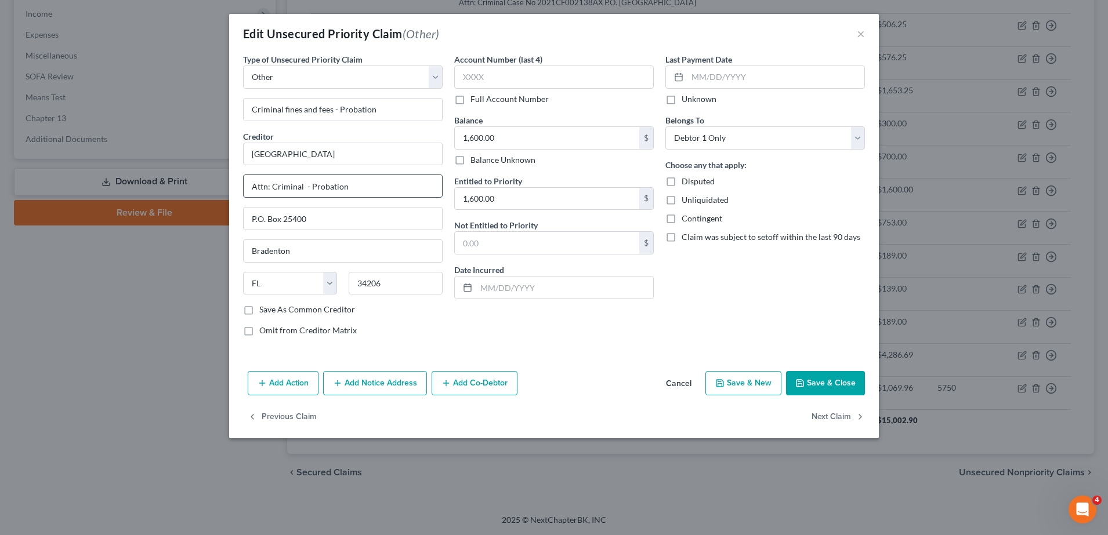
drag, startPoint x: 364, startPoint y: 182, endPoint x: 270, endPoint y: 178, distance: 93.5
click at [270, 178] on input "Attn: Criminal - Probation" at bounding box center [343, 186] width 198 height 22
type input "Attn: Probation"
click at [561, 333] on div "Last Payment Date Unknown Belongs To * Select Debtor 1 Only Debtor 2 Only Debto…" at bounding box center [765, 199] width 211 height 292
click at [561, 378] on button "Save & Close" at bounding box center [825, 383] width 79 height 24
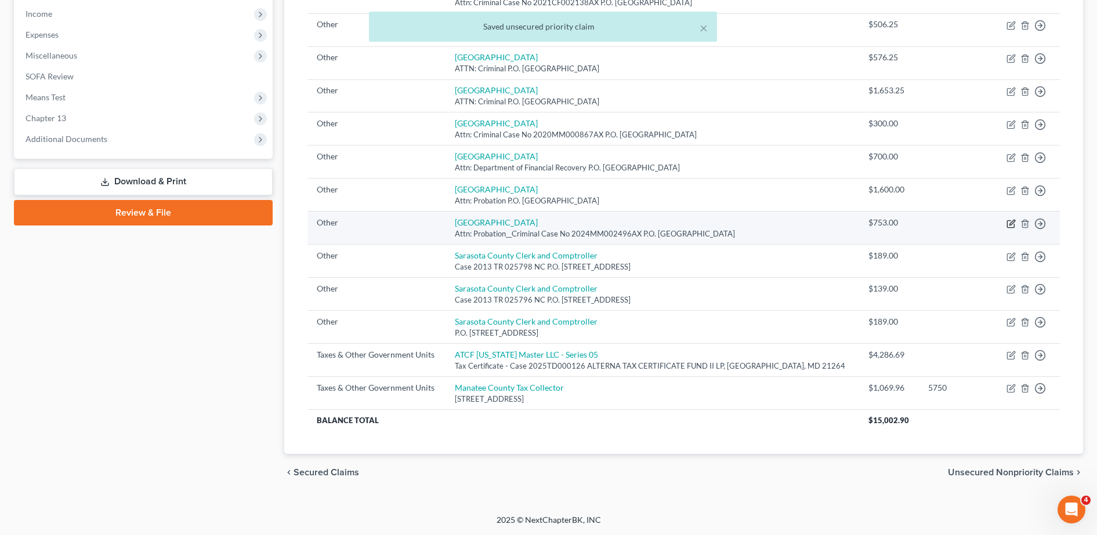
click at [561, 223] on icon "button" at bounding box center [1010, 223] width 9 height 9
select select "9"
select select "0"
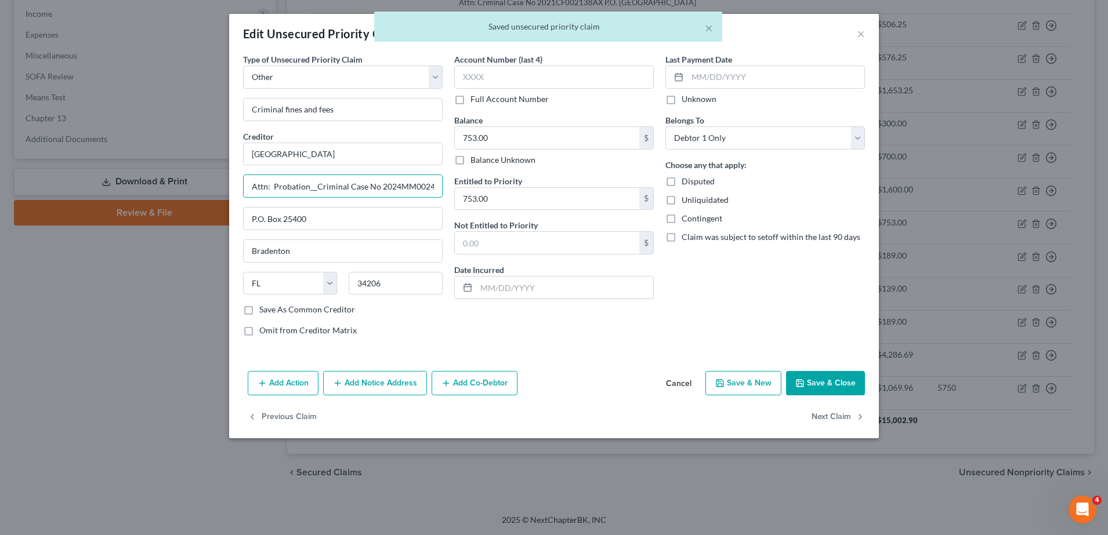
scroll to position [0, 17]
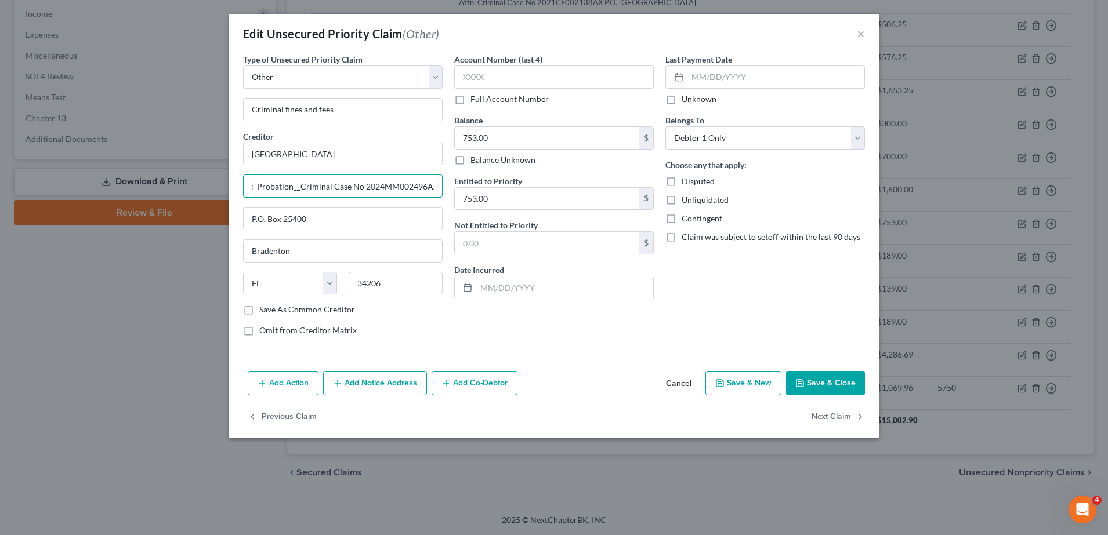
drag, startPoint x: 308, startPoint y: 184, endPoint x: 477, endPoint y: 178, distance: 169.5
click at [477, 178] on div "Type of Unsecured Priority Claim * Select Taxes & Other Government Units Domest…" at bounding box center [553, 199] width 633 height 292
type input "Attn: Probation"
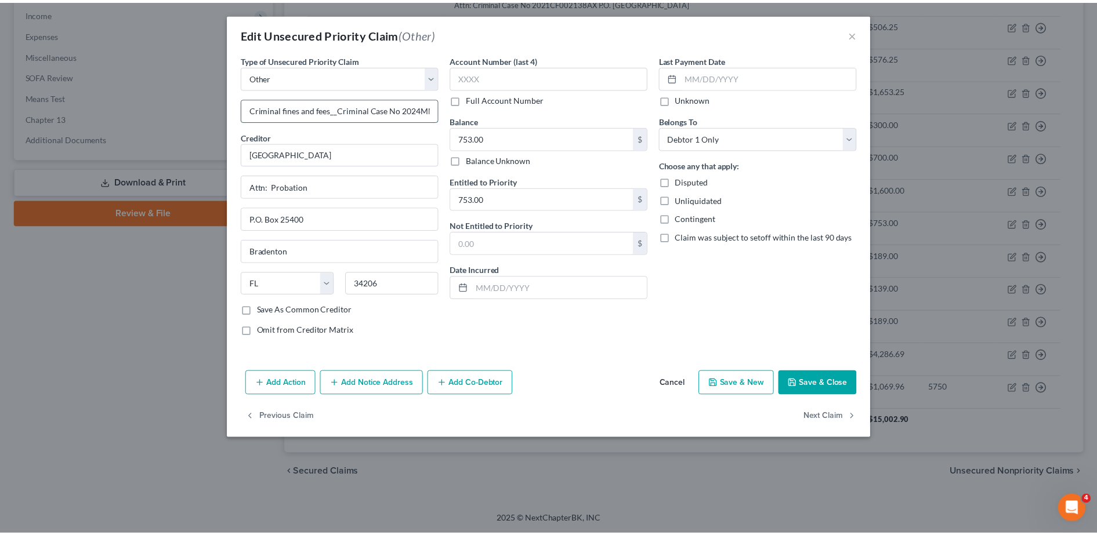
scroll to position [0, 0]
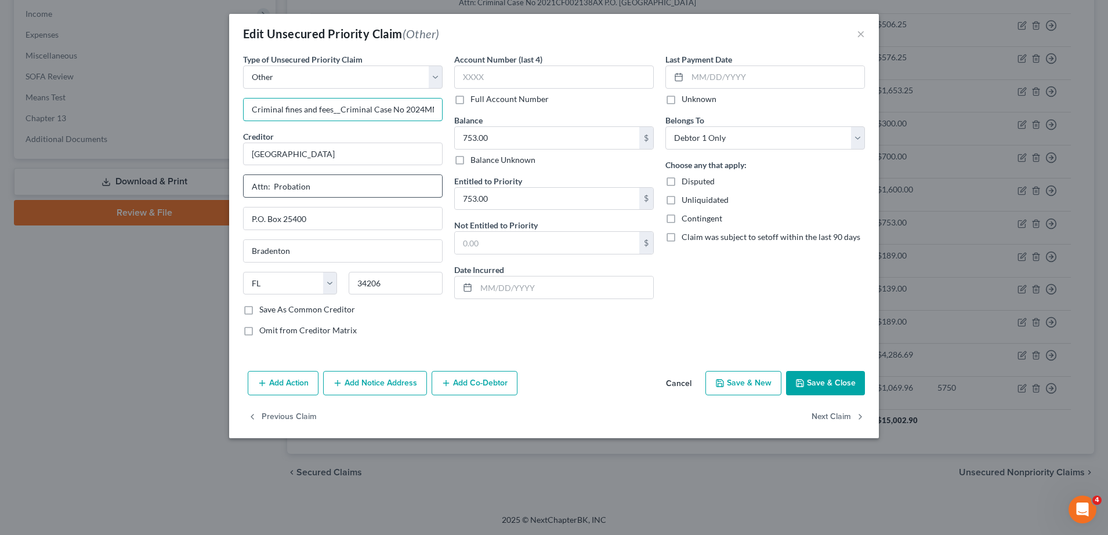
type input "Criminal fines and fees__Criminal Case No 2024MM002496AX"
click at [322, 190] on input "Attn: Probation" at bounding box center [343, 186] width 198 height 22
click at [561, 376] on button "Save & Close" at bounding box center [825, 383] width 79 height 24
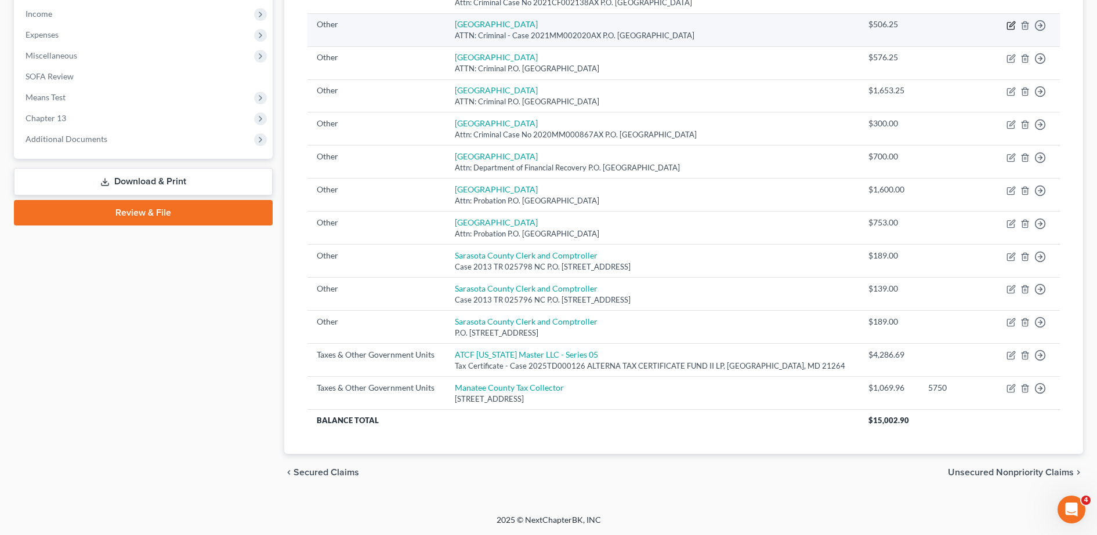
click at [561, 24] on icon "button" at bounding box center [1011, 23] width 5 height 5
select select "9"
select select "0"
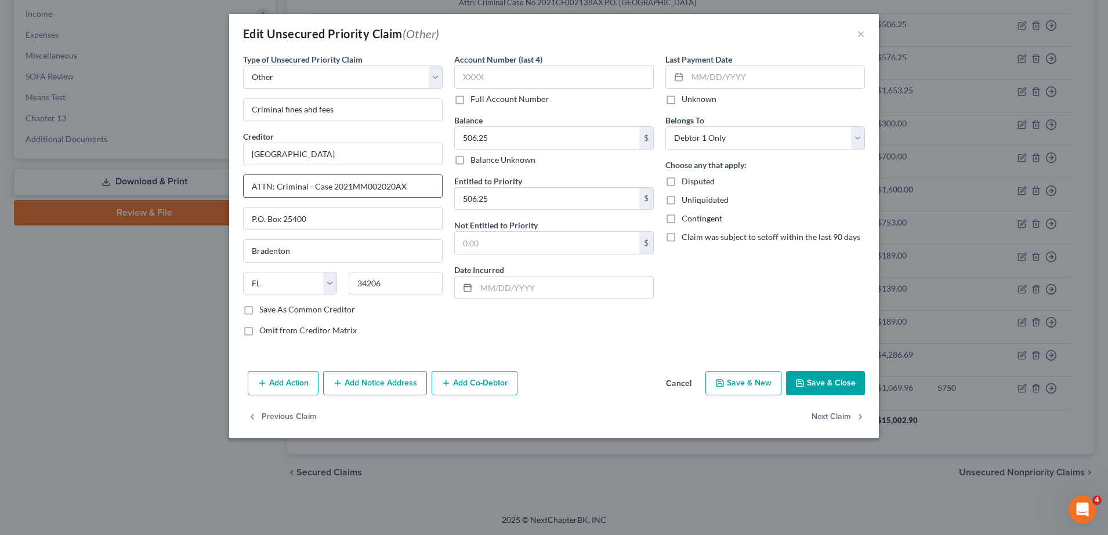
drag, startPoint x: 419, startPoint y: 184, endPoint x: 307, endPoint y: 190, distance: 112.7
click at [307, 190] on input "ATTN: Criminal - Case 2021MM002020AX" at bounding box center [343, 186] width 198 height 22
type input "ATTN: Criminal"
click at [337, 111] on input "Criminal fines and fees - Case 2021MM002020AX" at bounding box center [343, 110] width 198 height 22
type input "Criminal fines and fees_Case 2021MM002020AX"
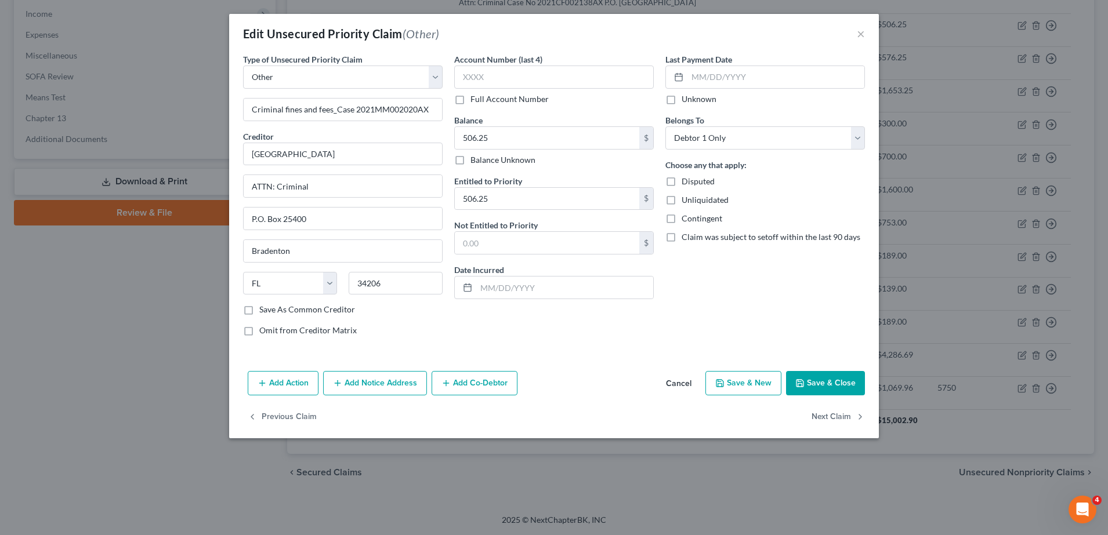
click at [561, 385] on icon "button" at bounding box center [799, 383] width 7 height 7
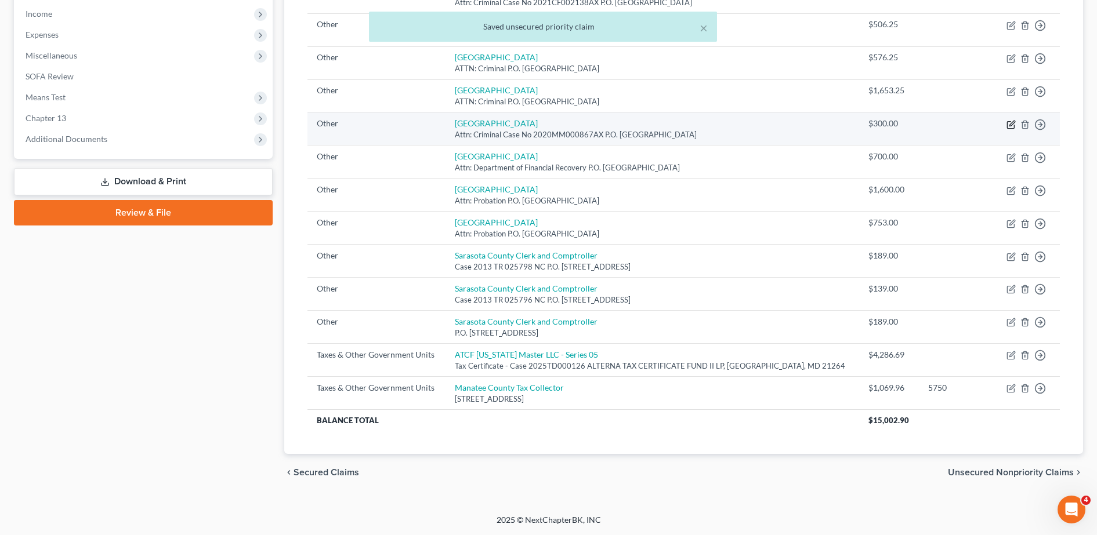
click at [561, 127] on icon "button" at bounding box center [1010, 124] width 7 height 7
select select "9"
select select "0"
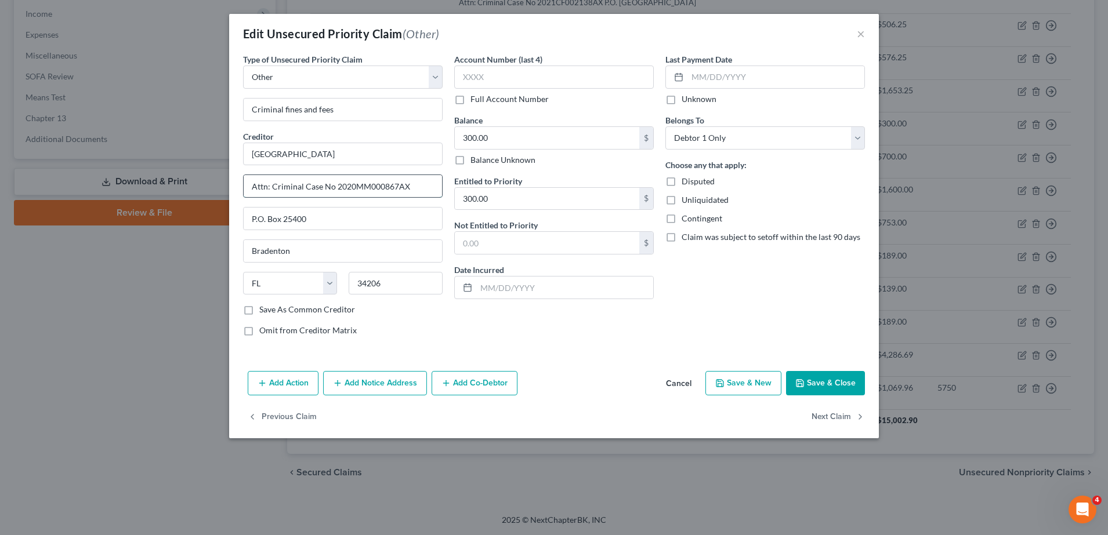
drag, startPoint x: 416, startPoint y: 182, endPoint x: 302, endPoint y: 179, distance: 114.3
click at [302, 179] on input "Attn: Criminal Case No 2020MM000867AX" at bounding box center [343, 186] width 198 height 22
type input "Attn: Criminal"
click at [335, 111] on input "Criminal fines and fees Case No 2020MM000867AX" at bounding box center [343, 110] width 198 height 22
type input "Criminal fines and fees_Case No 2020MM000867AX"
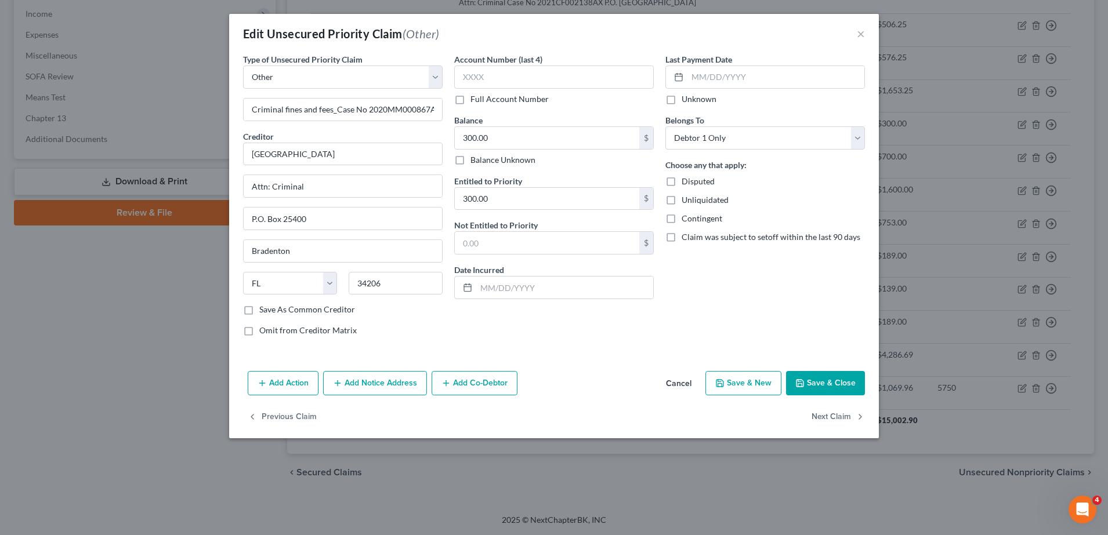
click at [561, 381] on button "Save & Close" at bounding box center [825, 383] width 79 height 24
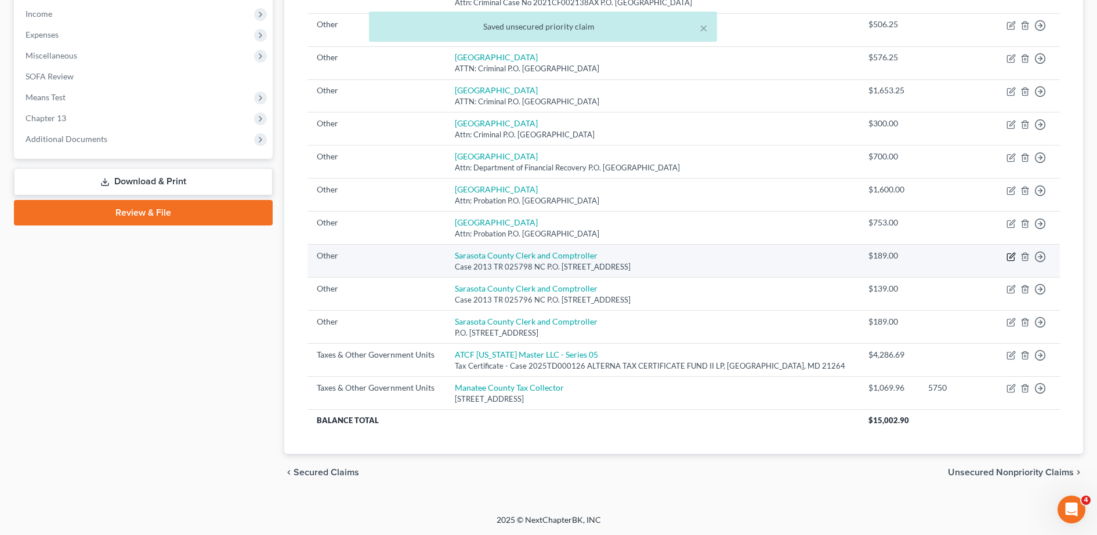
click at [561, 255] on icon "button" at bounding box center [1010, 256] width 9 height 9
select select "9"
select select "0"
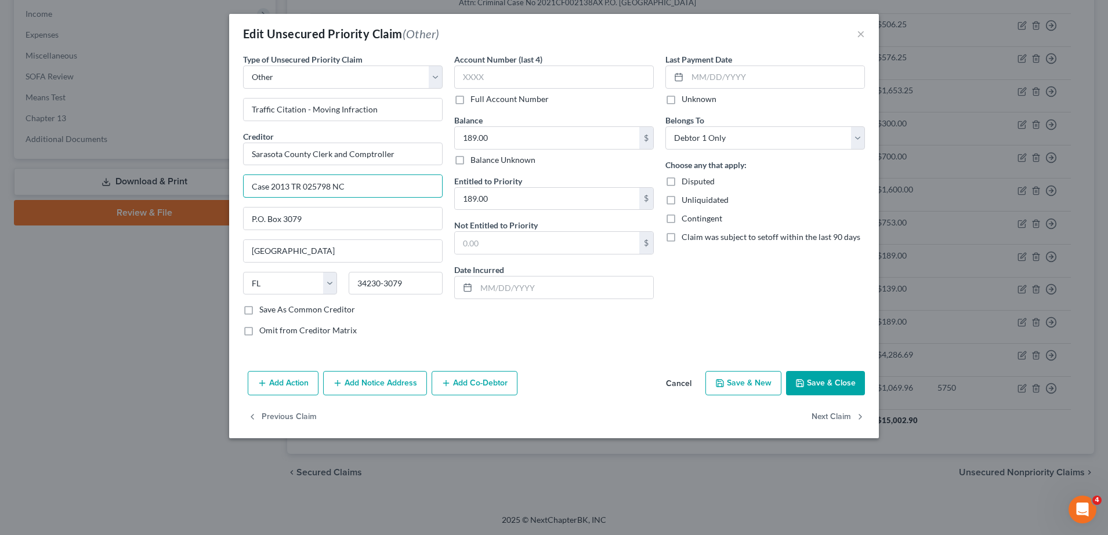
drag, startPoint x: 370, startPoint y: 189, endPoint x: 164, endPoint y: 189, distance: 206.5
click at [164, 189] on div "Edit Unsecured Priority Claim (Other) × Type of Unsecured Priority Claim * Sele…" at bounding box center [554, 267] width 1108 height 535
type input "Traffic Citation - Moving Infraction_Case 2013 TR 025798 NC"
drag, startPoint x: 305, startPoint y: 220, endPoint x: 224, endPoint y: 212, distance: 80.5
click at [224, 212] on div "Edit Unsecured Priority Claim (Other) × Type of Unsecured Priority Claim * Sele…" at bounding box center [554, 267] width 1108 height 535
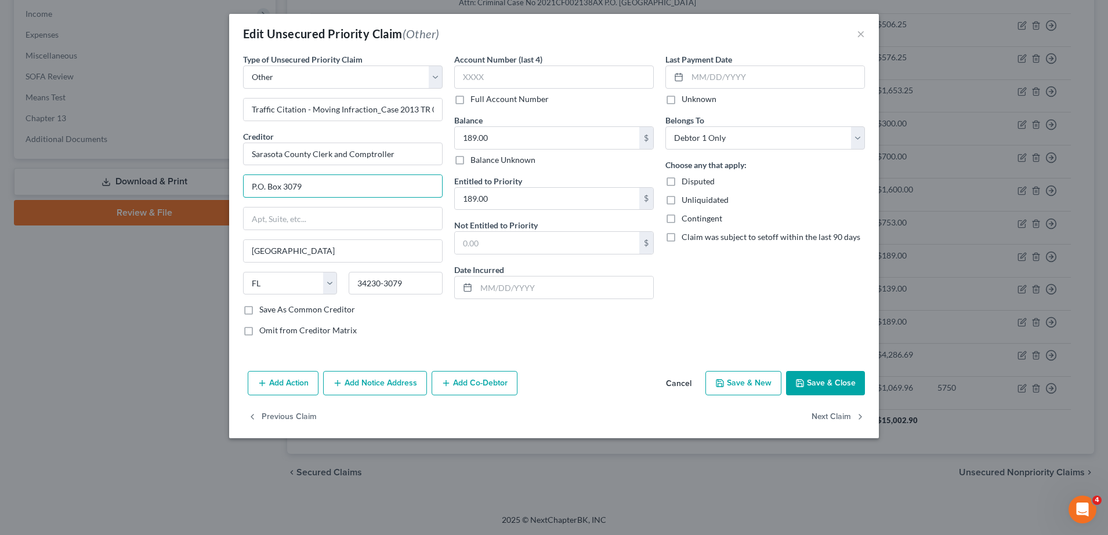
type input "P.O. Box 3079"
click at [561, 379] on button "Save & Close" at bounding box center [825, 383] width 79 height 24
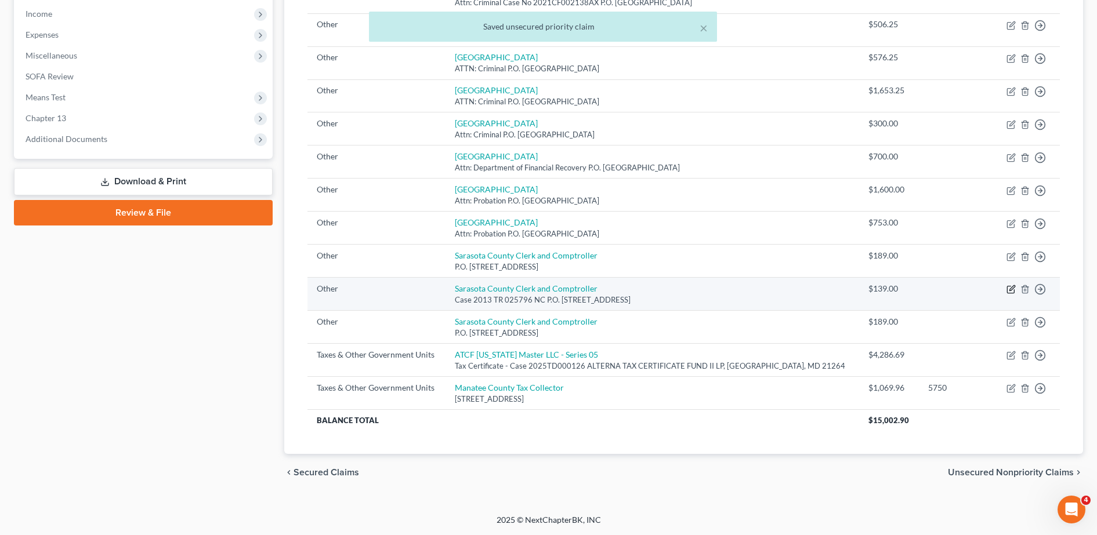
click at [561, 293] on icon "button" at bounding box center [1010, 290] width 7 height 7
select select "9"
select select "0"
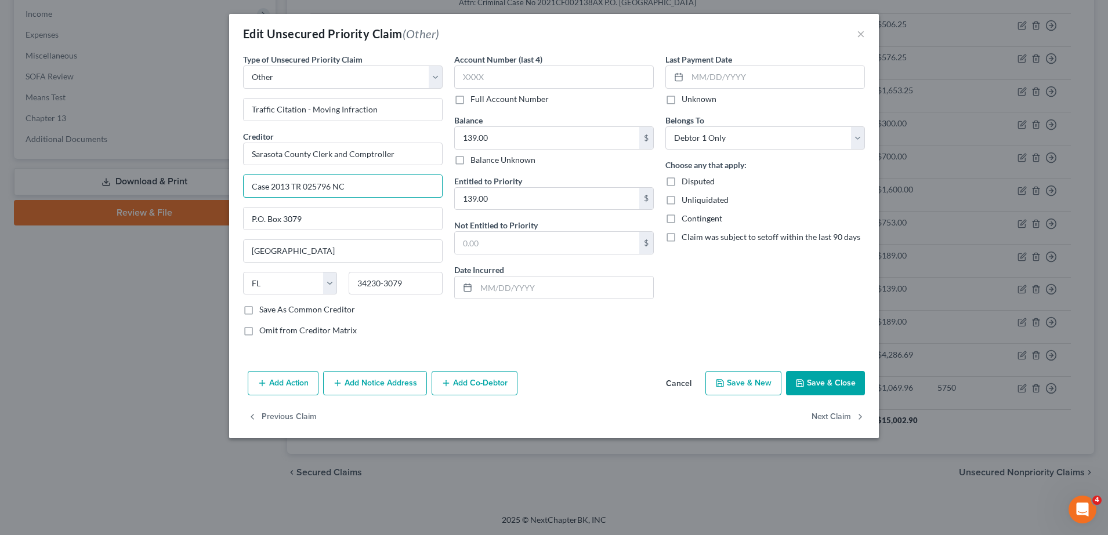
drag, startPoint x: 356, startPoint y: 188, endPoint x: 212, endPoint y: 191, distance: 143.9
click at [212, 191] on div "Edit Unsecured Priority Claim (Other) × Type of Unsecured Priority Claim * Sele…" at bounding box center [554, 267] width 1108 height 535
type input "Traffic Citation - Moving Infraction_Case 2013 TR 025796 NC"
drag, startPoint x: 324, startPoint y: 221, endPoint x: 205, endPoint y: 225, distance: 119.0
click at [205, 225] on div "Edit Unsecured Priority Claim (Other) × Type of Unsecured Priority Claim * Sele…" at bounding box center [554, 267] width 1108 height 535
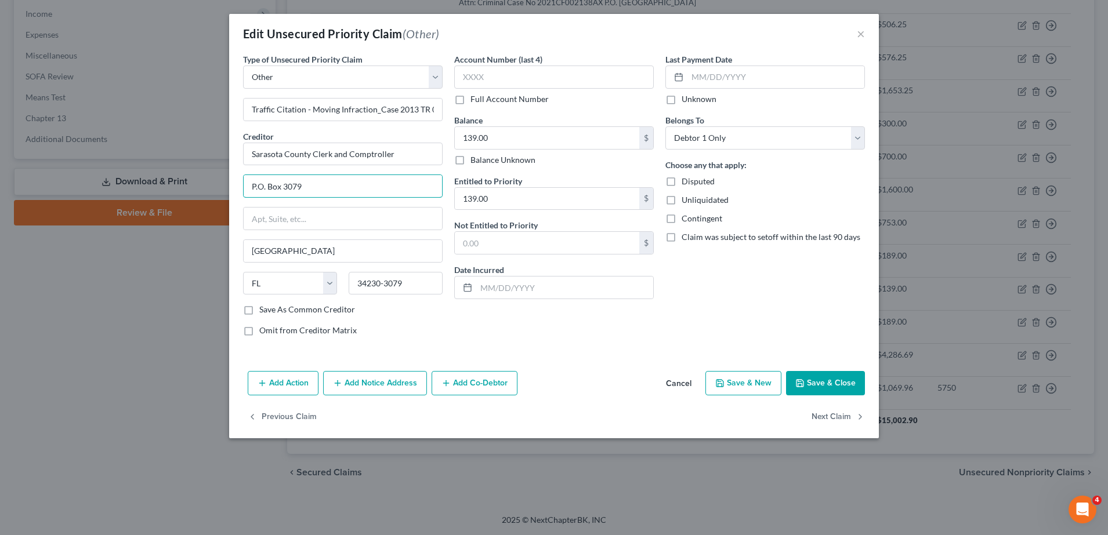
type input "P.O. Box 3079"
click at [561, 380] on button "Save & Close" at bounding box center [825, 383] width 79 height 24
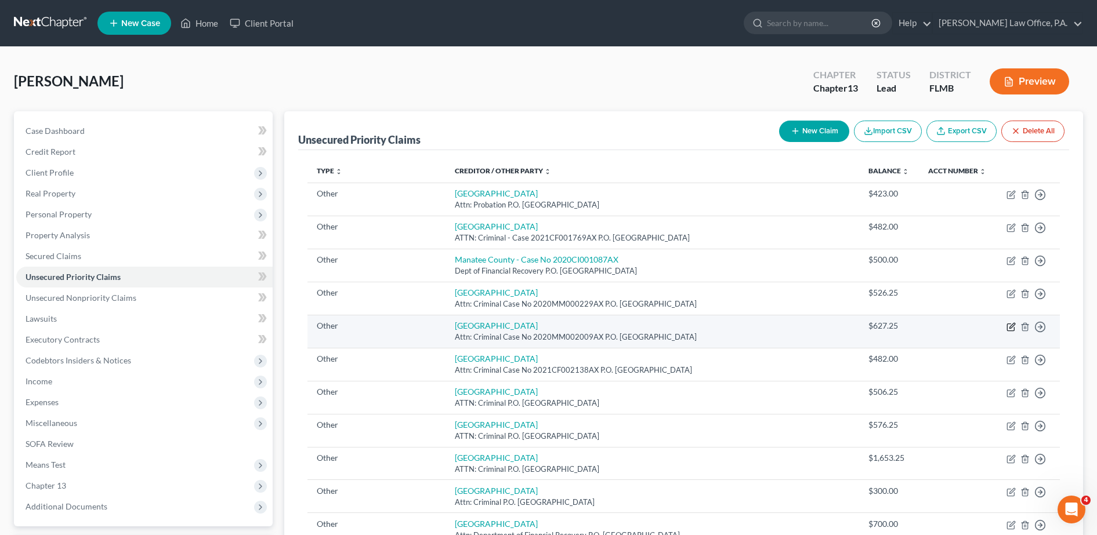
click at [561, 323] on icon "button" at bounding box center [1010, 327] width 9 height 9
select select "9"
select select "0"
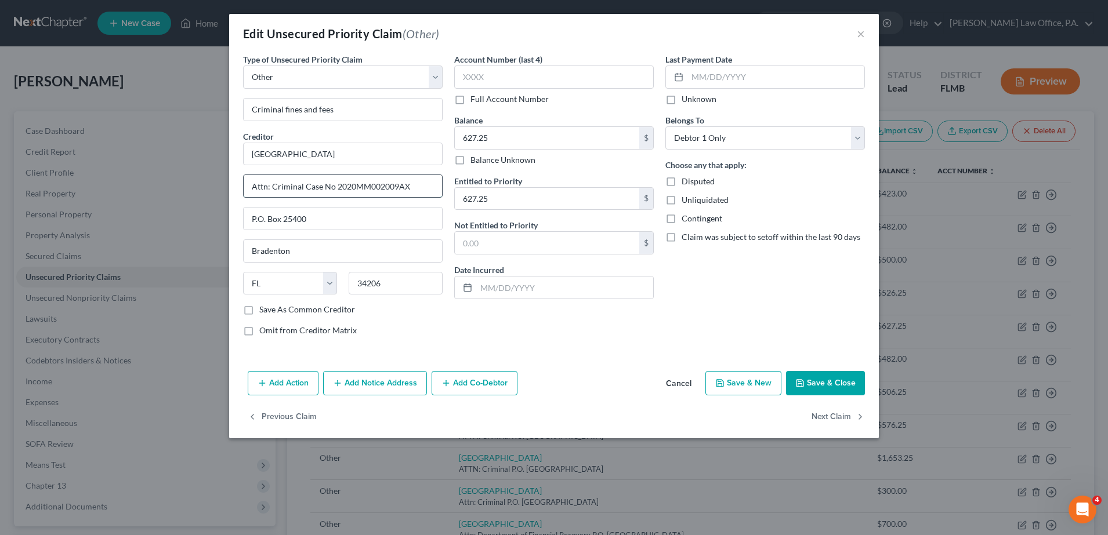
drag, startPoint x: 419, startPoint y: 189, endPoint x: 302, endPoint y: 193, distance: 117.2
click at [302, 193] on input "Attn: Criminal Case No 2020MM002009AX" at bounding box center [343, 186] width 198 height 22
type input "Attn: Criminal"
click at [336, 110] on input "Criminal fines and fees Case No 2020MM002009AX" at bounding box center [343, 110] width 198 height 22
type input "Criminal fines and fees_Case No 2020MM002009AX"
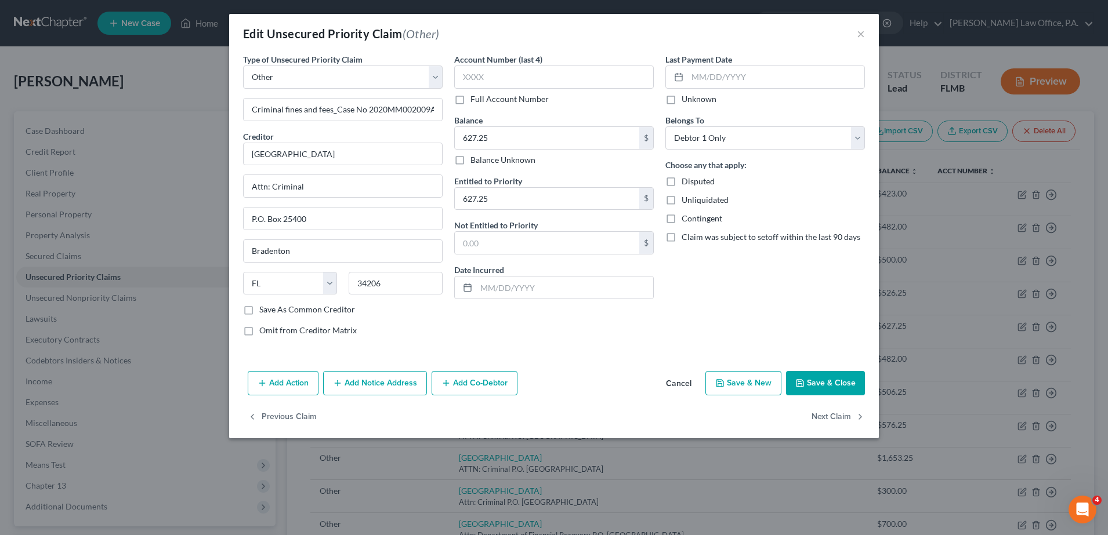
click at [561, 378] on button "Save & Close" at bounding box center [825, 383] width 79 height 24
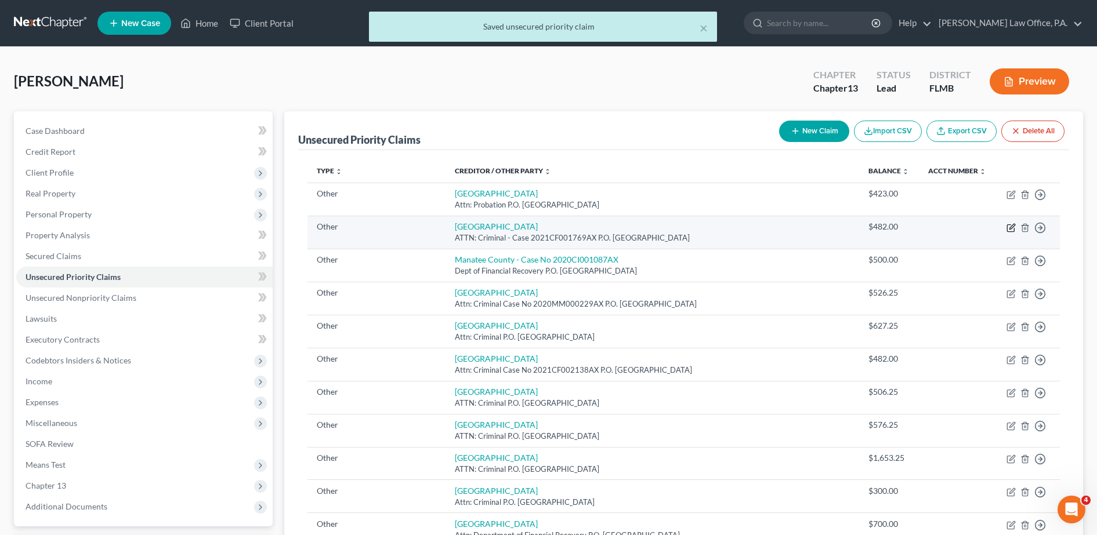
click at [561, 226] on icon "button" at bounding box center [1010, 227] width 9 height 9
select select "9"
select select "0"
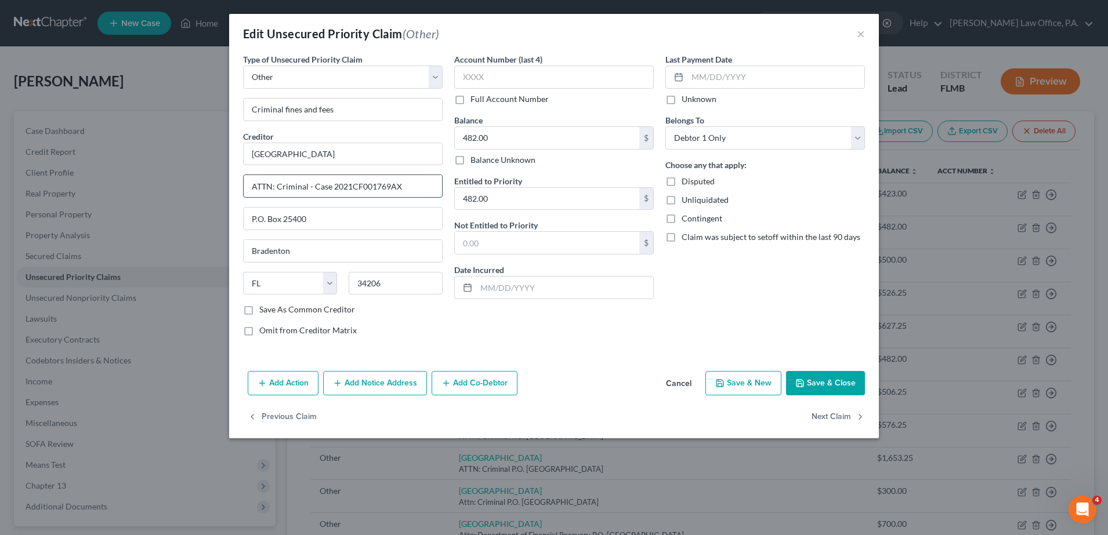
drag, startPoint x: 407, startPoint y: 185, endPoint x: 307, endPoint y: 187, distance: 99.8
click at [307, 187] on input "ATTN: Criminal - Case 2021CF001769AX" at bounding box center [343, 186] width 198 height 22
type input "ATTN: Criminal"
click at [337, 107] on input "Criminal fines and fees- Case 2021CF001769AX" at bounding box center [343, 110] width 198 height 22
type input "Criminal fines and fees_Case 2021CF001769AX"
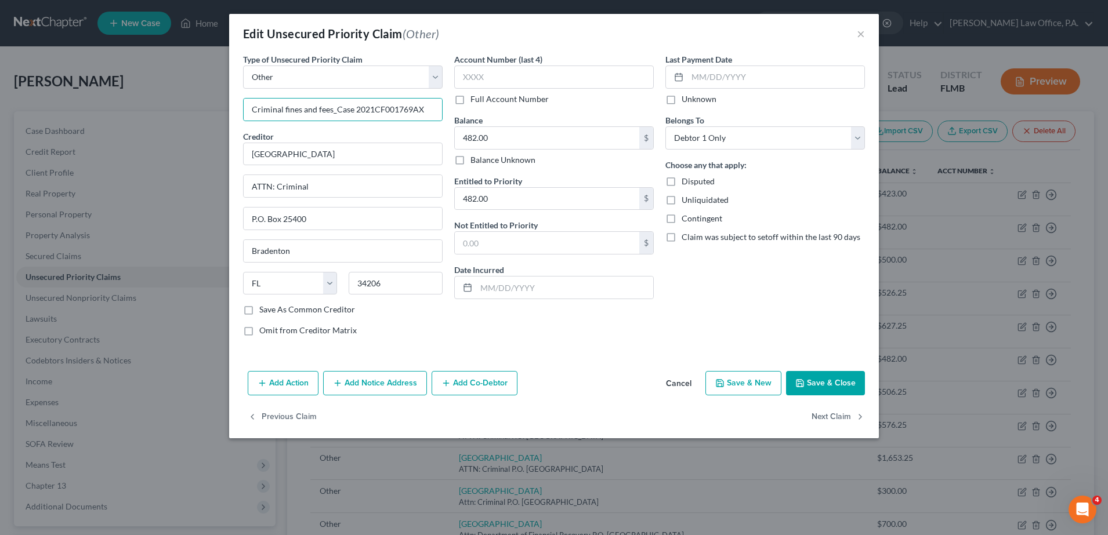
click at [561, 377] on button "Save & Close" at bounding box center [825, 383] width 79 height 24
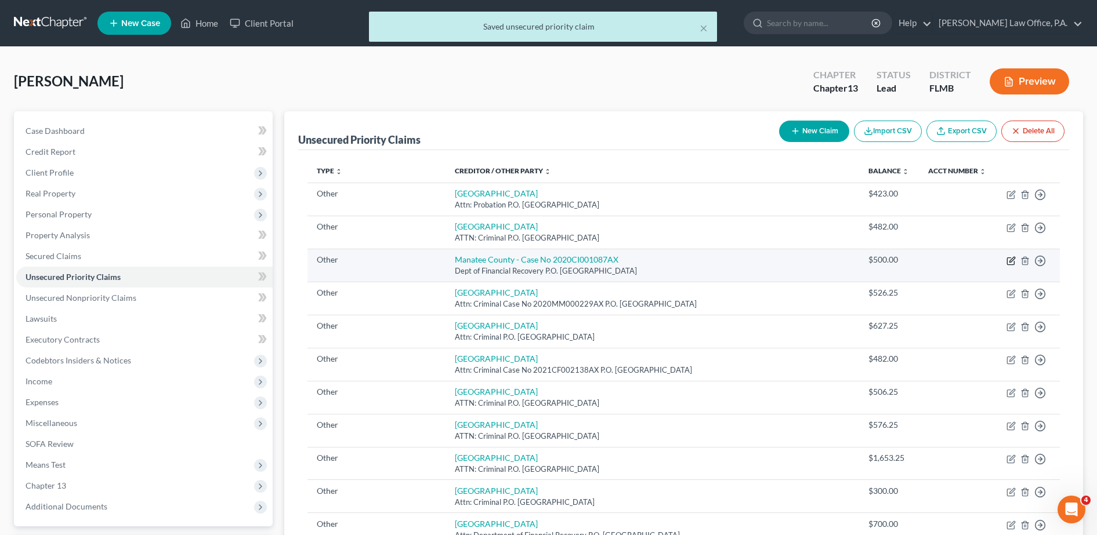
click at [561, 259] on icon "button" at bounding box center [1011, 259] width 5 height 5
select select "9"
select select "0"
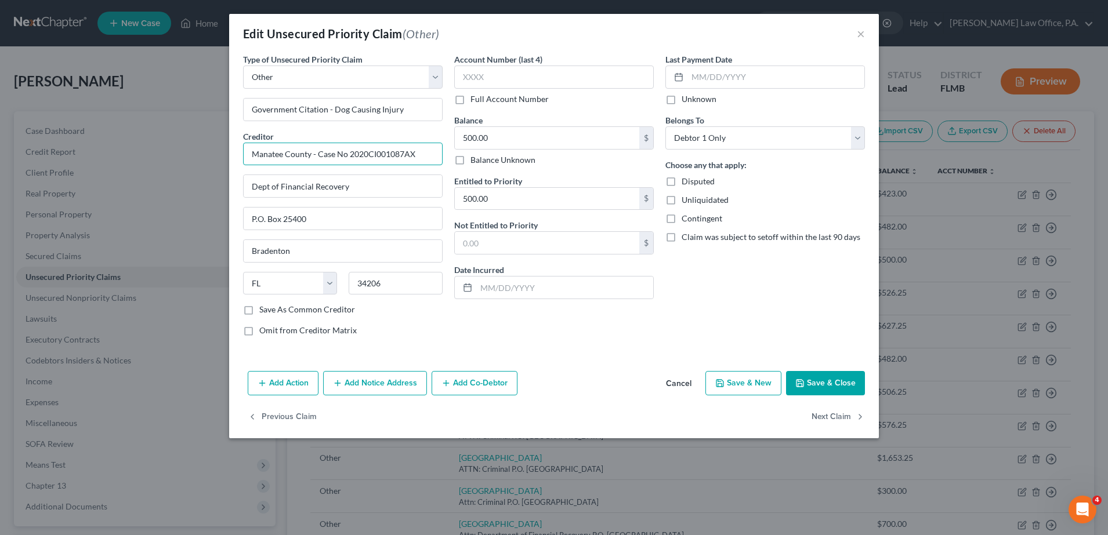
drag, startPoint x: 425, startPoint y: 157, endPoint x: 313, endPoint y: 163, distance: 112.1
click at [313, 163] on input "Manatee County - Case No 2020CI001087AX" at bounding box center [343, 154] width 200 height 23
type input "Manatee County"
type input "Government Citation - Dog Causing Injury- Case No 2020CI001087AX"
type input "Manatee County"
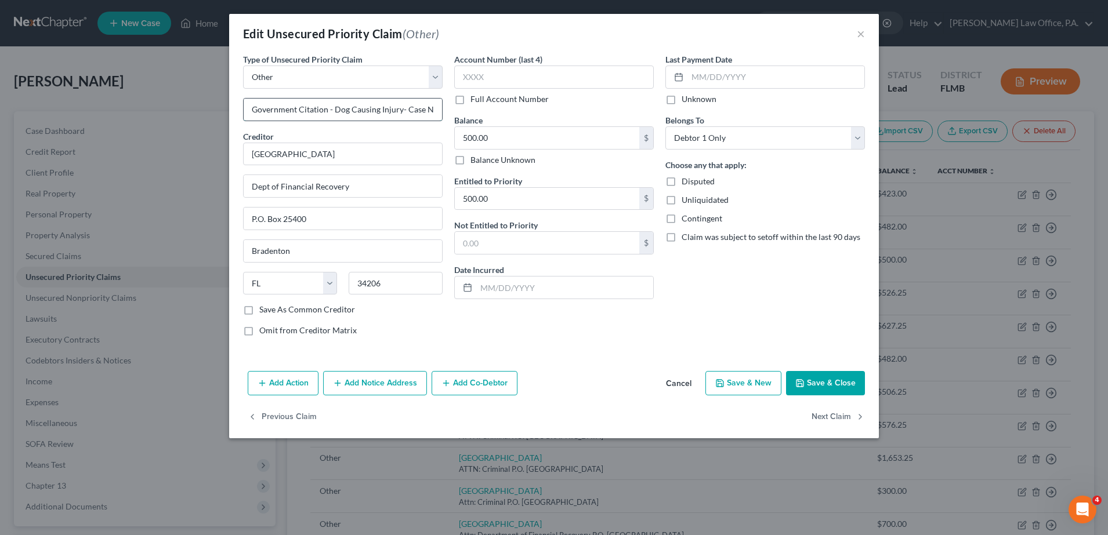
click at [407, 108] on input "Government Citation - Dog Causing Injury- Case No 2020CI001087AX" at bounding box center [343, 110] width 198 height 22
type input "Government Citation - Dog Causing Injury_Case No 2020CI001087AX"
click at [561, 381] on button "Save & Close" at bounding box center [825, 383] width 79 height 24
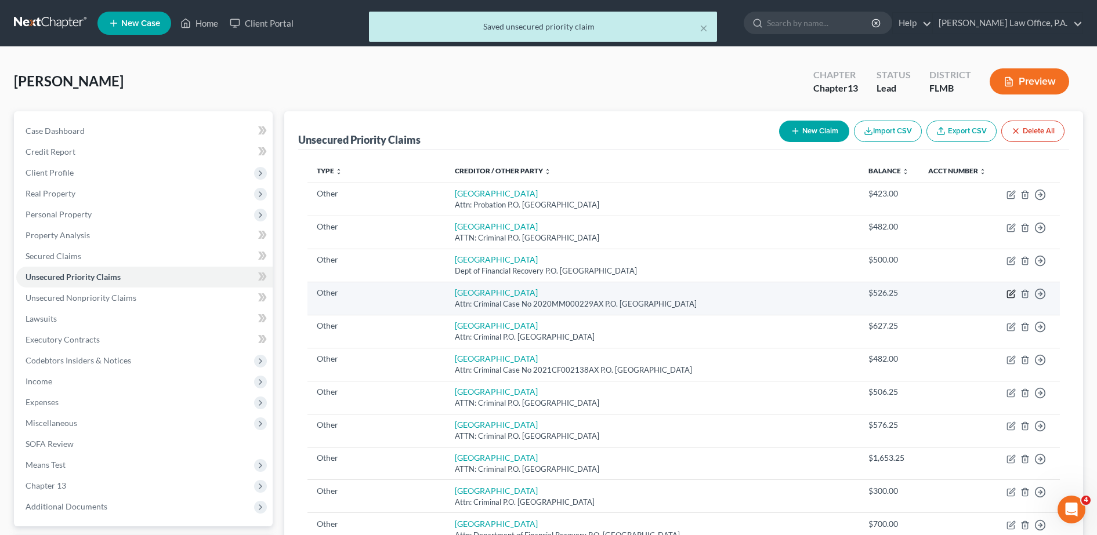
click at [561, 297] on icon "button" at bounding box center [1010, 293] width 9 height 9
select select "9"
select select "0"
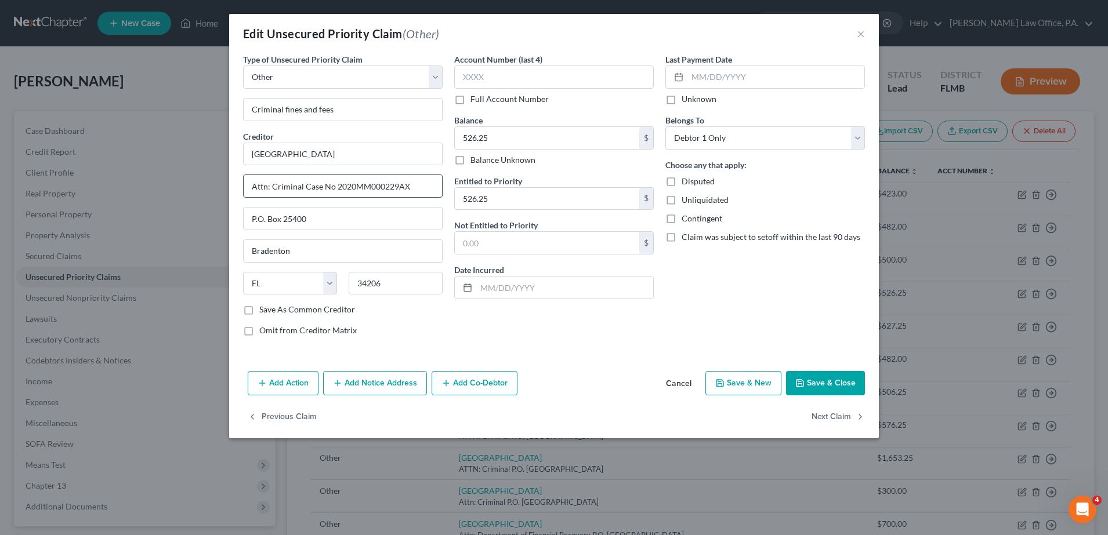
drag, startPoint x: 436, startPoint y: 187, endPoint x: 305, endPoint y: 189, distance: 131.1
click at [305, 189] on input "Attn: Criminal Case No 2020MM000229AX" at bounding box center [343, 186] width 198 height 22
type input "Attn: Criminal"
type input "Criminal fines and fees_Case No 2020MM000229AX"
click at [561, 376] on button "Save & Close" at bounding box center [825, 383] width 79 height 24
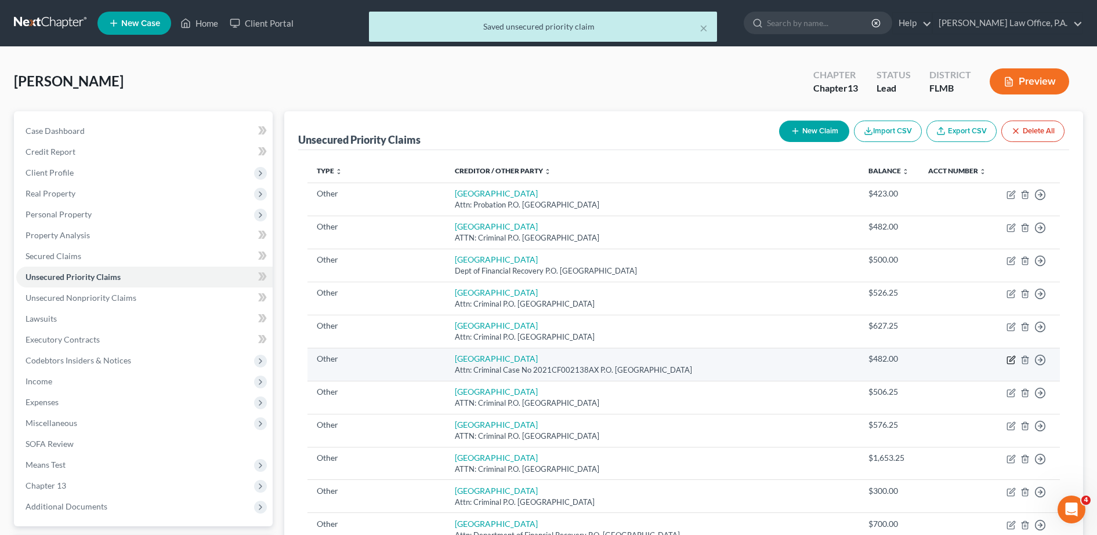
click at [561, 360] on icon "button" at bounding box center [1010, 360] width 9 height 9
select select "9"
select select "0"
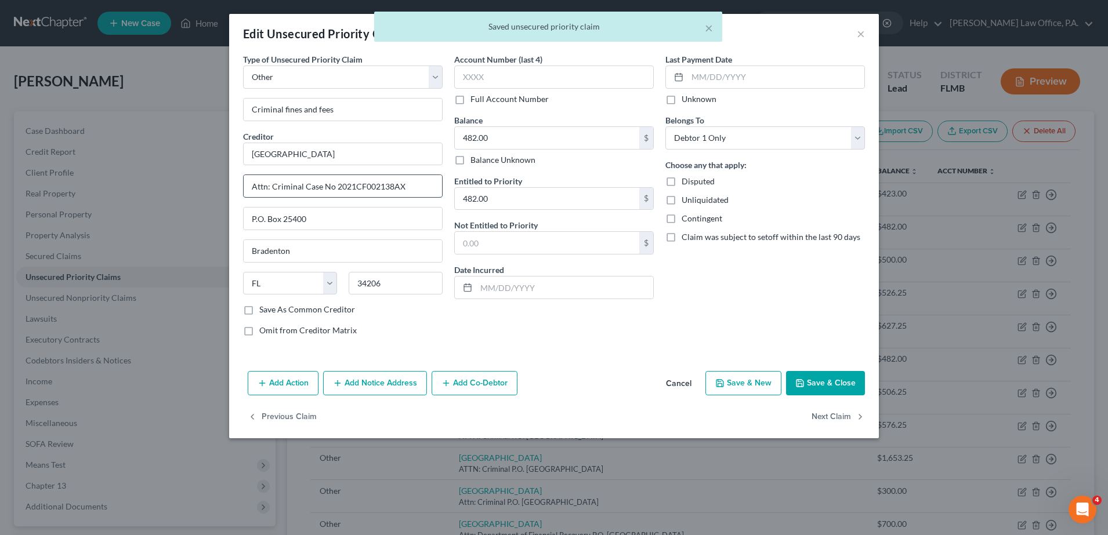
drag, startPoint x: 411, startPoint y: 185, endPoint x: 303, endPoint y: 195, distance: 108.4
click at [303, 195] on input "Attn: Criminal Case No 2021CF002138AX" at bounding box center [343, 186] width 198 height 22
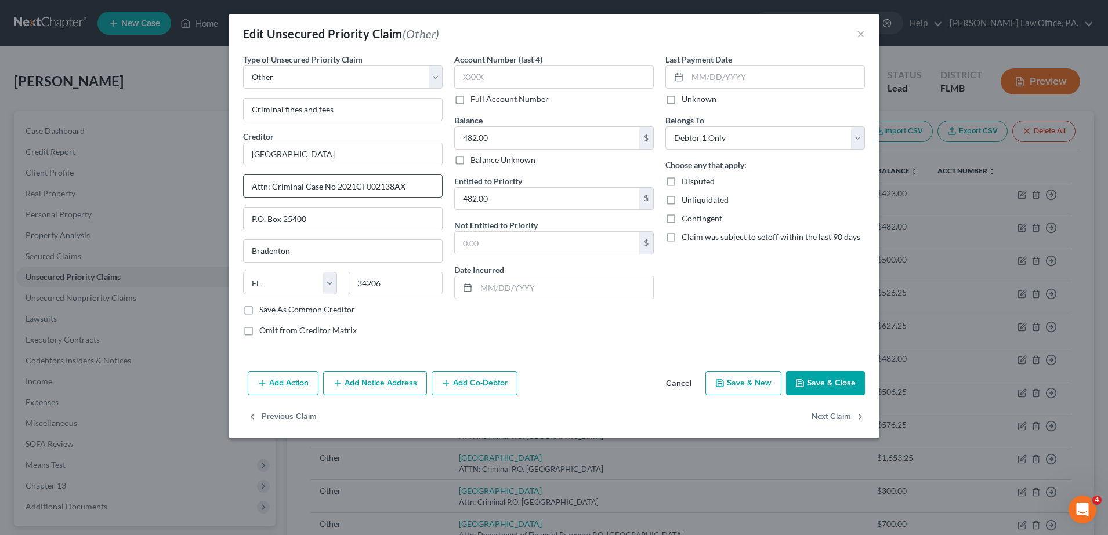
type input "Attn: Criminal"
type input "Criminal fines and fees_Case No 2021CF002138AX"
click at [561, 386] on button "Save & Close" at bounding box center [825, 383] width 79 height 24
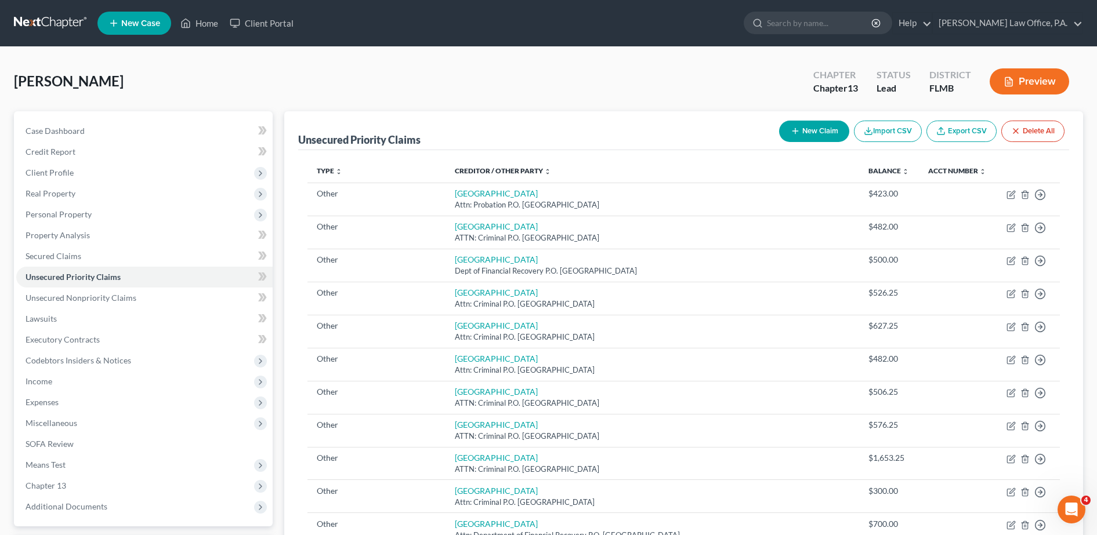
scroll to position [368, 0]
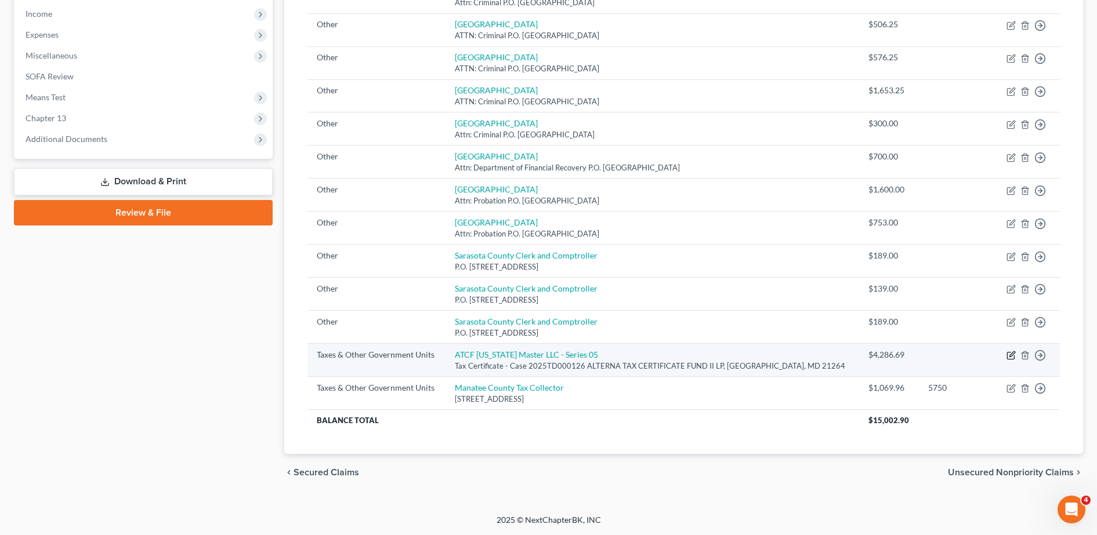
click at [561, 358] on icon "button" at bounding box center [1010, 355] width 9 height 9
select select "4"
select select "21"
select select "0"
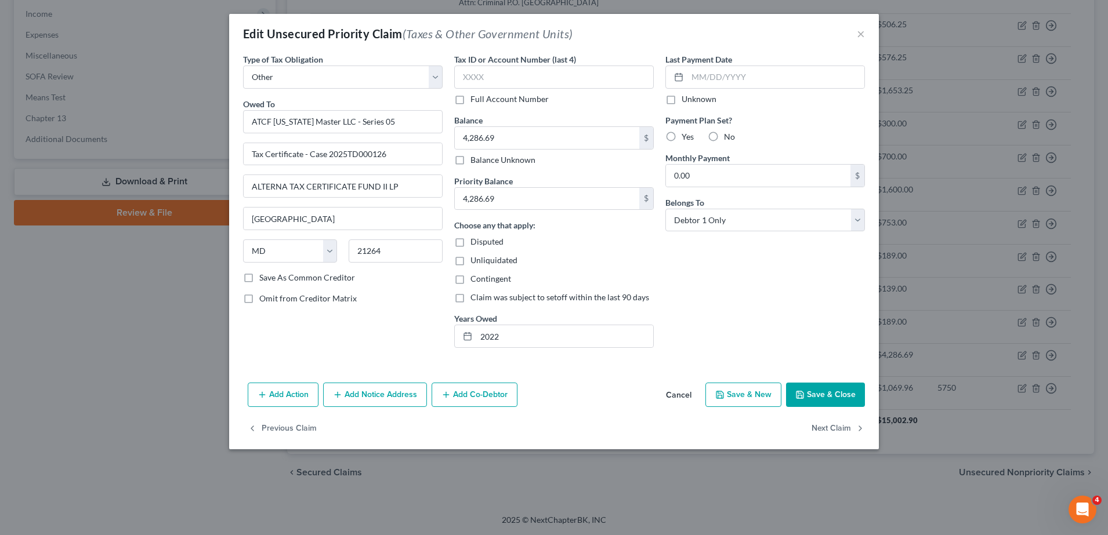
click at [561, 392] on button "Save & Close" at bounding box center [825, 395] width 79 height 24
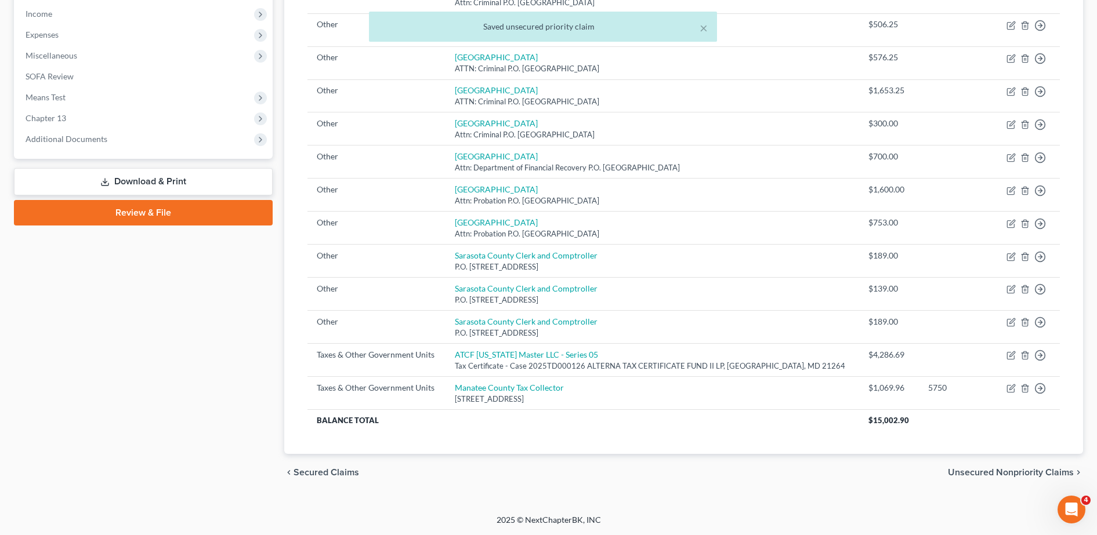
click at [179, 183] on link "Download & Print" at bounding box center [143, 181] width 259 height 27
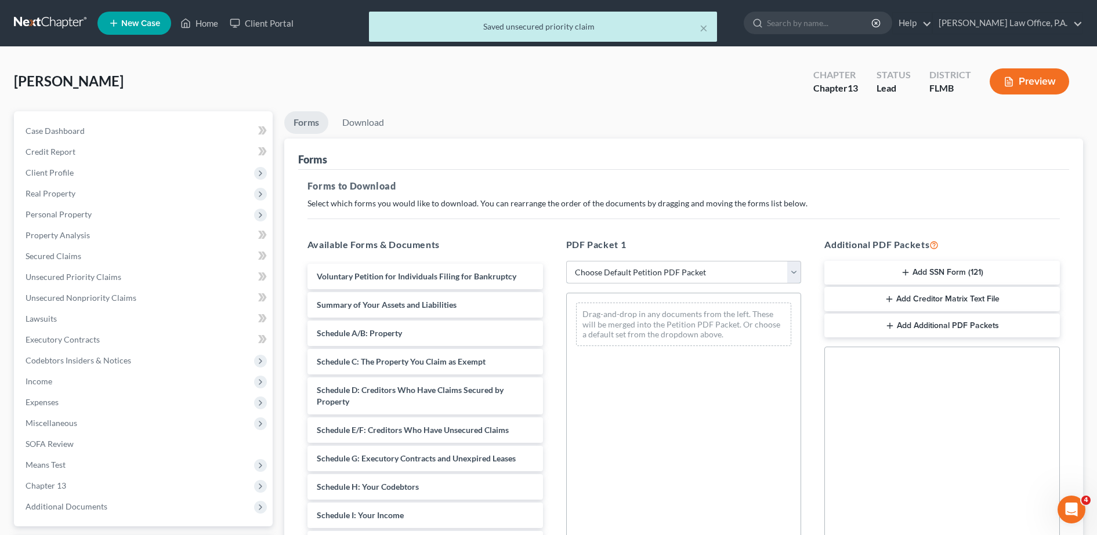
click at [561, 270] on select "Choose Default Petition PDF Packet Complete Bankruptcy Petition (all forms and …" at bounding box center [684, 272] width 236 height 23
select select "0"
click at [561, 261] on select "Choose Default Petition PDF Packet Complete Bankruptcy Petition (all forms and …" at bounding box center [684, 272] width 236 height 23
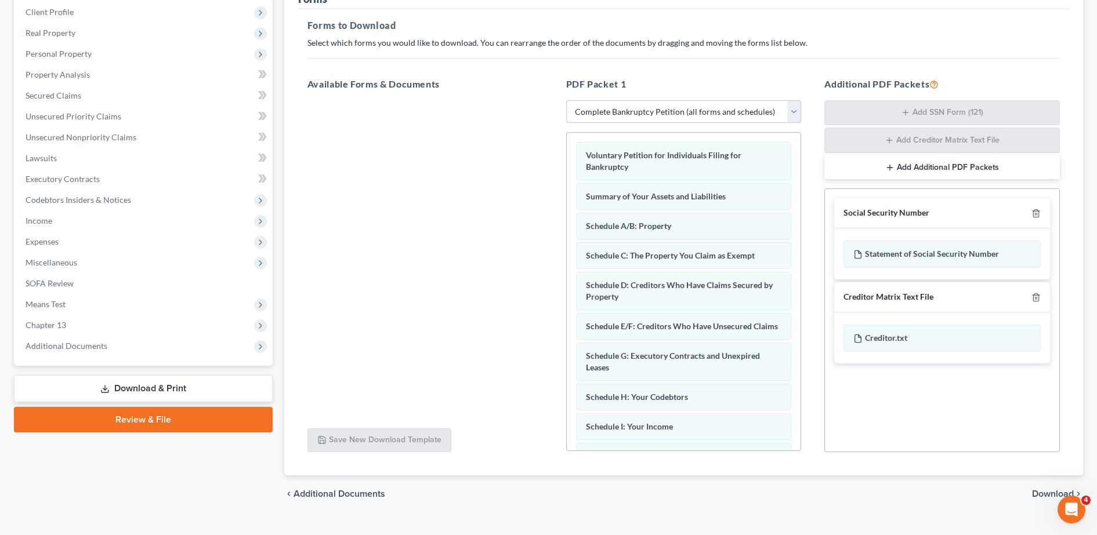
scroll to position [182, 0]
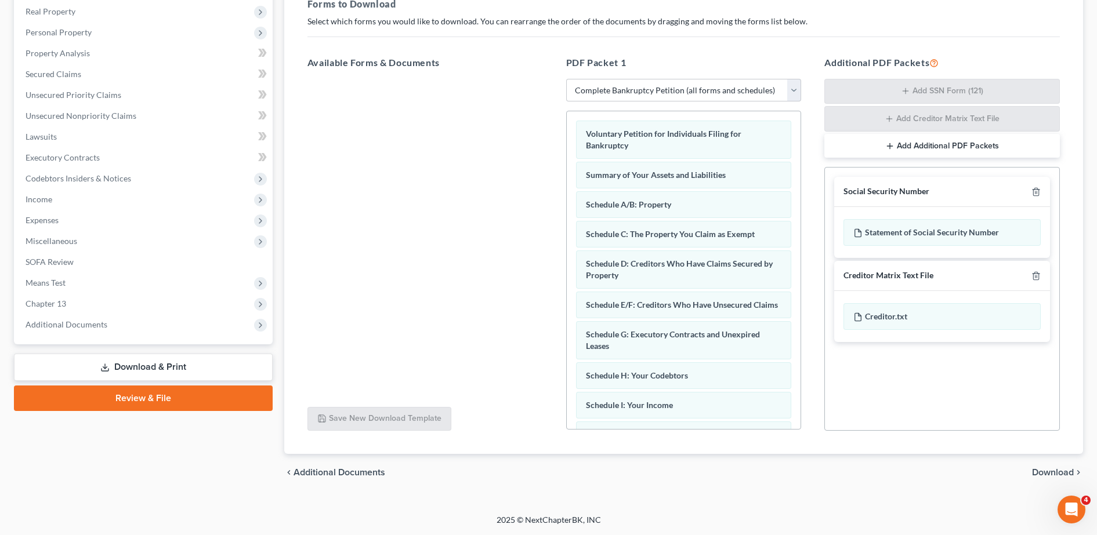
click at [561, 445] on span "Download" at bounding box center [1053, 472] width 42 height 9
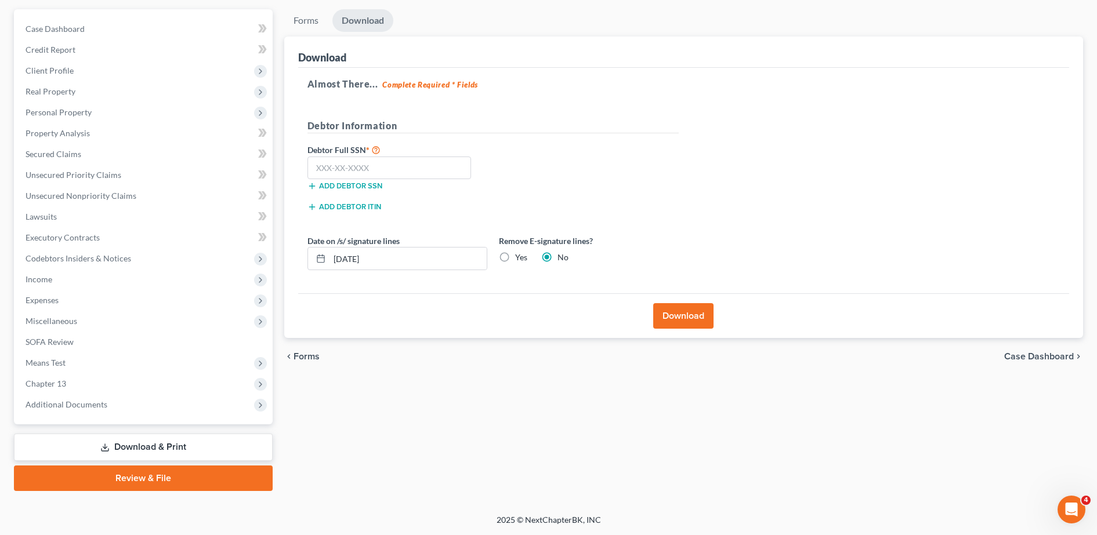
scroll to position [102, 0]
click at [406, 256] on input "10/11/2025" at bounding box center [407, 259] width 157 height 22
type input "1"
click at [515, 260] on label "Yes" at bounding box center [521, 258] width 12 height 12
click at [520, 259] on input "Yes" at bounding box center [524, 256] width 8 height 8
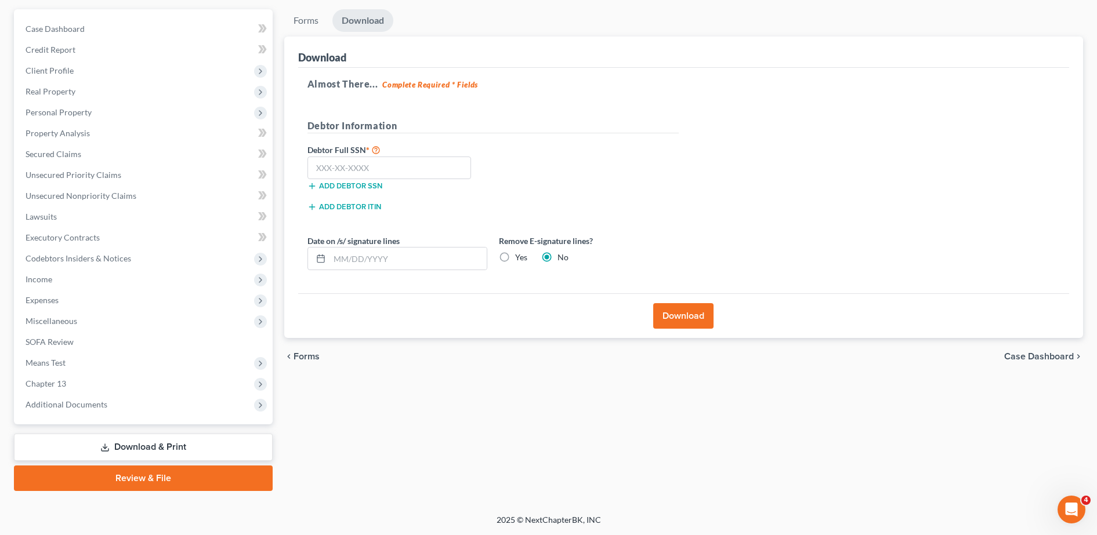
radio input "true"
radio input "false"
click at [561, 315] on button "Download" at bounding box center [683, 316] width 60 height 26
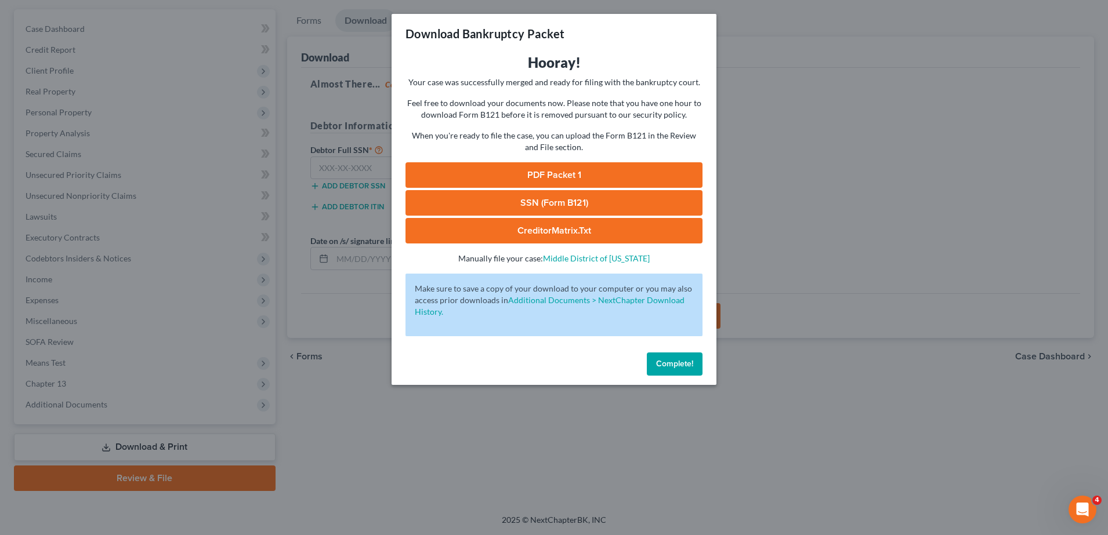
click at [561, 356] on button "Complete!" at bounding box center [675, 364] width 56 height 23
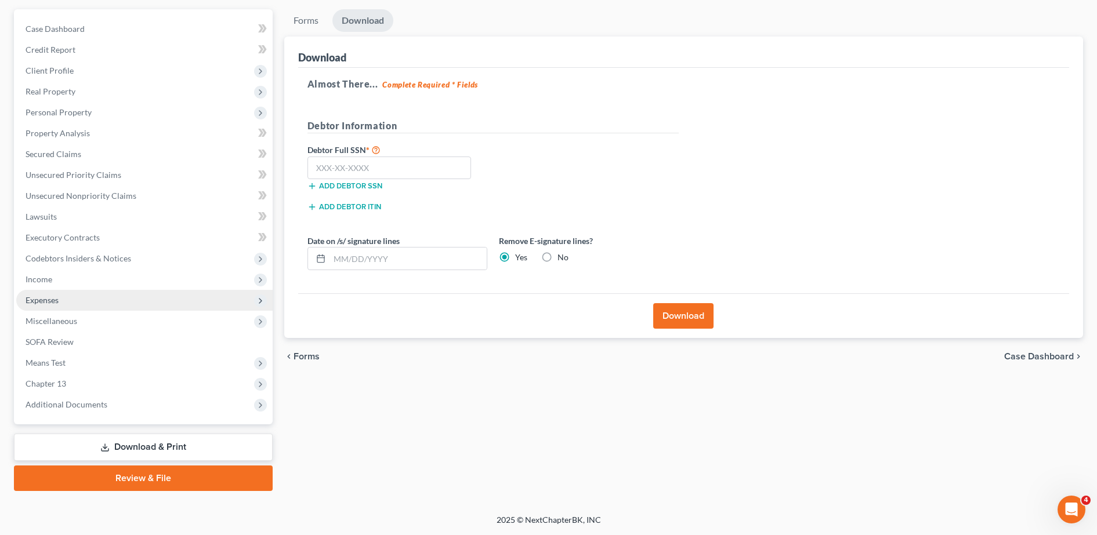
click at [135, 302] on span "Expenses" at bounding box center [144, 300] width 256 height 21
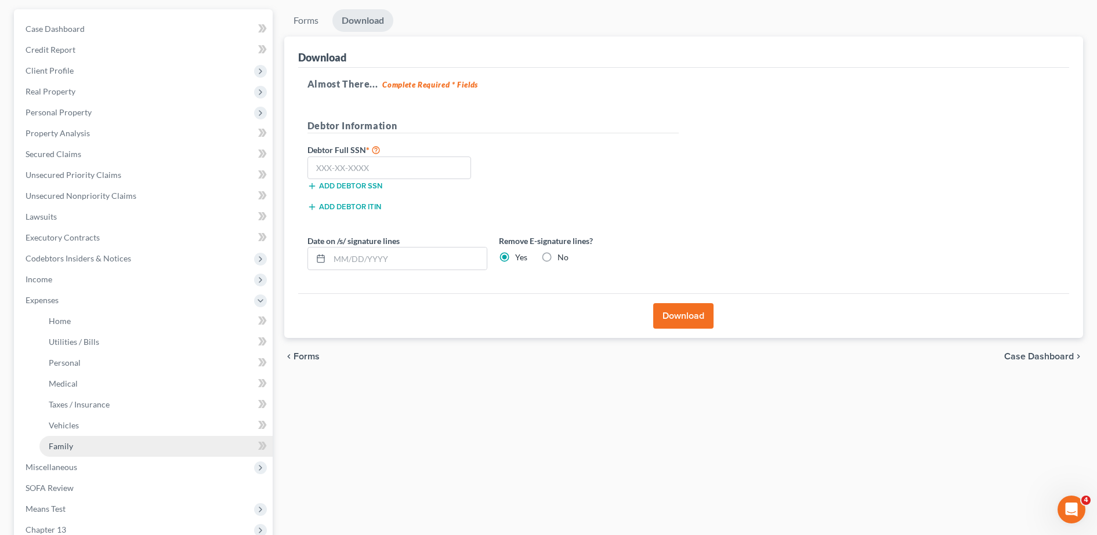
click at [140, 439] on link "Family" at bounding box center [155, 446] width 233 height 21
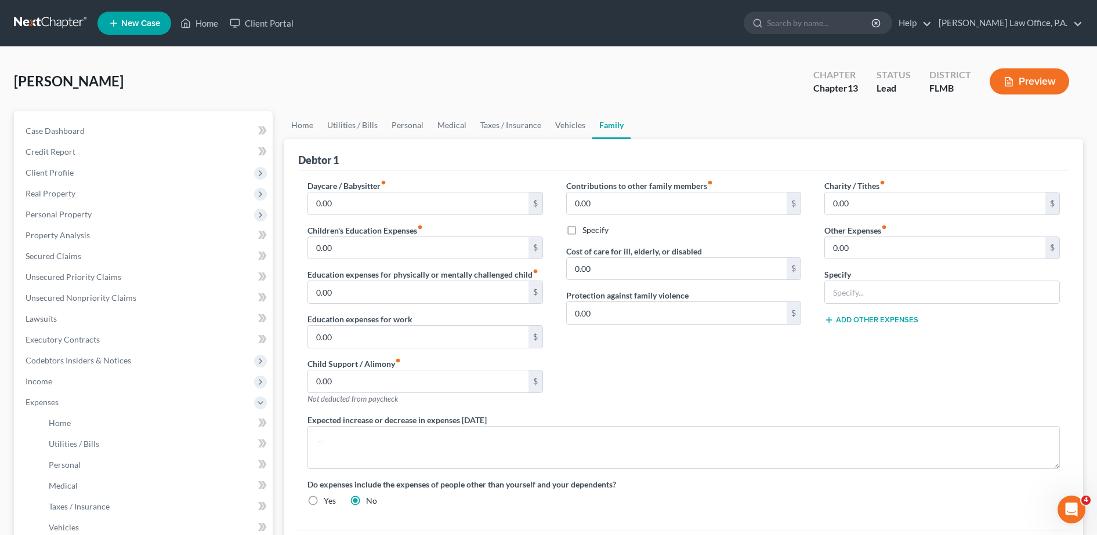
scroll to position [248, 0]
